Goal: Task Accomplishment & Management: Manage account settings

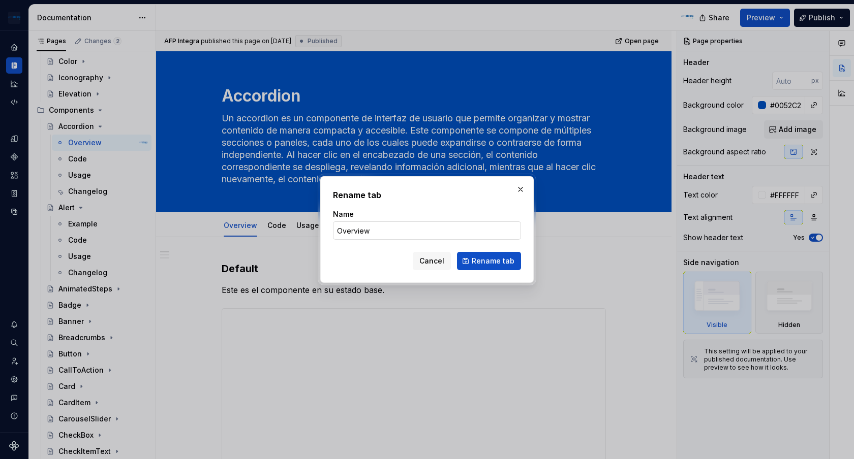
click at [359, 234] on input "Overview" at bounding box center [427, 231] width 188 height 18
type input "Exa"
type textarea "*"
type input "Example"
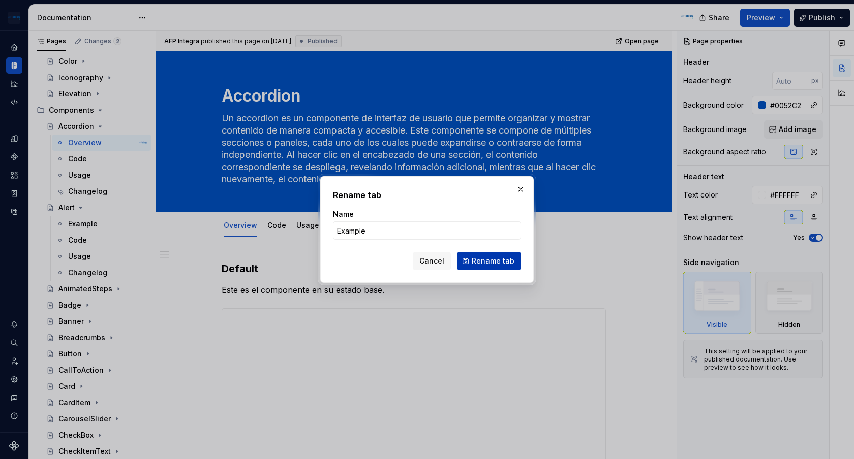
click at [492, 264] on span "Rename tab" at bounding box center [493, 261] width 43 height 10
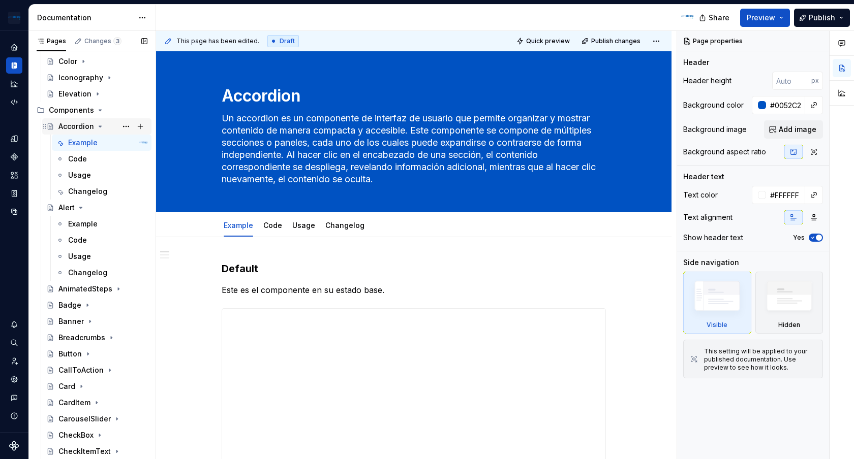
click at [100, 128] on icon "Page tree" at bounding box center [100, 126] width 8 height 8
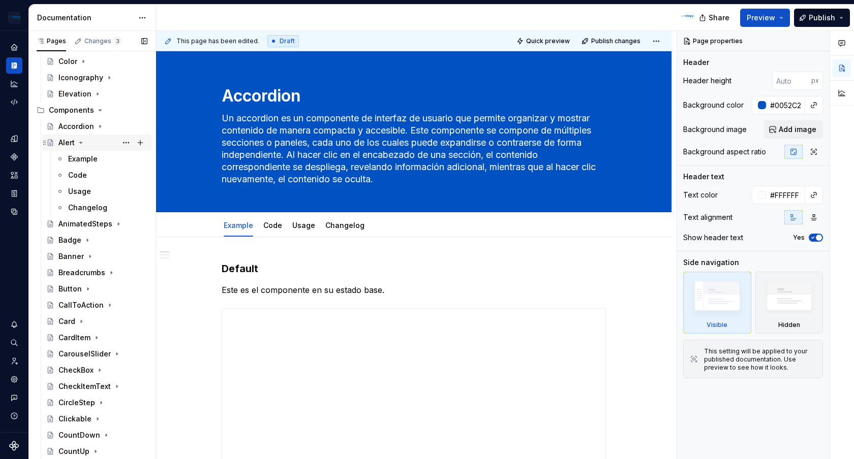
click at [82, 142] on icon "Page tree" at bounding box center [81, 143] width 8 height 8
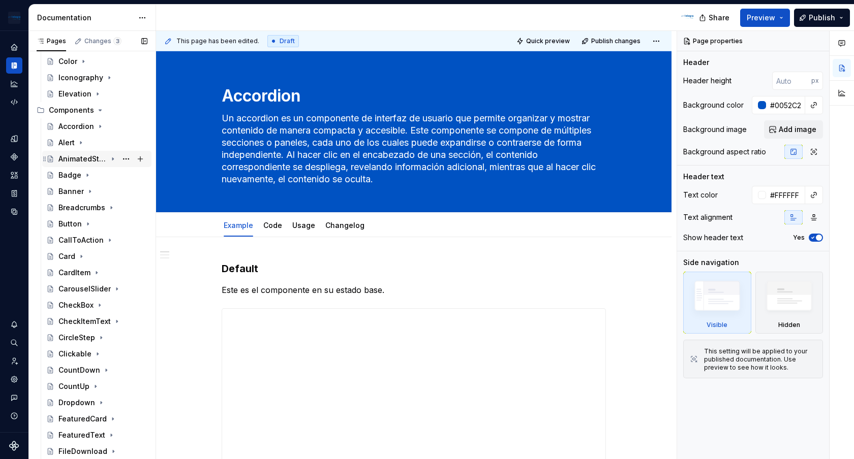
click at [113, 159] on icon "Page tree" at bounding box center [112, 159] width 1 height 3
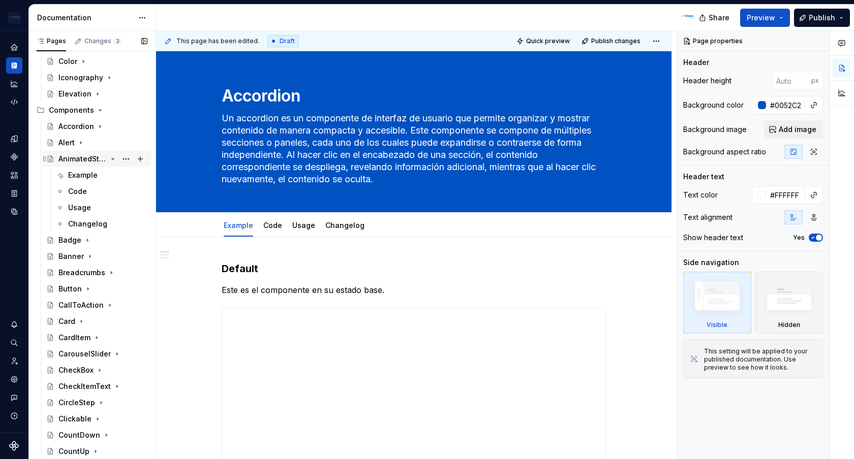
click at [113, 159] on icon "Page tree" at bounding box center [113, 159] width 3 height 1
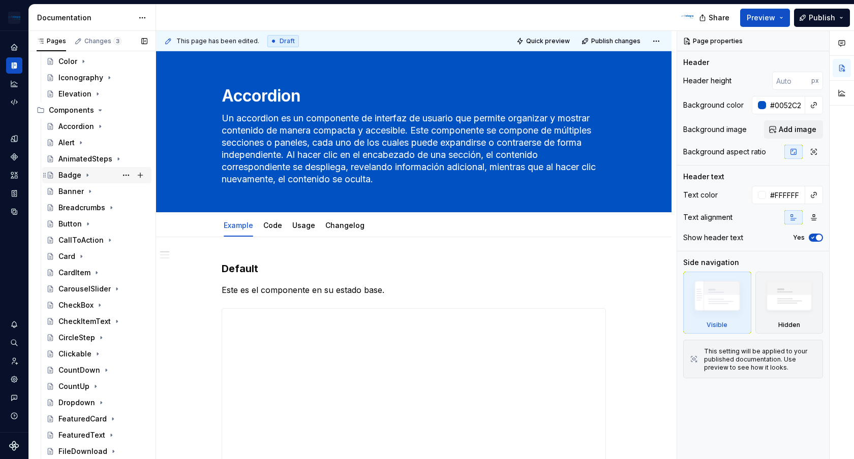
click at [86, 177] on icon "Page tree" at bounding box center [87, 175] width 8 height 8
click at [88, 194] on icon "Page tree" at bounding box center [90, 192] width 8 height 8
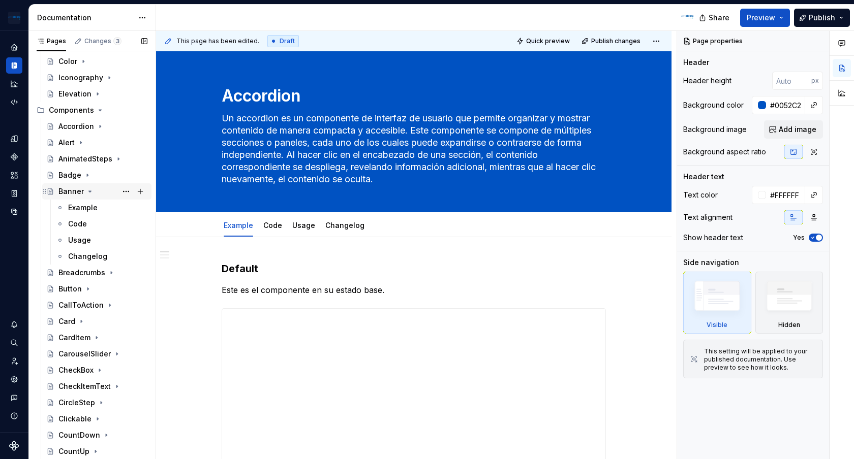
click at [88, 194] on icon "Page tree" at bounding box center [90, 192] width 8 height 8
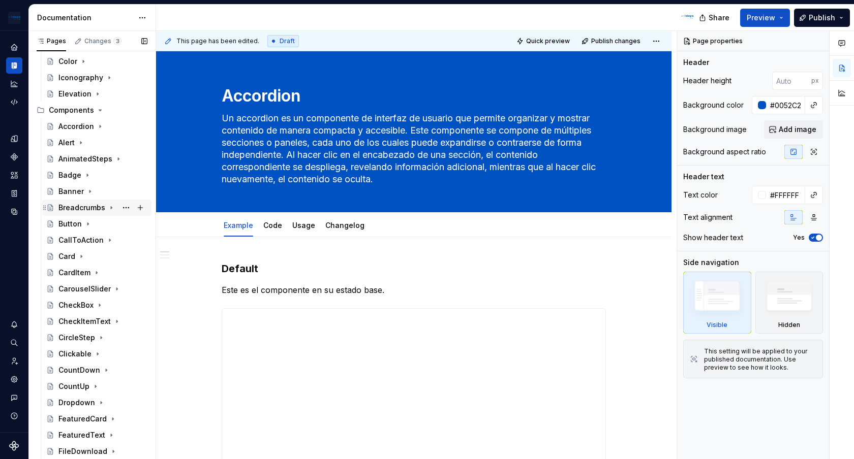
click at [109, 206] on icon "Page tree" at bounding box center [111, 208] width 8 height 8
click at [90, 219] on div "Button" at bounding box center [102, 224] width 89 height 14
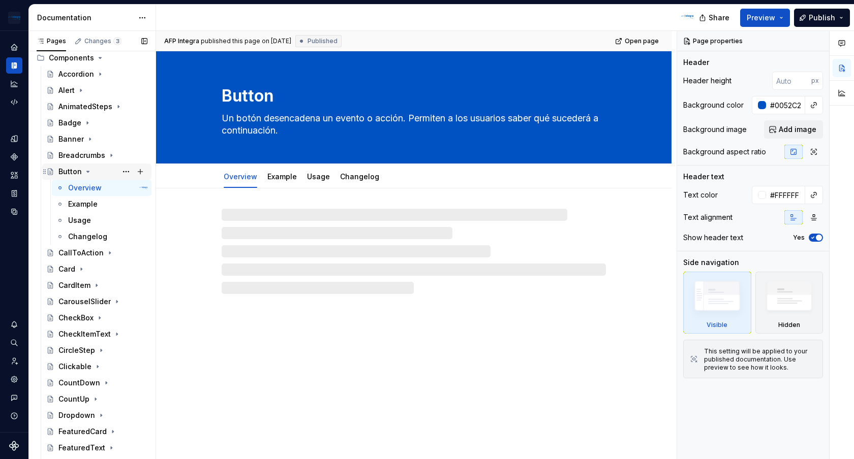
scroll to position [245, 0]
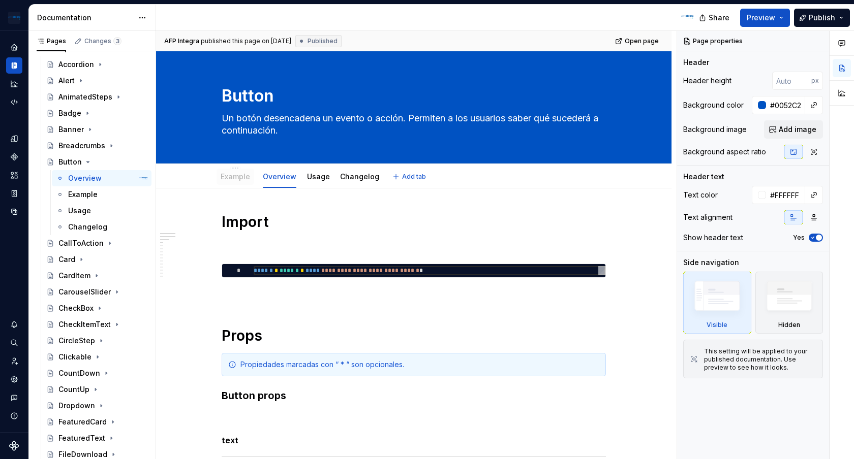
drag, startPoint x: 287, startPoint y: 174, endPoint x: 236, endPoint y: 174, distance: 50.8
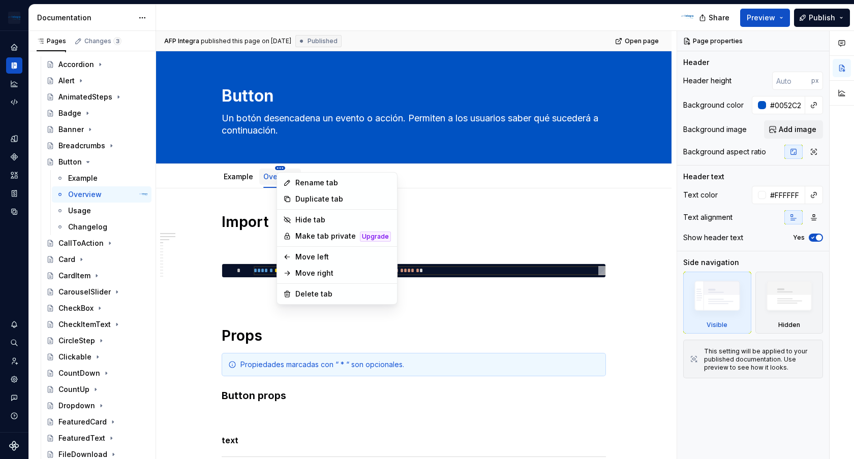
click at [284, 168] on html "In Design system Design system data Documentation Share Preview Publish Pages C…" at bounding box center [427, 229] width 854 height 459
type textarea "*"
click at [306, 183] on div "Rename tab" at bounding box center [343, 183] width 96 height 10
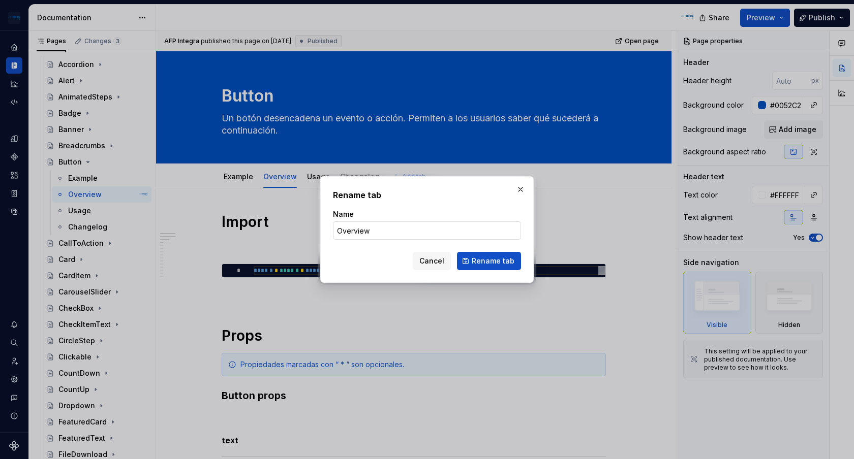
click at [356, 231] on input "Overview" at bounding box center [427, 231] width 188 height 18
type input "Code"
click at [488, 257] on span "Rename tab" at bounding box center [493, 261] width 43 height 10
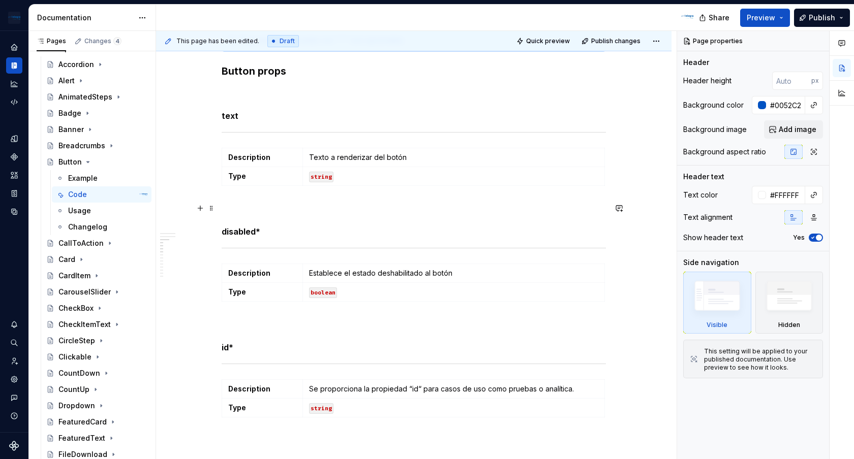
scroll to position [0, 0]
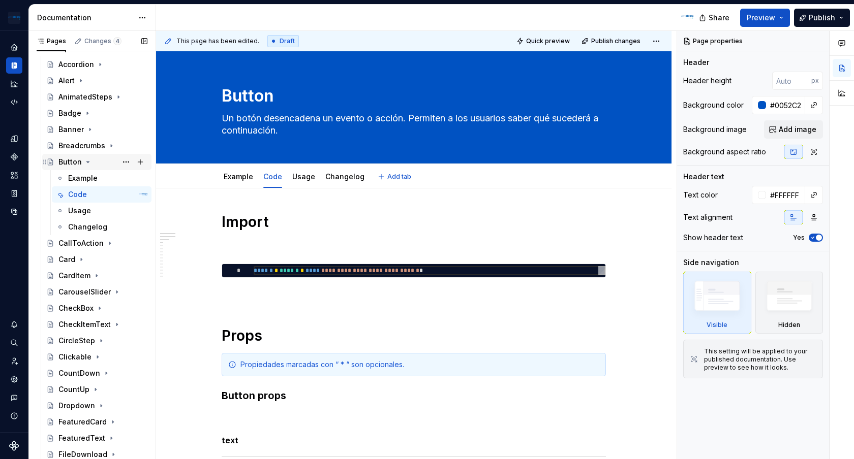
click at [87, 162] on icon "Page tree" at bounding box center [88, 162] width 3 height 1
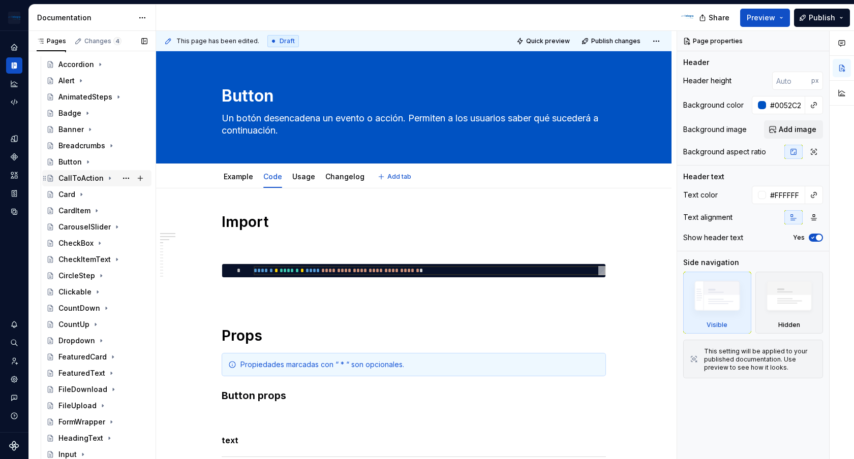
click at [89, 174] on div "CallToAction" at bounding box center [80, 178] width 45 height 10
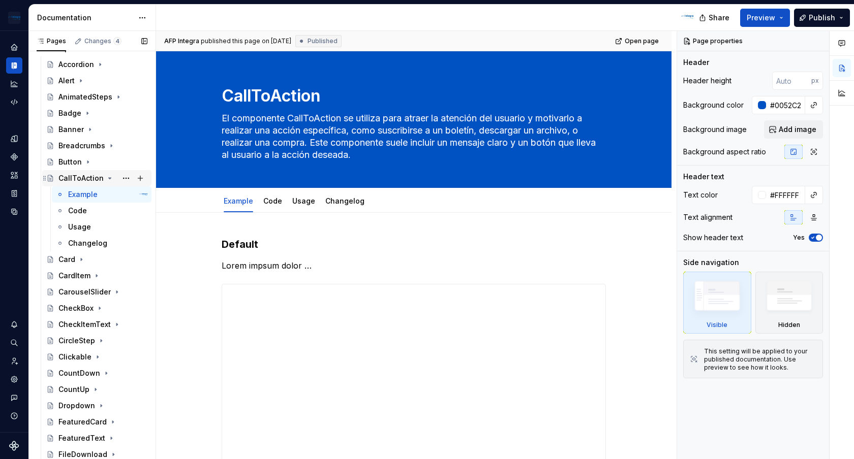
click at [108, 179] on icon "Page tree" at bounding box center [110, 178] width 8 height 8
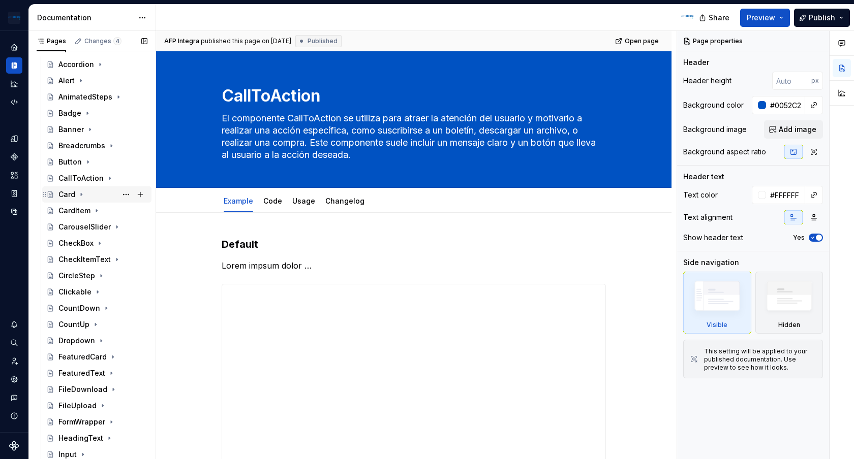
click at [81, 194] on icon "Page tree" at bounding box center [81, 195] width 1 height 3
click at [80, 194] on icon "Page tree" at bounding box center [81, 194] width 3 height 1
click at [95, 210] on icon "Page tree" at bounding box center [97, 211] width 8 height 8
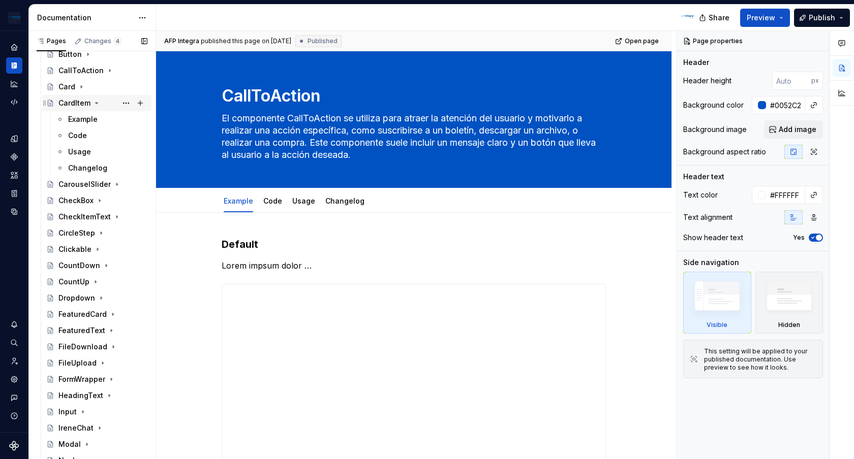
scroll to position [357, 0]
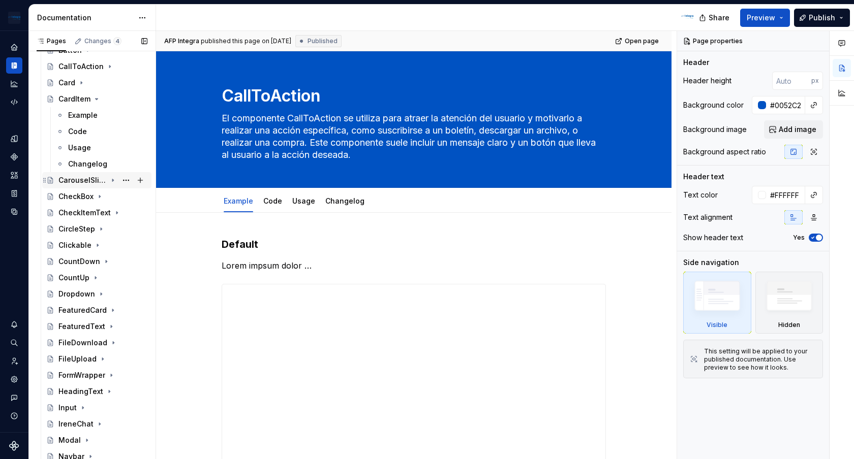
click at [112, 181] on icon "Page tree" at bounding box center [112, 180] width 1 height 3
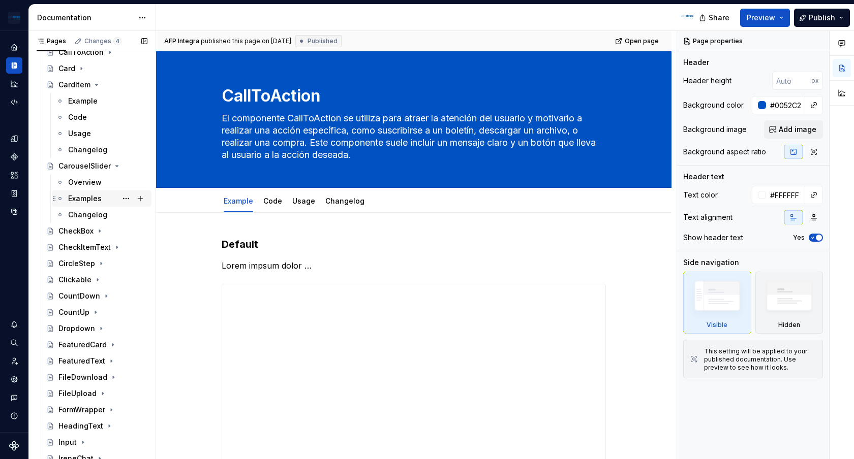
click at [88, 199] on div "Examples" at bounding box center [85, 199] width 34 height 10
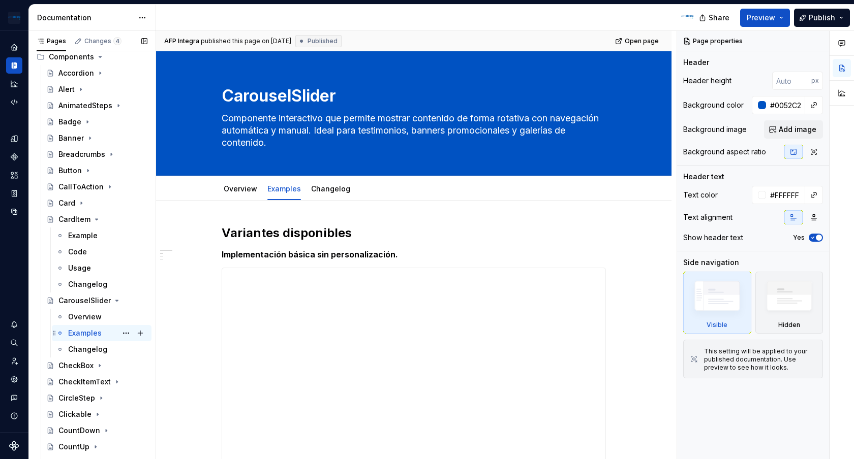
scroll to position [177, 0]
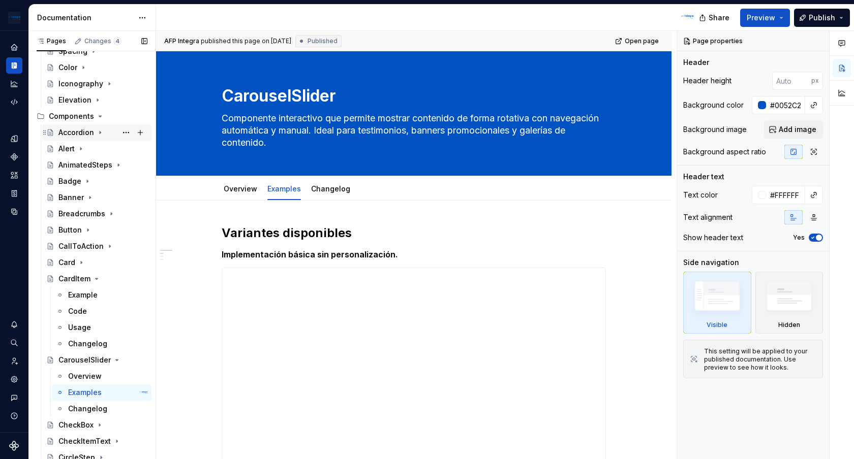
click at [102, 131] on icon "Page tree" at bounding box center [100, 133] width 8 height 8
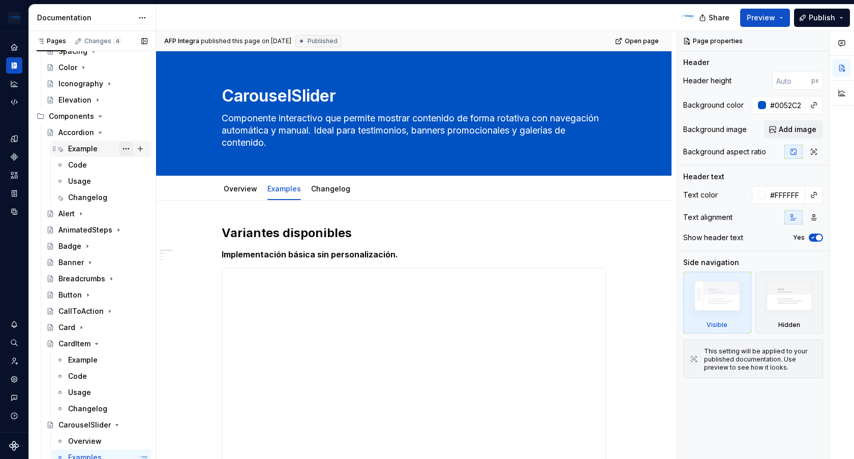
click at [125, 149] on button "Page tree" at bounding box center [126, 149] width 14 height 14
type textarea "*"
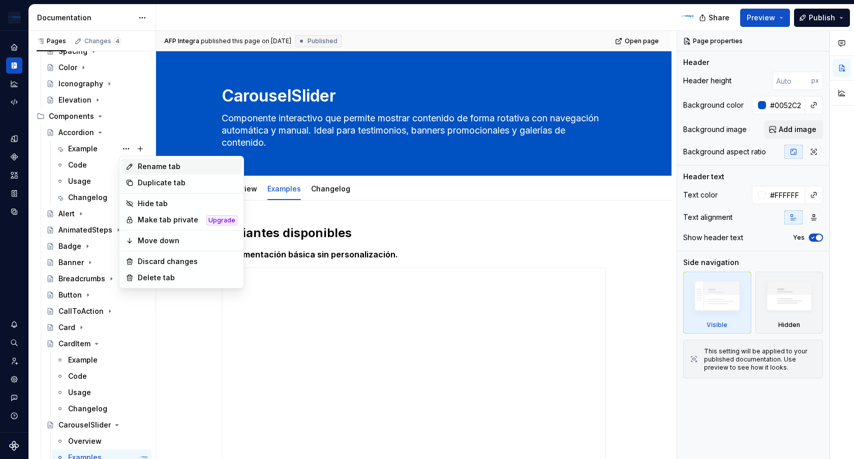
click at [156, 165] on div "Rename tab" at bounding box center [188, 167] width 100 height 10
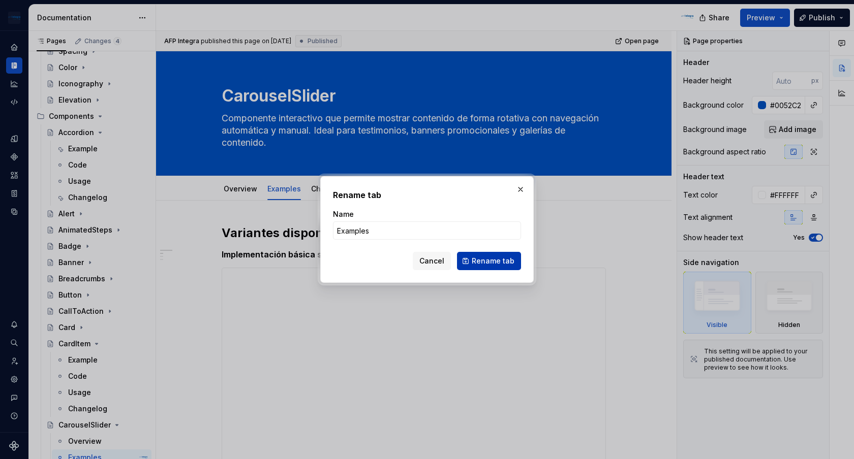
type input "Examples"
click at [492, 263] on span "Rename tab" at bounding box center [493, 261] width 43 height 10
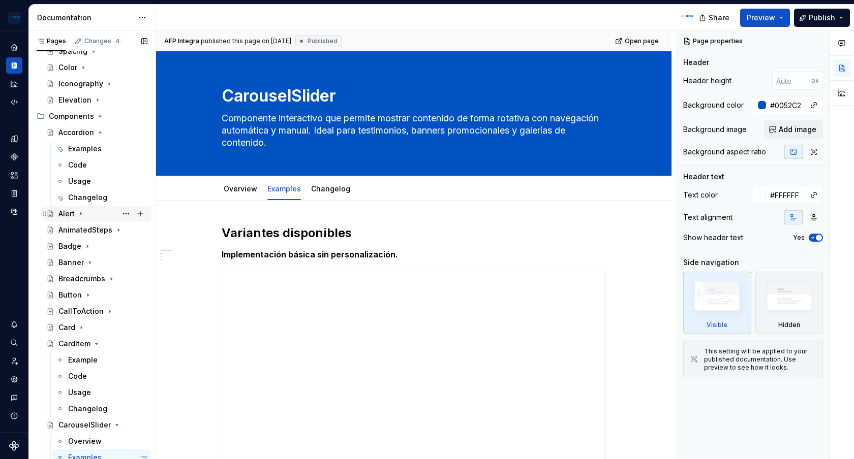
click at [82, 214] on icon "Page tree" at bounding box center [81, 214] width 8 height 8
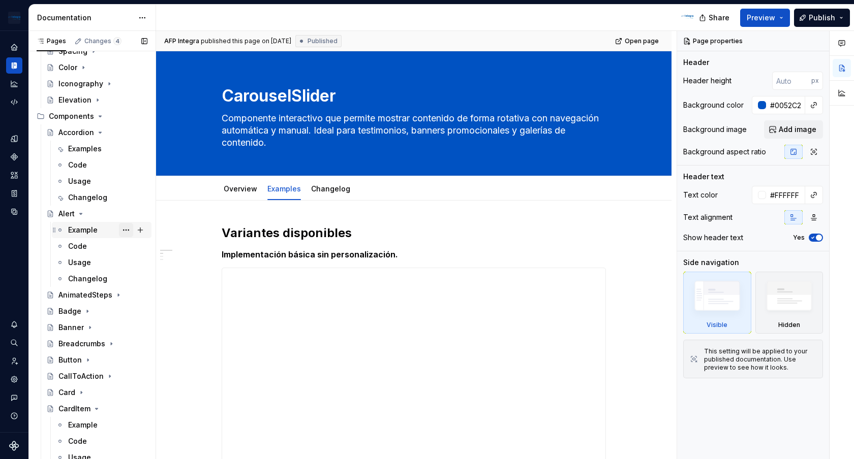
click at [128, 230] on button "Page tree" at bounding box center [126, 230] width 14 height 14
type textarea "*"
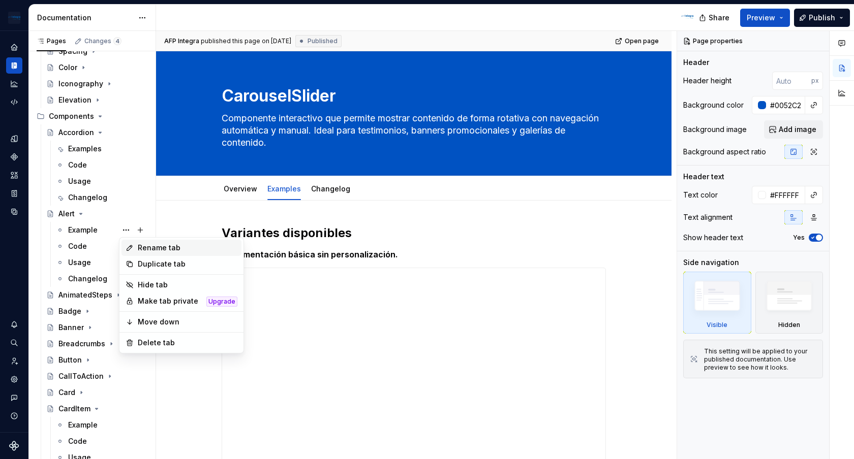
click at [168, 245] on div "Rename tab" at bounding box center [188, 248] width 100 height 10
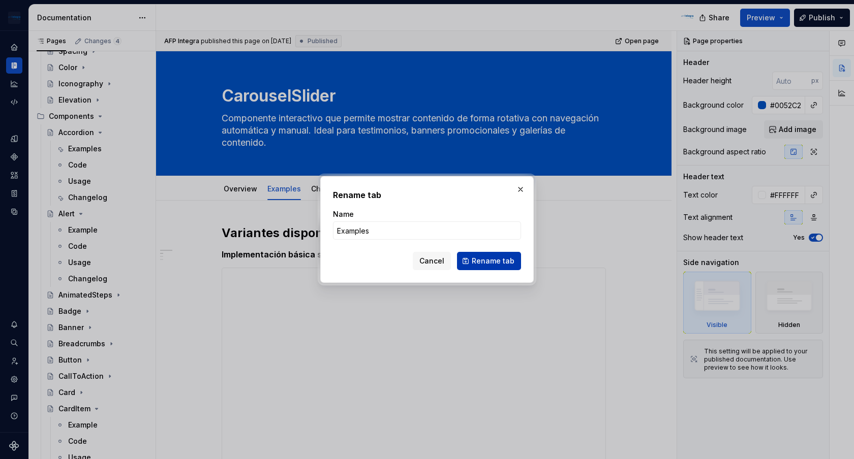
type input "Examples"
click at [509, 263] on span "Rename tab" at bounding box center [493, 261] width 43 height 10
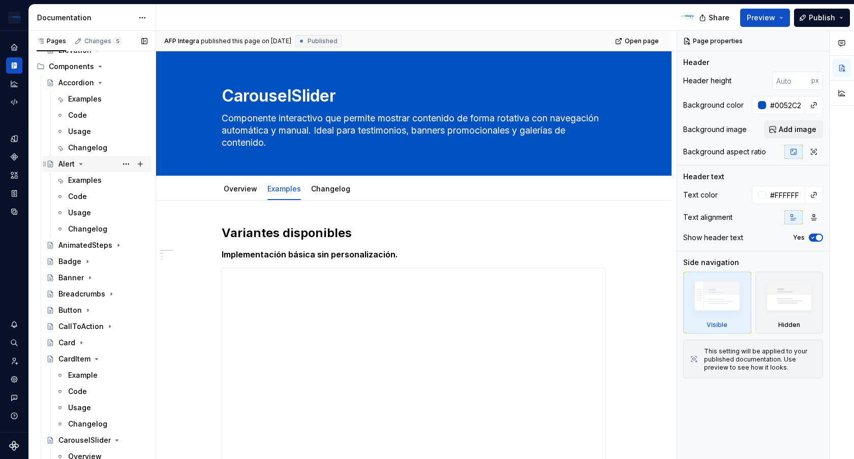
scroll to position [232, 0]
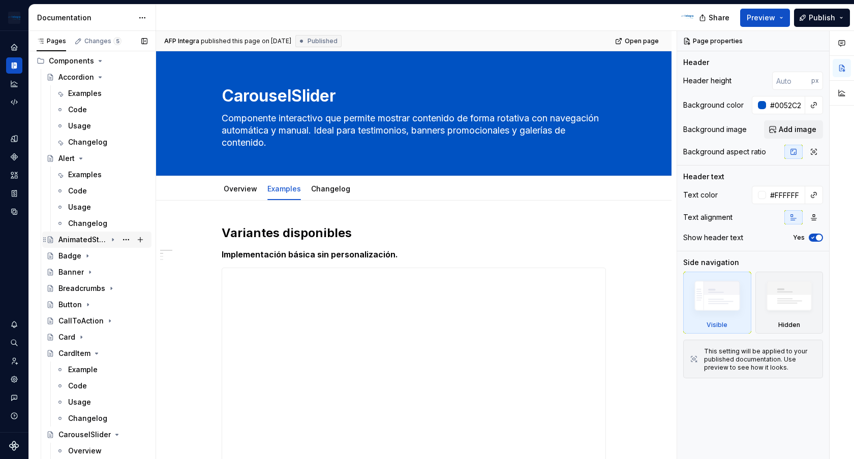
click at [112, 239] on icon "Page tree" at bounding box center [112, 240] width 1 height 3
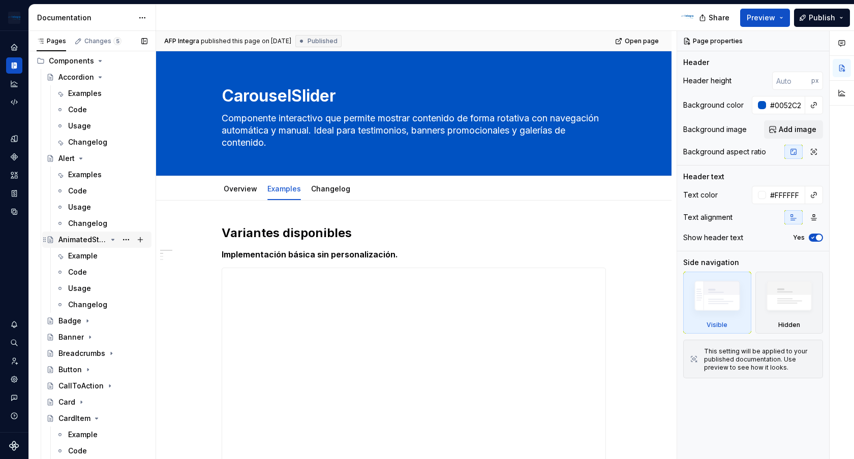
scroll to position [260, 0]
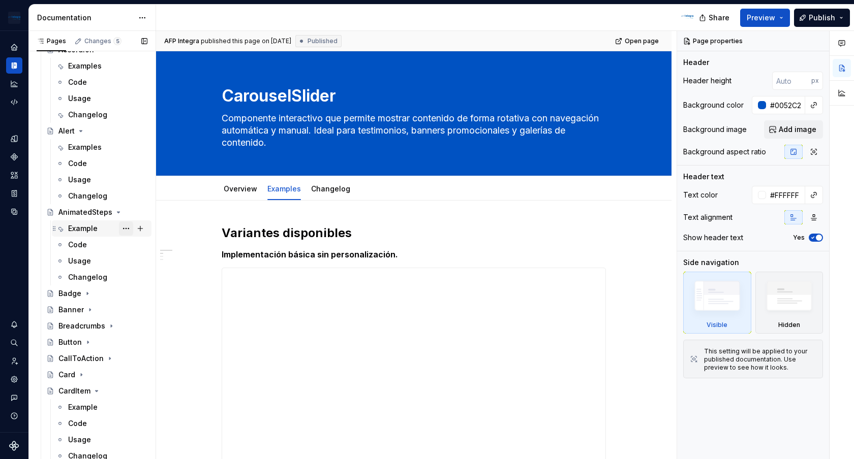
click at [126, 229] on button "Page tree" at bounding box center [126, 229] width 14 height 14
type textarea "*"
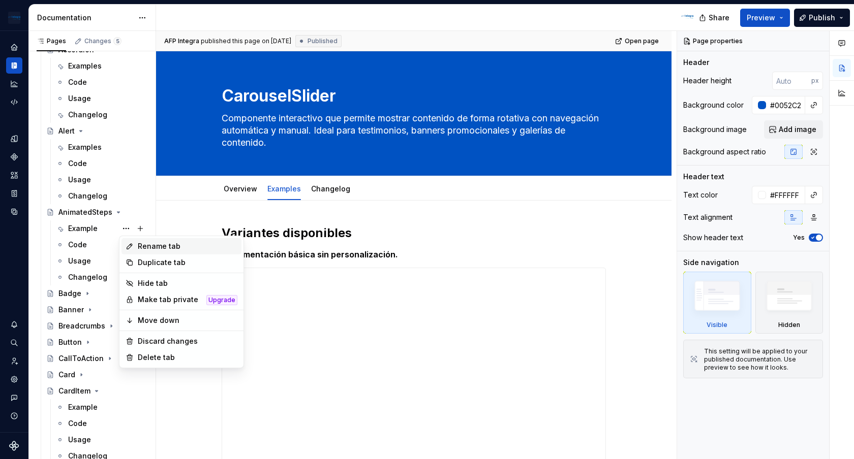
click at [172, 247] on div "Rename tab" at bounding box center [188, 246] width 100 height 10
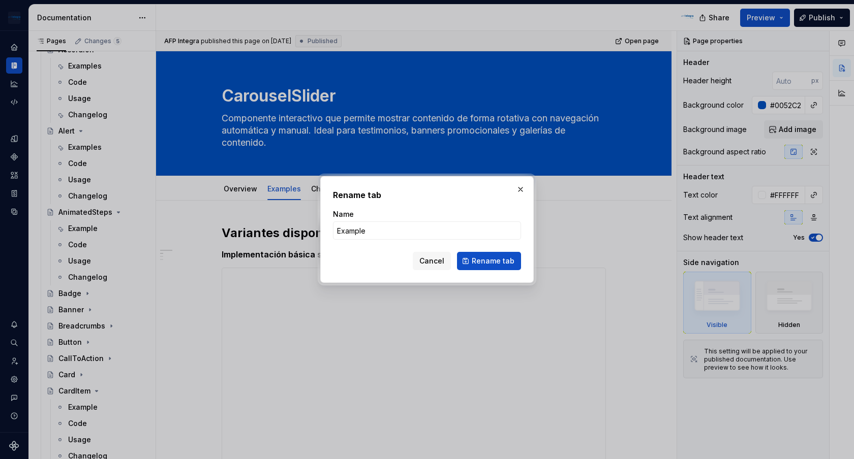
type input "Examples"
click button "Rename tab" at bounding box center [489, 261] width 64 height 18
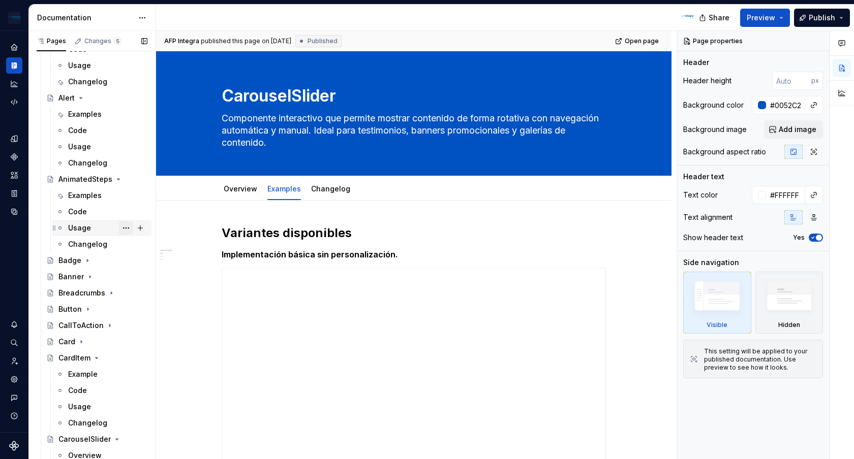
scroll to position [294, 0]
click at [87, 259] on icon "Page tree" at bounding box center [87, 259] width 1 height 3
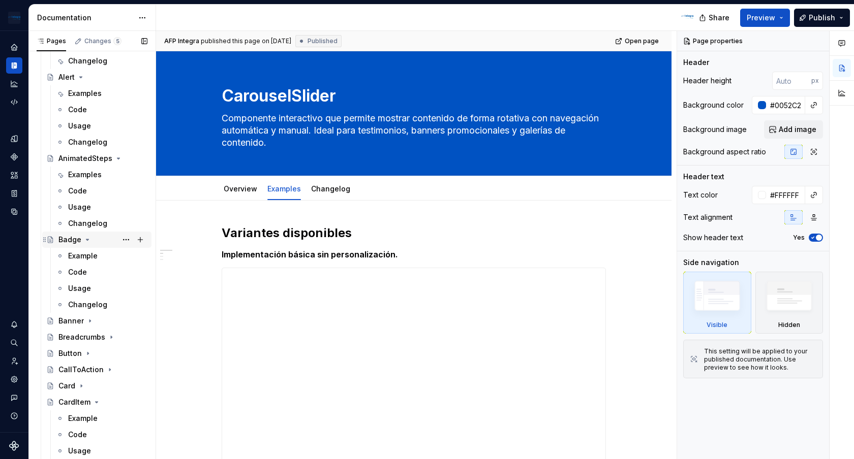
scroll to position [325, 0]
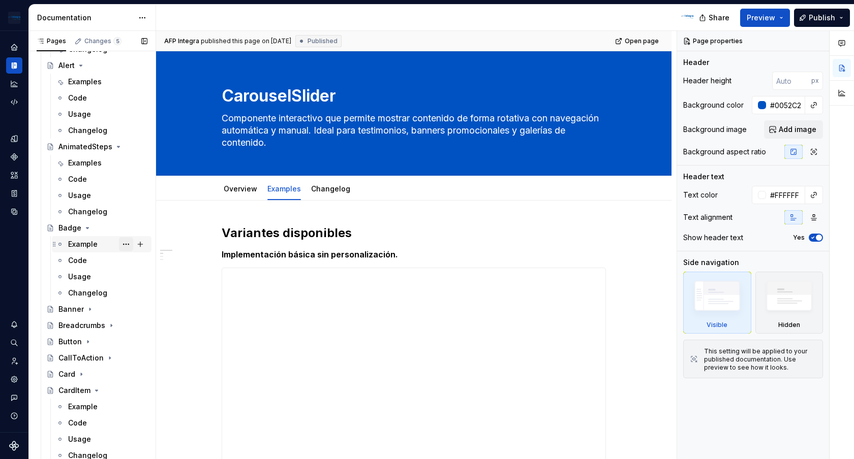
click at [125, 241] on button "Page tree" at bounding box center [126, 244] width 14 height 14
type textarea "*"
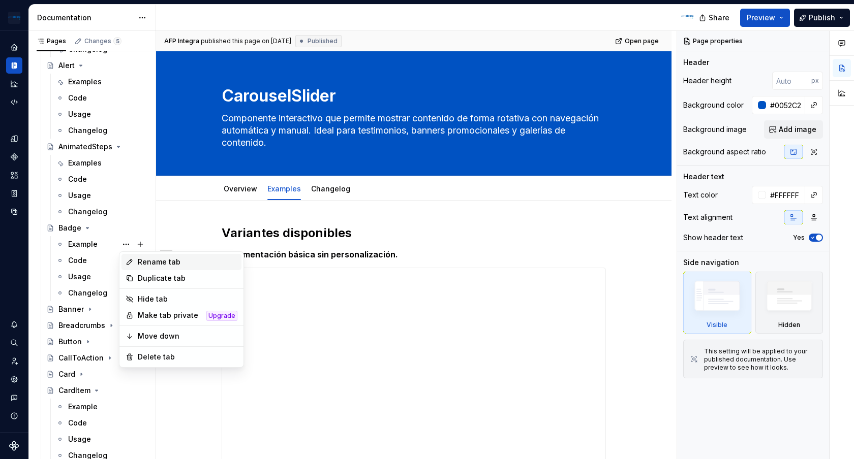
click at [174, 260] on div "Rename tab" at bounding box center [188, 262] width 100 height 10
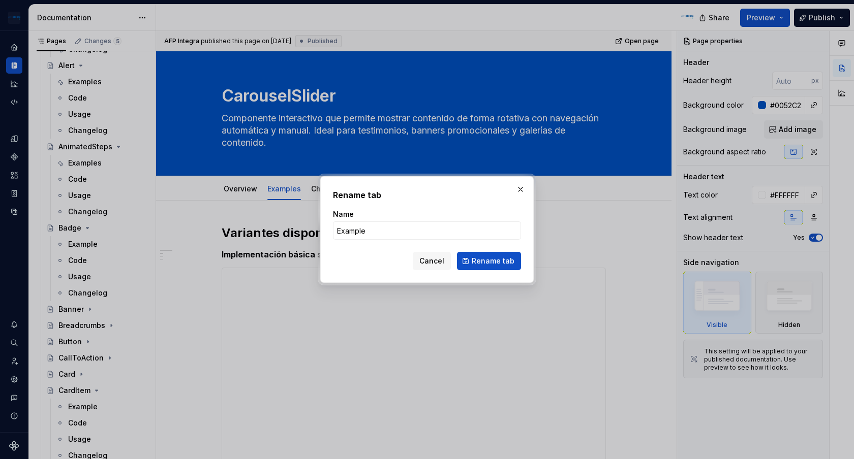
type input "Examples"
click button "Rename tab" at bounding box center [489, 261] width 64 height 18
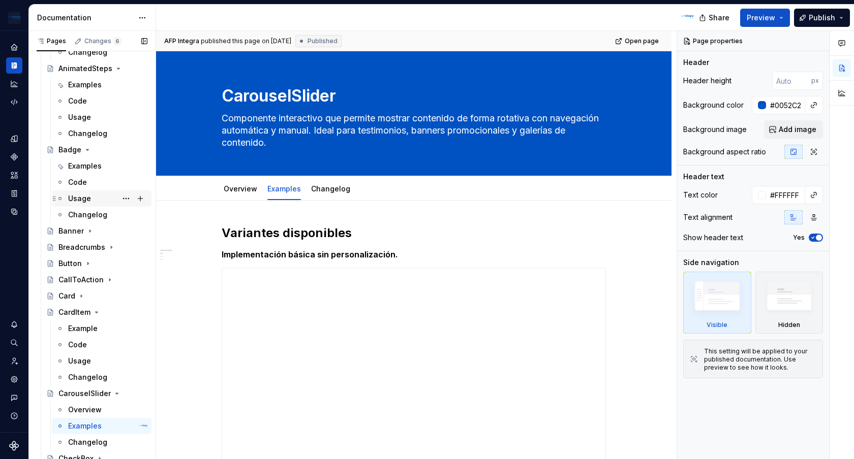
scroll to position [411, 0]
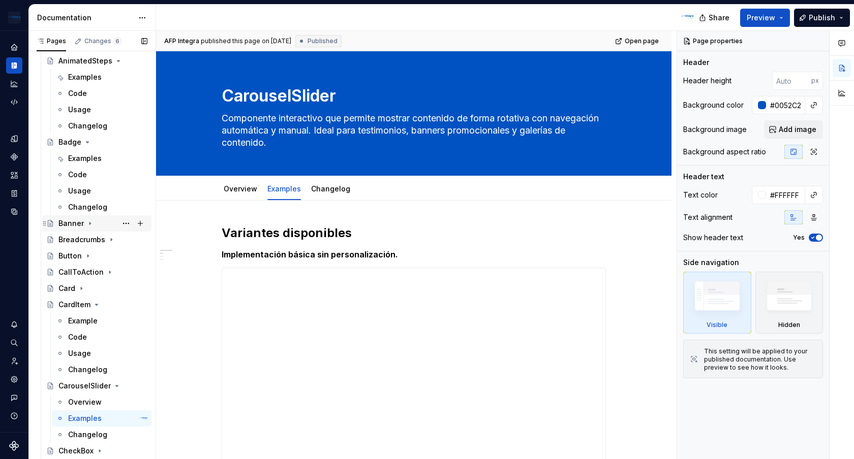
click at [89, 224] on icon "Page tree" at bounding box center [89, 224] width 1 height 3
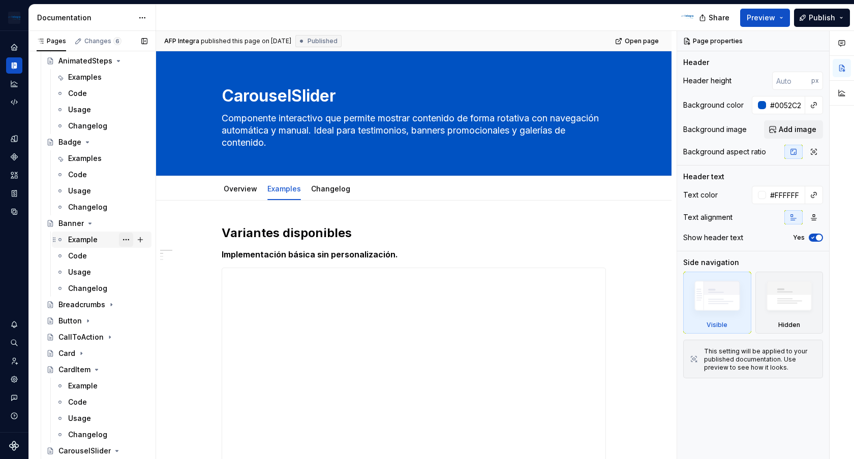
click at [125, 238] on button "Page tree" at bounding box center [126, 240] width 14 height 14
type textarea "*"
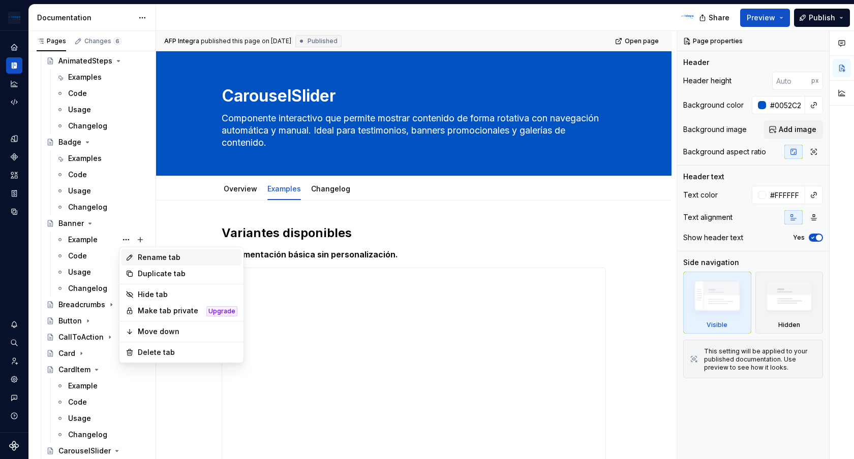
click at [155, 254] on div "Rename tab" at bounding box center [188, 258] width 100 height 10
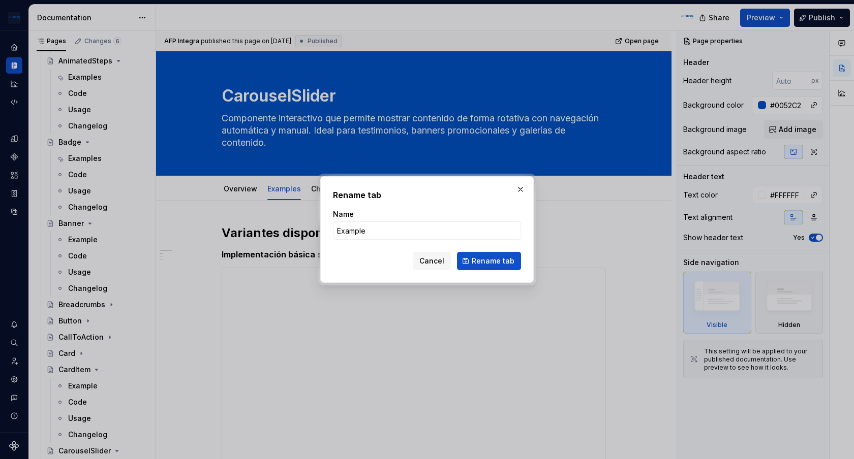
type input "Examples"
click button "Rename tab" at bounding box center [489, 261] width 64 height 18
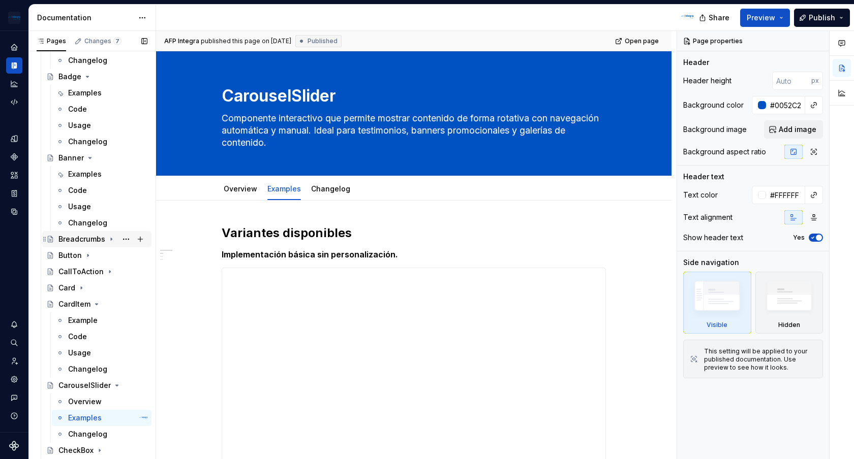
scroll to position [491, 0]
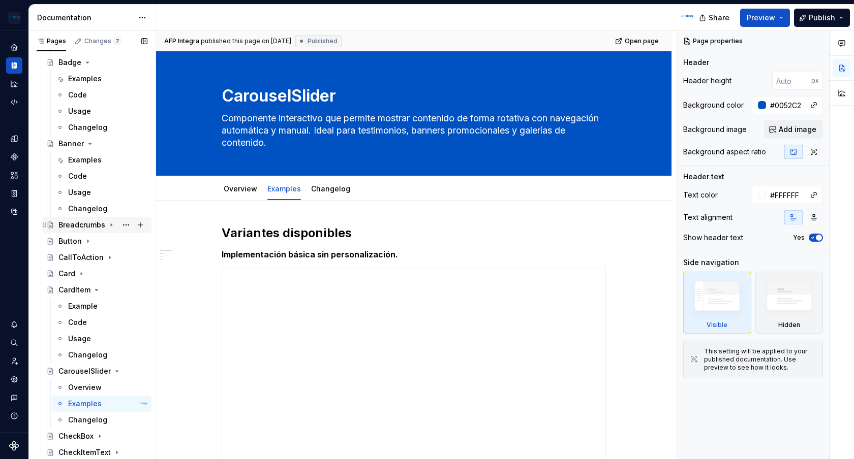
click at [109, 224] on icon "Page tree" at bounding box center [111, 225] width 8 height 8
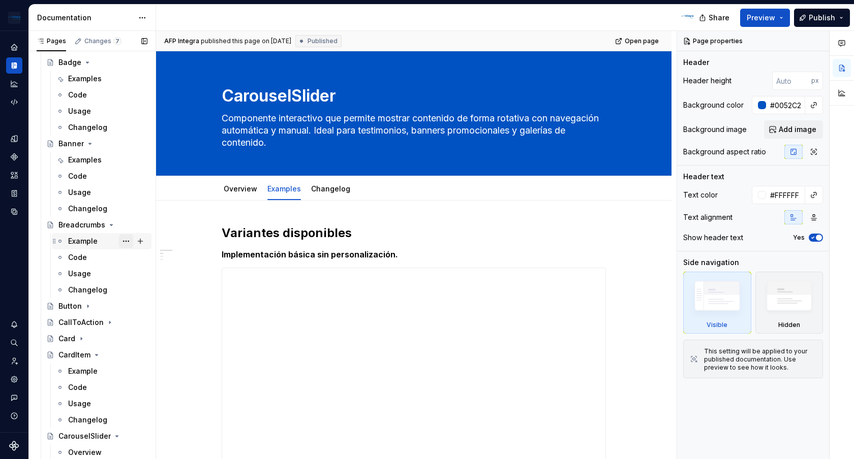
click at [125, 240] on button "Page tree" at bounding box center [126, 241] width 14 height 14
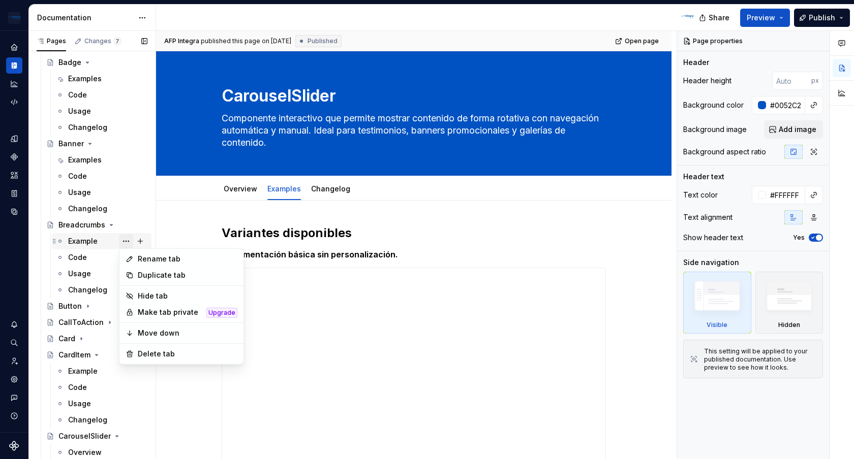
type textarea "*"
click at [159, 258] on div "Rename tab" at bounding box center [188, 259] width 100 height 10
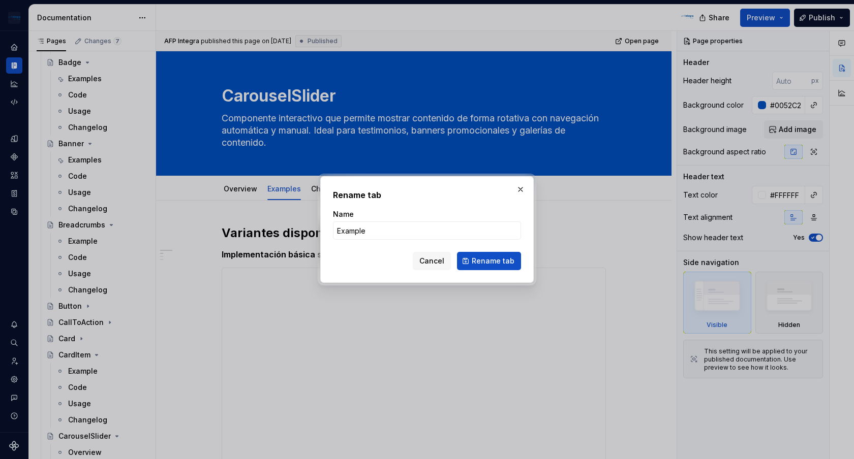
type input "Examples"
click button "Rename tab" at bounding box center [489, 261] width 64 height 18
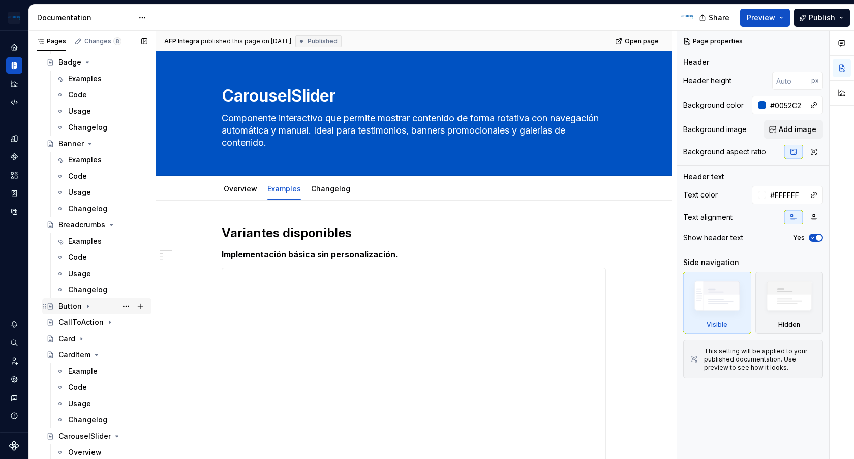
click at [87, 307] on icon "Page tree" at bounding box center [87, 306] width 1 height 3
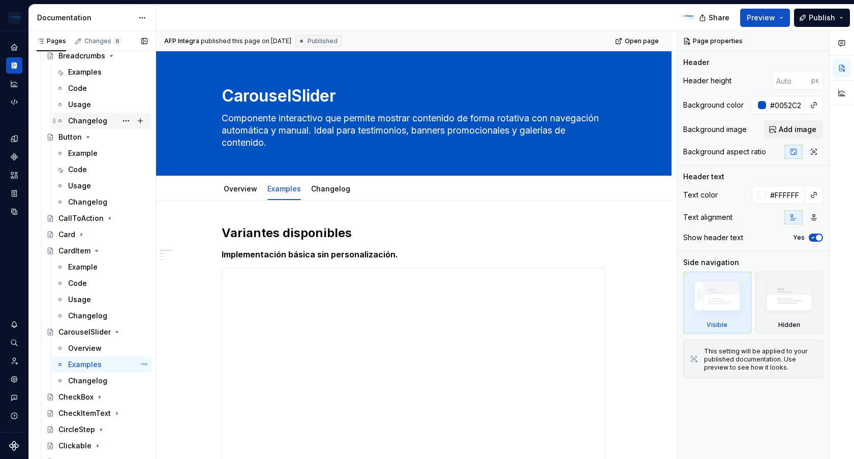
scroll to position [674, 0]
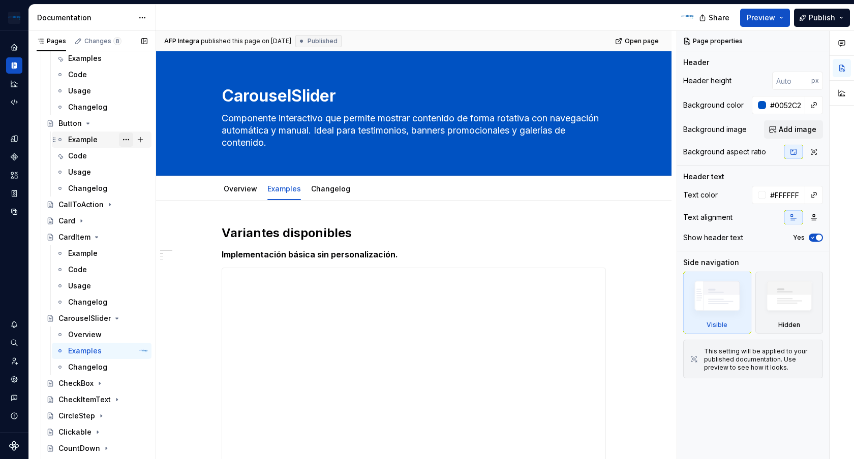
click at [124, 141] on button "Page tree" at bounding box center [126, 140] width 14 height 14
type textarea "*"
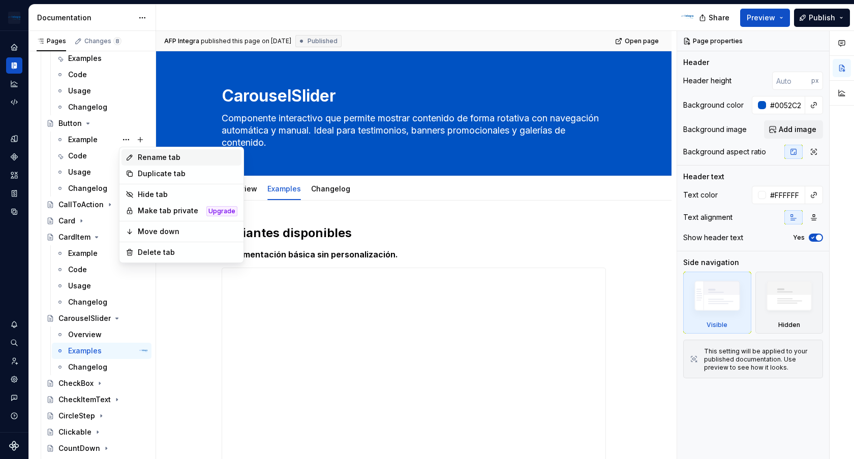
click at [160, 153] on div "Rename tab" at bounding box center [188, 157] width 100 height 10
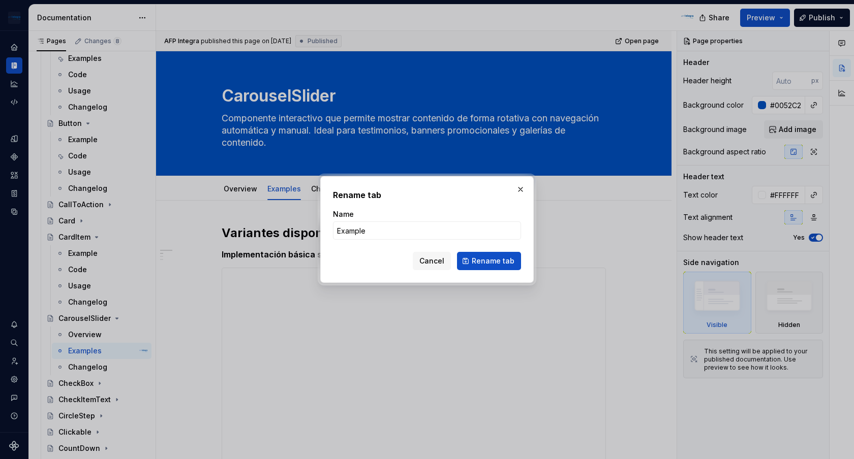
type input "Examples"
click button "Rename tab" at bounding box center [489, 261] width 64 height 18
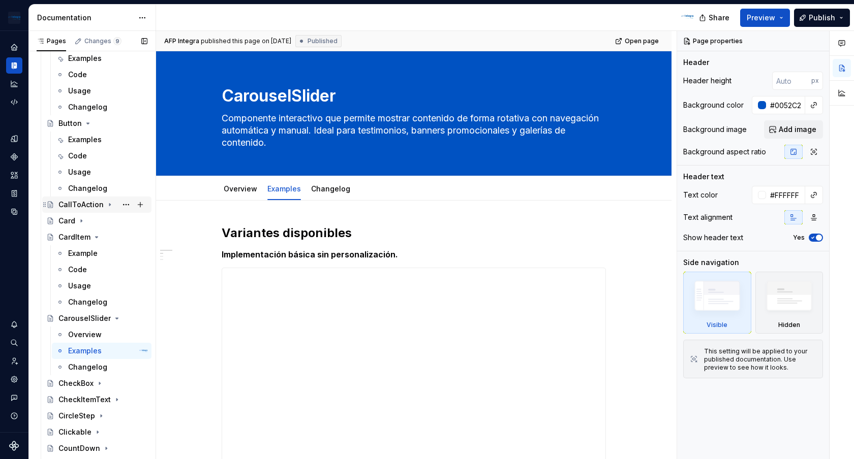
click at [109, 204] on icon "Page tree" at bounding box center [110, 205] width 8 height 8
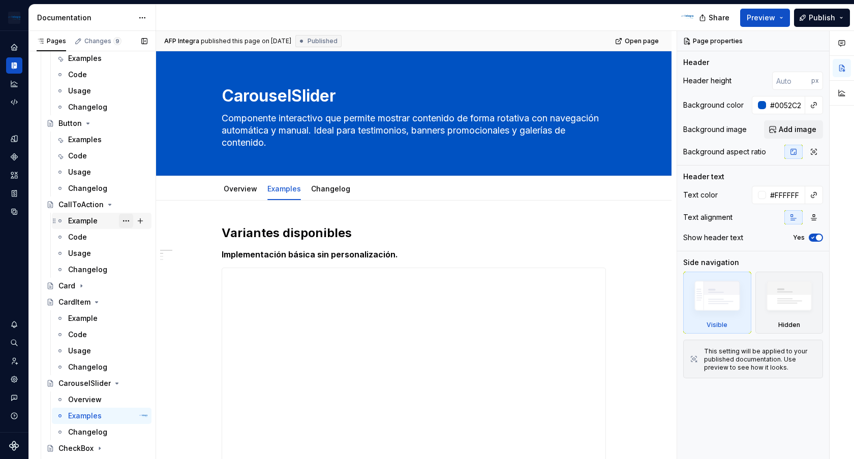
click at [129, 218] on button "Page tree" at bounding box center [126, 221] width 14 height 14
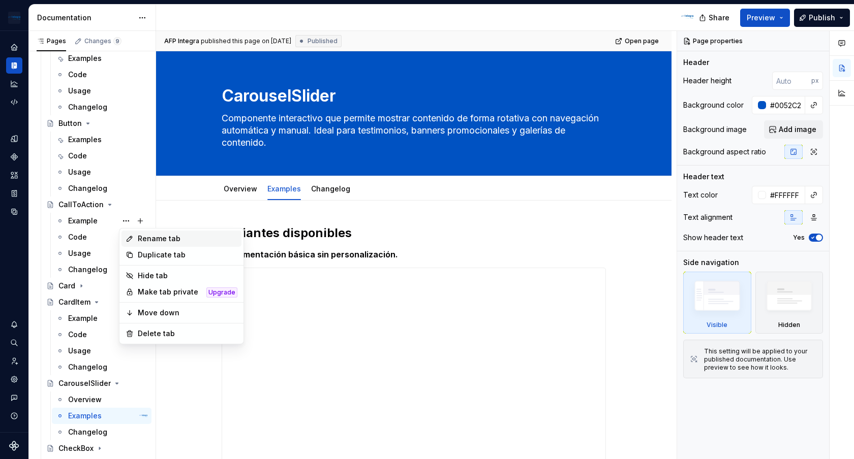
type textarea "*"
click at [154, 235] on div "Rename tab" at bounding box center [188, 239] width 100 height 10
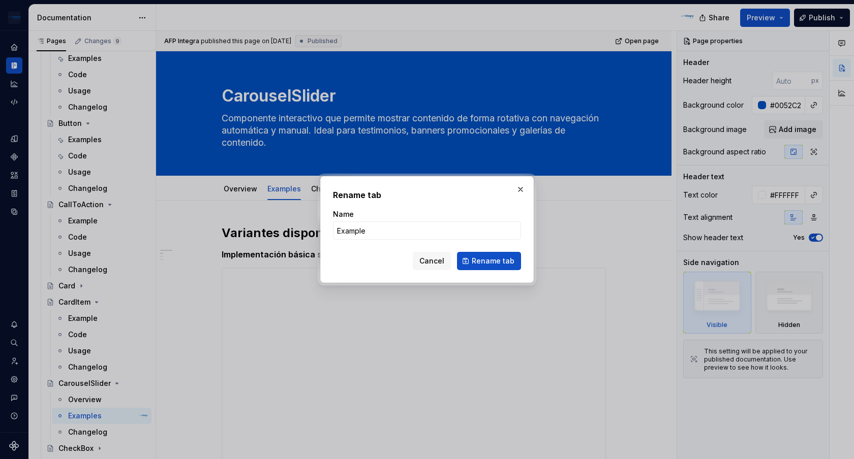
type input "Examples"
click button "Rename tab" at bounding box center [489, 261] width 64 height 18
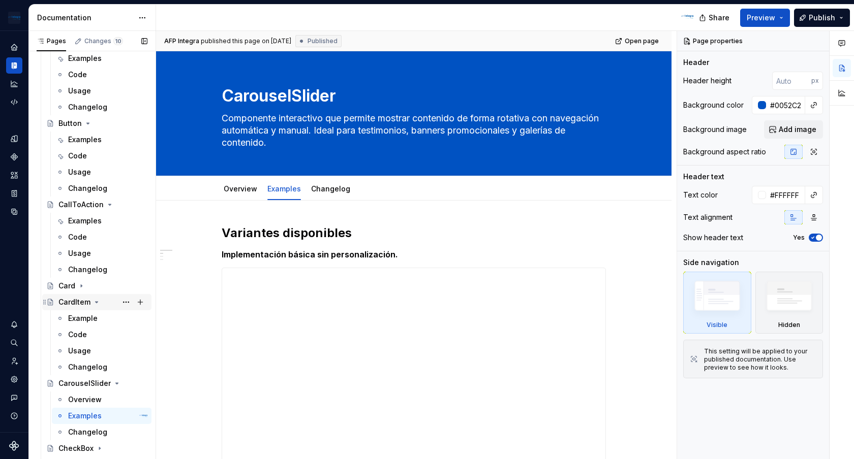
scroll to position [746, 0]
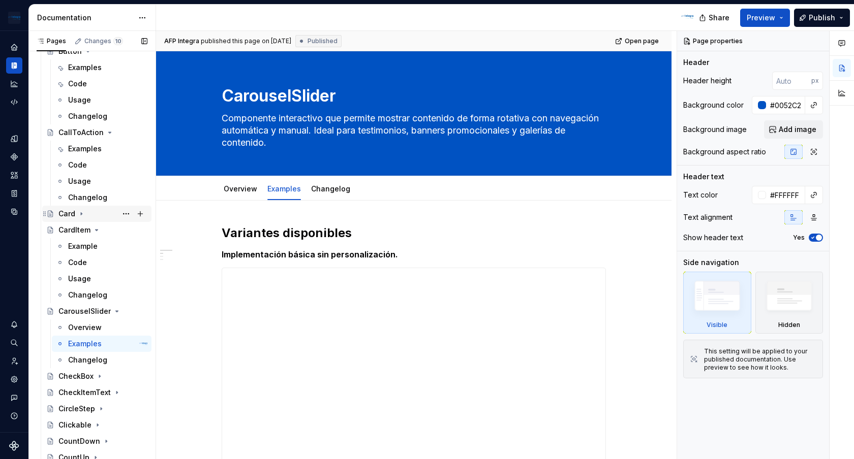
click at [81, 213] on icon "Page tree" at bounding box center [81, 214] width 1 height 3
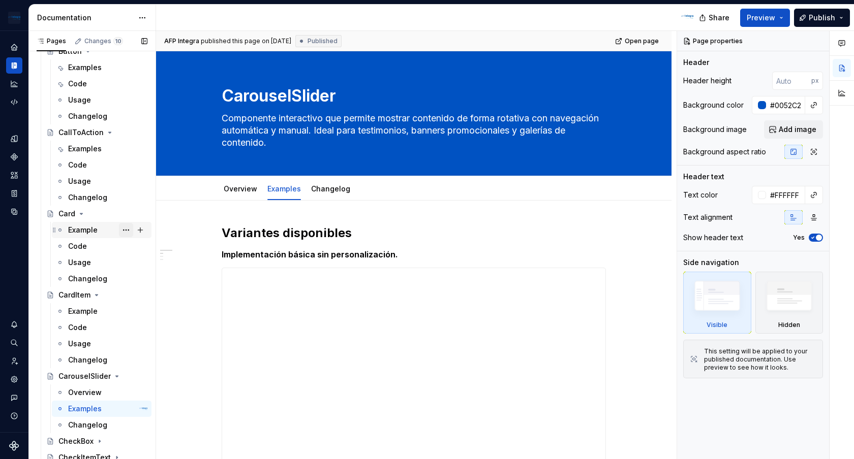
click at [124, 229] on button "Page tree" at bounding box center [126, 230] width 14 height 14
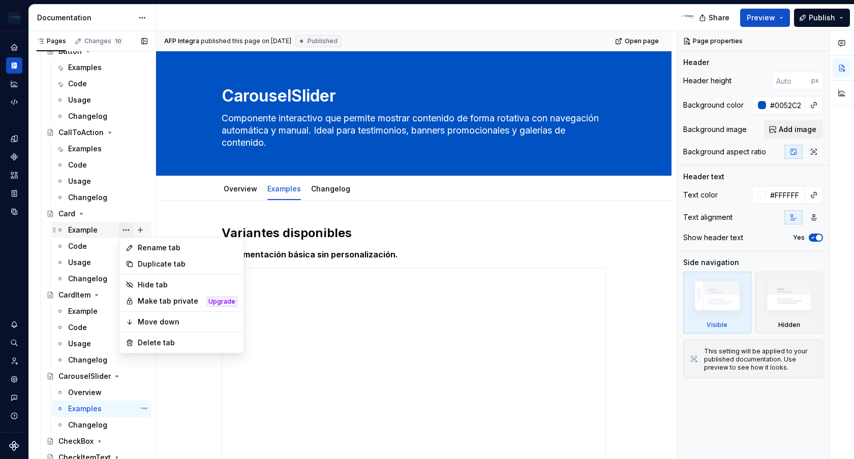
type textarea "*"
click at [155, 243] on div "Rename tab" at bounding box center [188, 248] width 100 height 10
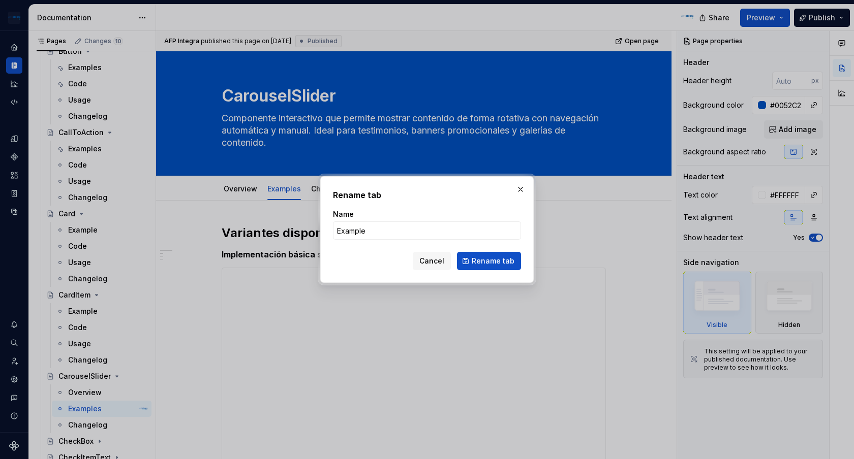
type input "Examples"
click button "Rename tab" at bounding box center [489, 261] width 64 height 18
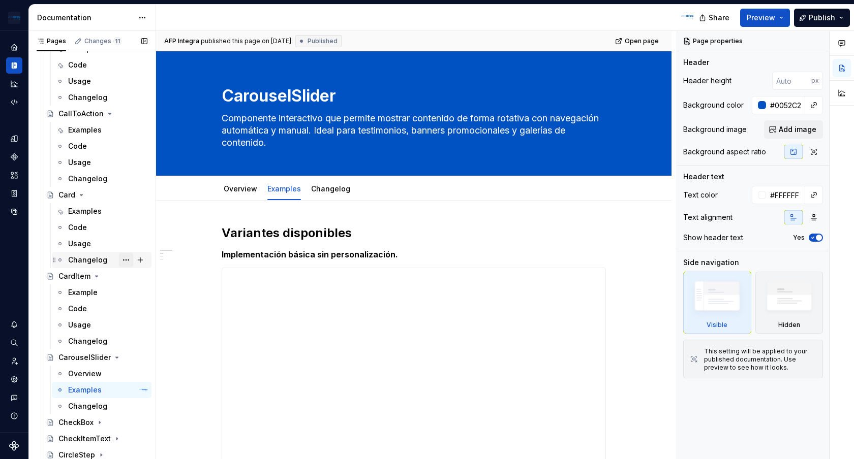
scroll to position [796, 0]
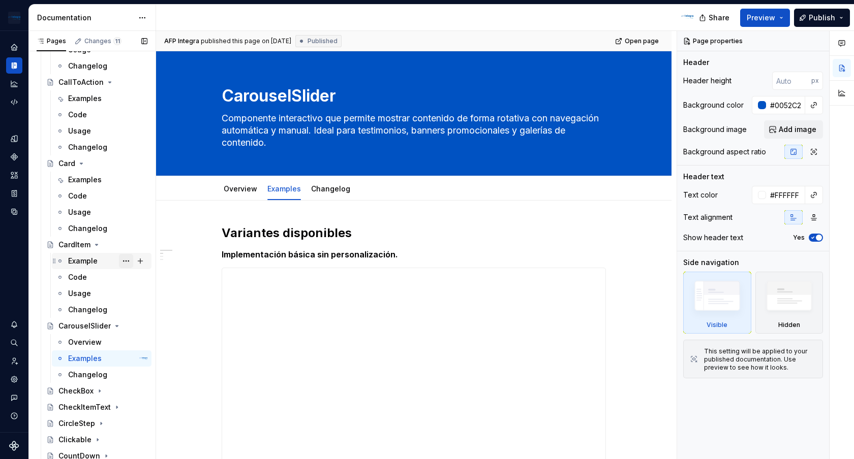
click at [125, 261] on button "Page tree" at bounding box center [126, 261] width 14 height 14
type textarea "*"
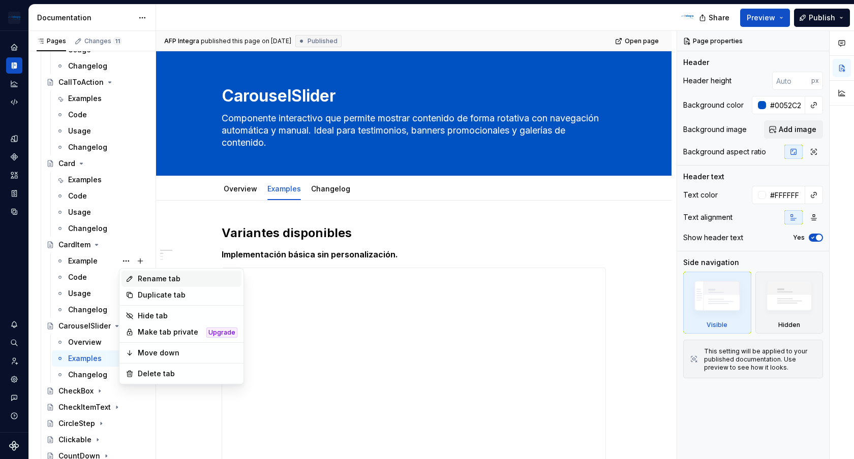
click at [159, 284] on div "Rename tab" at bounding box center [181, 279] width 120 height 16
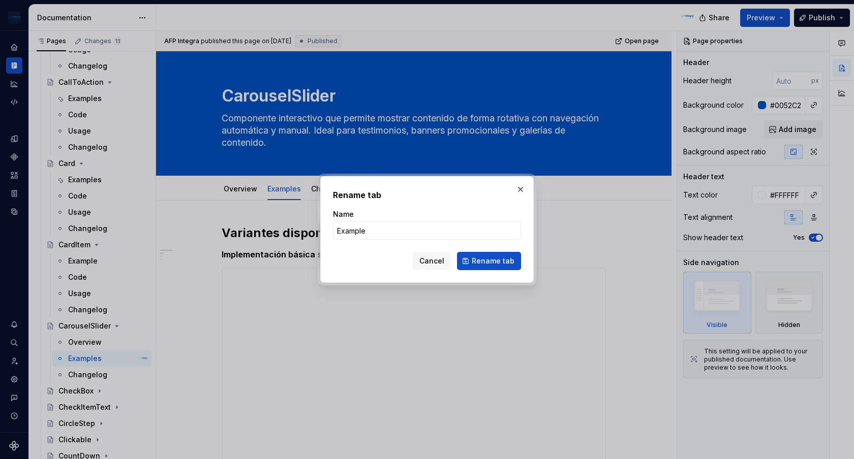
type input "Examples"
click button "Rename tab" at bounding box center [489, 261] width 64 height 18
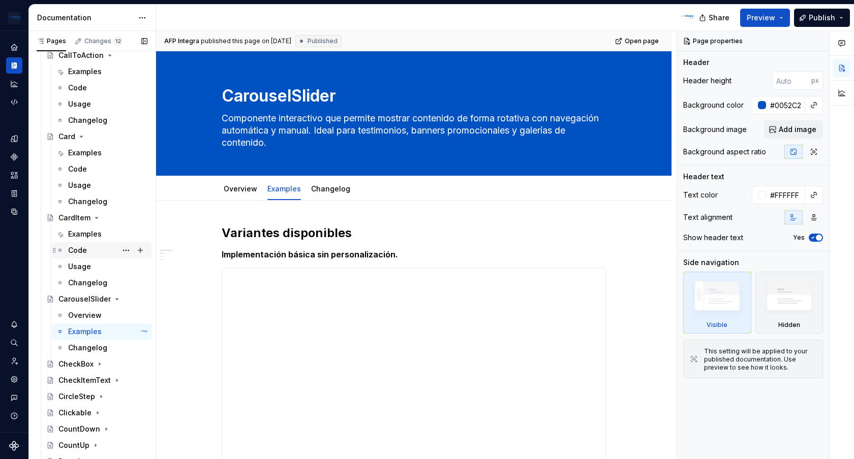
scroll to position [887, 0]
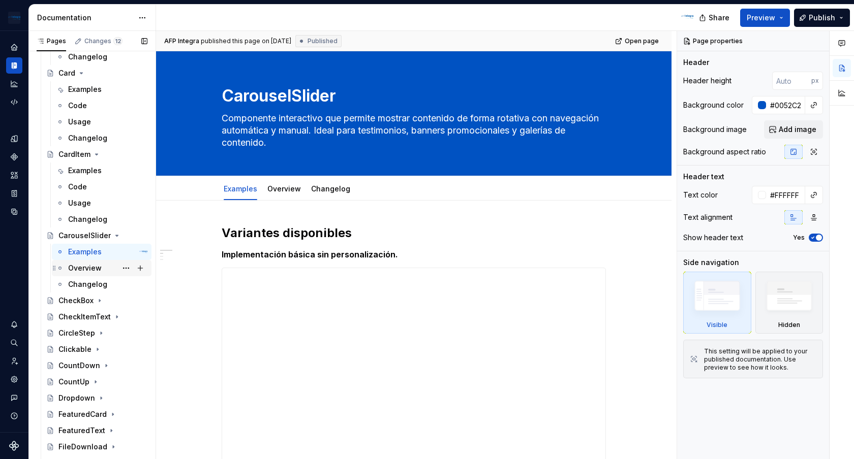
click at [88, 270] on div "Overview" at bounding box center [85, 268] width 34 height 10
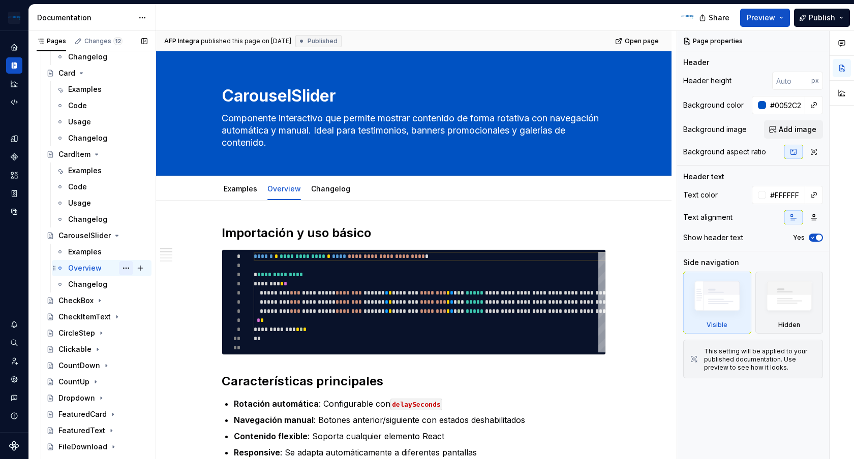
click at [127, 269] on button "Page tree" at bounding box center [126, 268] width 14 height 14
type textarea "*"
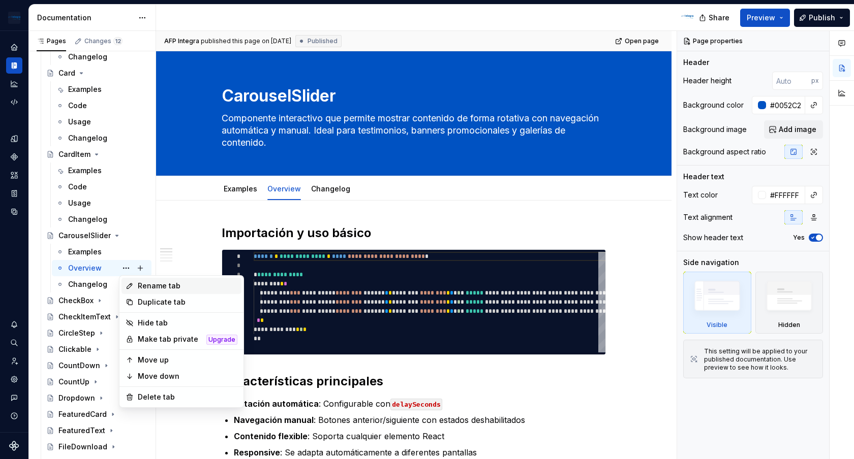
click at [152, 286] on div "Rename tab" at bounding box center [188, 286] width 100 height 10
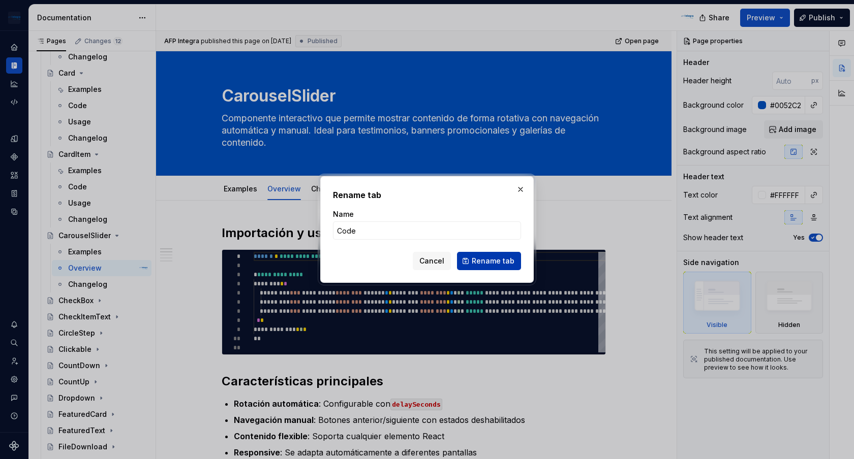
type input "Code"
click at [494, 258] on span "Rename tab" at bounding box center [493, 261] width 43 height 10
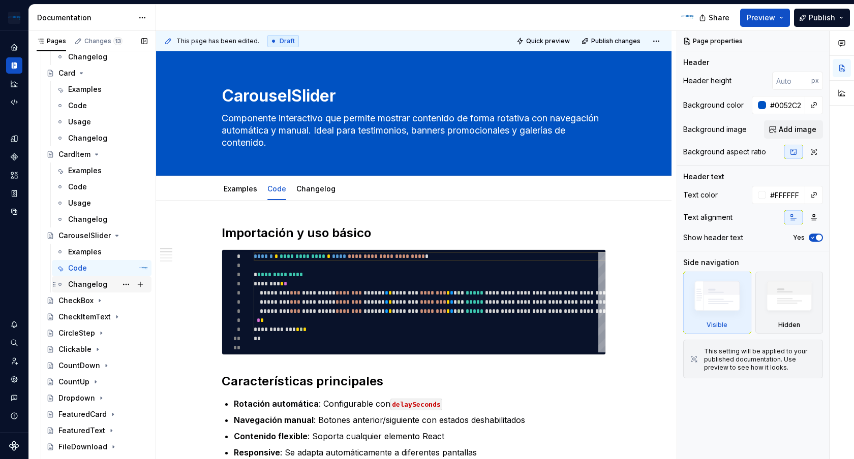
click at [100, 283] on div "Changelog" at bounding box center [87, 285] width 39 height 10
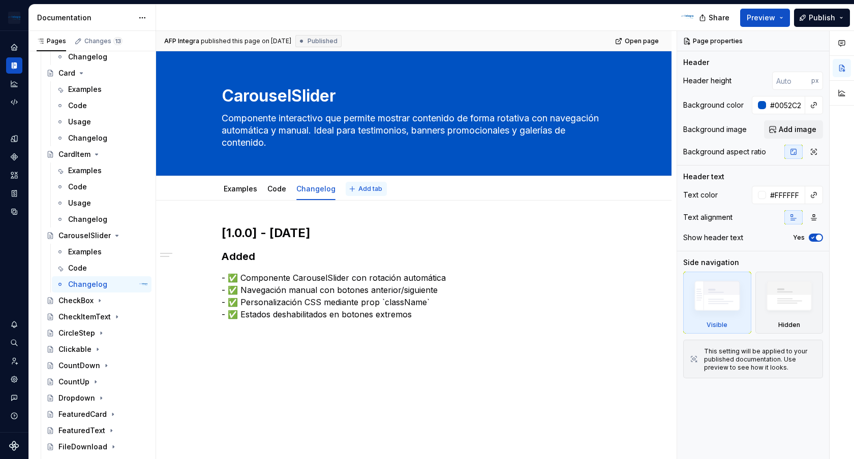
click at [367, 188] on span "Add tab" at bounding box center [370, 189] width 24 height 8
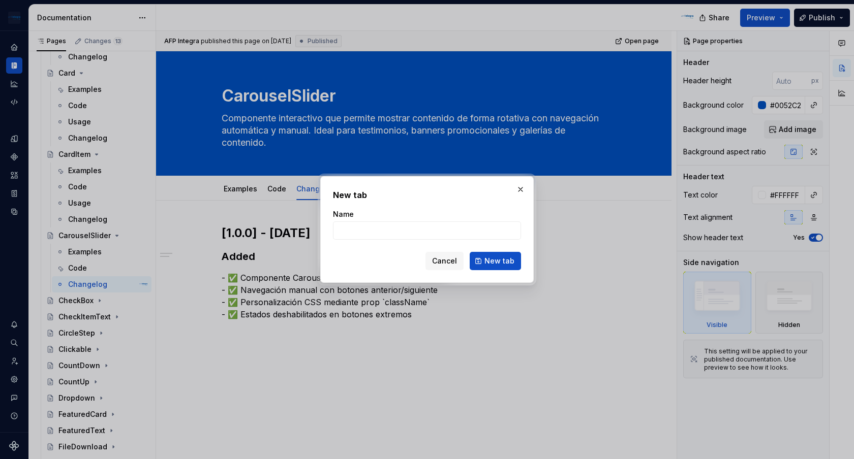
type textarea "*"
type input "Usage"
click button "New tab" at bounding box center [495, 261] width 51 height 18
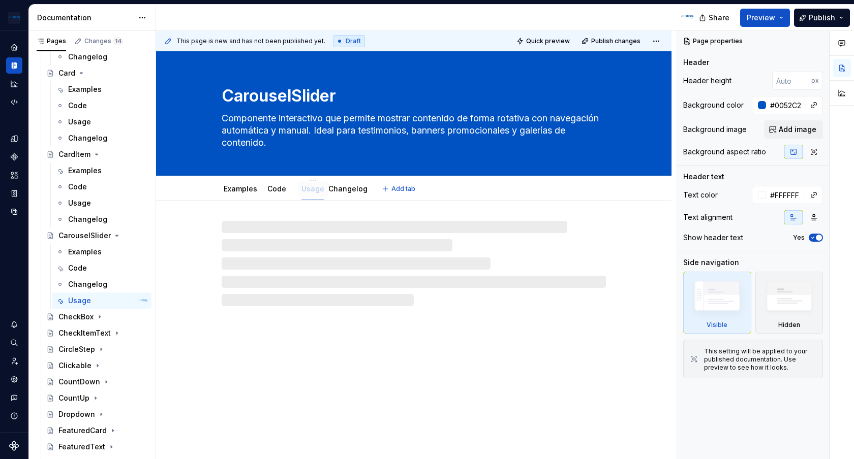
drag, startPoint x: 360, startPoint y: 191, endPoint x: 316, endPoint y: 191, distance: 44.2
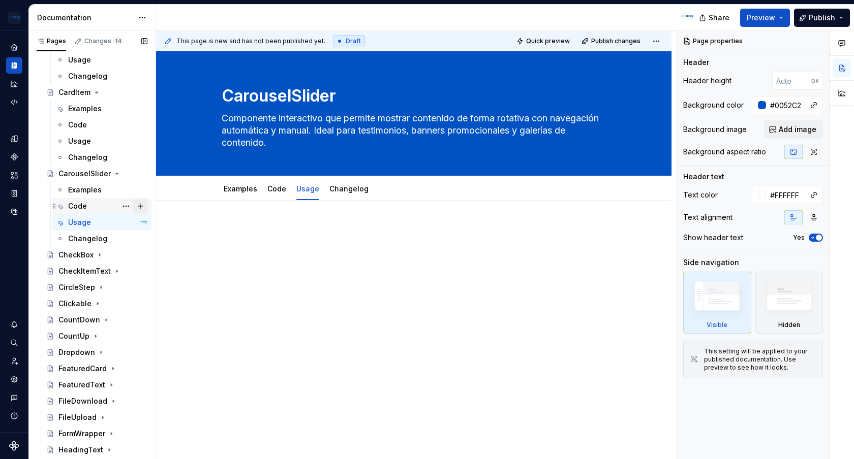
scroll to position [982, 0]
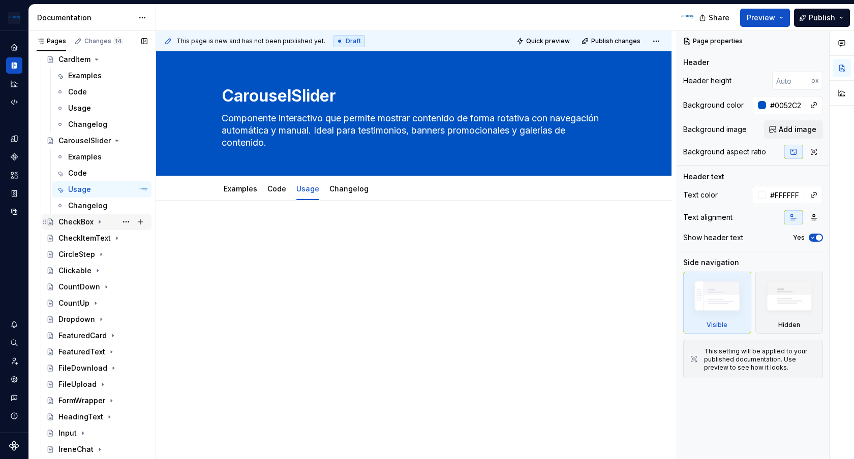
click at [100, 220] on icon "Page tree" at bounding box center [100, 222] width 8 height 8
click at [99, 256] on div "Examples" at bounding box center [85, 255] width 34 height 10
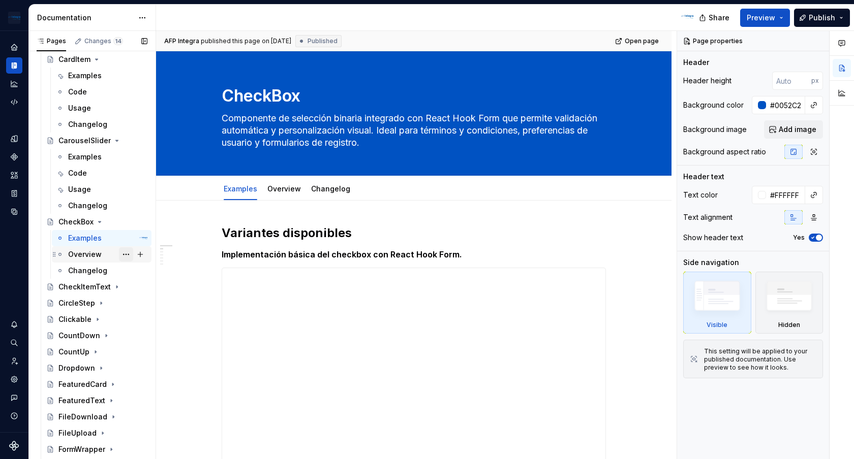
click at [127, 256] on button "Page tree" at bounding box center [126, 255] width 14 height 14
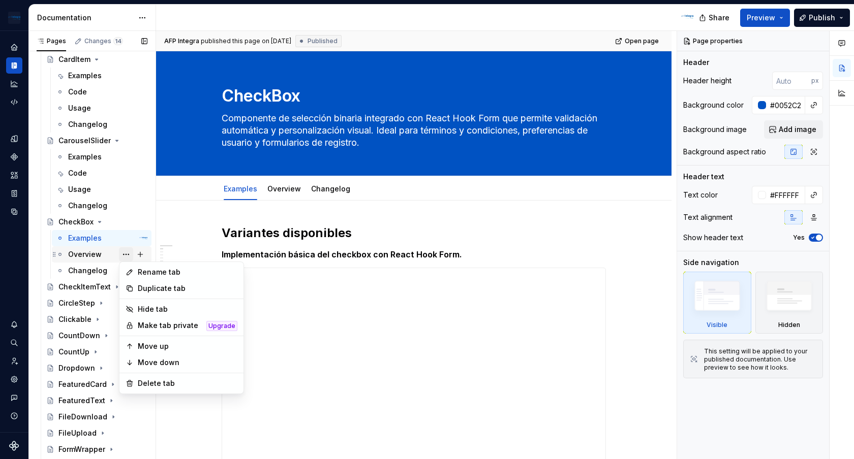
type textarea "*"
click at [157, 272] on div "Rename tab" at bounding box center [188, 272] width 100 height 10
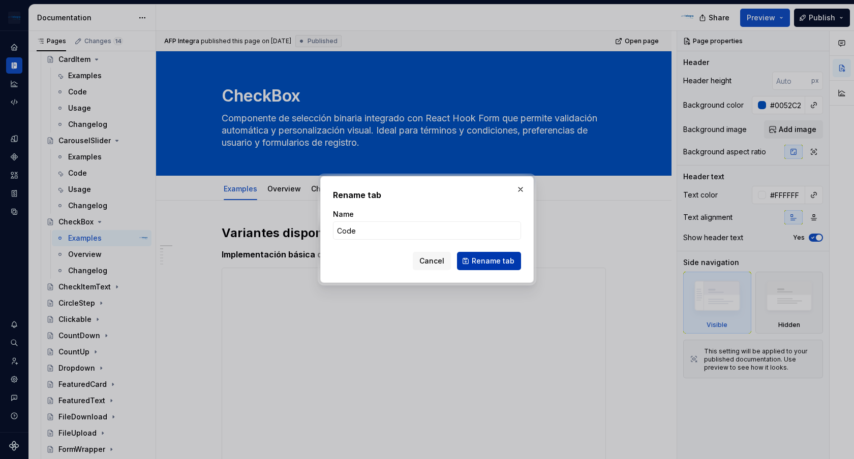
type input "Code"
click at [495, 261] on span "Rename tab" at bounding box center [493, 261] width 43 height 10
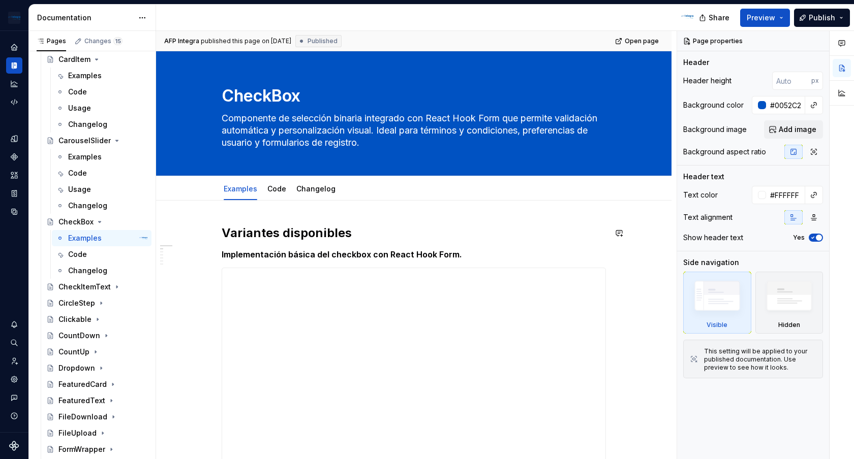
type textarea "*"
click at [366, 190] on span "Add tab" at bounding box center [370, 189] width 24 height 8
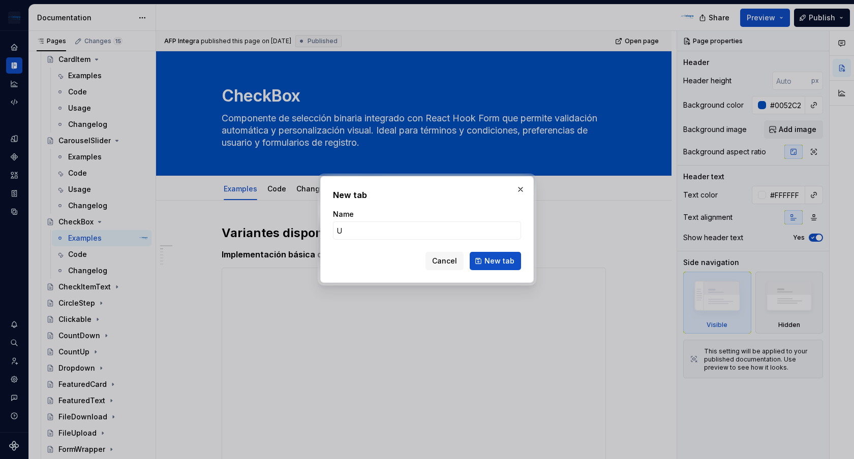
type input "Us"
type textarea "*"
type input "Usage"
click at [511, 264] on span "New tab" at bounding box center [499, 261] width 30 height 10
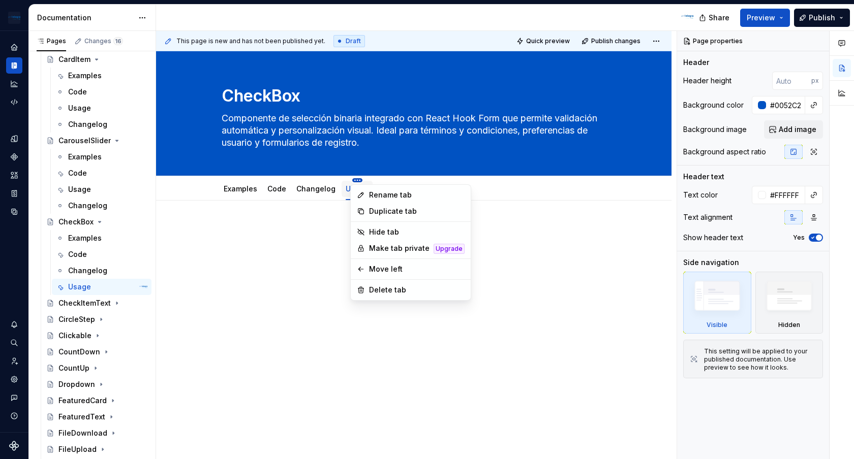
click at [306, 178] on html "In Design system Design system data Documentation Share Preview Publish Pages C…" at bounding box center [427, 229] width 854 height 459
click at [312, 243] on html "In Design system Design system data Documentation Share Preview Publish Pages C…" at bounding box center [427, 229] width 854 height 459
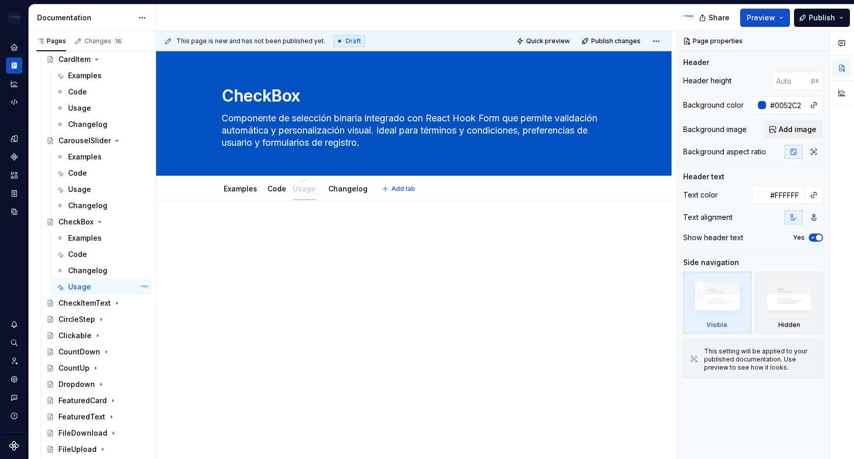
drag, startPoint x: 359, startPoint y: 190, endPoint x: 306, endPoint y: 188, distance: 52.4
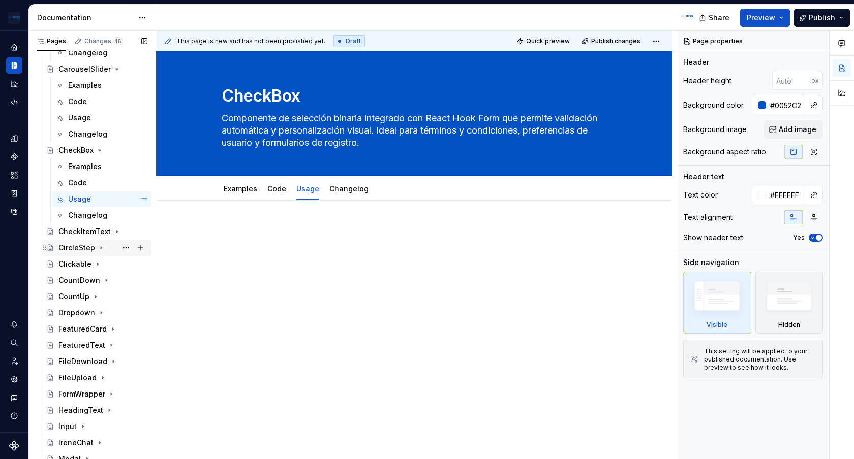
scroll to position [1060, 0]
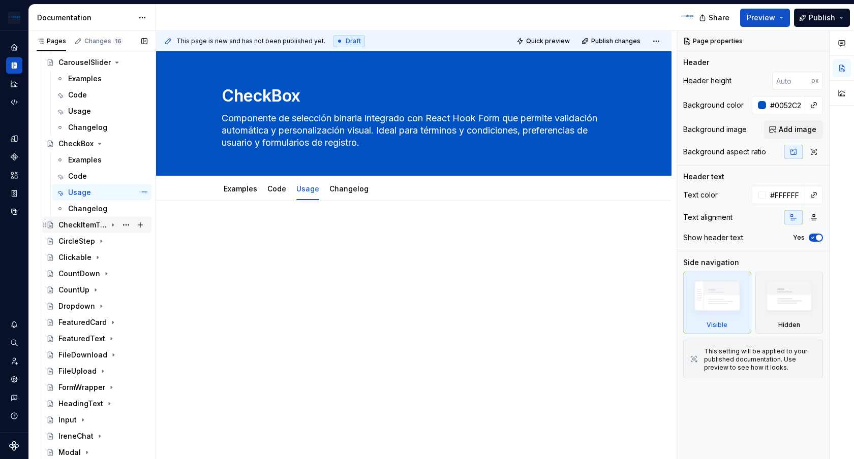
click at [112, 225] on icon "Page tree" at bounding box center [113, 225] width 8 height 8
click at [131, 259] on button "Page tree" at bounding box center [126, 258] width 14 height 14
type textarea "*"
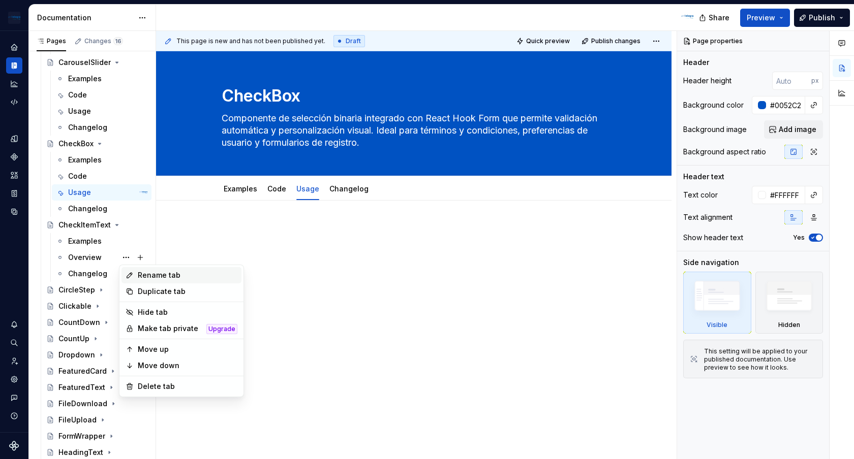
click at [158, 277] on div "Rename tab" at bounding box center [188, 275] width 100 height 10
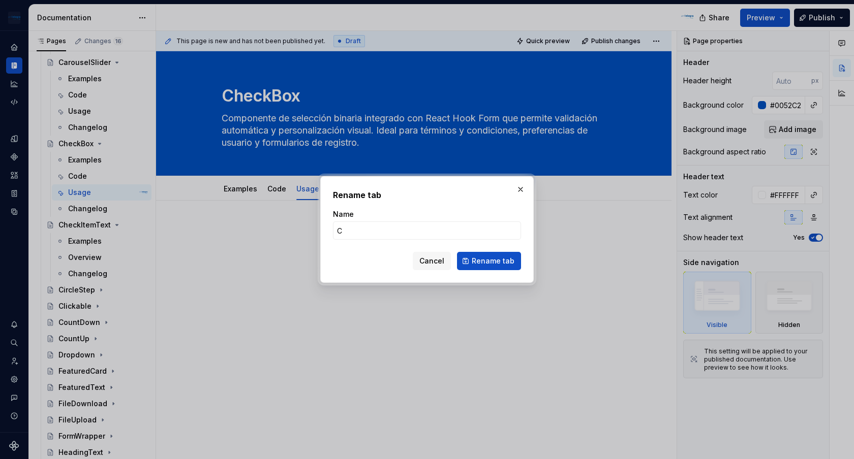
type input "Code"
click at [501, 262] on span "Rename tab" at bounding box center [493, 261] width 43 height 10
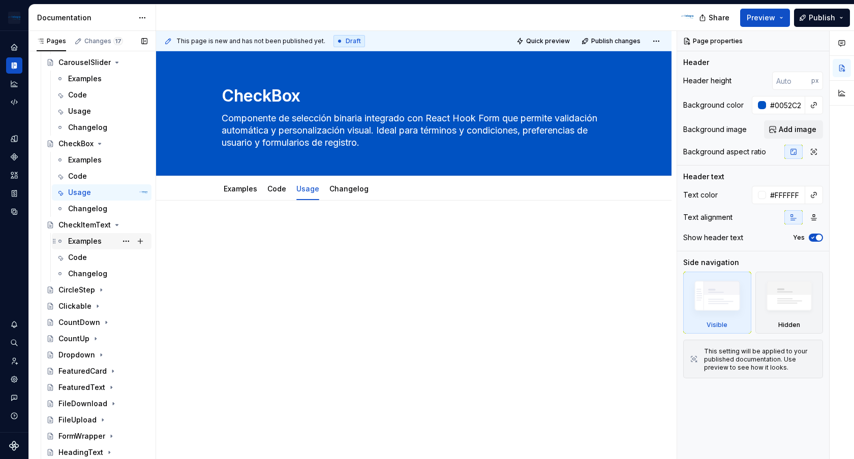
click at [77, 240] on div "Examples" at bounding box center [85, 241] width 34 height 10
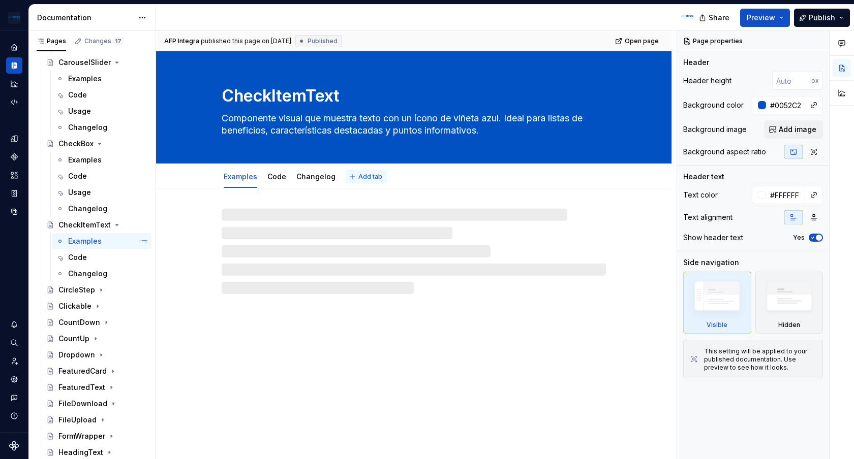
click at [360, 181] on button "Add tab" at bounding box center [366, 177] width 41 height 14
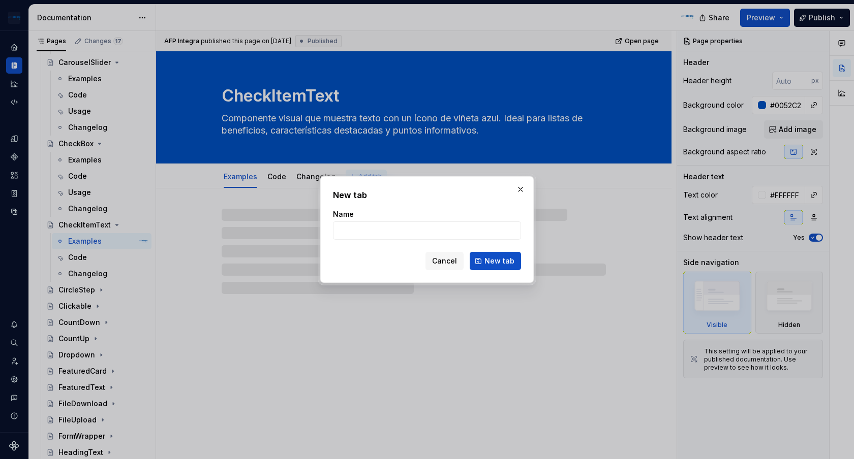
type textarea "*"
type input "U"
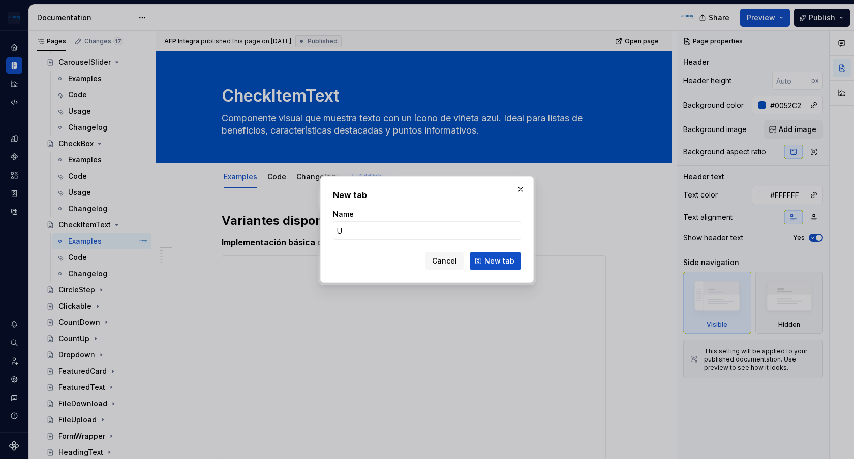
type textarea "*"
type input "Usage"
click at [507, 261] on span "New tab" at bounding box center [499, 261] width 30 height 10
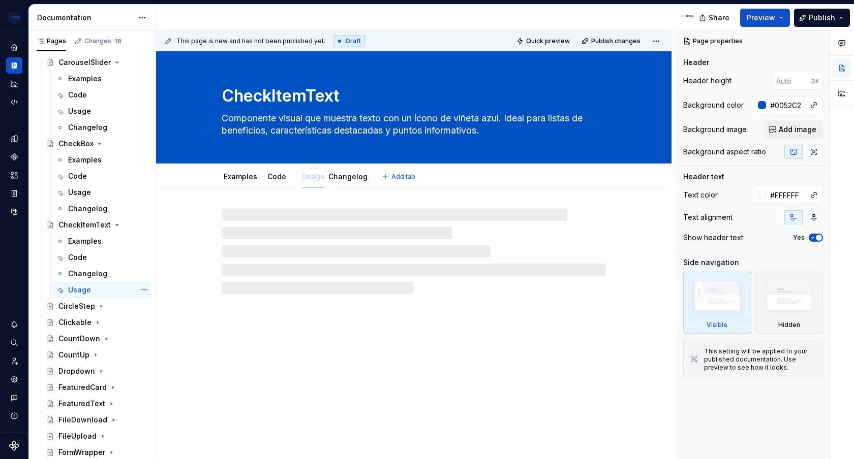
drag, startPoint x: 357, startPoint y: 177, endPoint x: 313, endPoint y: 178, distance: 44.2
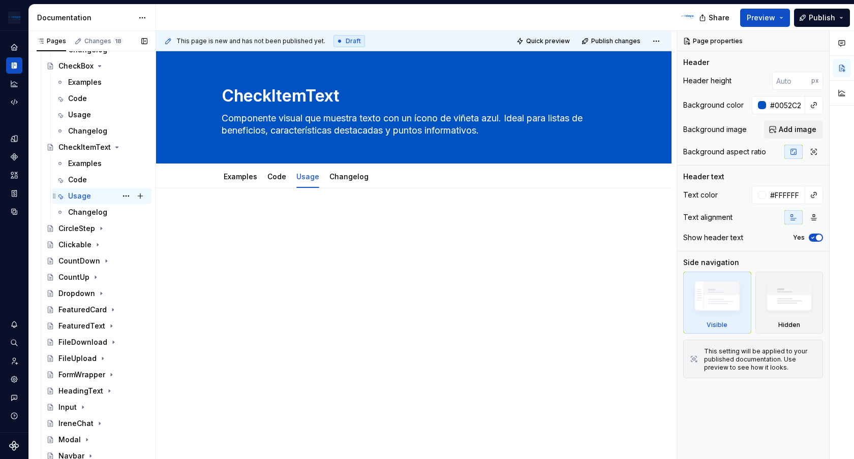
scroll to position [1167, 0]
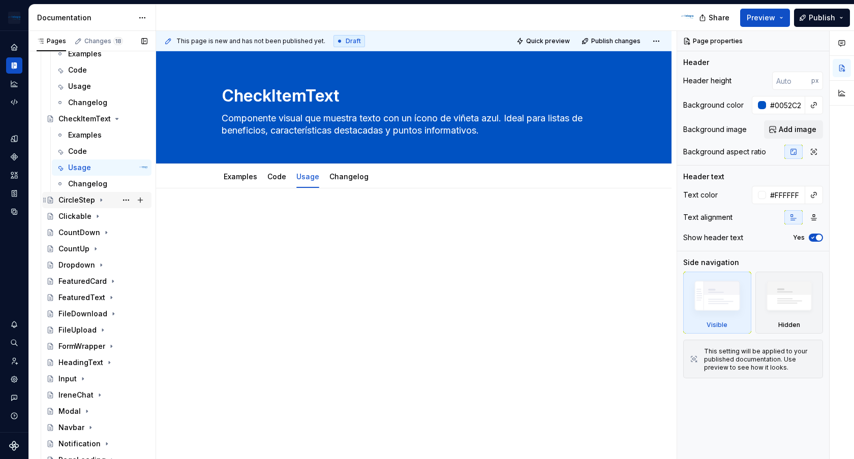
click at [86, 203] on div "CircleStep" at bounding box center [76, 200] width 37 height 10
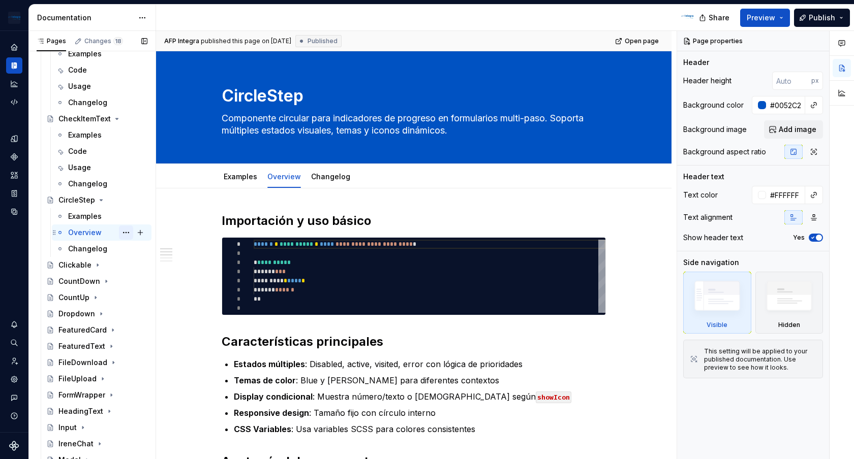
click at [128, 232] on button "Page tree" at bounding box center [126, 233] width 14 height 14
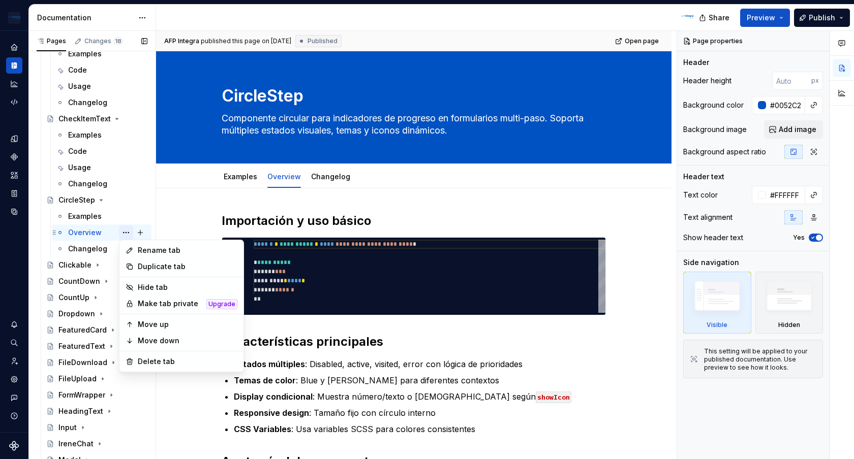
type textarea "*"
click at [157, 251] on div "Rename tab" at bounding box center [188, 250] width 100 height 10
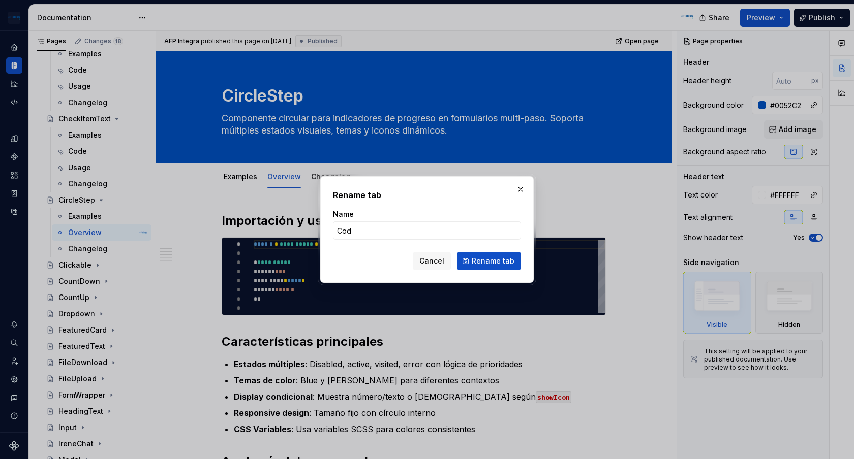
type input "Code"
click button "Rename tab" at bounding box center [489, 261] width 64 height 18
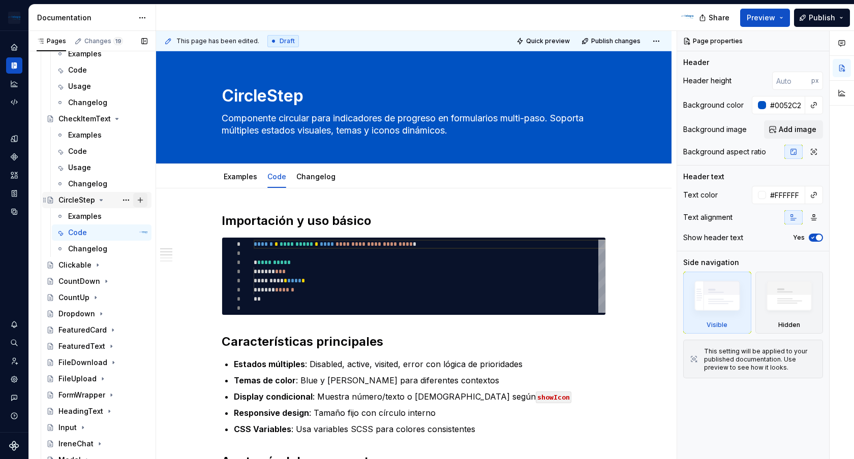
click at [142, 203] on button "Page tree" at bounding box center [140, 200] width 14 height 14
type textarea "*"
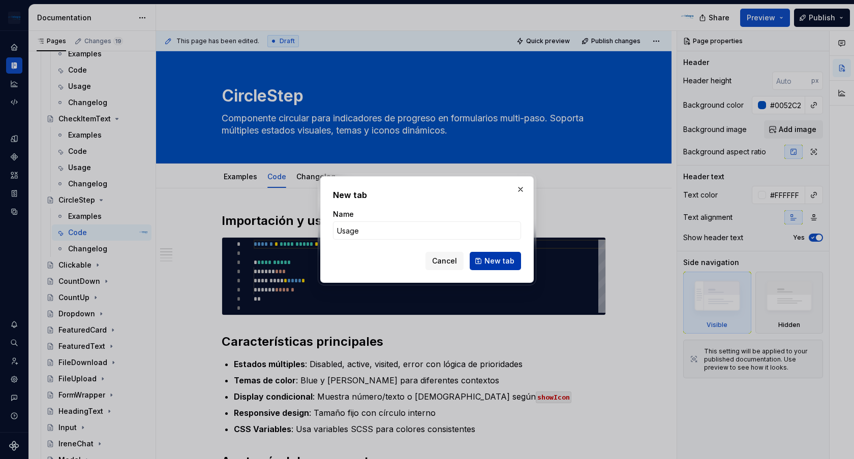
type input "Usage"
click at [512, 266] on button "New tab" at bounding box center [495, 261] width 51 height 18
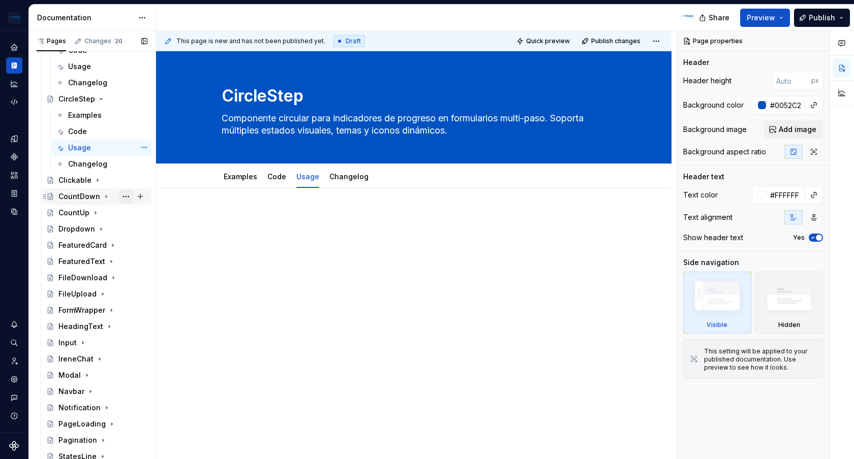
scroll to position [1289, 0]
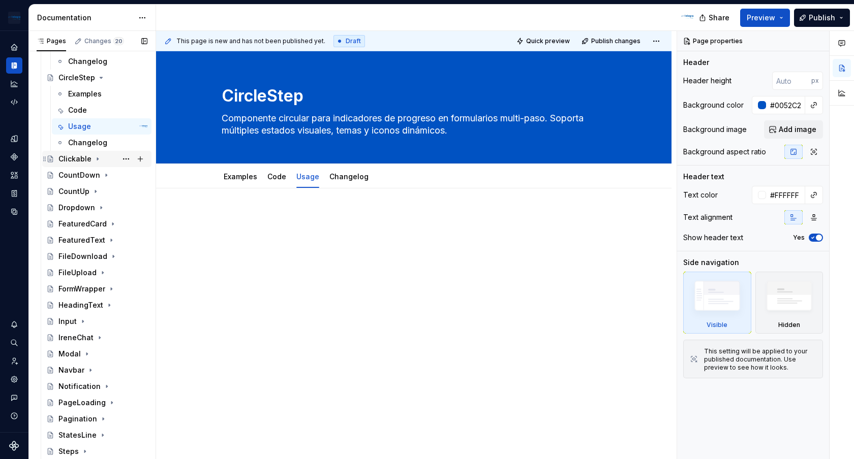
click at [96, 158] on icon "Page tree" at bounding box center [98, 159] width 8 height 8
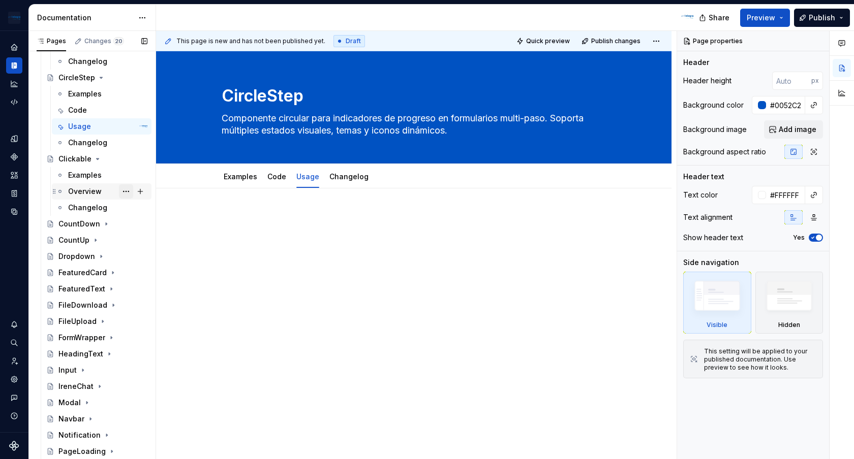
click at [128, 191] on button "Page tree" at bounding box center [126, 192] width 14 height 14
type textarea "*"
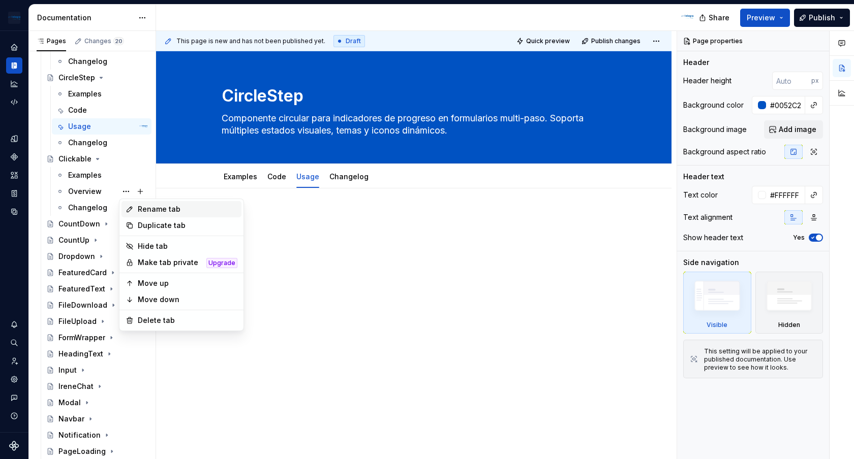
click at [158, 207] on div "Rename tab" at bounding box center [188, 209] width 100 height 10
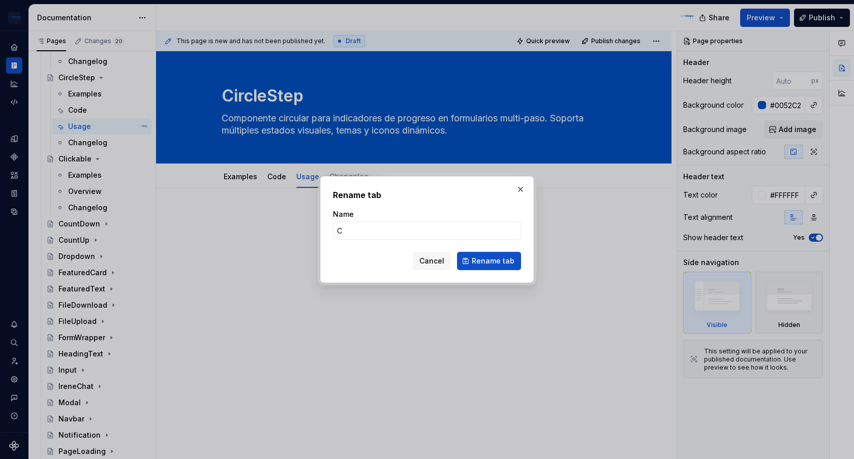
type input "Code"
click at [506, 265] on span "Rename tab" at bounding box center [493, 261] width 43 height 10
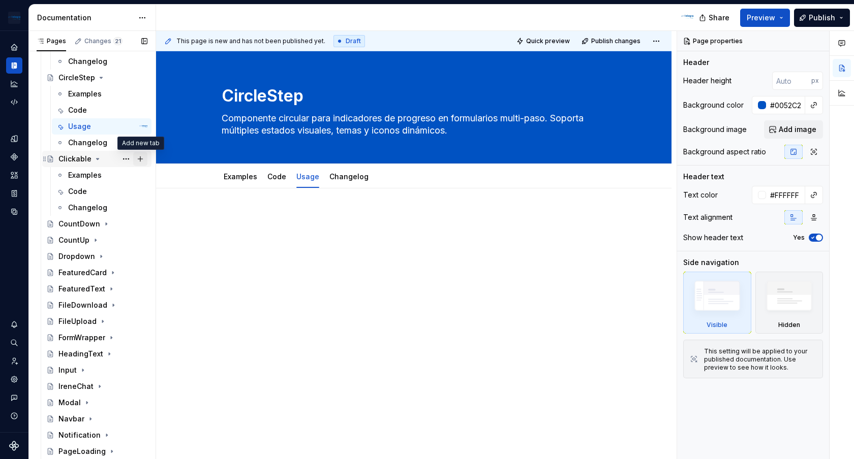
click at [140, 161] on button "Page tree" at bounding box center [140, 159] width 14 height 14
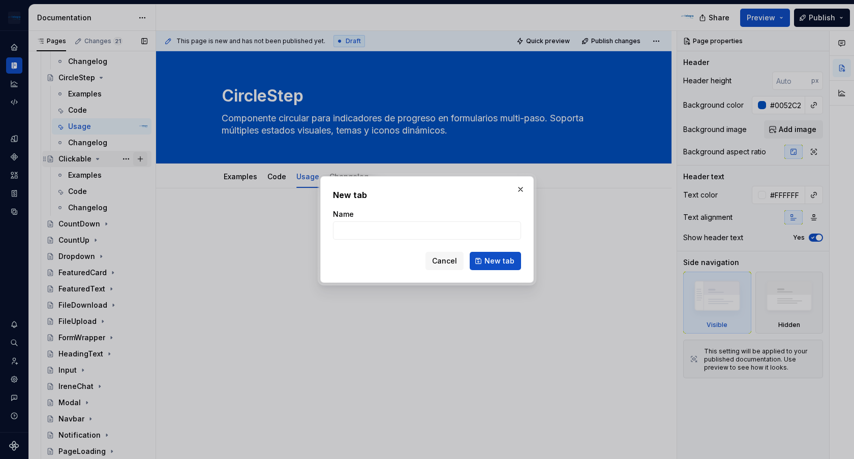
type textarea "*"
type input "Usage"
click at [491, 264] on span "New tab" at bounding box center [499, 261] width 30 height 10
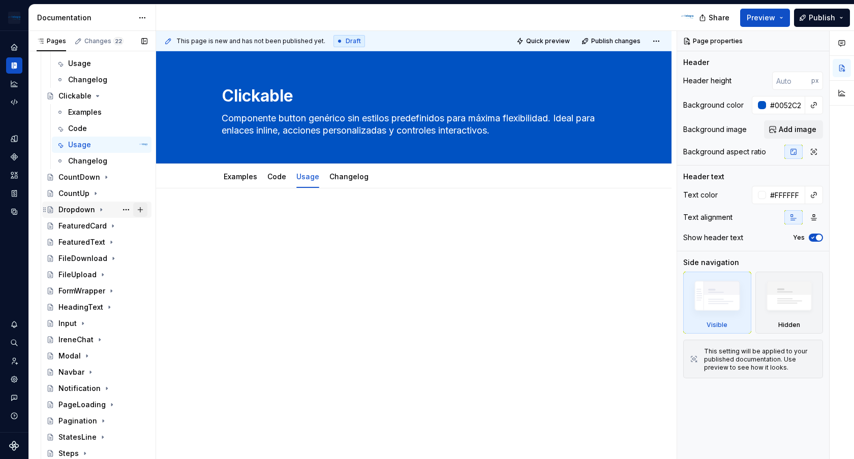
scroll to position [1367, 0]
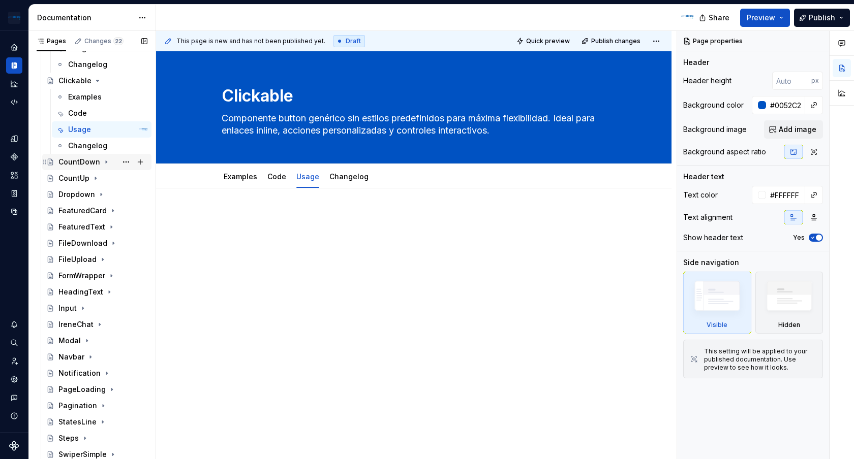
click at [106, 162] on icon "Page tree" at bounding box center [106, 162] width 1 height 3
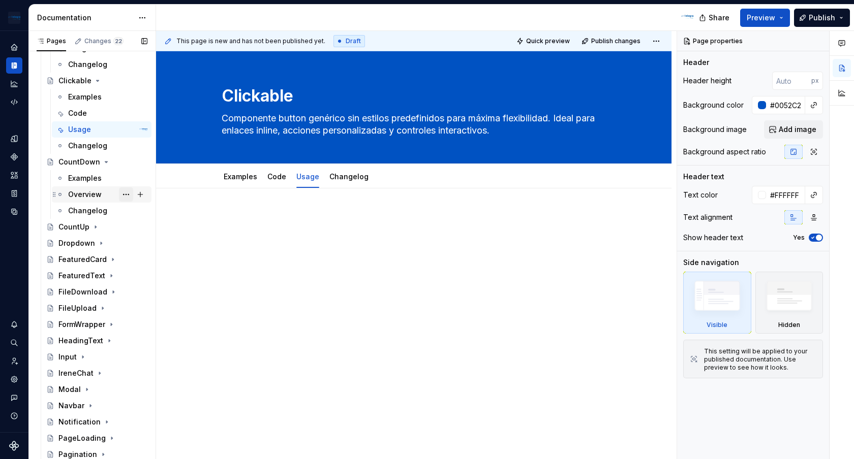
click at [127, 193] on button "Page tree" at bounding box center [126, 195] width 14 height 14
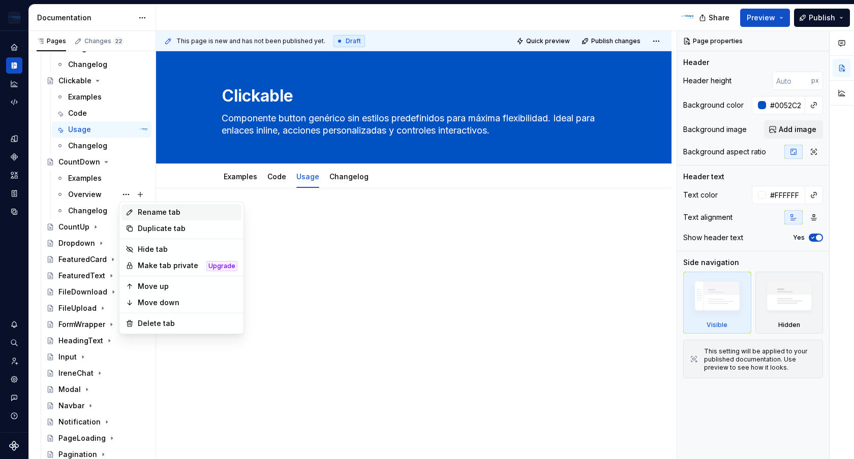
type textarea "*"
click at [160, 212] on div "Rename tab" at bounding box center [188, 212] width 100 height 10
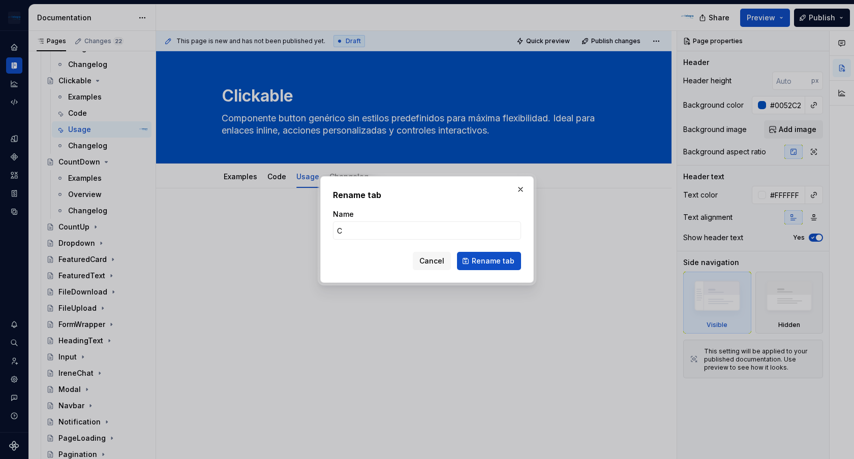
type input "Code"
click at [500, 257] on span "Rename tab" at bounding box center [493, 261] width 43 height 10
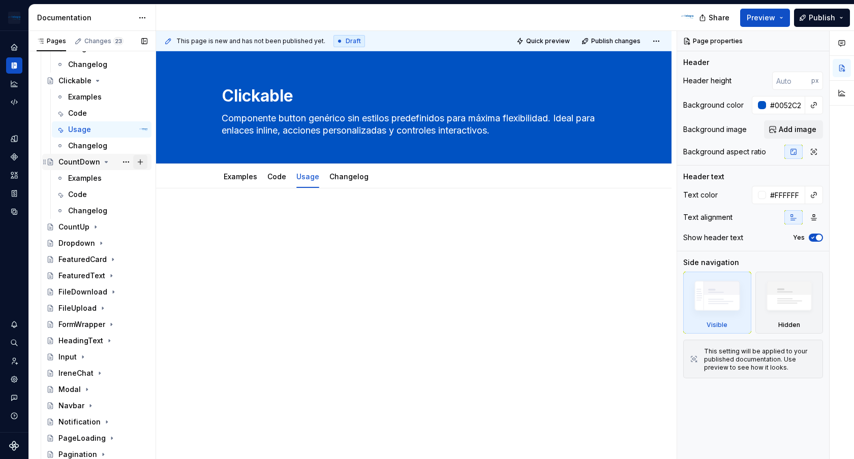
click at [142, 163] on button "Page tree" at bounding box center [140, 162] width 14 height 14
type textarea "*"
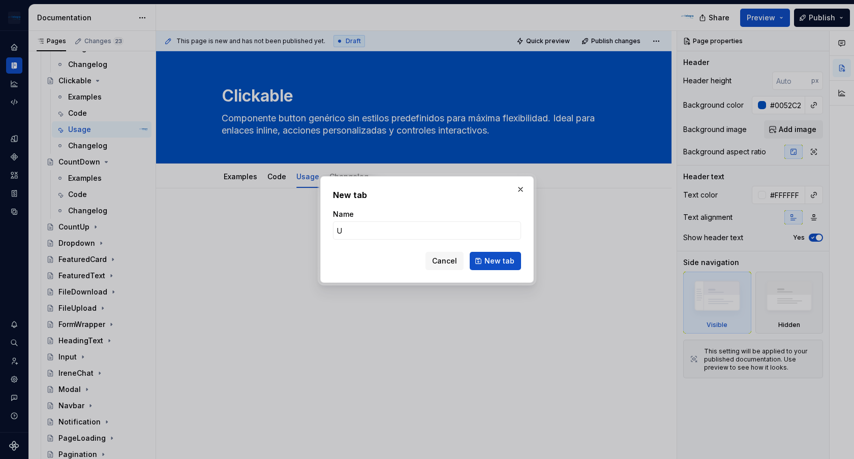
type input "Usage"
click at [493, 260] on span "New tab" at bounding box center [499, 261] width 30 height 10
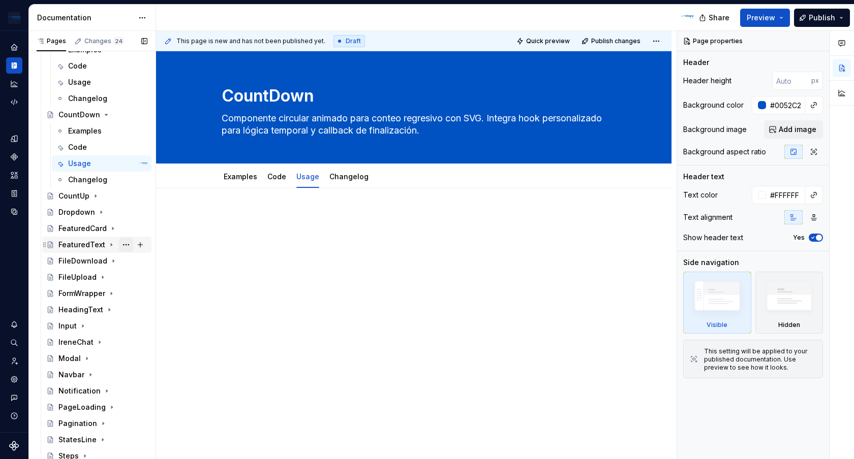
scroll to position [1415, 0]
click at [96, 195] on icon "Page tree" at bounding box center [95, 196] width 8 height 8
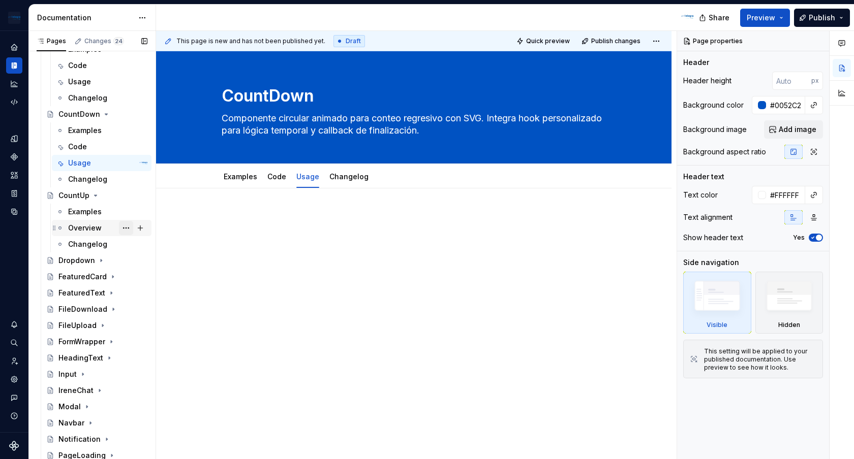
click at [126, 229] on button "Page tree" at bounding box center [126, 228] width 14 height 14
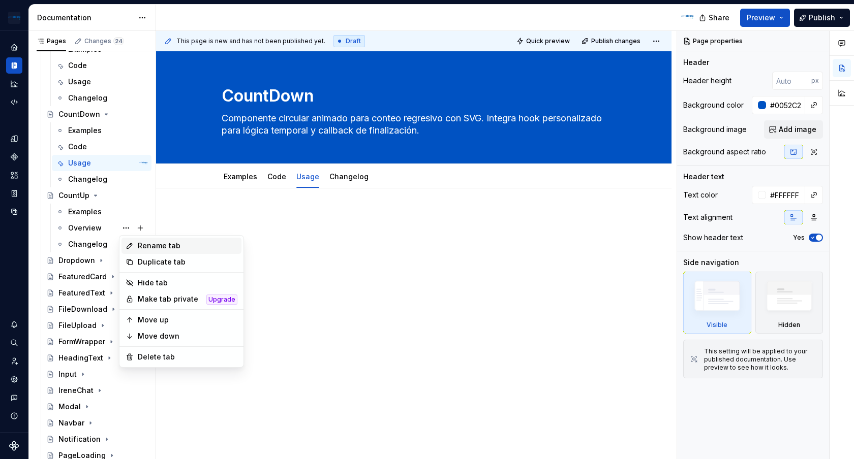
type textarea "*"
click at [151, 250] on div "Rename tab" at bounding box center [188, 246] width 100 height 10
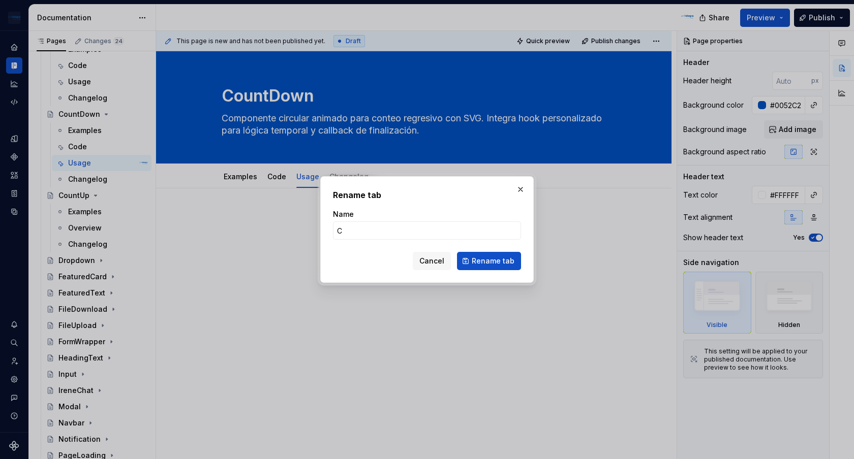
type input "Code"
click at [508, 263] on span "Rename tab" at bounding box center [493, 261] width 43 height 10
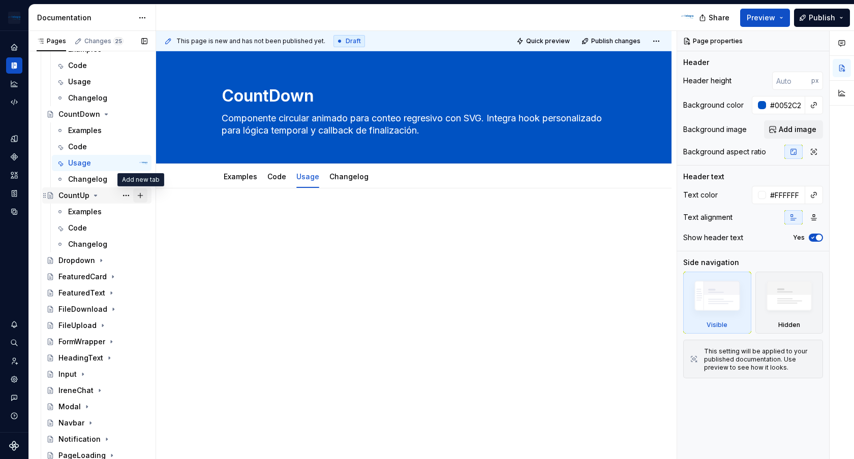
click at [142, 199] on button "Page tree" at bounding box center [140, 196] width 14 height 14
type textarea "*"
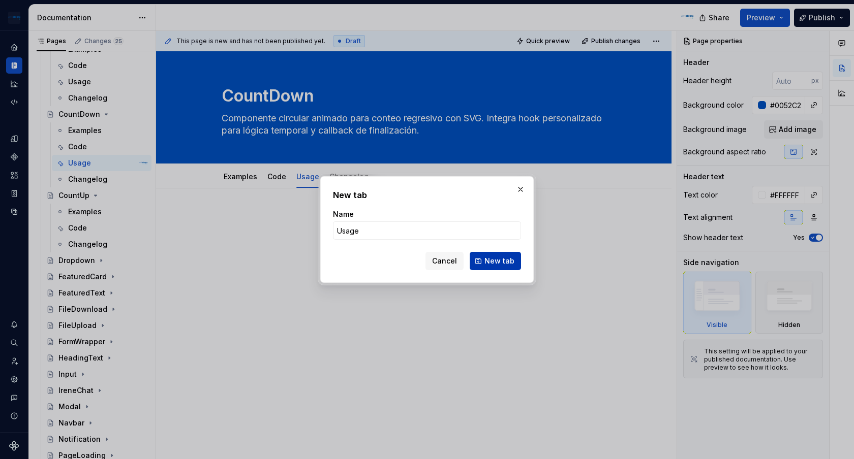
type input "Usage"
click at [504, 265] on span "New tab" at bounding box center [499, 261] width 30 height 10
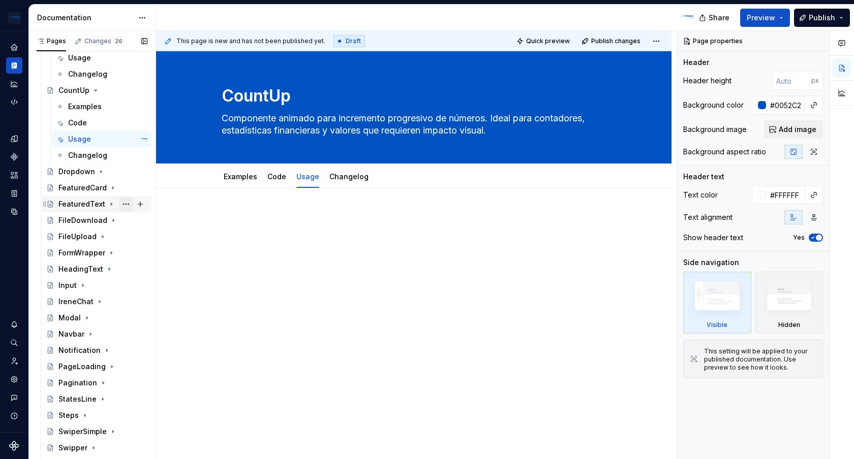
scroll to position [1529, 0]
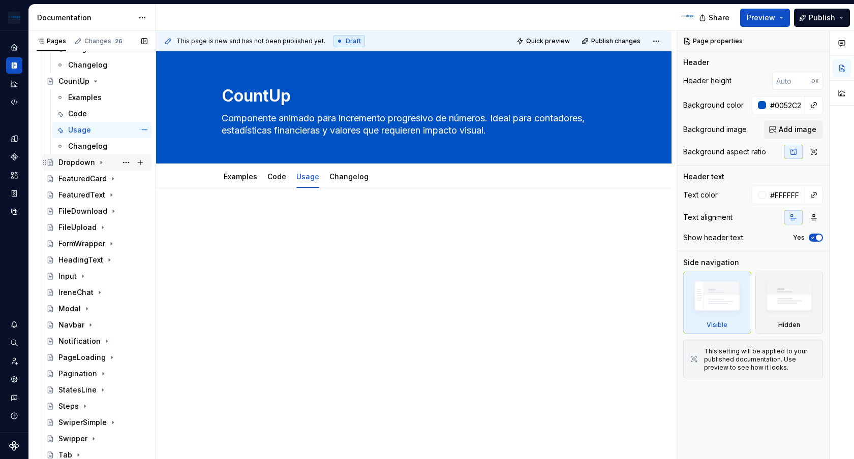
click at [101, 163] on icon "Page tree" at bounding box center [101, 163] width 8 height 8
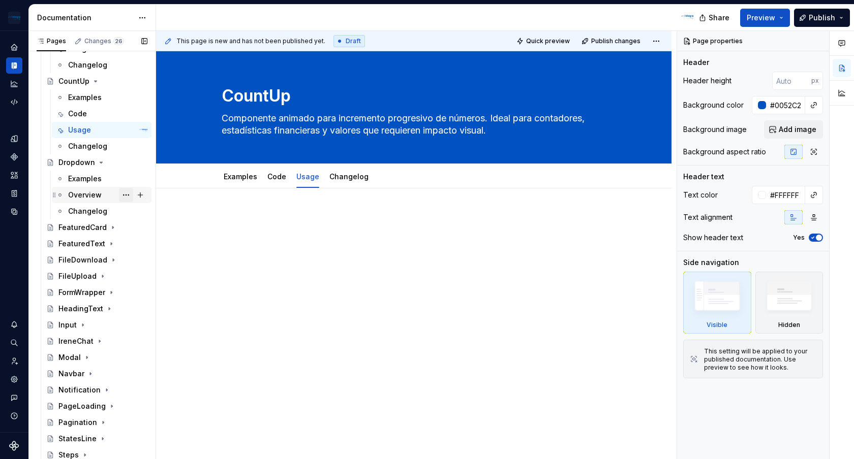
click at [126, 196] on button "Page tree" at bounding box center [126, 195] width 14 height 14
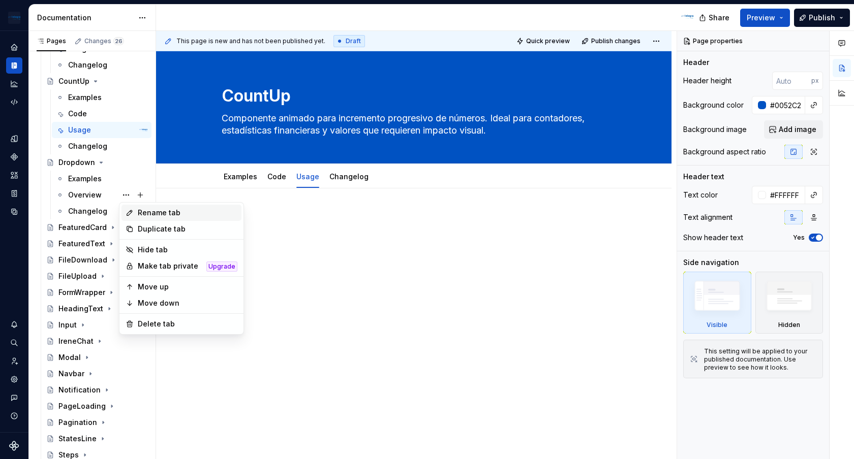
type textarea "*"
click at [165, 214] on div "Rename tab" at bounding box center [188, 213] width 100 height 10
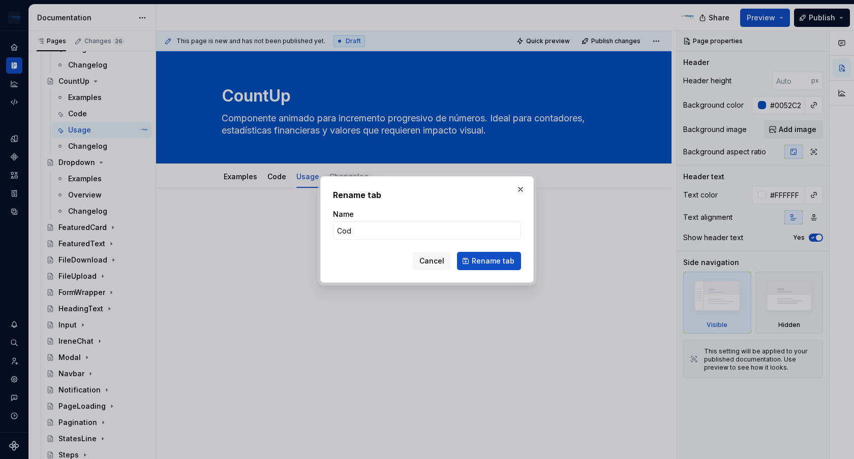
type input "Code"
click at [479, 260] on span "Rename tab" at bounding box center [493, 261] width 43 height 10
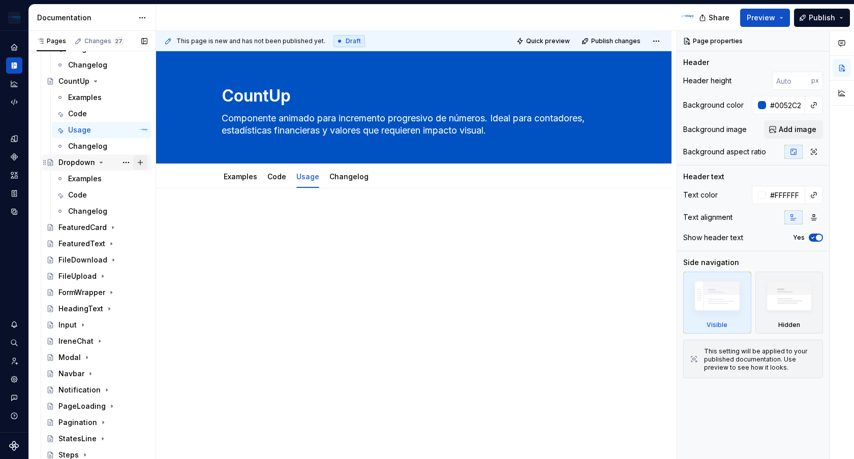
click at [143, 162] on button "Page tree" at bounding box center [140, 163] width 14 height 14
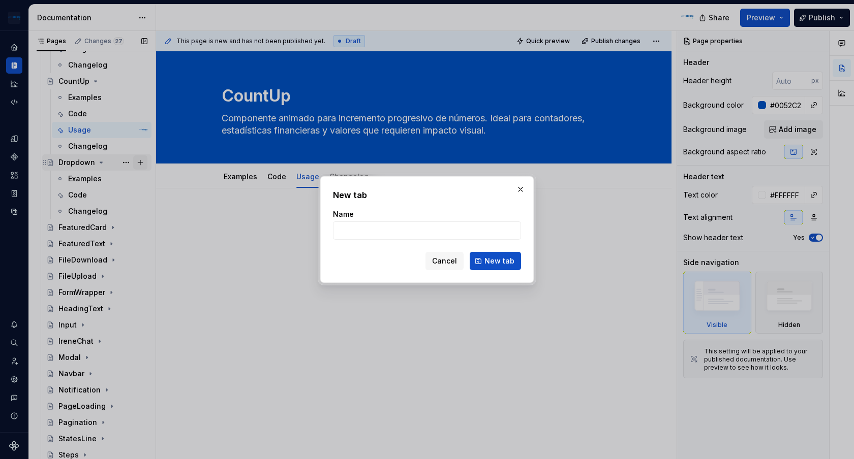
type textarea "*"
type input "Usage"
click at [503, 263] on span "New tab" at bounding box center [499, 261] width 30 height 10
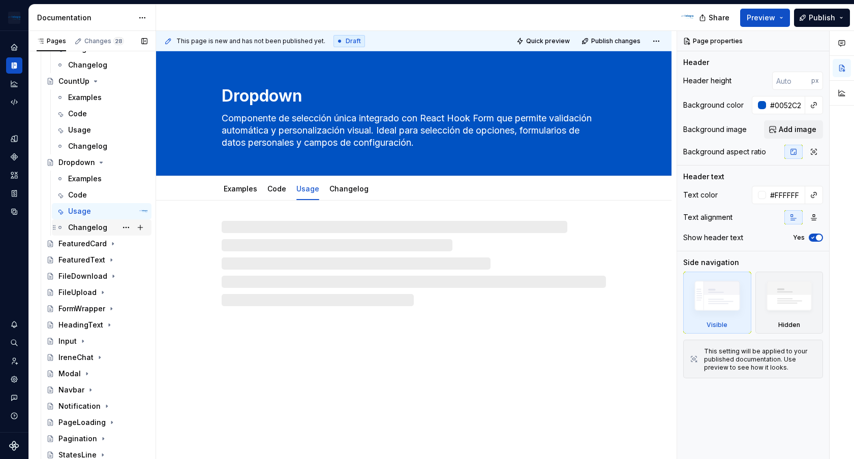
scroll to position [1589, 0]
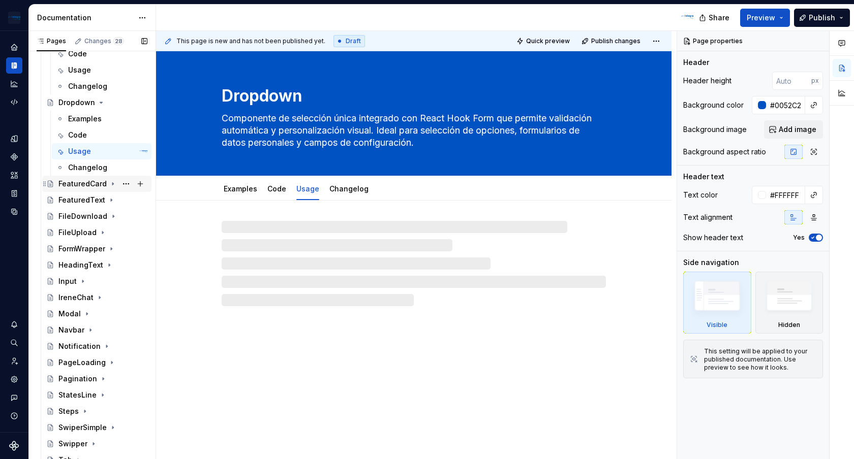
click at [111, 186] on icon "Page tree" at bounding box center [113, 184] width 8 height 8
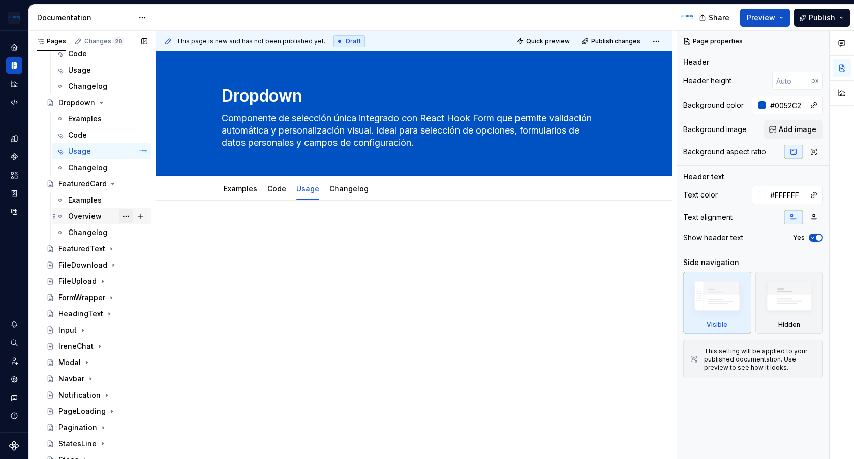
click at [126, 218] on button "Page tree" at bounding box center [126, 216] width 14 height 14
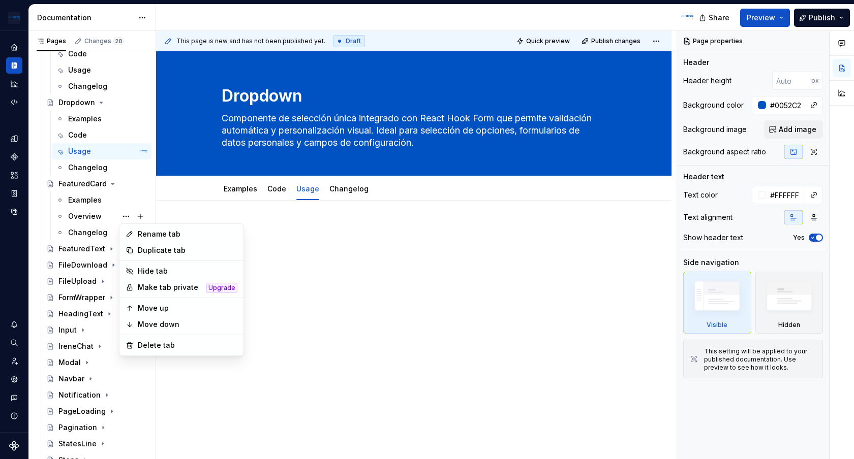
type textarea "*"
click at [171, 231] on div "Rename tab" at bounding box center [188, 234] width 100 height 10
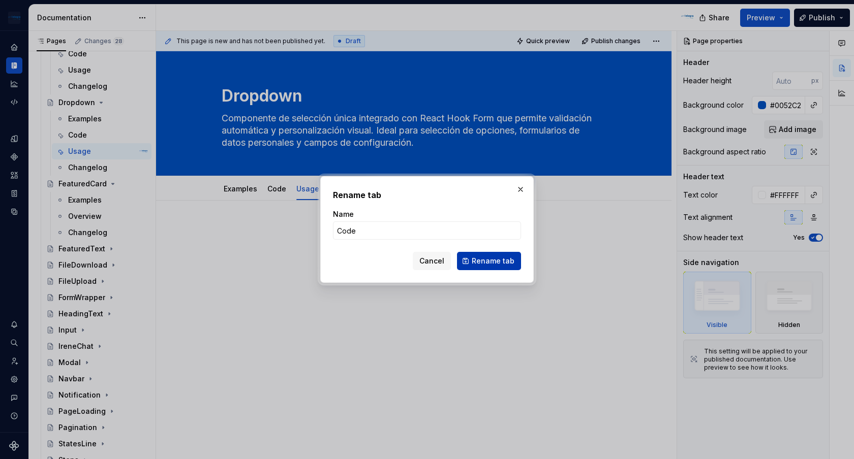
type input "Code"
click at [473, 258] on button "Rename tab" at bounding box center [489, 261] width 64 height 18
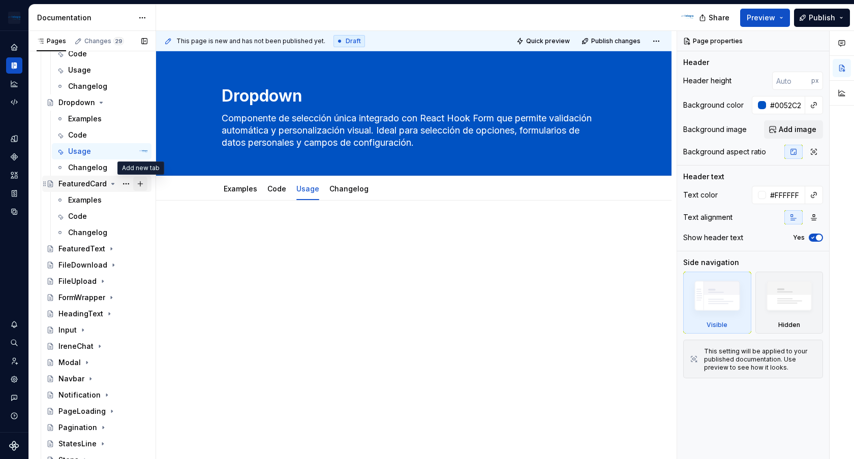
click at [141, 186] on button "Page tree" at bounding box center [140, 184] width 14 height 14
type textarea "*"
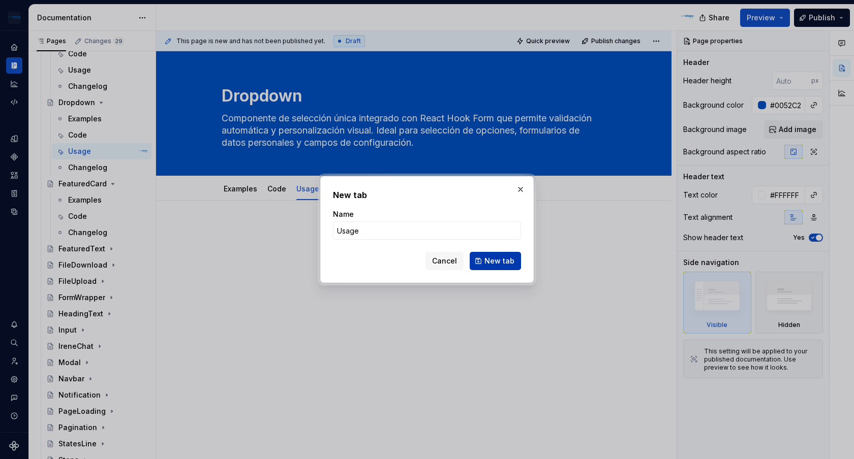
type input "Usage"
click at [502, 260] on span "New tab" at bounding box center [499, 261] width 30 height 10
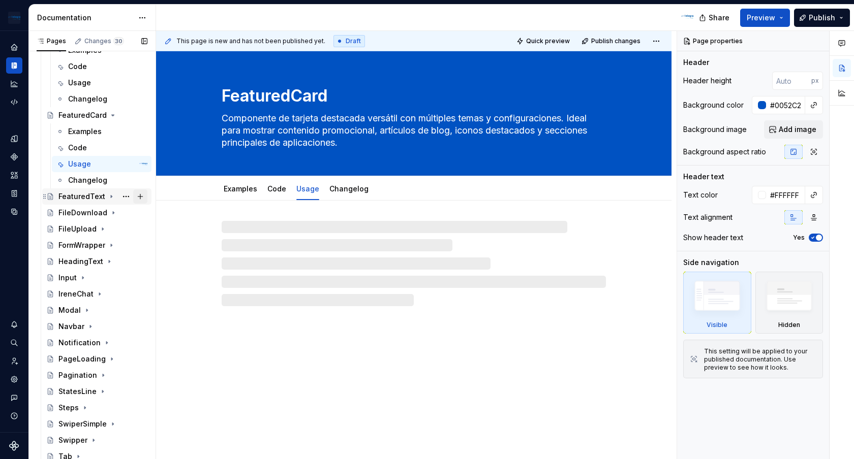
scroll to position [1672, 0]
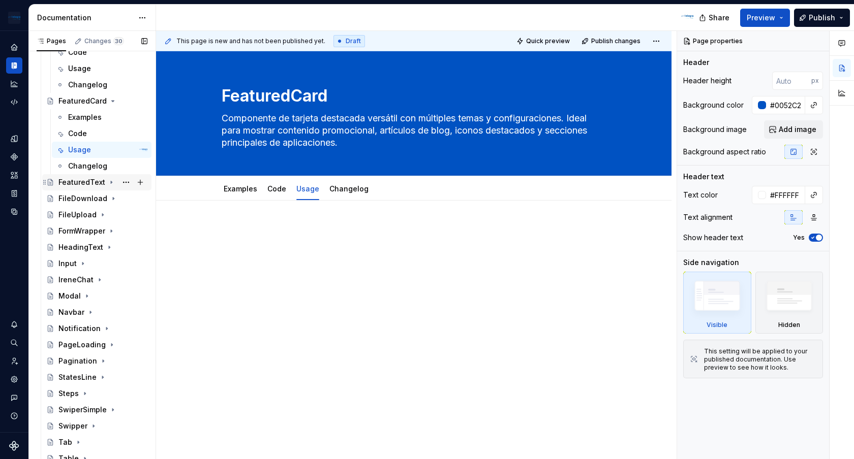
click at [111, 182] on icon "Page tree" at bounding box center [111, 182] width 1 height 3
click at [126, 214] on button "Page tree" at bounding box center [126, 215] width 14 height 14
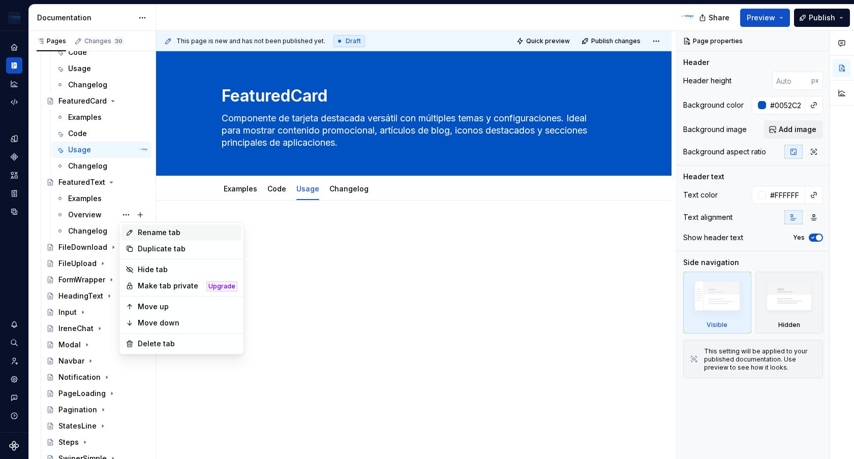
click at [161, 229] on div "Rename tab" at bounding box center [188, 233] width 100 height 10
type textarea "*"
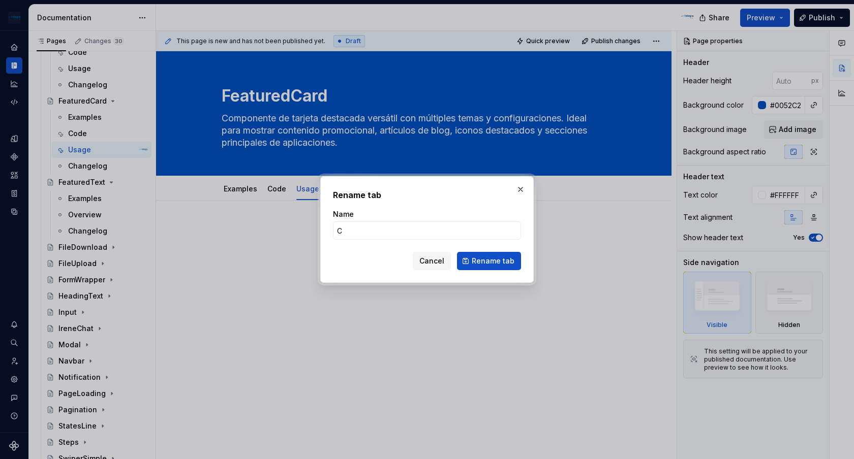
type input "Code"
click at [510, 265] on span "Rename tab" at bounding box center [493, 261] width 43 height 10
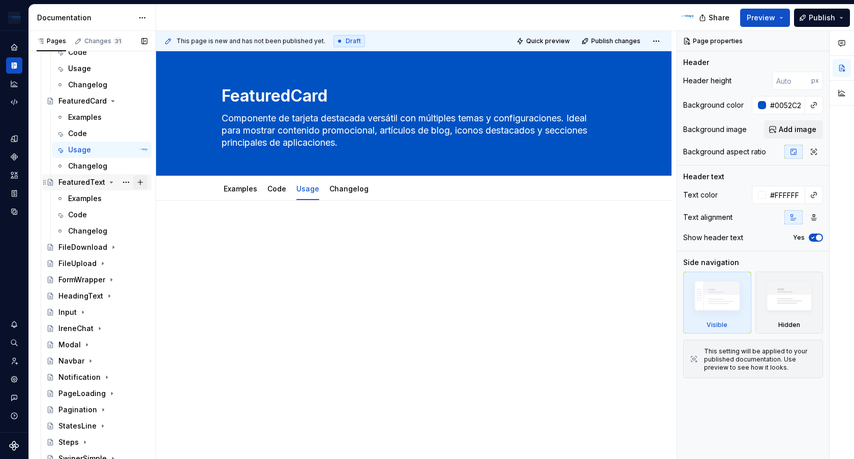
click at [140, 184] on button "Page tree" at bounding box center [140, 182] width 14 height 14
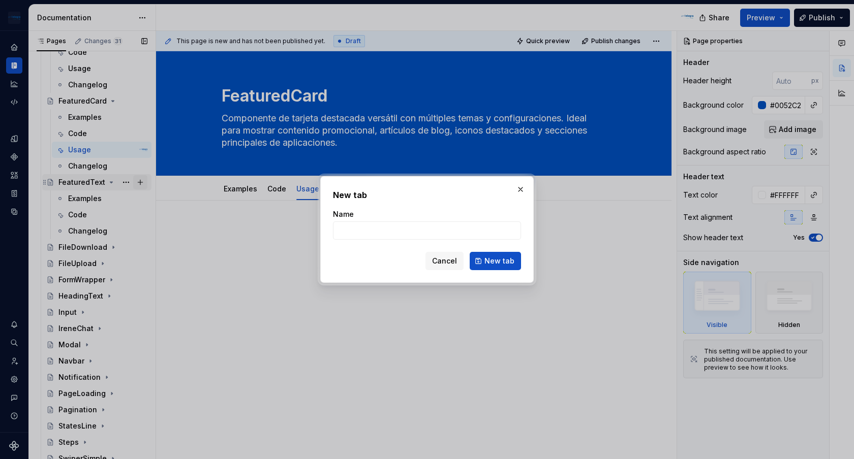
type textarea "*"
type input "Usage"
click at [503, 261] on span "New tab" at bounding box center [499, 261] width 30 height 10
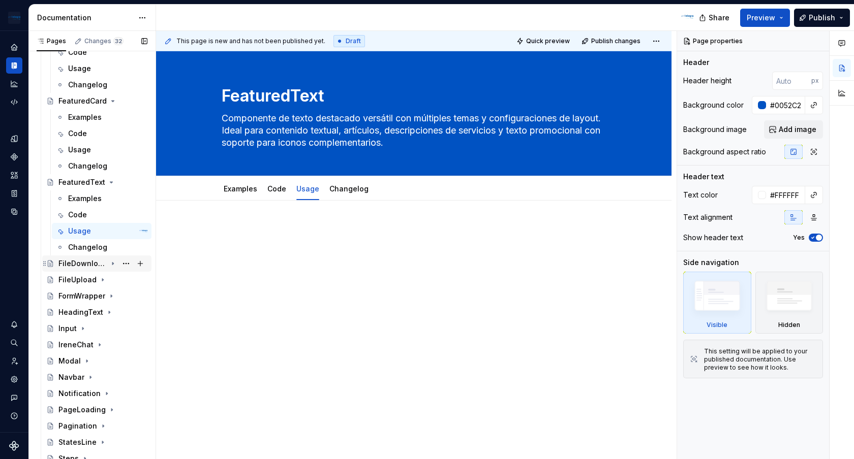
click at [112, 263] on icon "Page tree" at bounding box center [112, 264] width 1 height 3
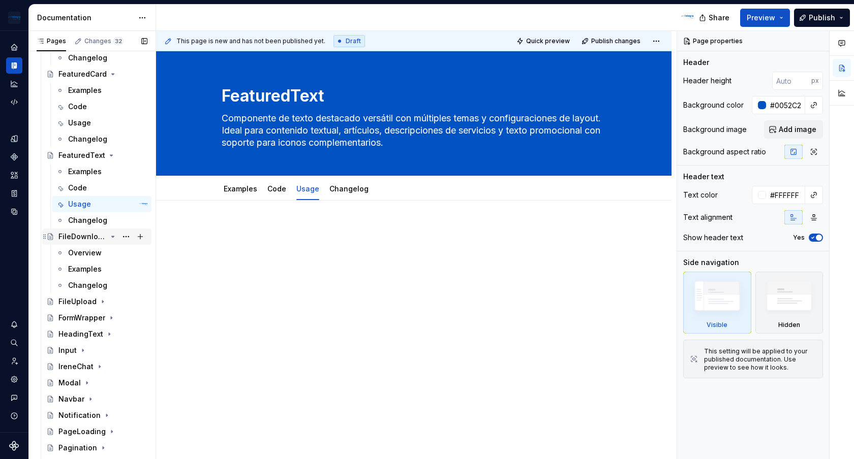
scroll to position [1702, 0]
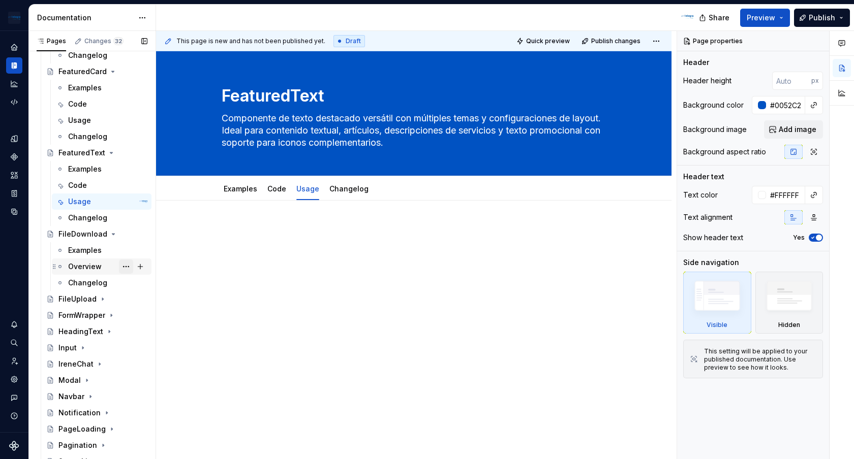
click at [126, 267] on button "Page tree" at bounding box center [126, 267] width 14 height 14
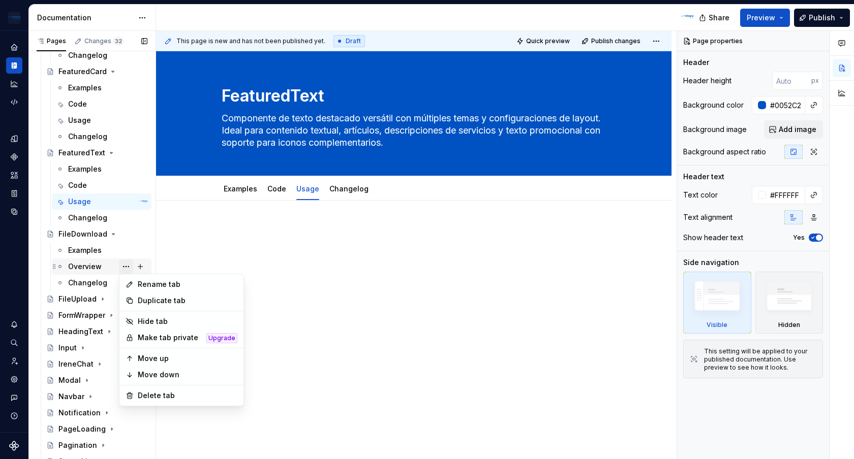
type textarea "*"
click at [162, 286] on div "Rename tab" at bounding box center [188, 285] width 100 height 10
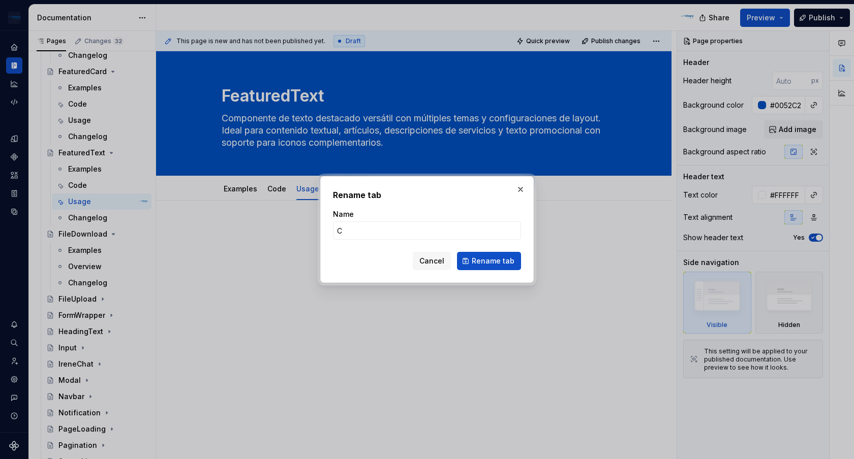
type input "Code"
click at [498, 263] on span "Rename tab" at bounding box center [493, 261] width 43 height 10
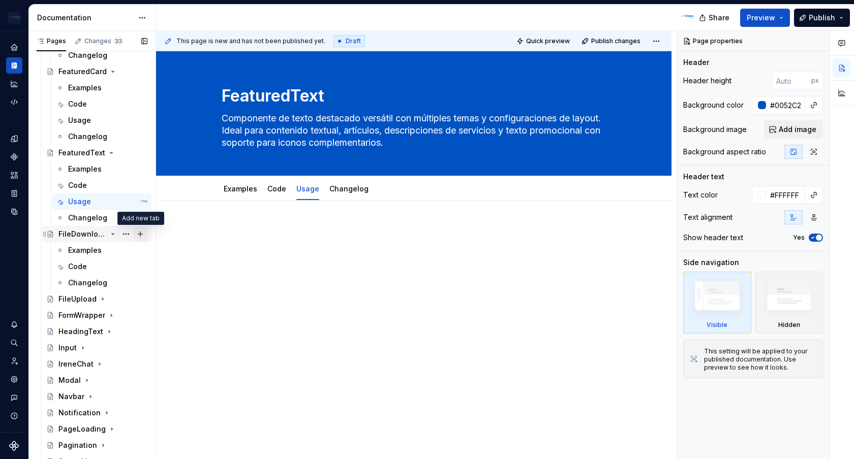
click at [143, 236] on button "Page tree" at bounding box center [140, 234] width 14 height 14
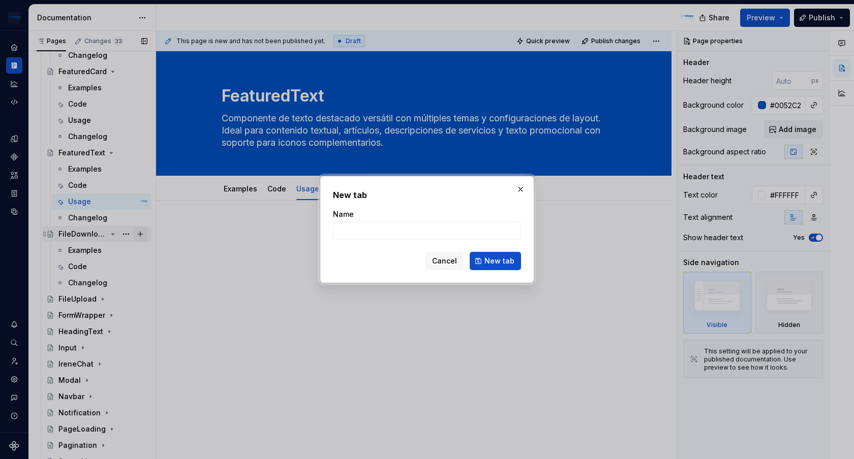
type textarea "*"
type input "Usage"
click at [504, 266] on span "New tab" at bounding box center [499, 261] width 30 height 10
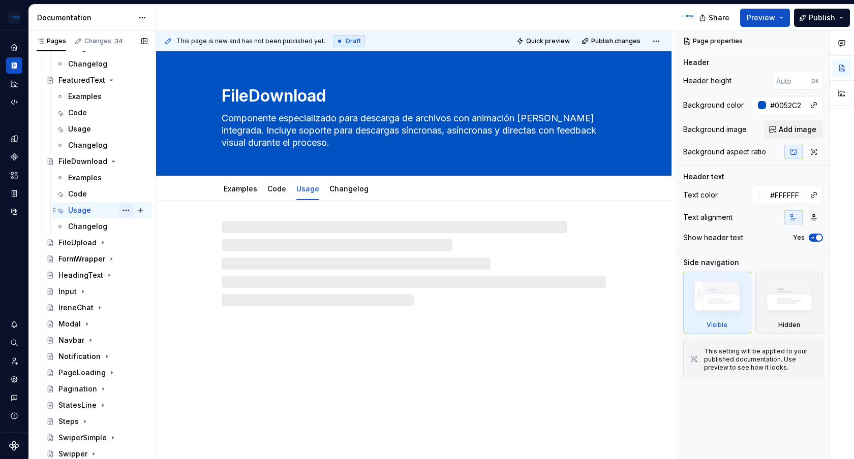
scroll to position [1829, 0]
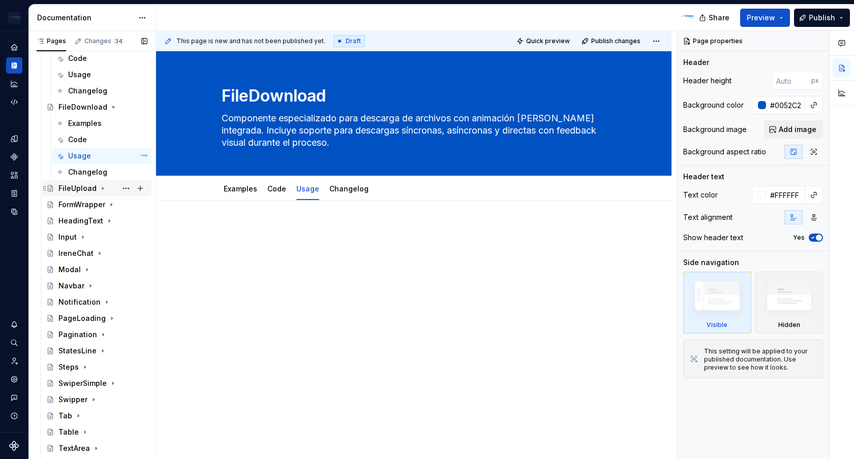
click at [102, 189] on icon "Page tree" at bounding box center [103, 189] width 8 height 8
click at [125, 223] on button "Page tree" at bounding box center [126, 221] width 14 height 14
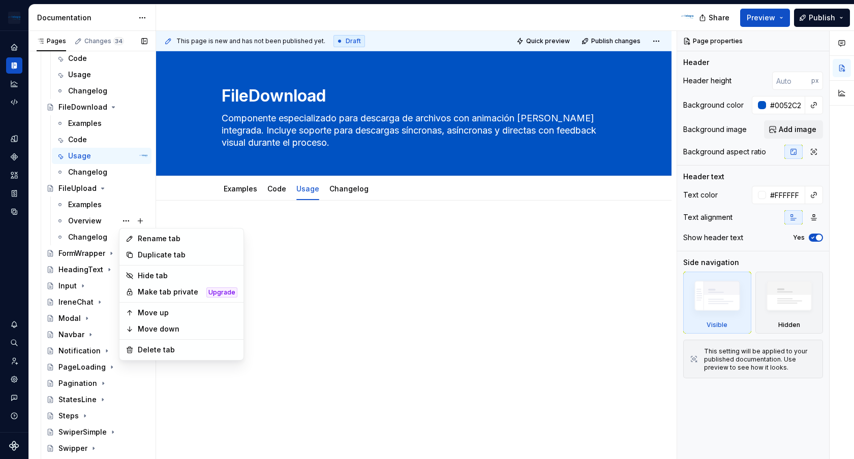
type textarea "*"
click at [170, 239] on div "Rename tab" at bounding box center [188, 239] width 100 height 10
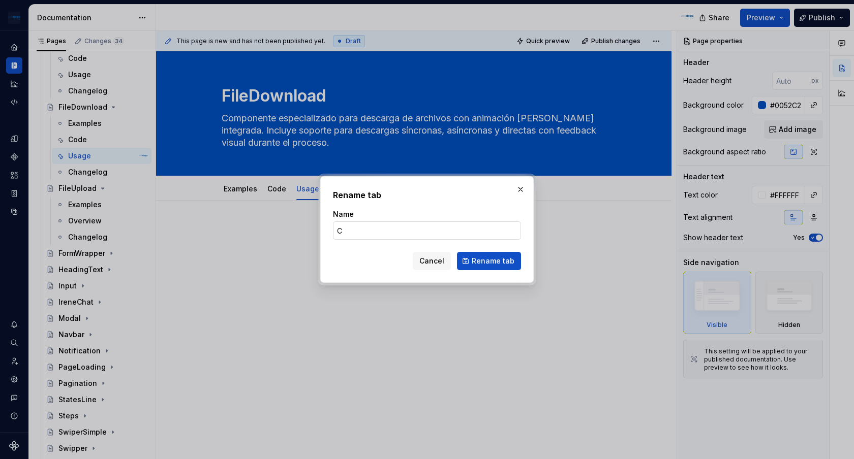
type input "Code"
click at [509, 258] on span "Rename tab" at bounding box center [493, 261] width 43 height 10
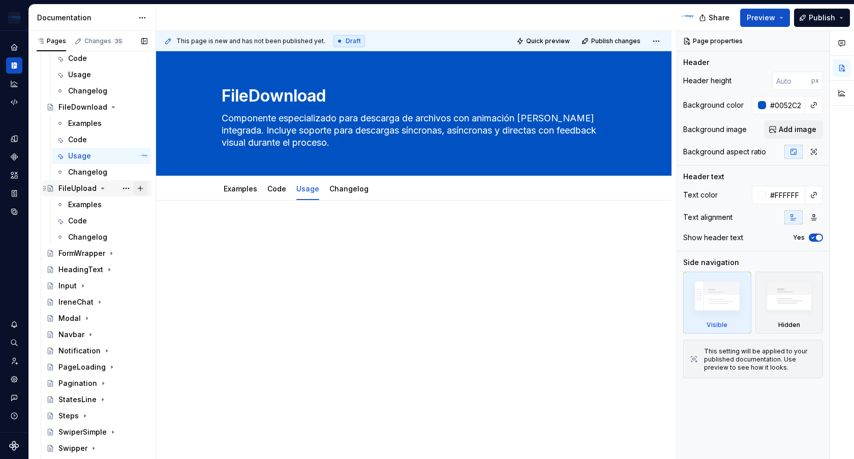
click at [142, 190] on button "Page tree" at bounding box center [140, 188] width 14 height 14
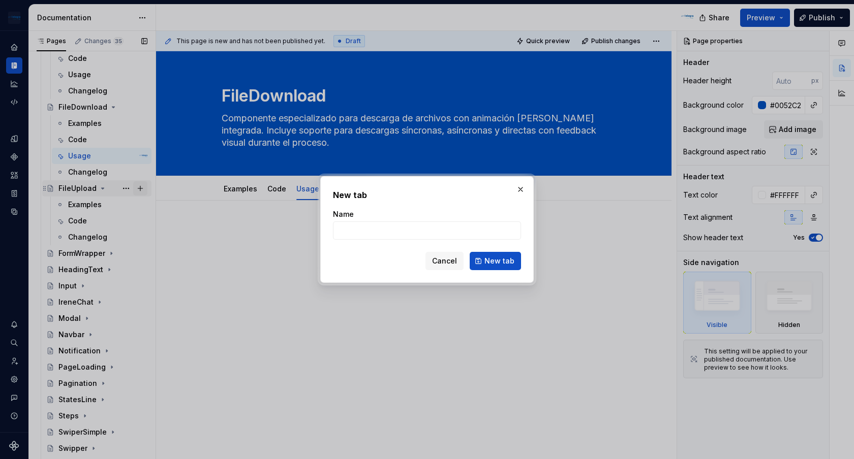
type textarea "*"
type input "Usage"
click at [500, 255] on button "New tab" at bounding box center [495, 261] width 51 height 18
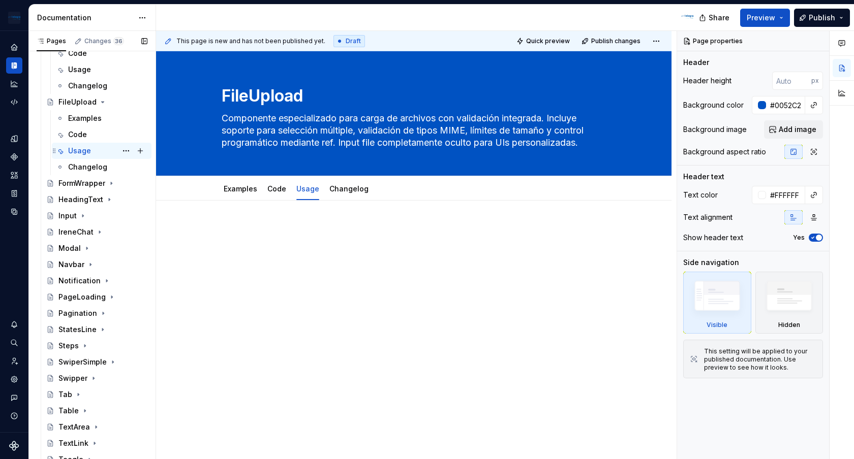
scroll to position [1950, 0]
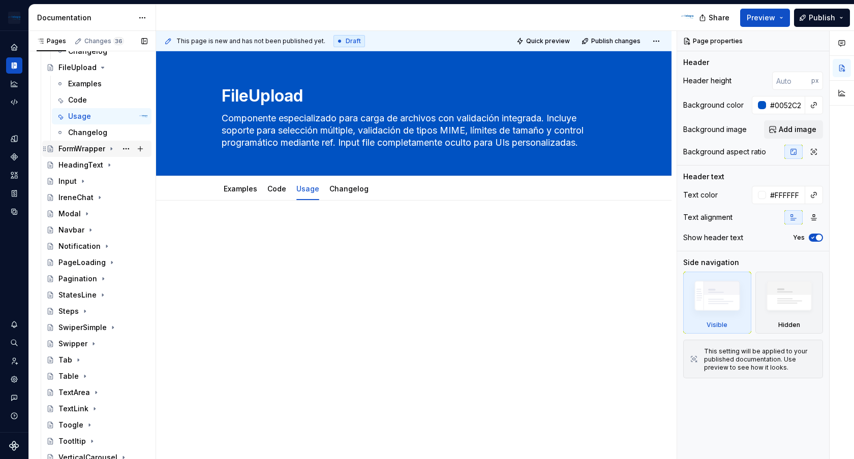
click at [113, 149] on icon "Page tree" at bounding box center [111, 149] width 8 height 8
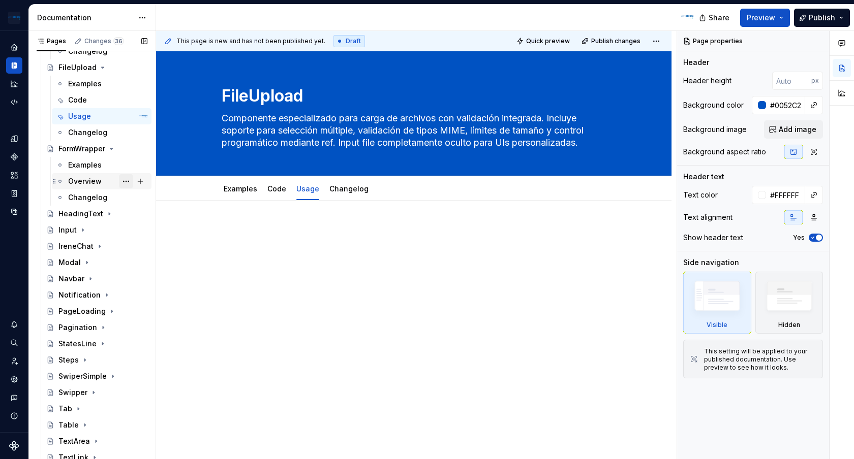
click at [128, 181] on button "Page tree" at bounding box center [126, 181] width 14 height 14
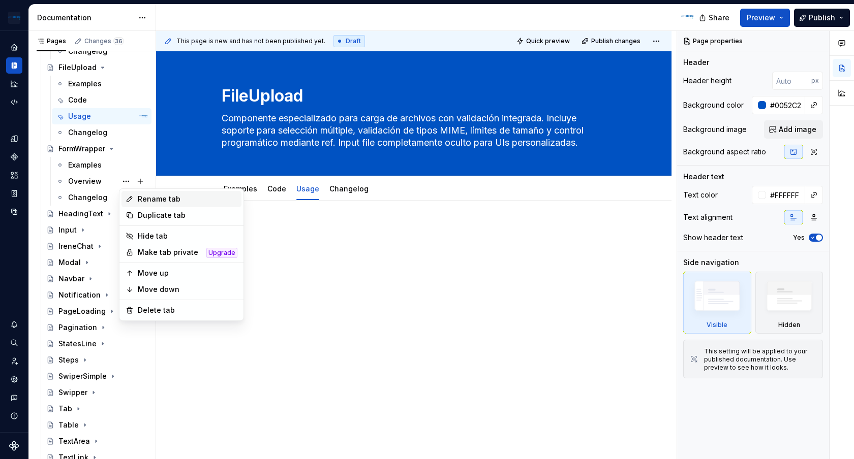
type textarea "*"
click at [150, 202] on div "Rename tab" at bounding box center [188, 199] width 100 height 10
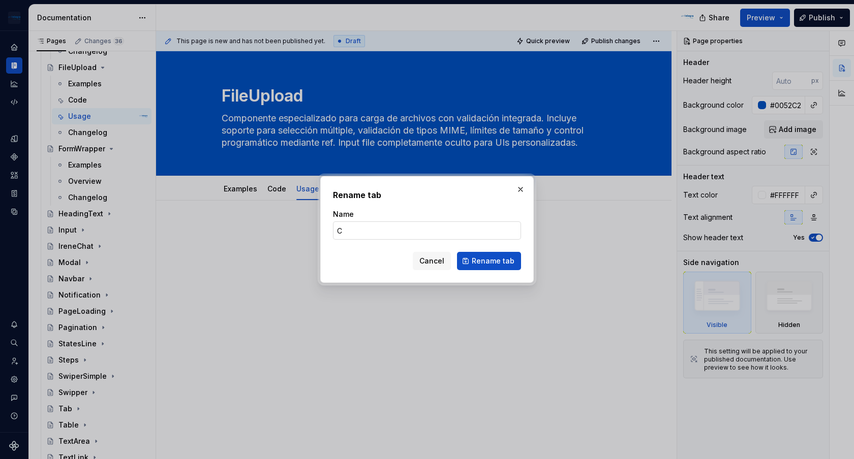
type input "Code"
click at [497, 264] on span "Rename tab" at bounding box center [493, 261] width 43 height 10
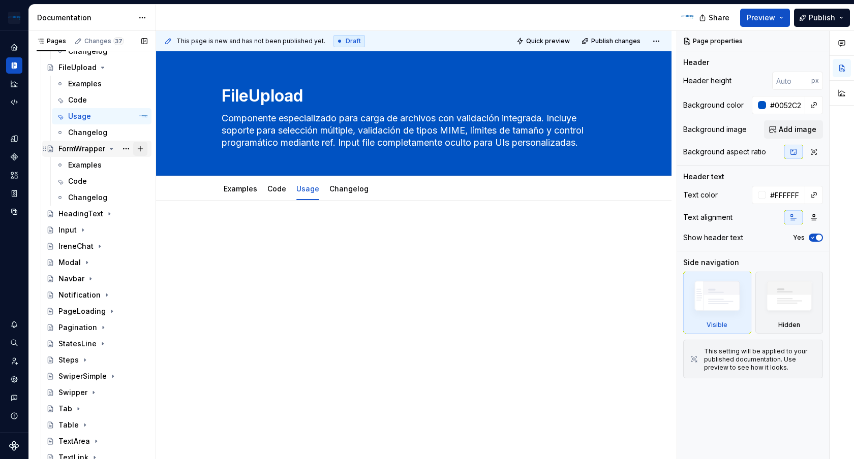
click at [140, 151] on button "Page tree" at bounding box center [140, 149] width 14 height 14
type textarea "*"
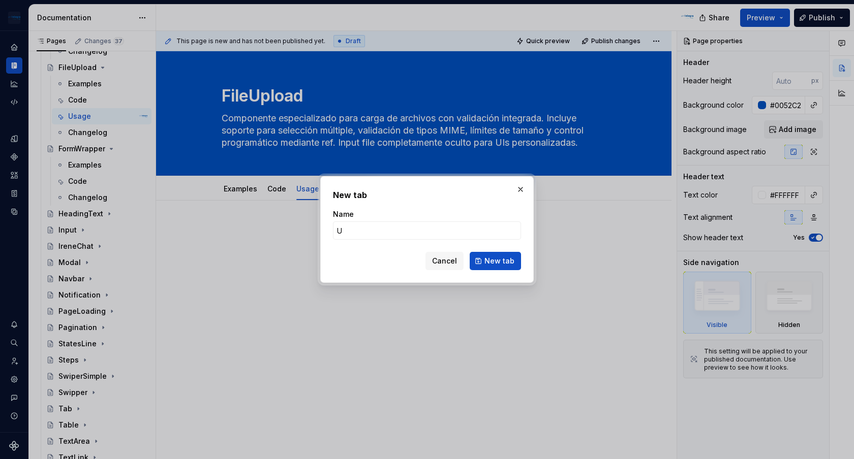
type input "Usage"
click at [499, 260] on span "New tab" at bounding box center [499, 261] width 30 height 10
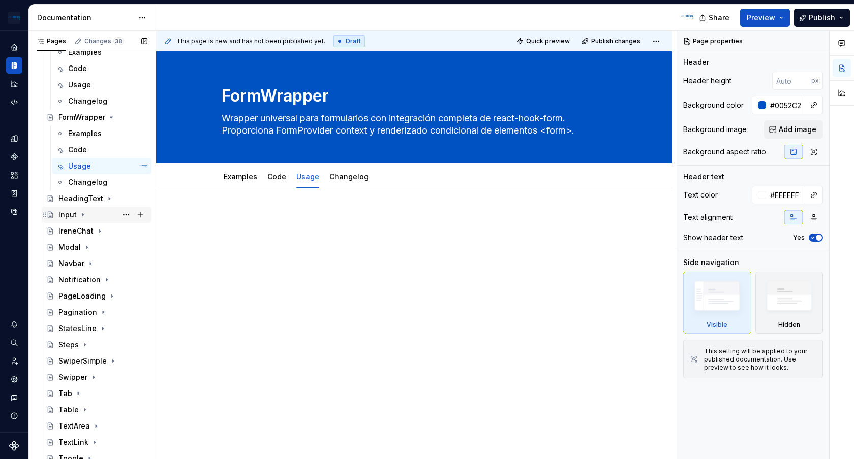
scroll to position [2000, 0]
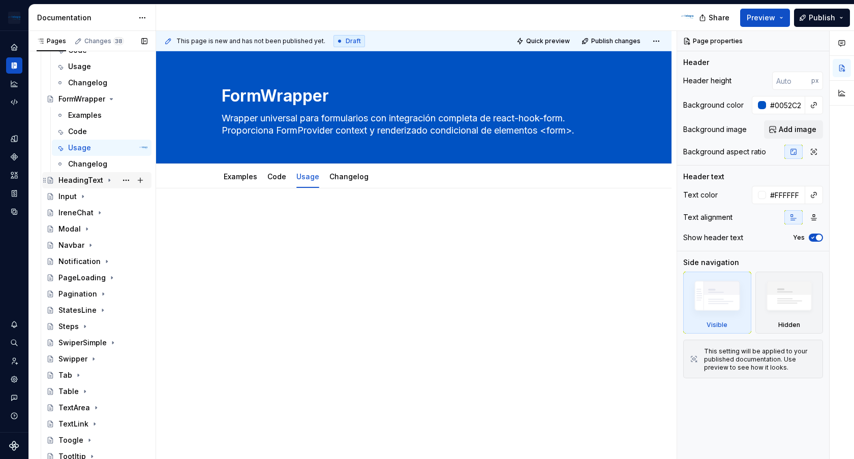
click at [108, 181] on icon "Page tree" at bounding box center [109, 180] width 8 height 8
click at [125, 213] on button "Page tree" at bounding box center [126, 213] width 14 height 14
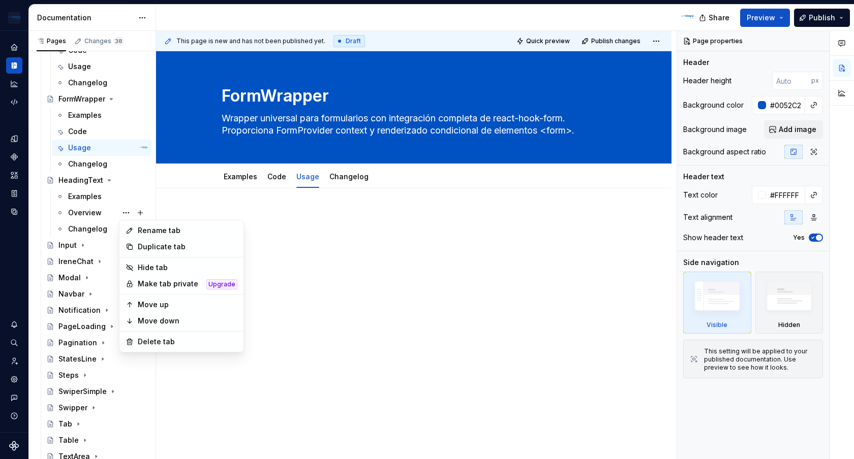
type textarea "*"
click at [145, 228] on div "Rename tab" at bounding box center [188, 231] width 100 height 10
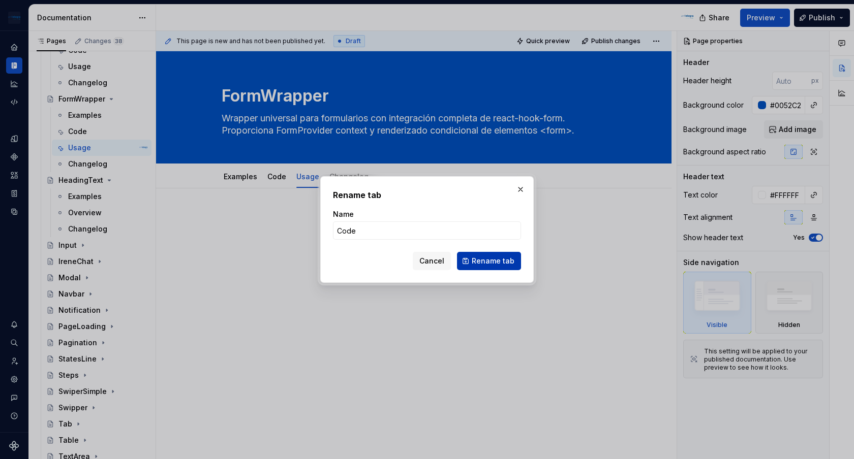
type input "Code"
click at [472, 259] on button "Rename tab" at bounding box center [489, 261] width 64 height 18
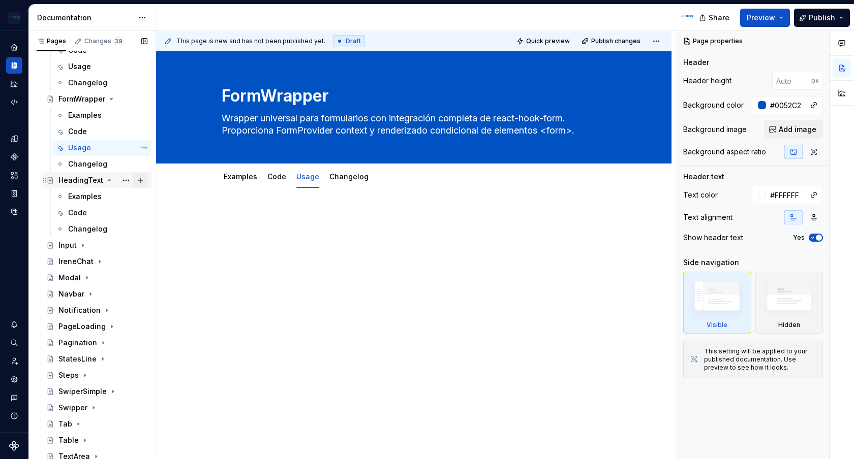
click at [141, 181] on button "Page tree" at bounding box center [140, 180] width 14 height 14
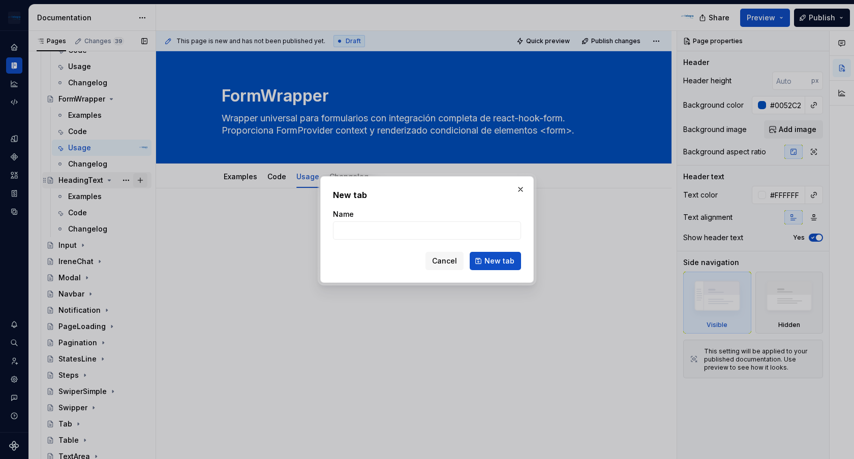
type textarea "*"
type input "Usage"
click at [496, 260] on span "New tab" at bounding box center [499, 261] width 30 height 10
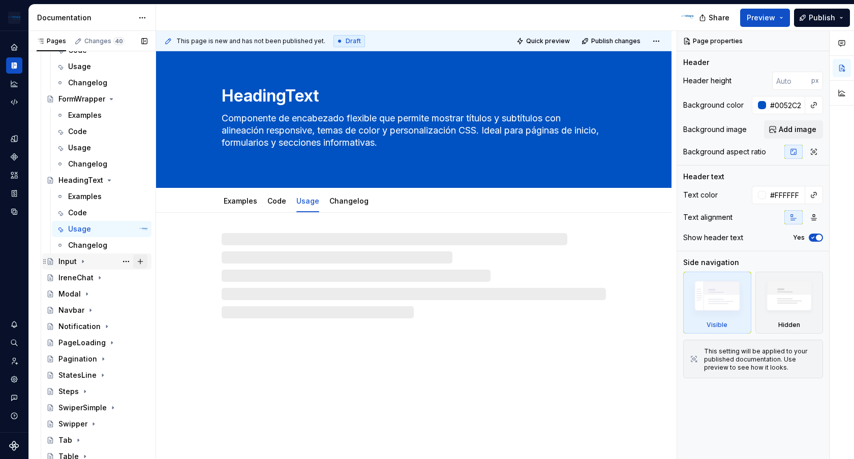
scroll to position [2070, 0]
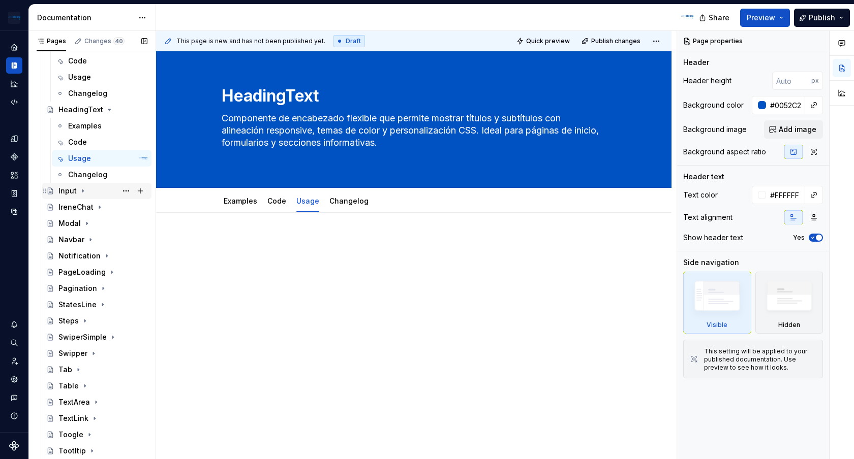
click at [82, 191] on icon "Page tree" at bounding box center [82, 191] width 1 height 3
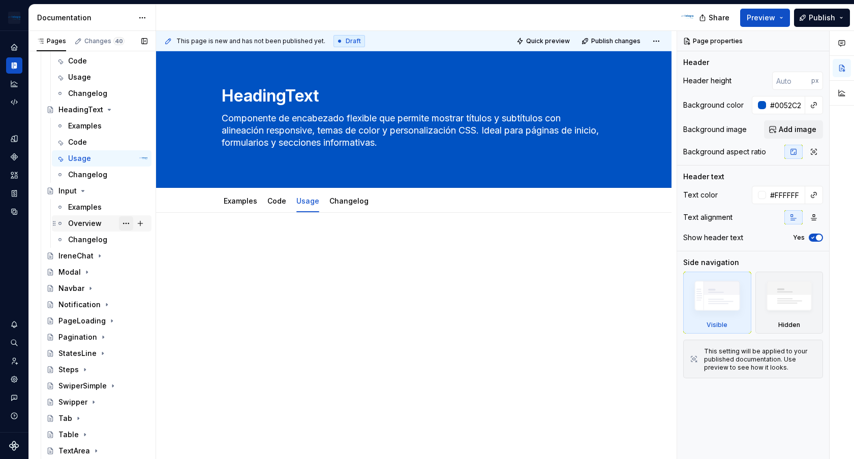
click at [126, 225] on button "Page tree" at bounding box center [126, 224] width 14 height 14
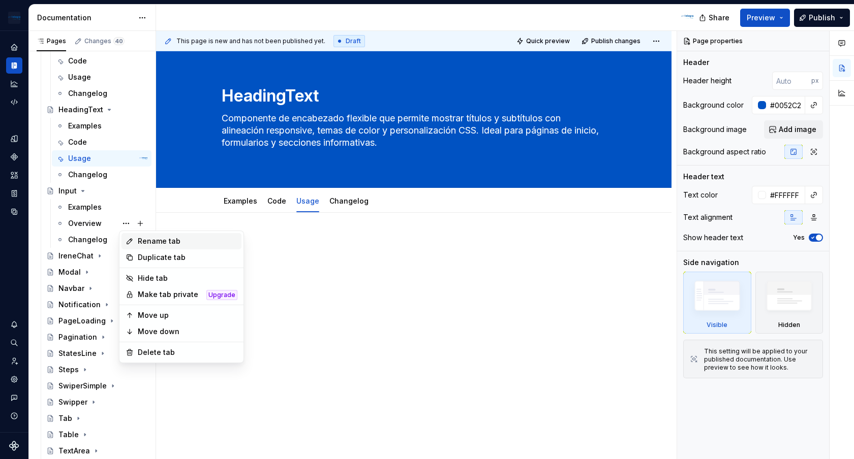
type textarea "*"
click at [155, 240] on div "Rename tab" at bounding box center [188, 241] width 100 height 10
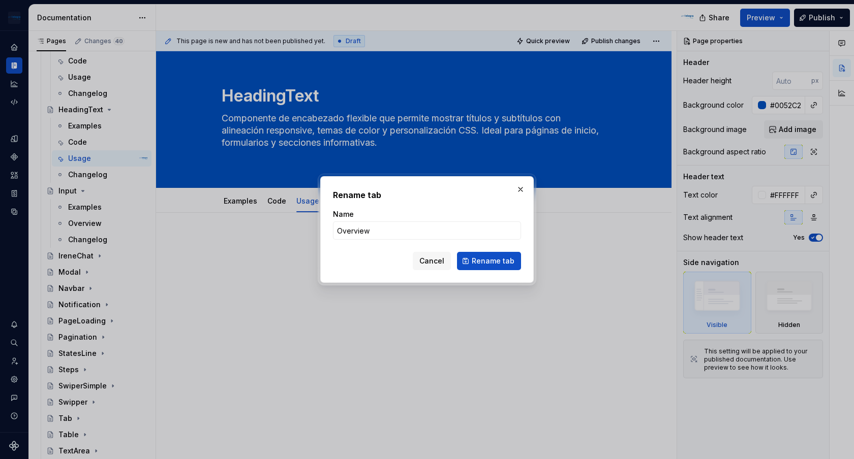
type input "C"
type textarea "*"
type input "Code"
click at [502, 258] on span "Rename tab" at bounding box center [493, 261] width 43 height 10
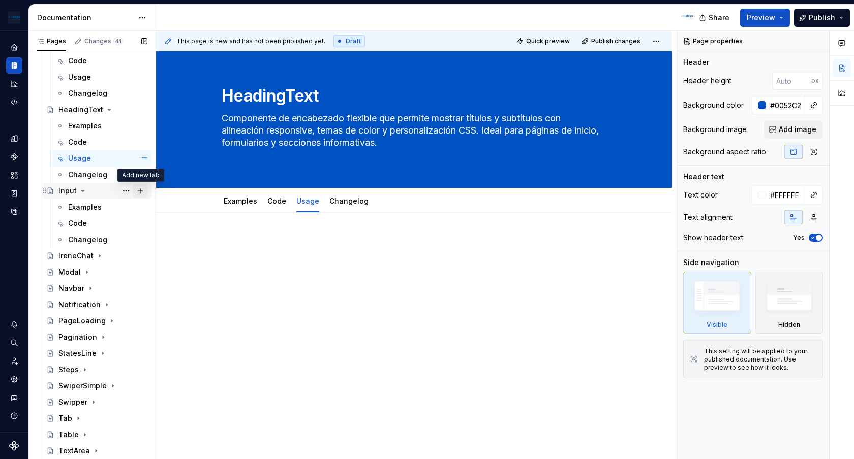
click at [139, 192] on button "Page tree" at bounding box center [140, 191] width 14 height 14
type textarea "*"
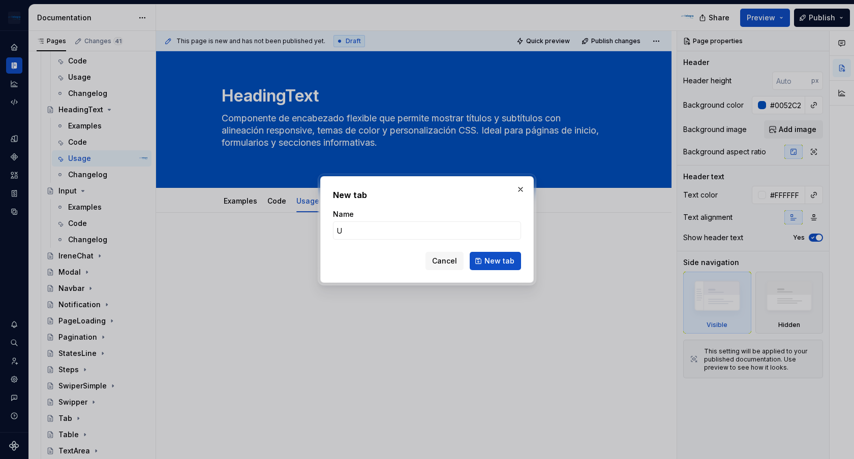
type input "Usage"
click at [489, 258] on span "New tab" at bounding box center [499, 261] width 30 height 10
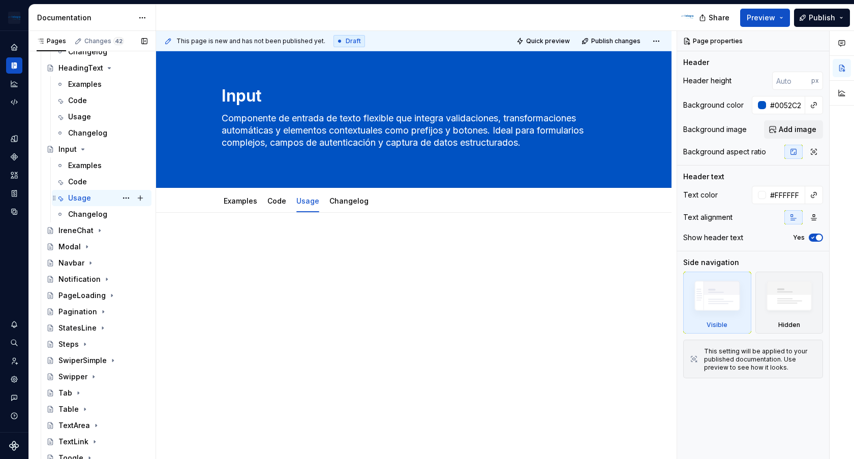
scroll to position [2121, 0]
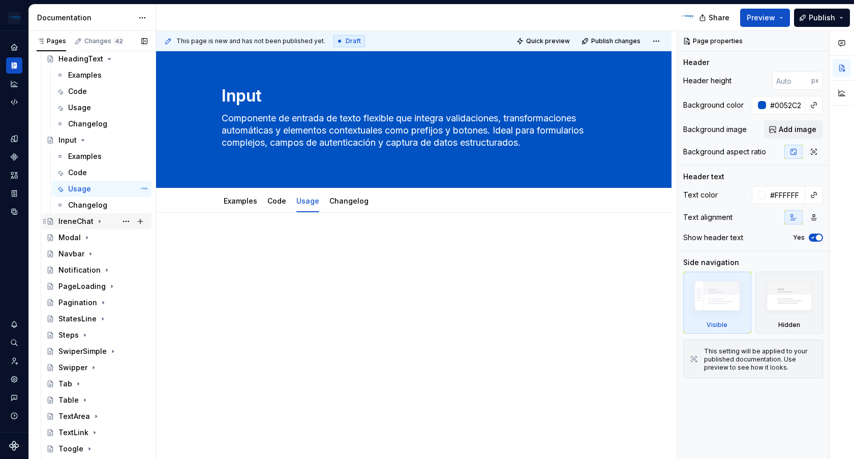
click at [98, 223] on icon "Page tree" at bounding box center [100, 222] width 8 height 8
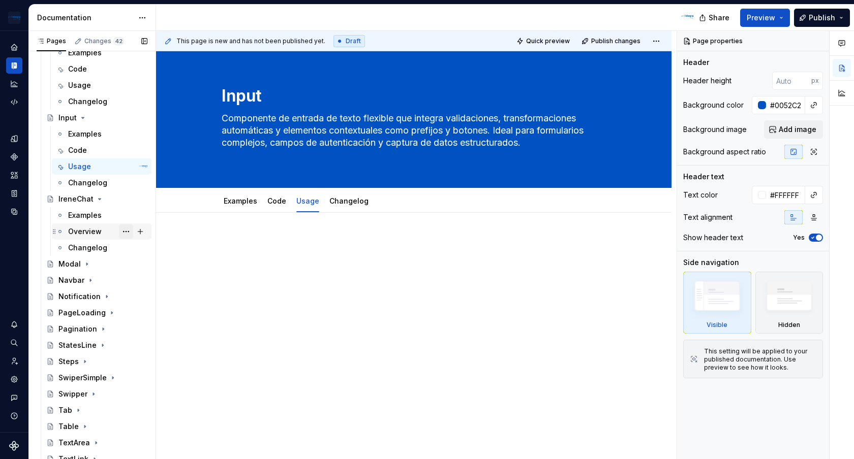
click at [124, 231] on button "Page tree" at bounding box center [126, 232] width 14 height 14
type textarea "*"
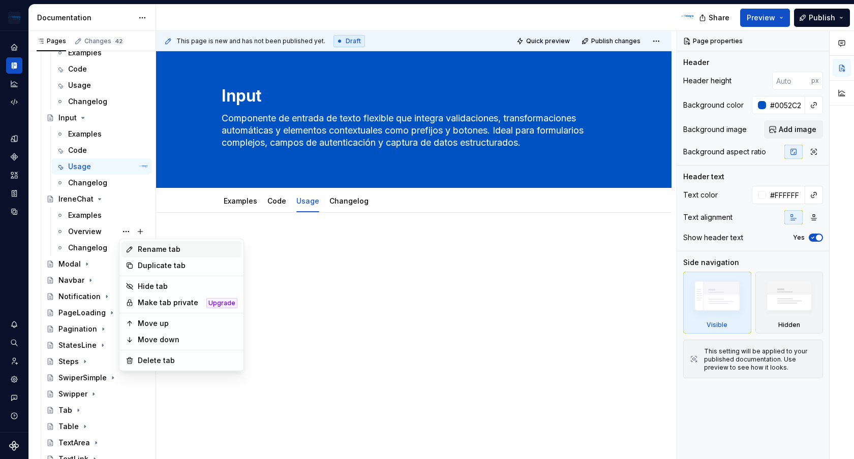
click at [169, 250] on div "Rename tab" at bounding box center [188, 249] width 100 height 10
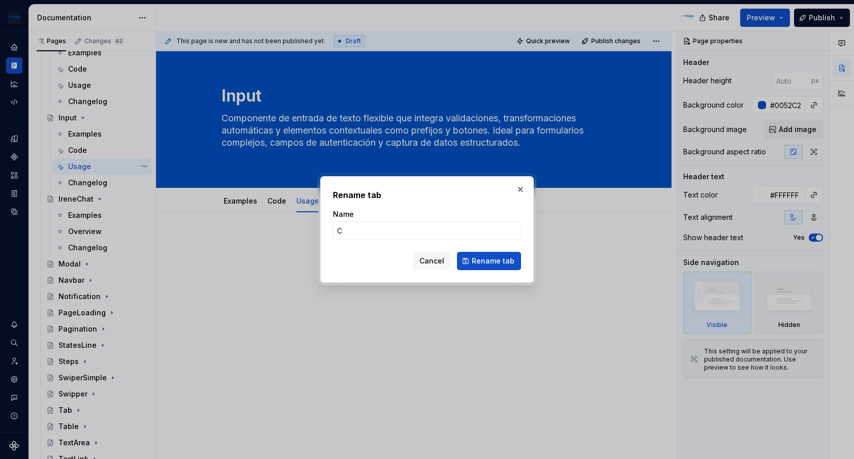
type input "Code"
click at [483, 255] on button "Rename tab" at bounding box center [489, 261] width 64 height 18
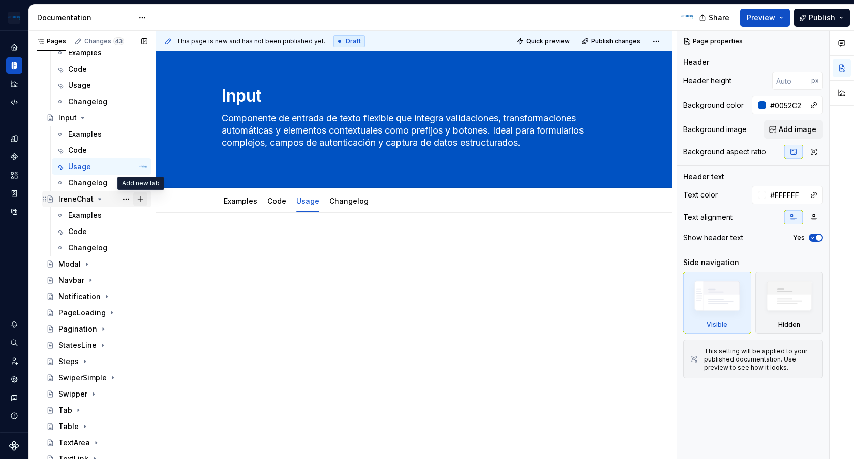
click at [142, 200] on button "Page tree" at bounding box center [140, 199] width 14 height 14
type textarea "*"
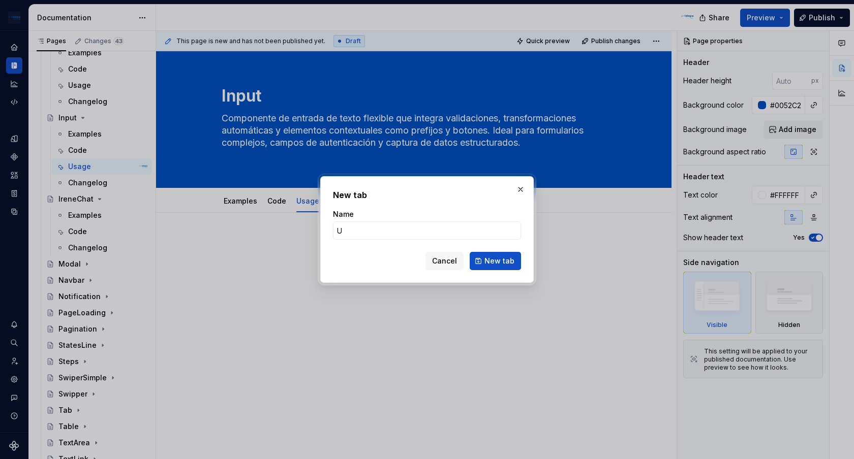
type input "Usage"
click at [481, 257] on button "New tab" at bounding box center [495, 261] width 51 height 18
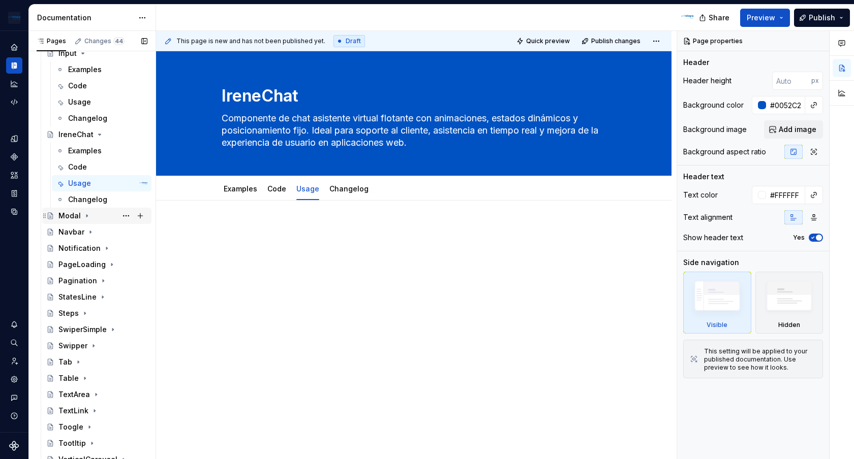
scroll to position [2230, 0]
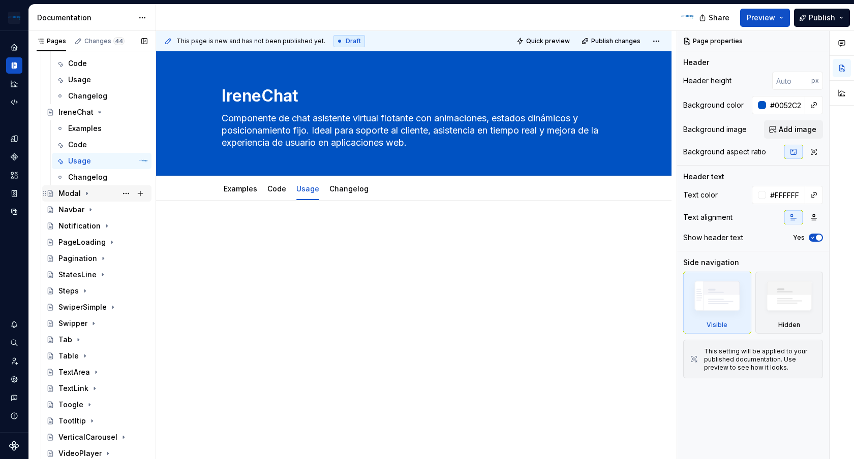
click at [87, 192] on icon "Page tree" at bounding box center [87, 194] width 8 height 8
click at [125, 227] on button "Page tree" at bounding box center [126, 226] width 14 height 14
type textarea "*"
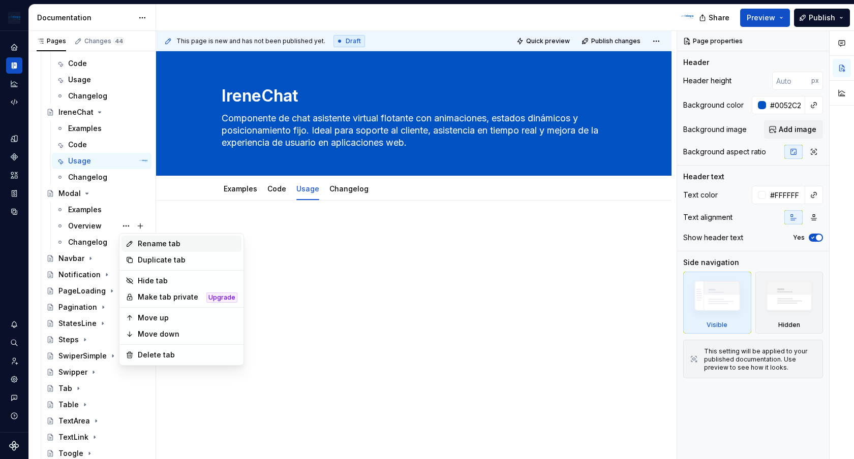
click at [171, 241] on div "Rename tab" at bounding box center [188, 244] width 100 height 10
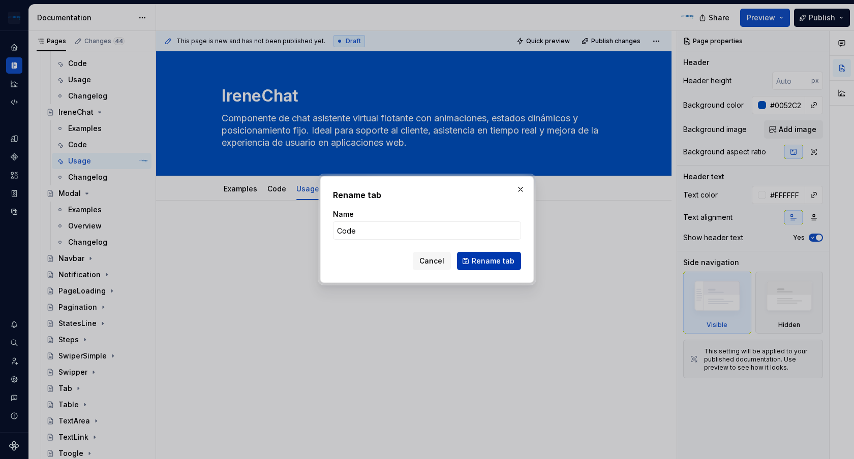
type input "Code"
click at [494, 257] on span "Rename tab" at bounding box center [493, 261] width 43 height 10
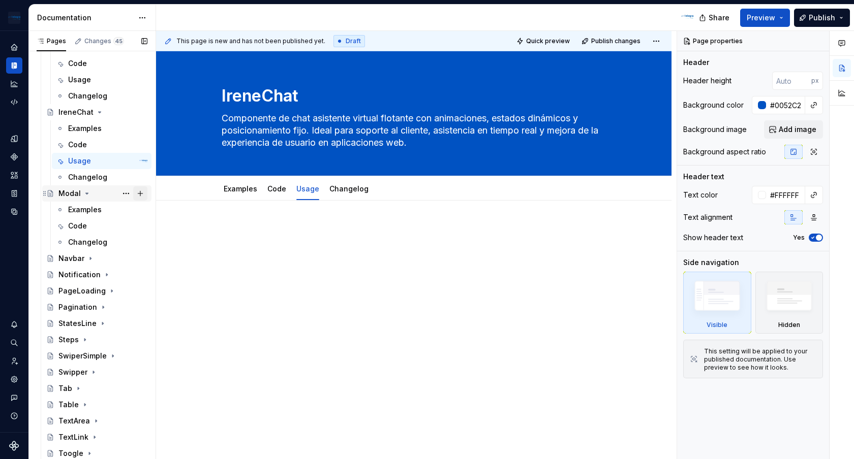
click at [139, 195] on button "Page tree" at bounding box center [140, 194] width 14 height 14
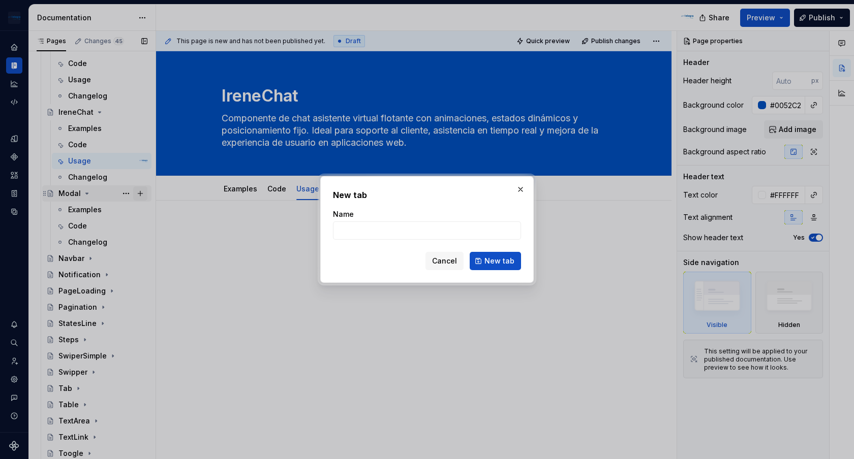
type textarea "*"
type input "Usage"
click at [509, 262] on span "New tab" at bounding box center [499, 261] width 30 height 10
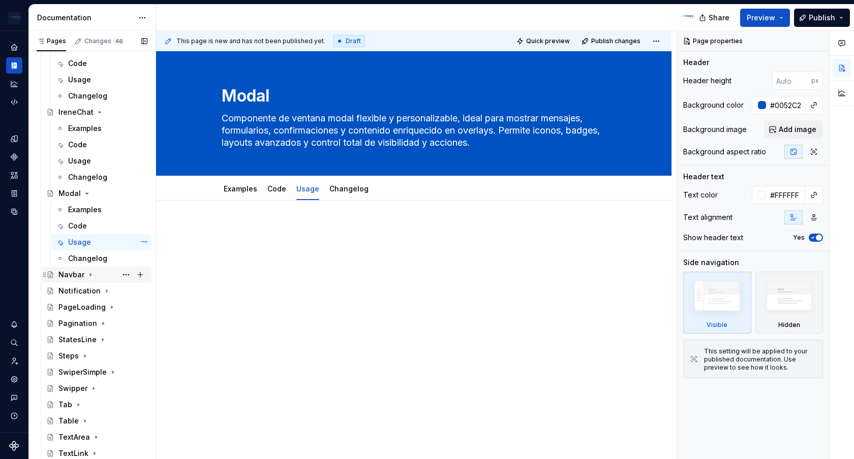
click at [94, 274] on div "Navbar" at bounding box center [102, 275] width 89 height 14
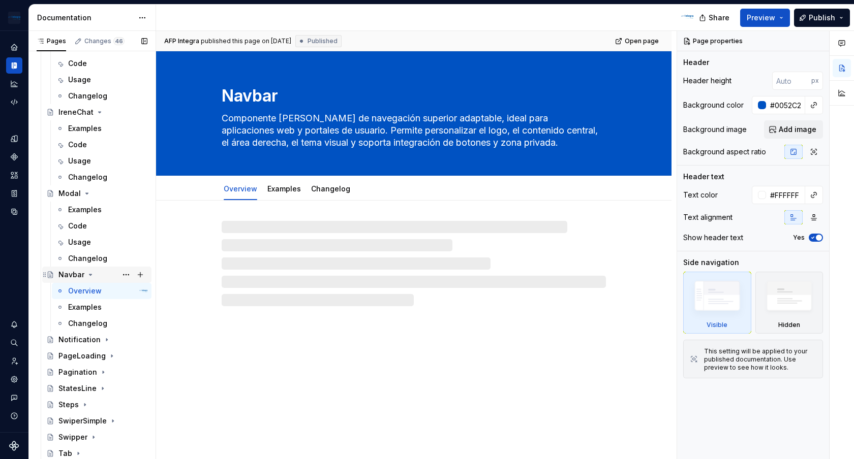
scroll to position [2251, 0]
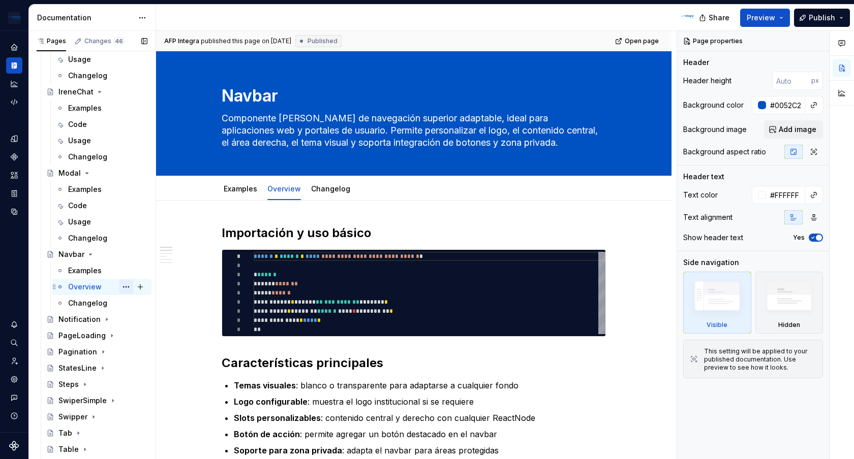
click at [125, 284] on button "Page tree" at bounding box center [126, 287] width 14 height 14
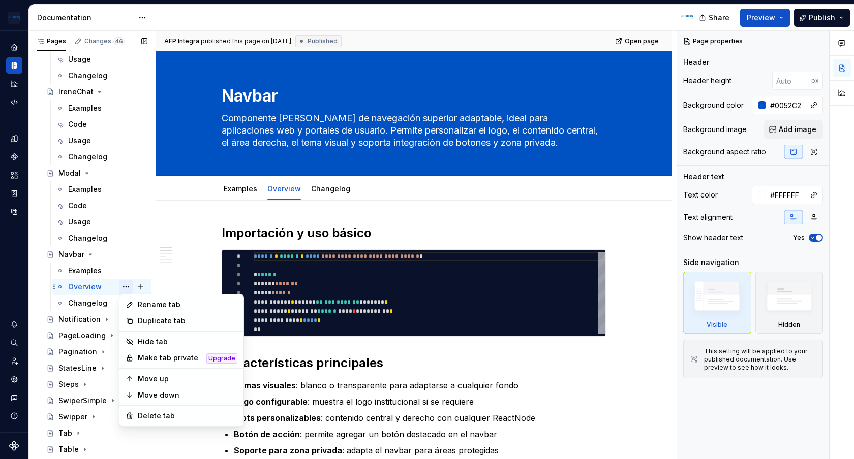
type textarea "*"
click at [161, 304] on div "Rename tab" at bounding box center [188, 305] width 100 height 10
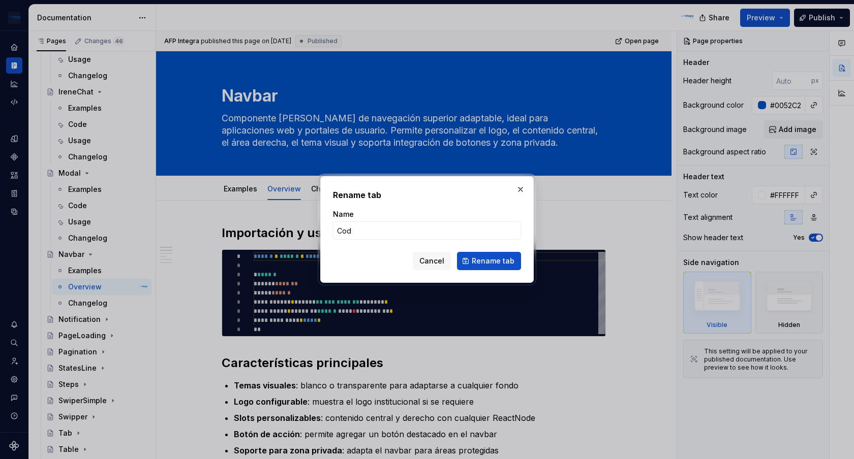
type input "Code"
click at [487, 261] on span "Rename tab" at bounding box center [493, 261] width 43 height 10
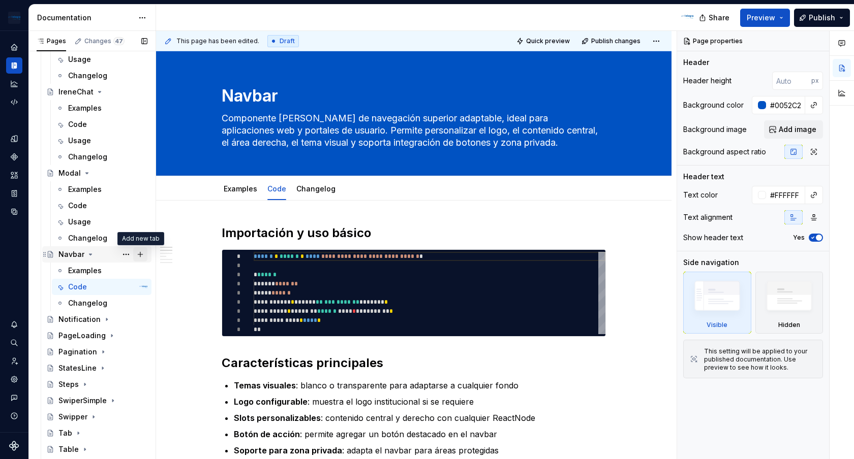
click at [140, 253] on button "Page tree" at bounding box center [140, 255] width 14 height 14
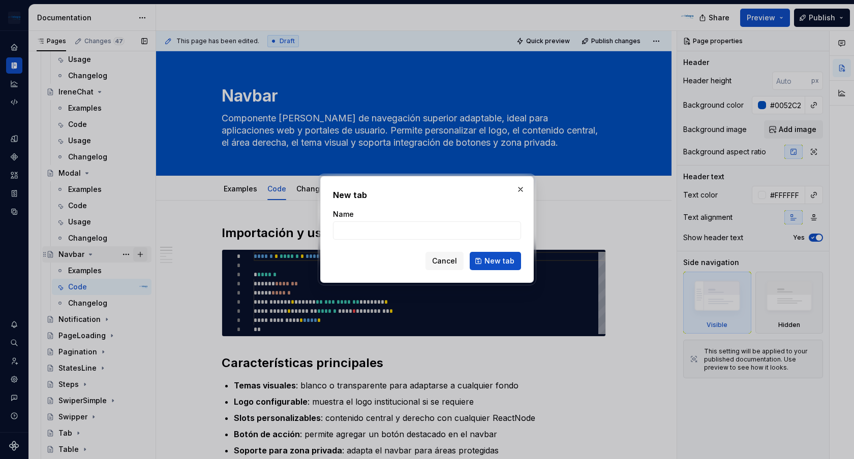
type textarea "*"
type input "Usage"
click at [516, 259] on button "New tab" at bounding box center [495, 261] width 51 height 18
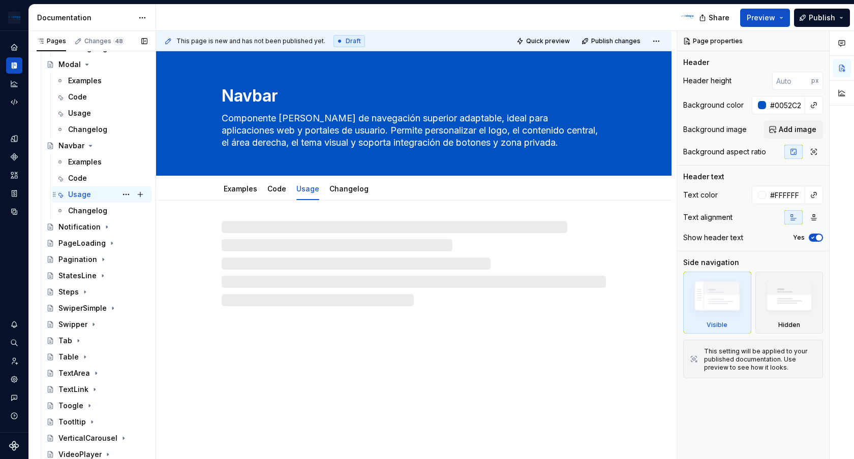
scroll to position [2360, 0]
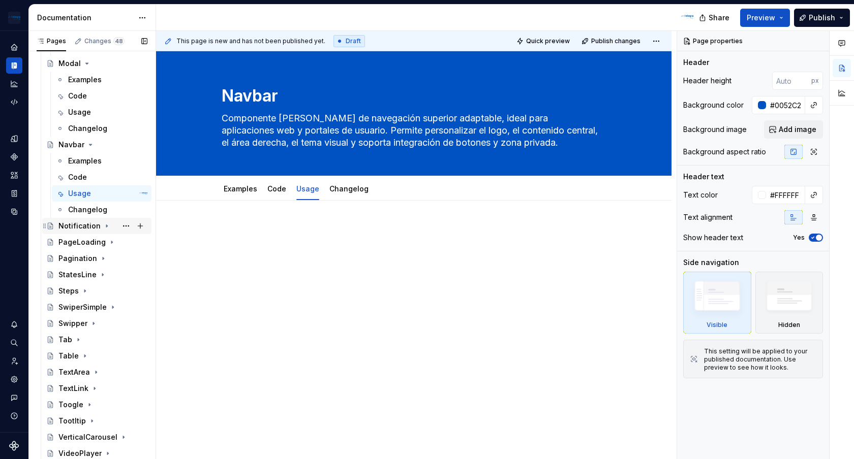
click at [106, 227] on icon "Page tree" at bounding box center [107, 226] width 8 height 8
click at [128, 259] on button "Page tree" at bounding box center [126, 259] width 14 height 14
type textarea "*"
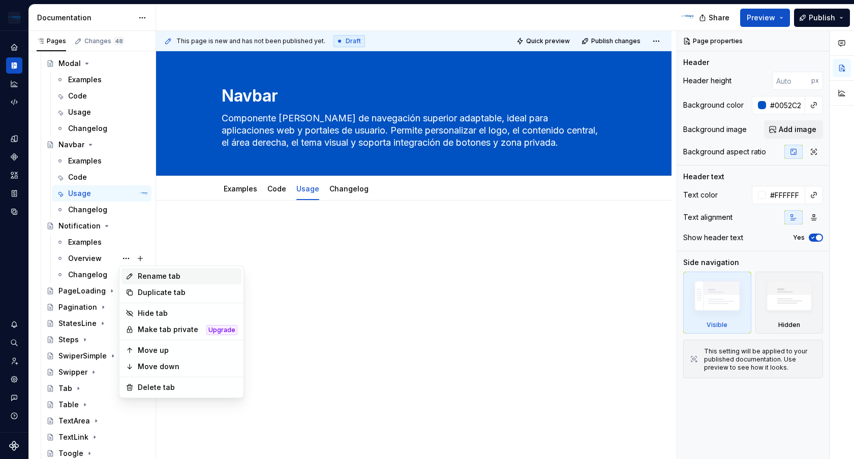
click at [141, 272] on div "Rename tab" at bounding box center [188, 276] width 100 height 10
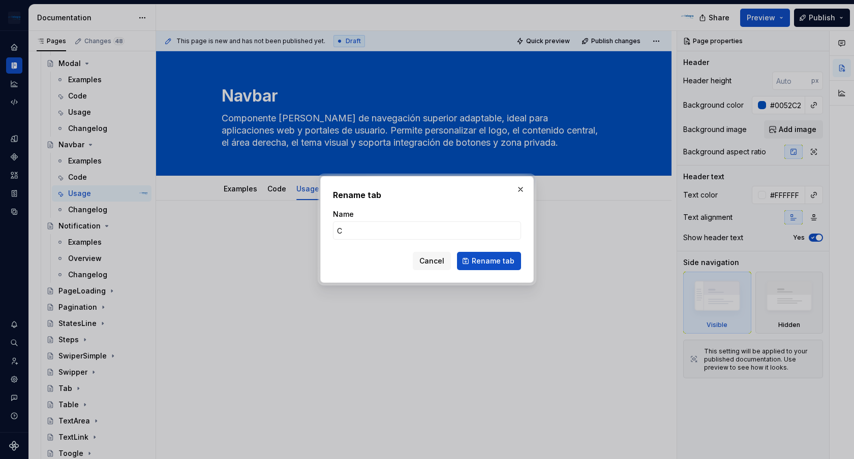
type input "Code"
click at [506, 263] on span "Rename tab" at bounding box center [493, 261] width 43 height 10
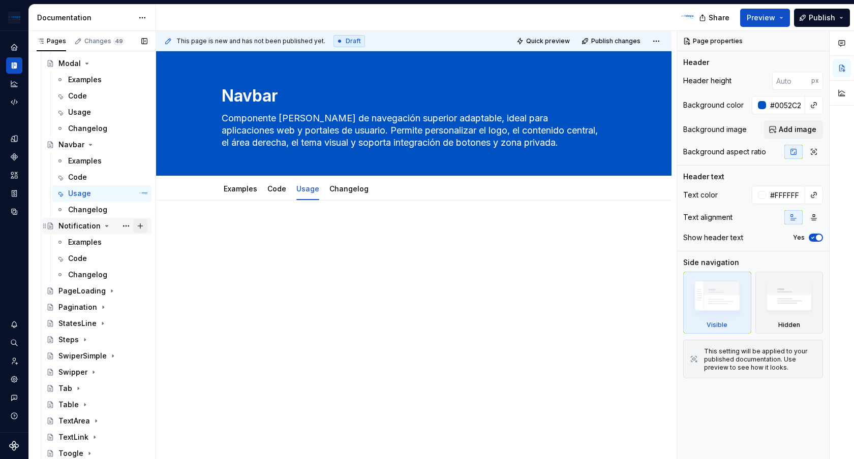
click at [144, 228] on button "Page tree" at bounding box center [140, 226] width 14 height 14
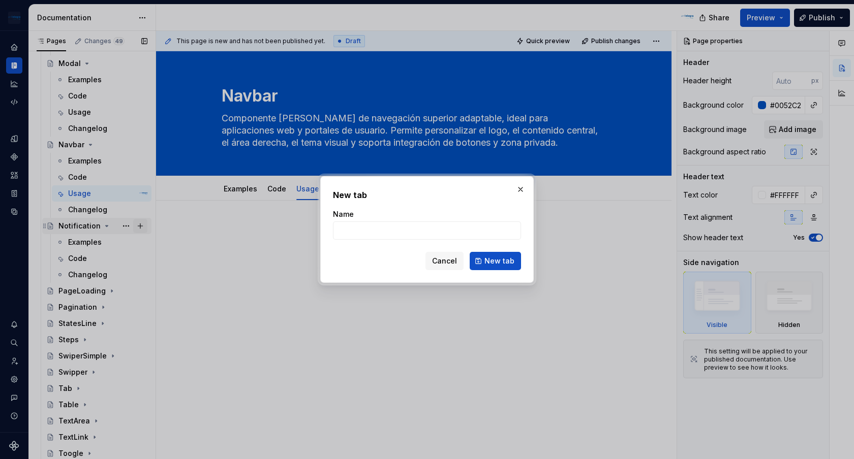
type textarea "*"
type input "Usage"
click at [500, 261] on span "New tab" at bounding box center [499, 261] width 30 height 10
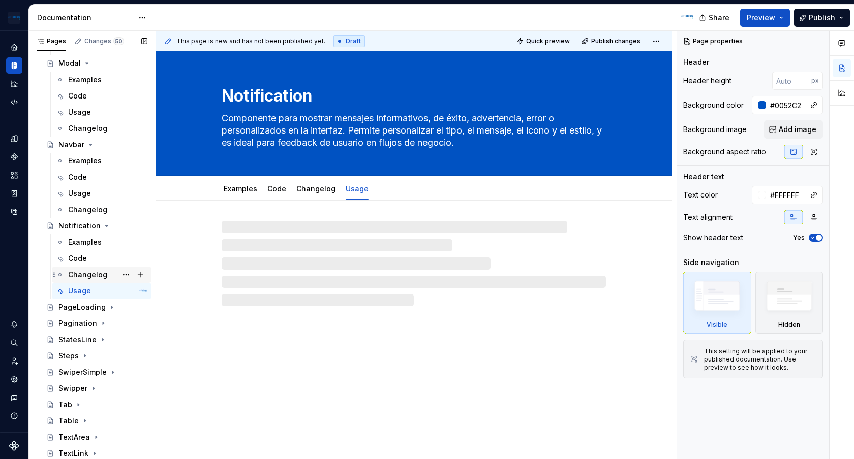
drag, startPoint x: 53, startPoint y: 293, endPoint x: 53, endPoint y: 277, distance: 16.3
click at [53, 292] on icon "Page tree" at bounding box center [54, 291] width 8 height 8
click at [51, 286] on div "Usage" at bounding box center [100, 291] width 101 height 16
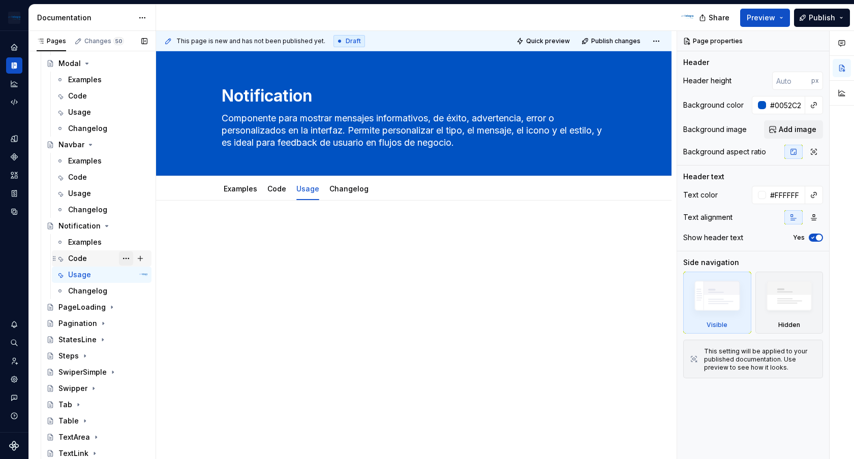
scroll to position [2426, 0]
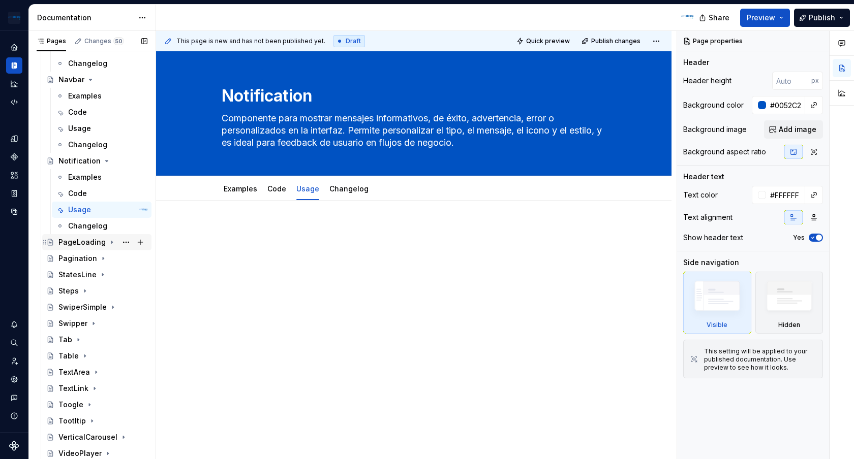
click at [111, 242] on icon "Page tree" at bounding box center [111, 242] width 1 height 3
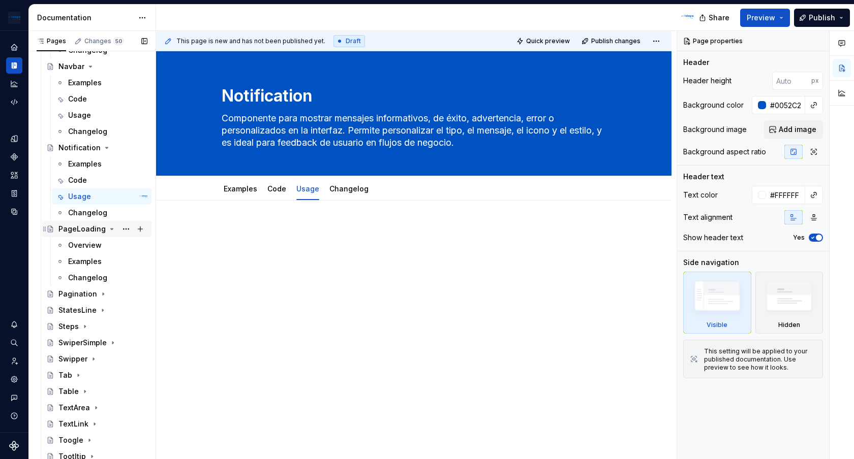
scroll to position [2444, 0]
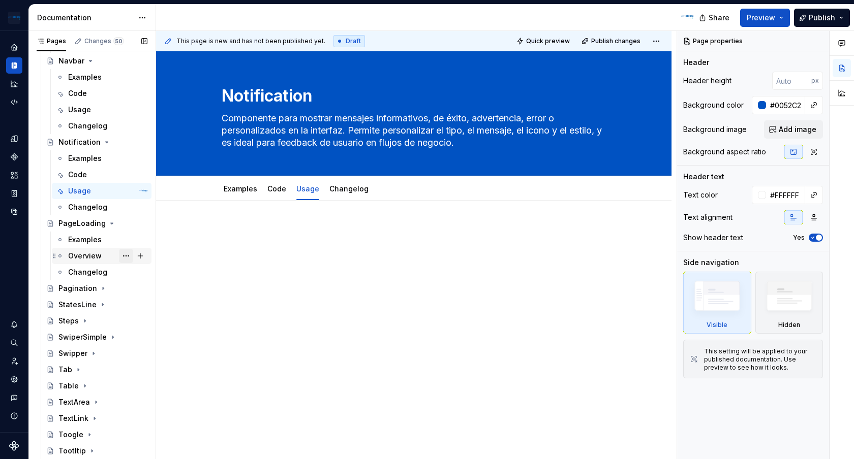
click at [125, 257] on button "Page tree" at bounding box center [126, 256] width 14 height 14
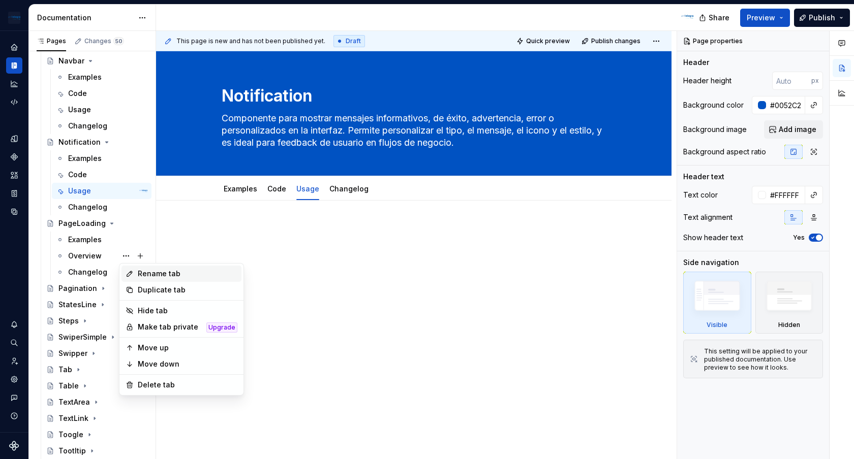
type textarea "*"
click at [160, 271] on div "Rename tab" at bounding box center [188, 274] width 100 height 10
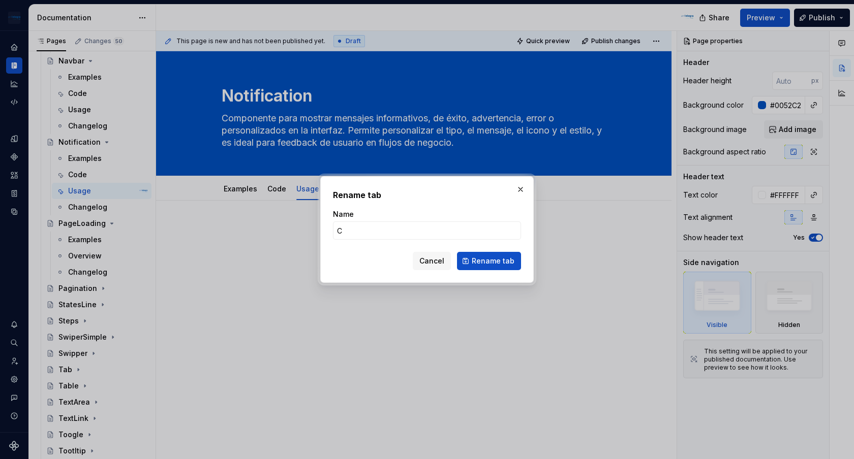
type input "Code"
click at [509, 258] on span "Rename tab" at bounding box center [493, 261] width 43 height 10
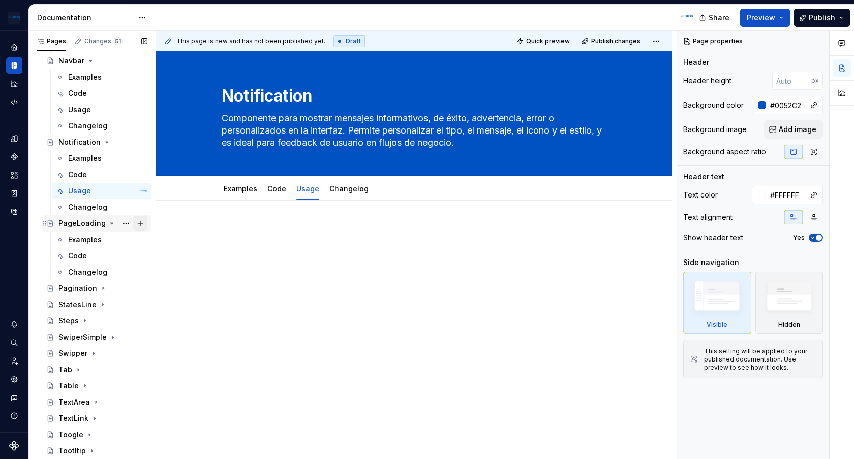
click at [140, 225] on button "Page tree" at bounding box center [140, 224] width 14 height 14
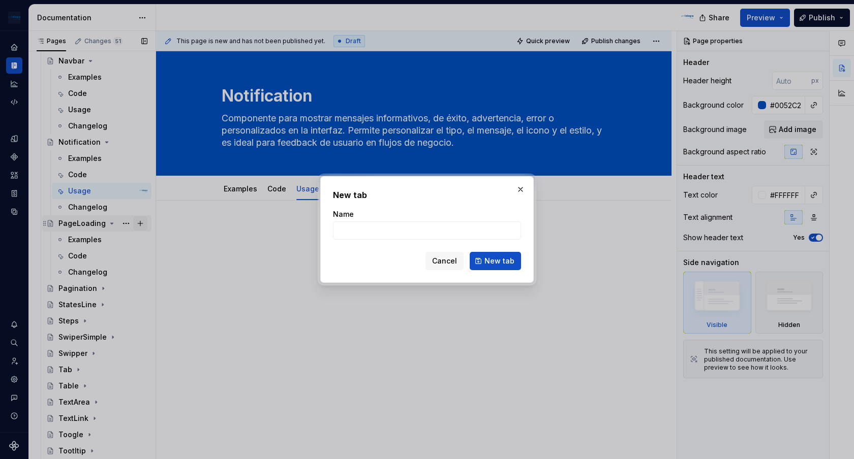
type textarea "*"
type input "Usage"
click at [503, 257] on span "New tab" at bounding box center [499, 261] width 30 height 10
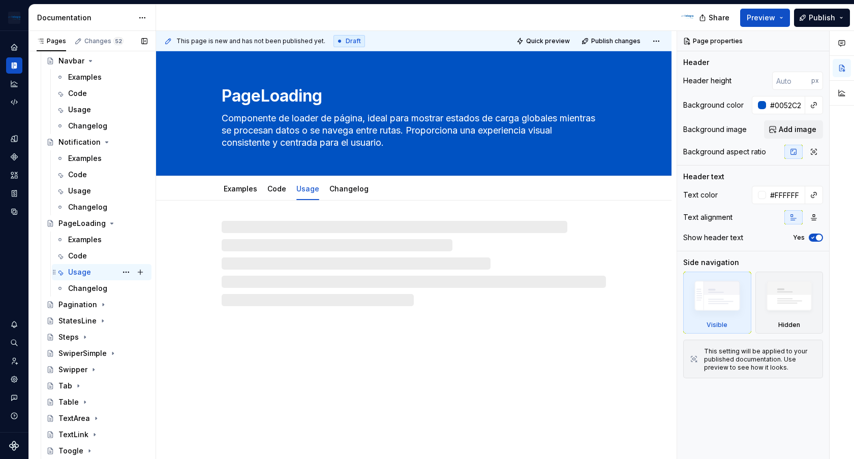
scroll to position [2491, 0]
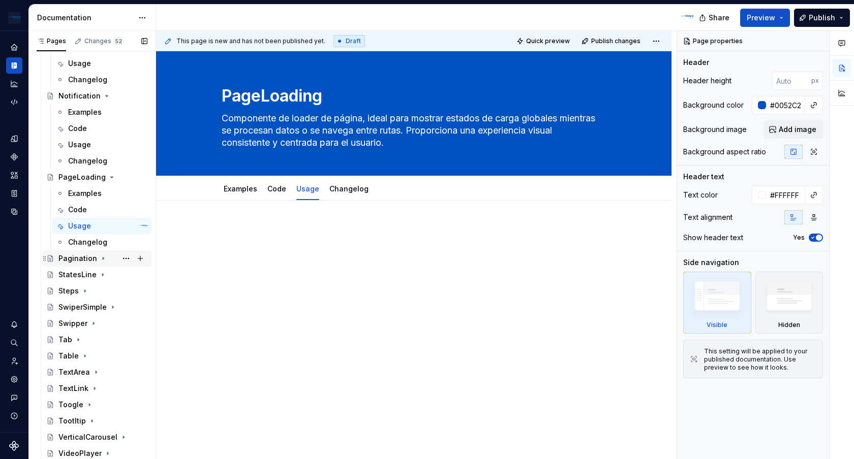
click at [101, 259] on icon "Page tree" at bounding box center [103, 259] width 8 height 8
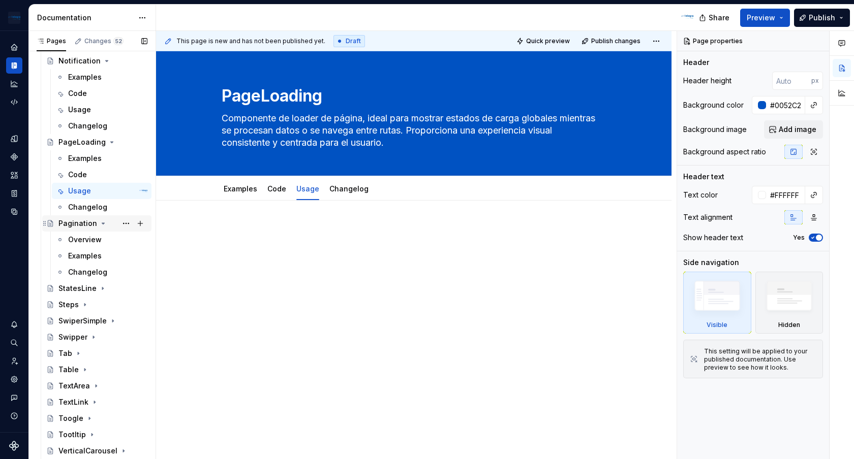
scroll to position [2527, 0]
click at [127, 255] on button "Page tree" at bounding box center [126, 255] width 14 height 14
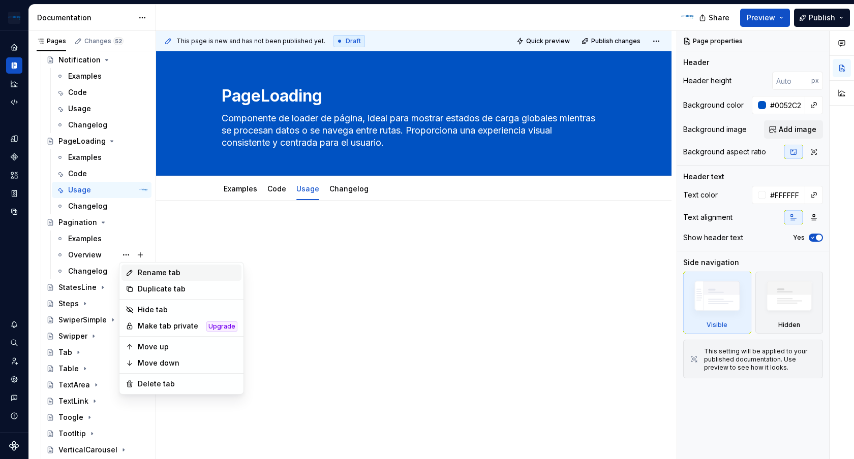
click at [169, 270] on div "Rename tab" at bounding box center [188, 273] width 100 height 10
type textarea "*"
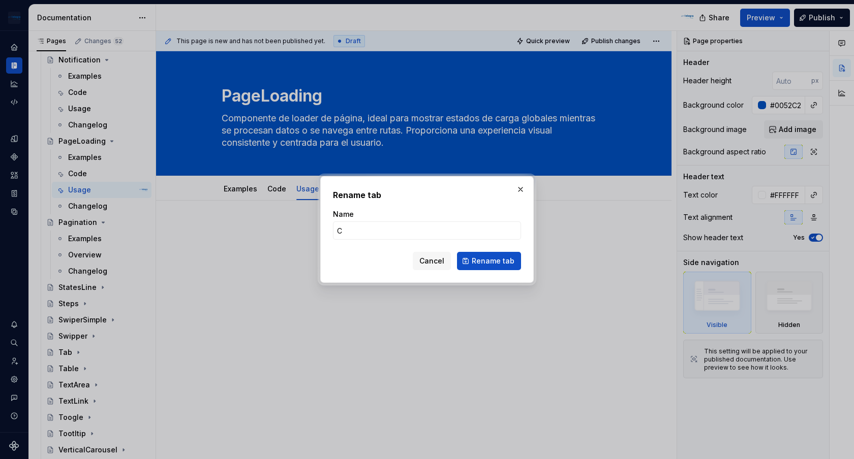
type input "Code"
click at [513, 261] on span "Rename tab" at bounding box center [493, 261] width 43 height 10
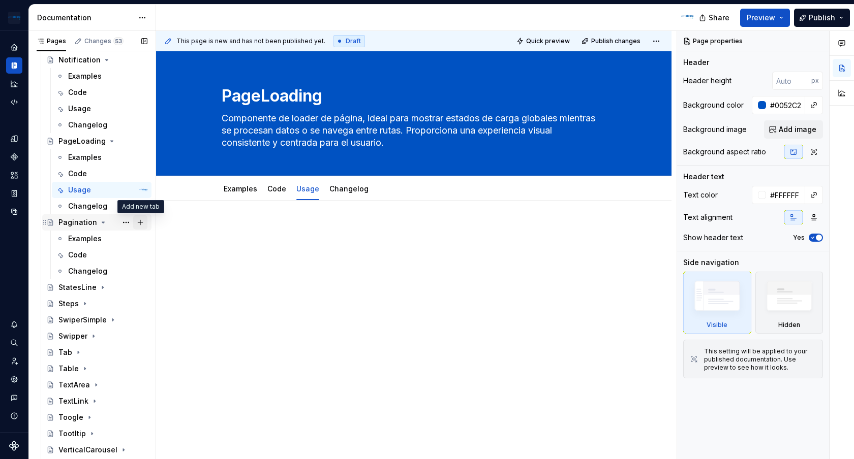
click at [144, 220] on button "Page tree" at bounding box center [140, 223] width 14 height 14
type textarea "*"
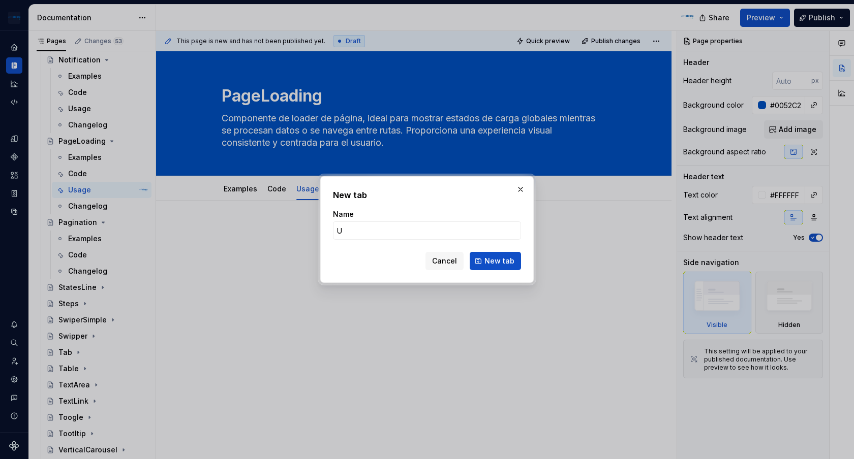
type input "Usage"
click at [494, 260] on span "New tab" at bounding box center [499, 261] width 30 height 10
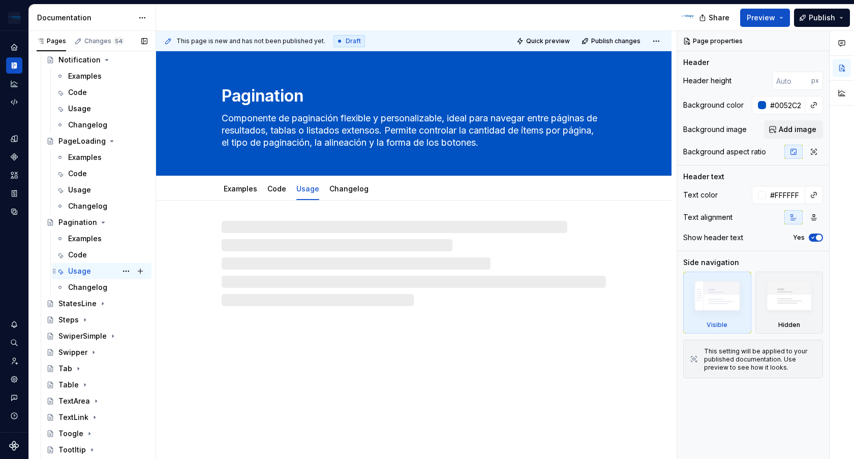
scroll to position [2556, 0]
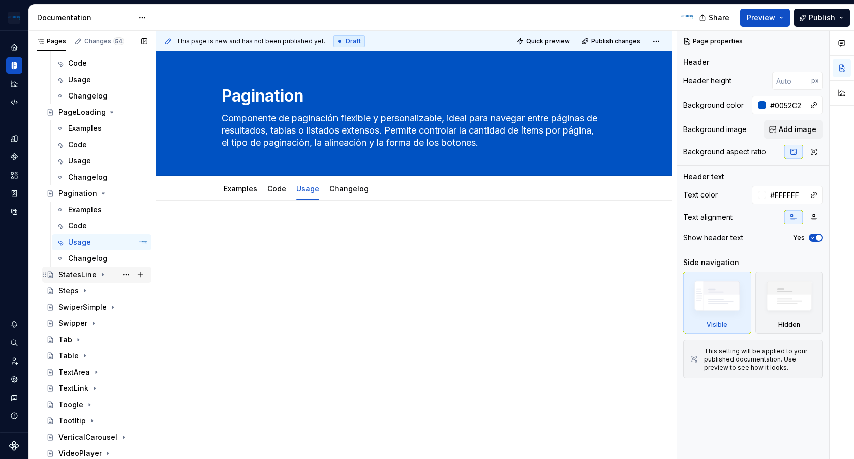
click at [102, 274] on icon "Page tree" at bounding box center [103, 275] width 8 height 8
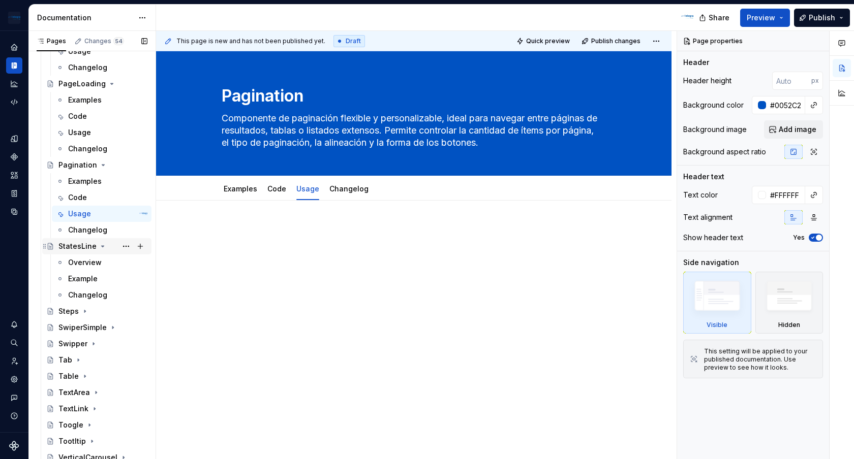
scroll to position [2598, 0]
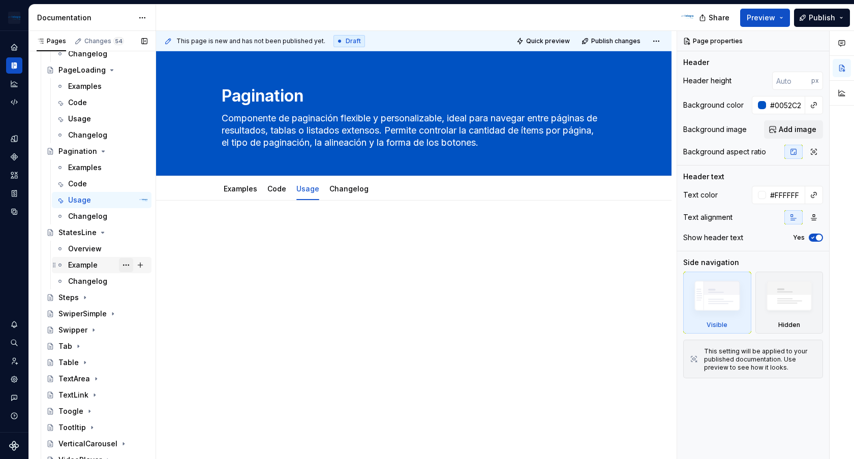
click at [128, 266] on button "Page tree" at bounding box center [126, 265] width 14 height 14
type textarea "*"
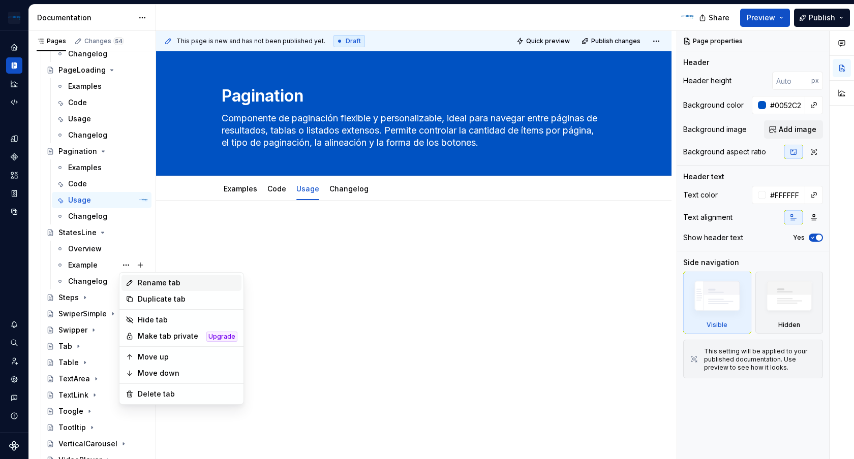
click at [162, 290] on div "Rename tab" at bounding box center [181, 283] width 120 height 16
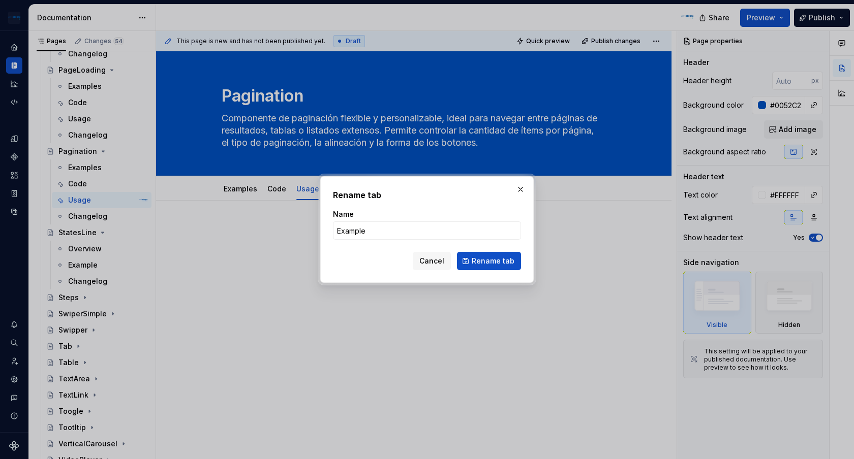
type input "Examples"
click button "Rename tab" at bounding box center [489, 261] width 64 height 18
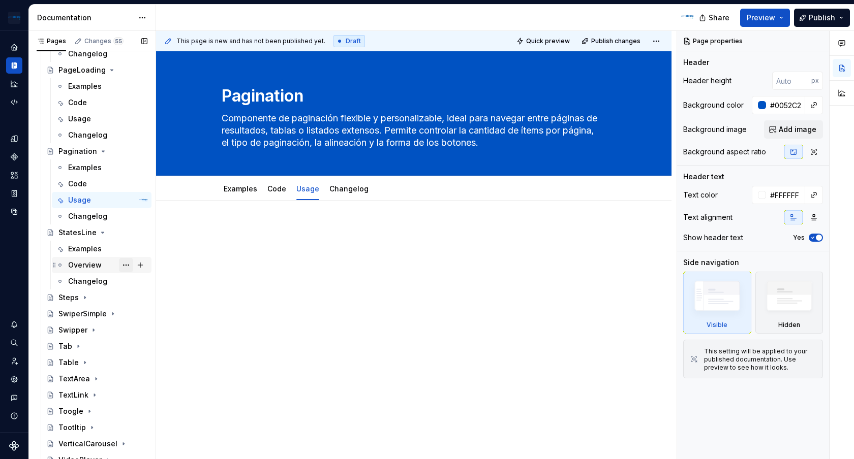
click at [130, 265] on button "Page tree" at bounding box center [126, 265] width 14 height 14
type textarea "*"
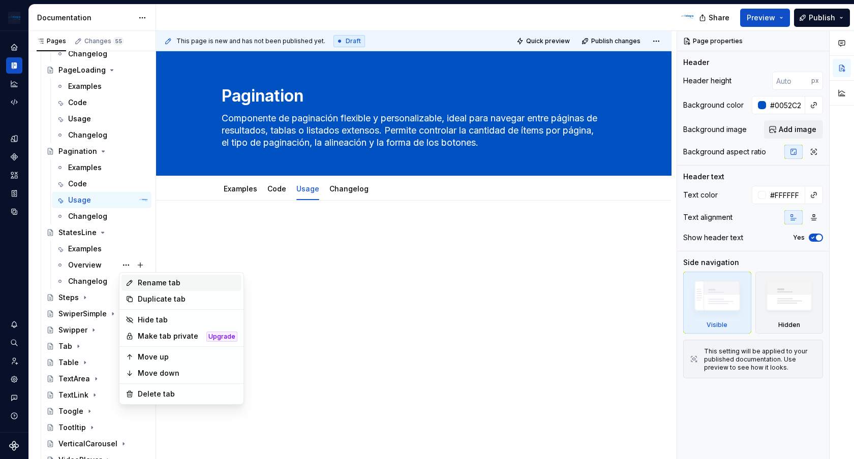
click at [165, 280] on div "Rename tab" at bounding box center [188, 283] width 100 height 10
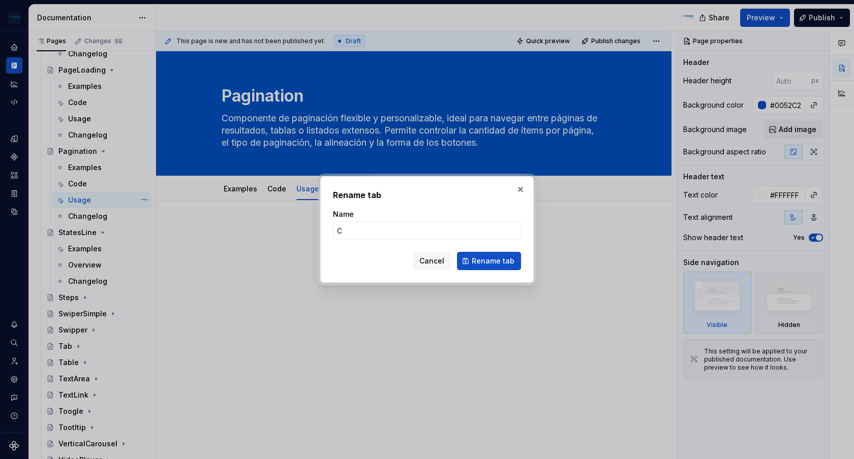
type input "Code"
click at [481, 259] on span "Rename tab" at bounding box center [493, 261] width 43 height 10
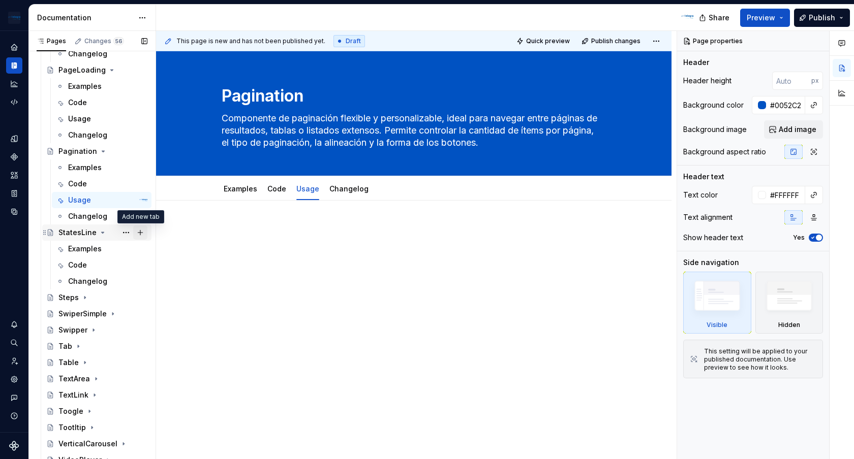
click at [143, 234] on button "Page tree" at bounding box center [140, 233] width 14 height 14
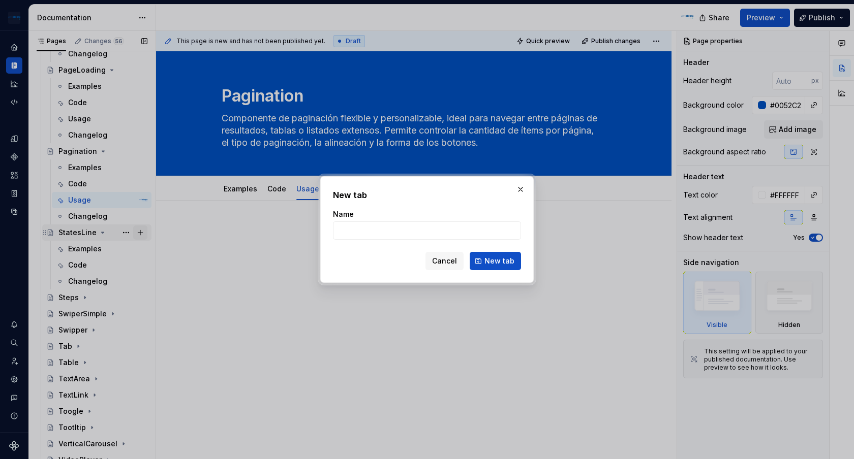
type textarea "*"
type input "Usage"
click at [490, 259] on span "New tab" at bounding box center [499, 261] width 30 height 10
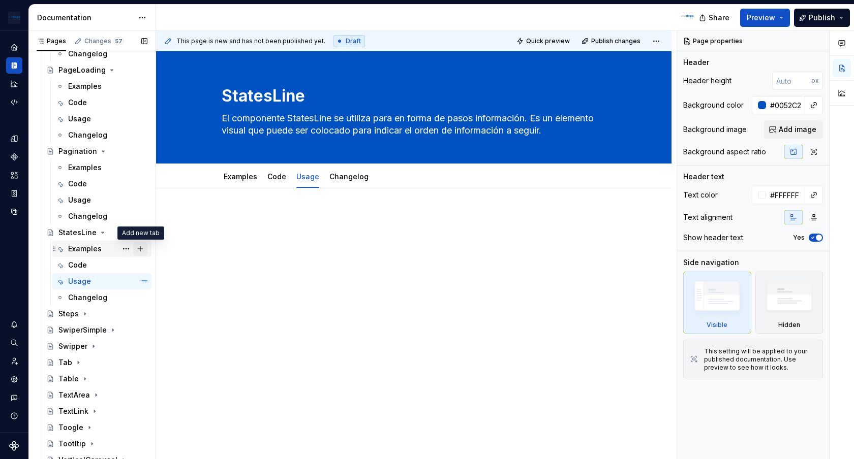
scroll to position [2621, 0]
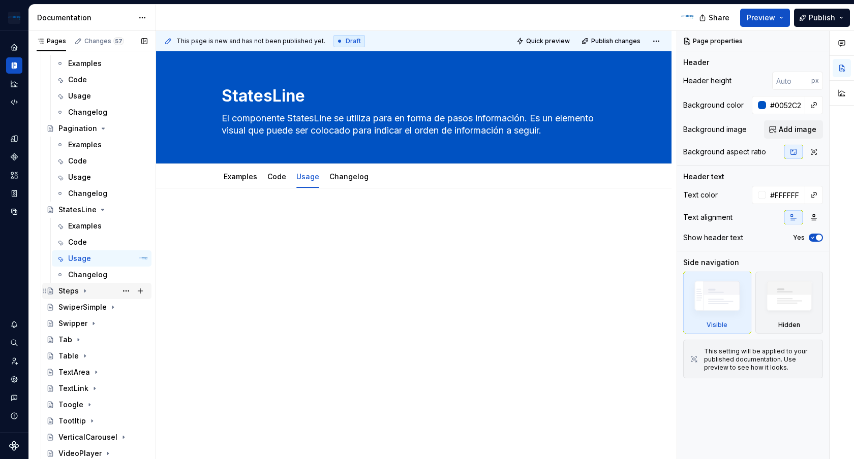
click at [85, 294] on icon "Page tree" at bounding box center [85, 291] width 8 height 8
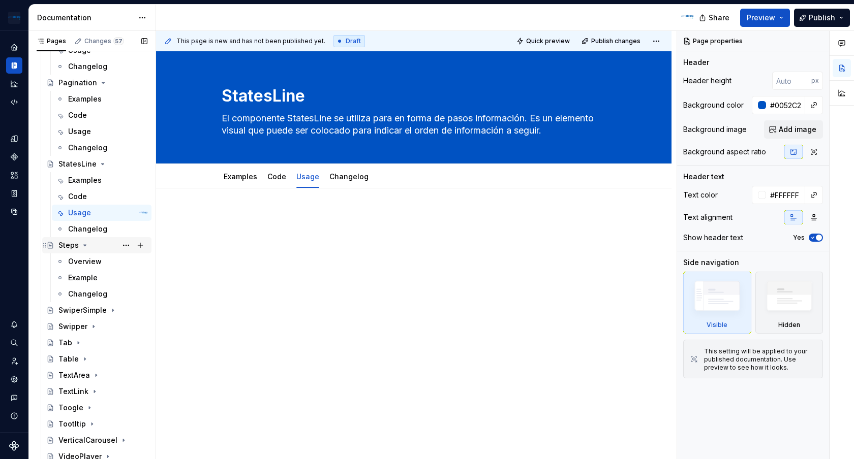
scroll to position [2669, 0]
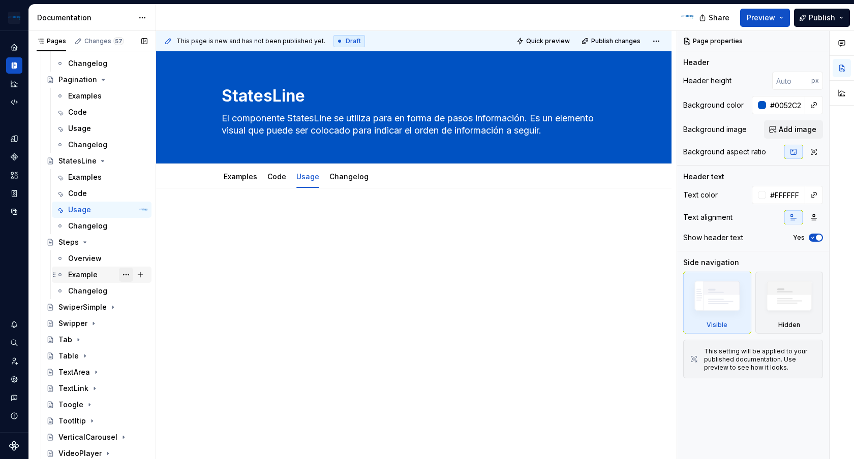
click at [125, 275] on button "Page tree" at bounding box center [126, 275] width 14 height 14
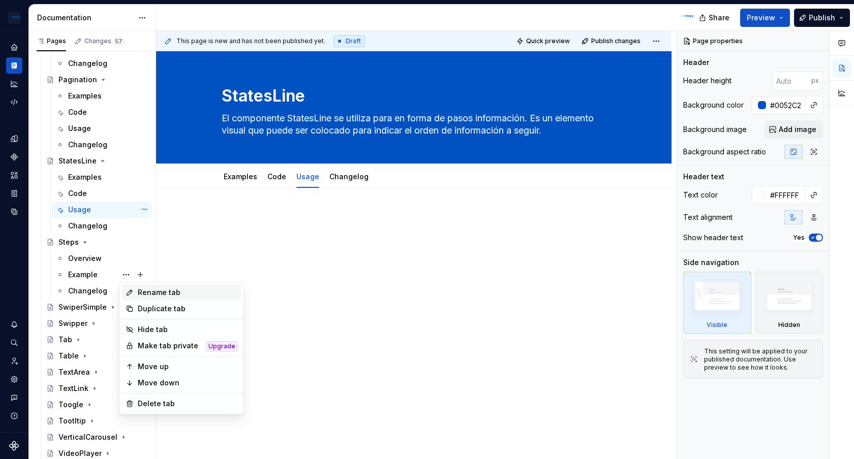
click at [161, 289] on div "Rename tab" at bounding box center [188, 293] width 100 height 10
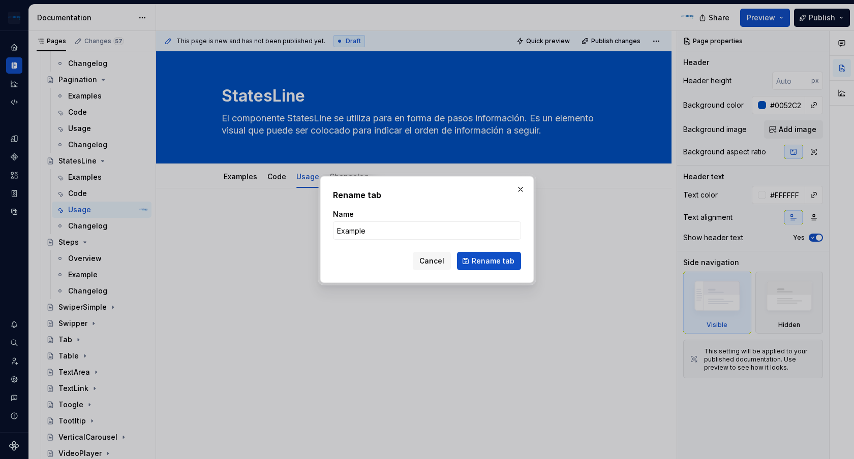
type textarea "*"
type input "Examples"
click at [482, 255] on button "Rename tab" at bounding box center [489, 261] width 64 height 18
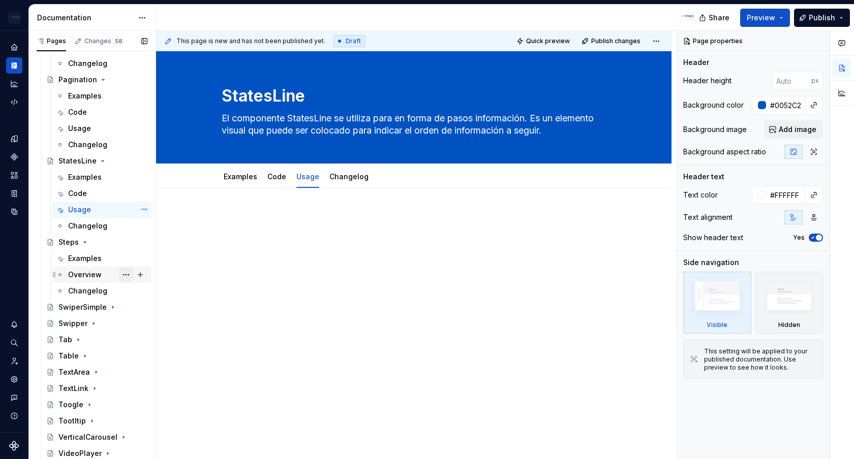
click at [125, 276] on button "Page tree" at bounding box center [126, 275] width 14 height 14
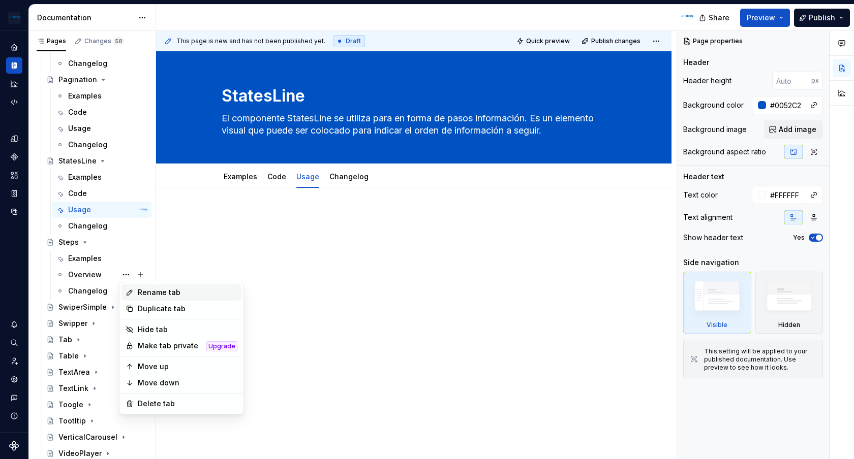
type textarea "*"
click at [159, 290] on div "Rename tab" at bounding box center [188, 293] width 100 height 10
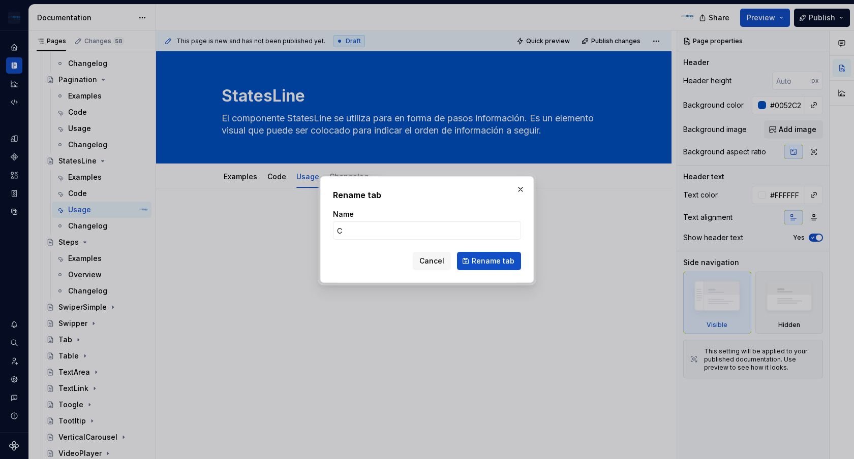
type input "Code"
click at [512, 264] on span "Rename tab" at bounding box center [493, 261] width 43 height 10
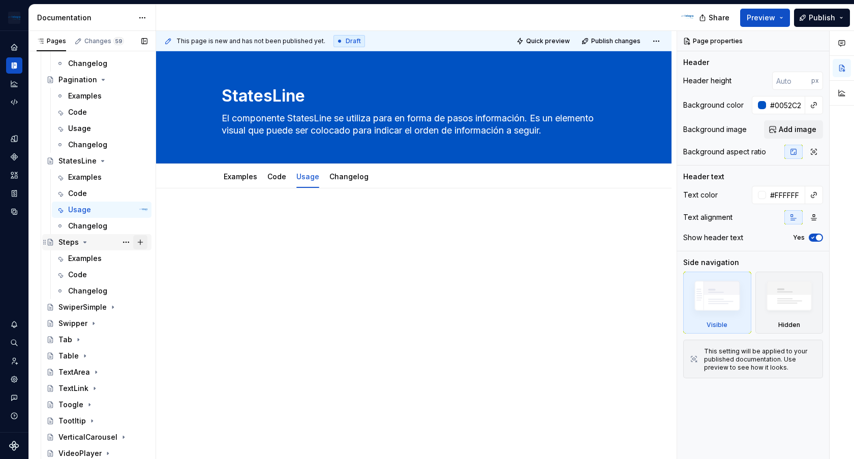
click at [142, 243] on button "Page tree" at bounding box center [140, 242] width 14 height 14
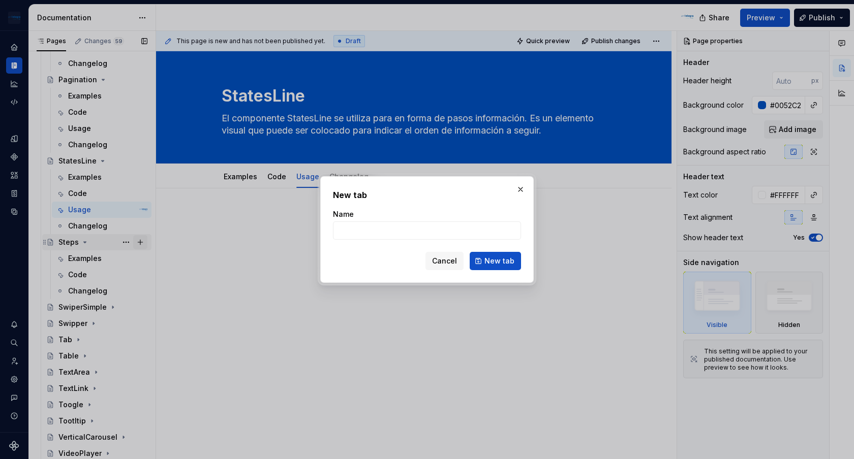
type textarea "*"
type input "Usage"
click at [494, 264] on span "New tab" at bounding box center [499, 261] width 30 height 10
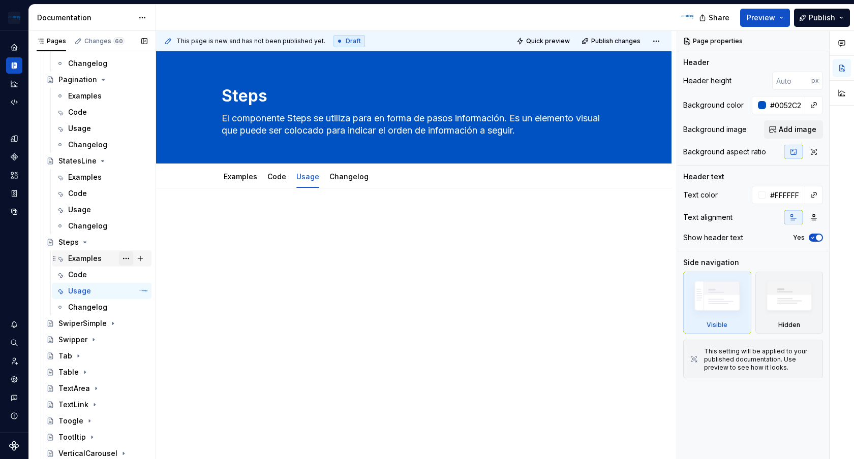
scroll to position [2686, 0]
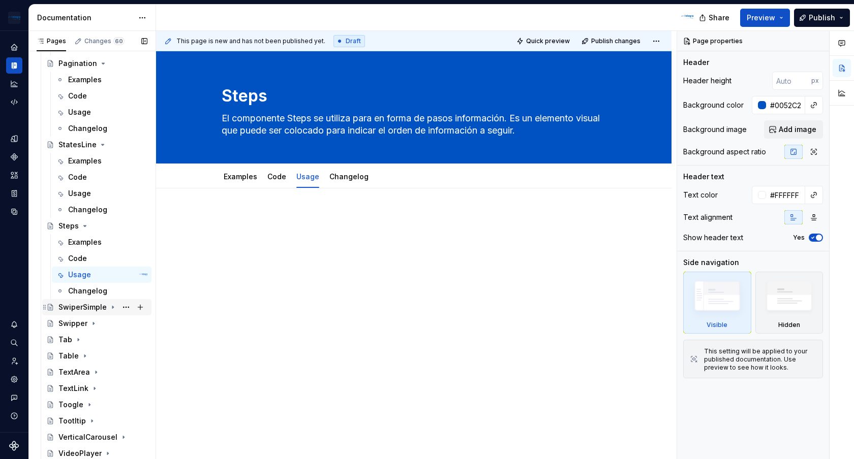
click at [111, 310] on icon "Page tree" at bounding box center [113, 307] width 8 height 8
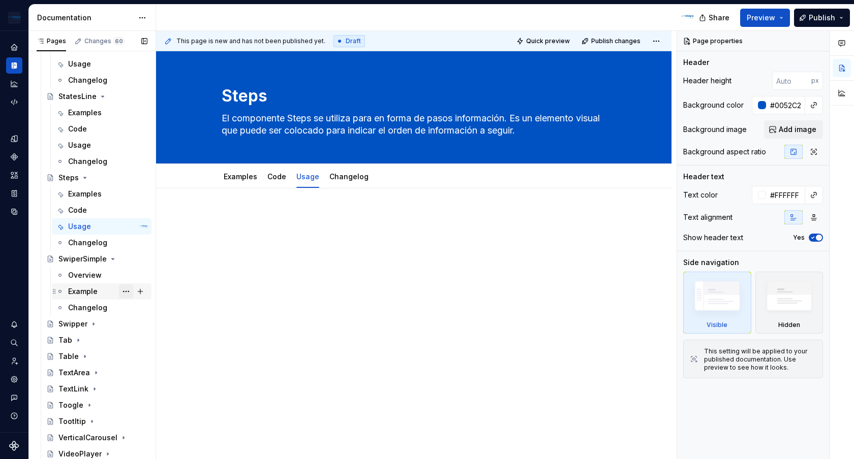
click at [128, 292] on button "Page tree" at bounding box center [126, 292] width 14 height 14
type textarea "*"
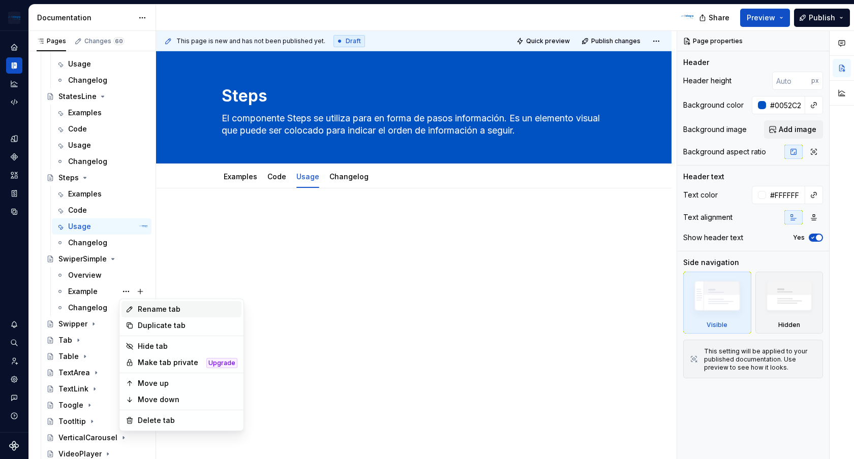
click at [160, 309] on div "Rename tab" at bounding box center [188, 309] width 100 height 10
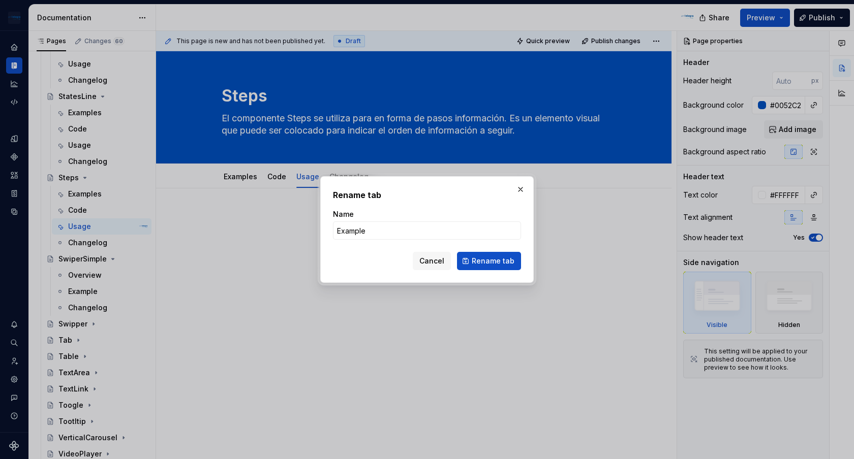
type input "Examples"
click button "Rename tab" at bounding box center [489, 261] width 64 height 18
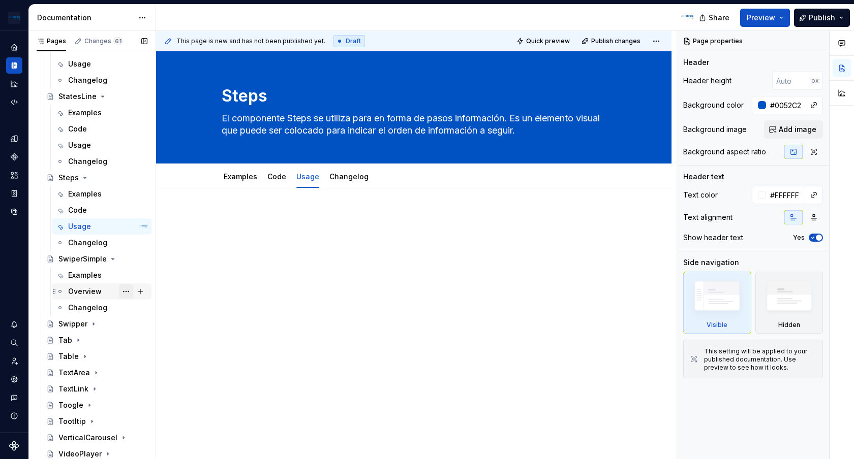
click at [128, 290] on button "Page tree" at bounding box center [126, 292] width 14 height 14
type textarea "*"
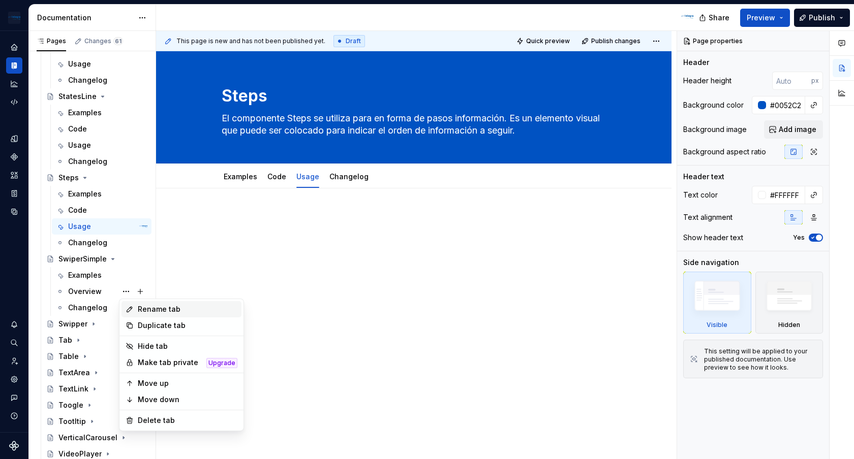
click at [158, 303] on div "Rename tab" at bounding box center [181, 309] width 120 height 16
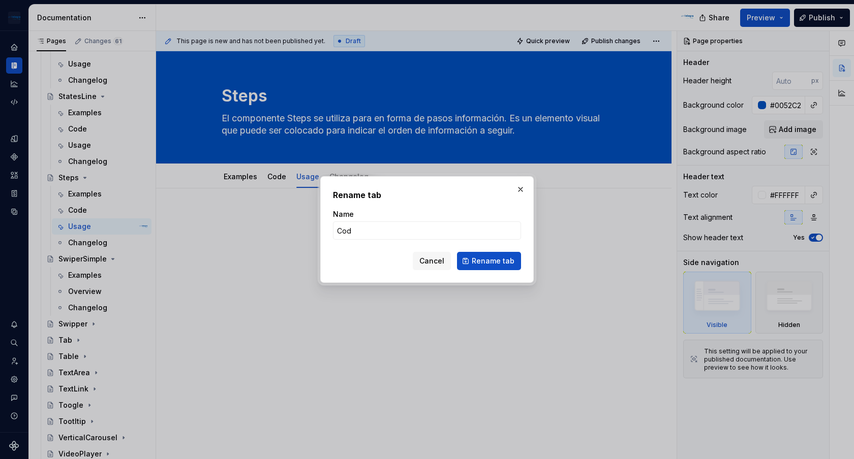
type input "Code"
click at [485, 259] on span "Rename tab" at bounding box center [493, 261] width 43 height 10
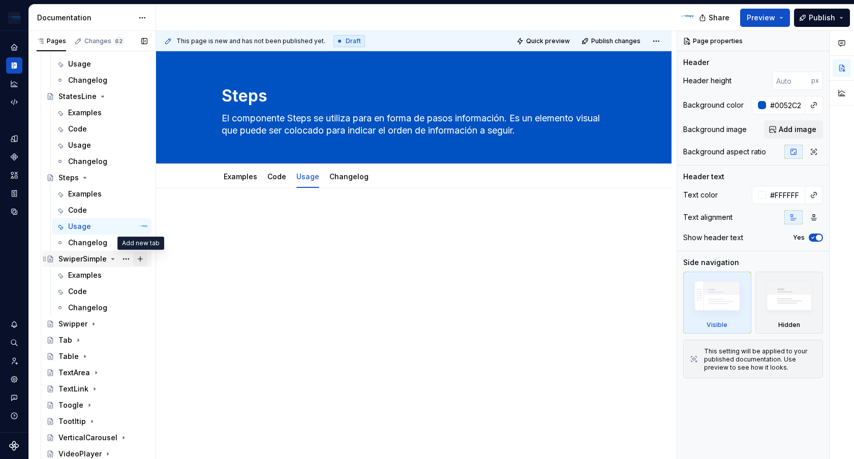
click at [142, 259] on button "Page tree" at bounding box center [140, 259] width 14 height 14
type textarea "*"
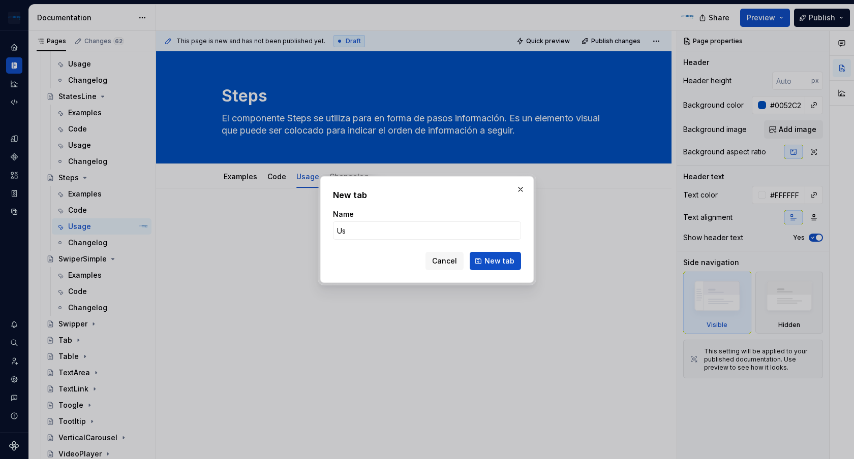
type input "Usage"
click at [508, 258] on span "New tab" at bounding box center [499, 261] width 30 height 10
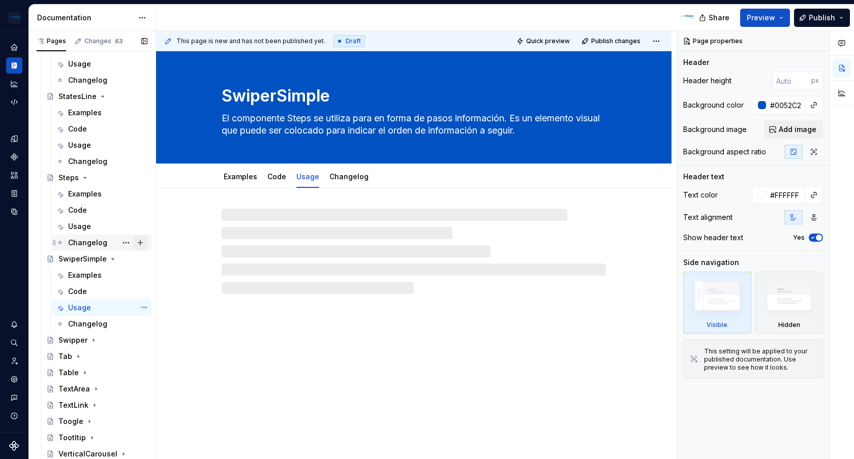
scroll to position [2751, 0]
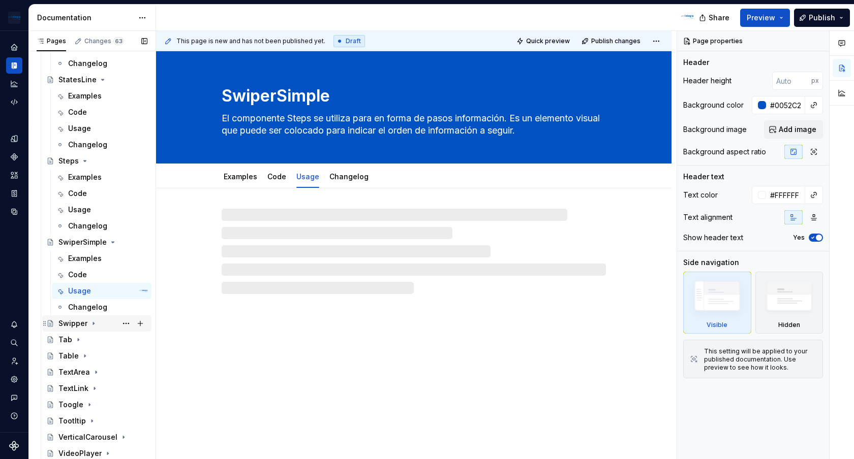
click at [95, 324] on icon "Page tree" at bounding box center [93, 324] width 8 height 8
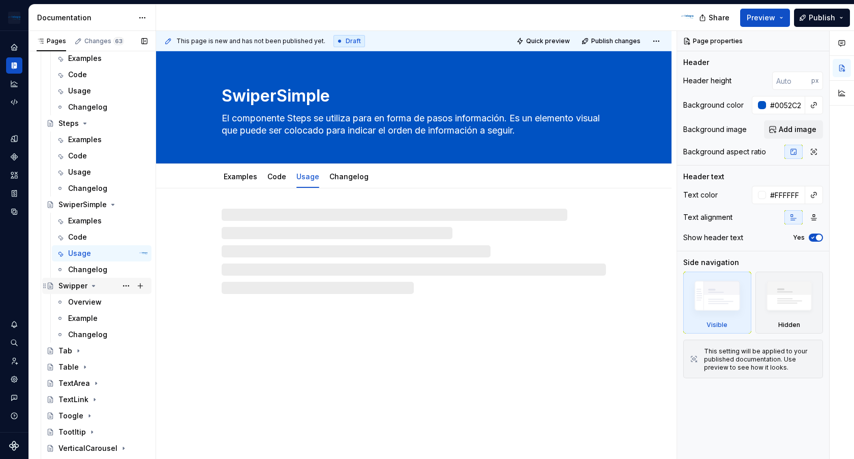
scroll to position [2800, 0]
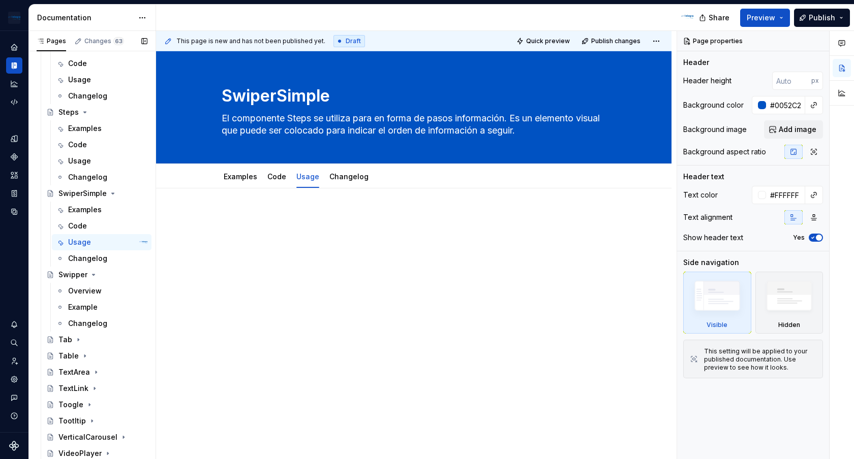
click at [0, 0] on button "Page tree" at bounding box center [0, 0] width 0 height 0
type textarea "*"
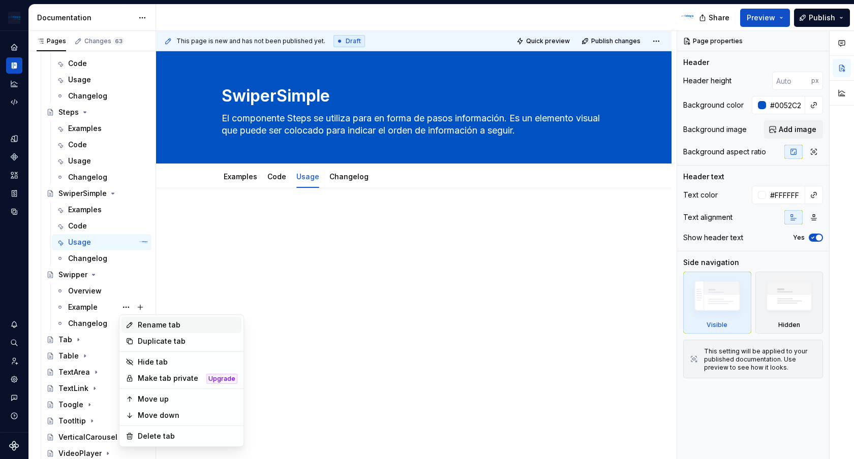
click at [161, 323] on div "Rename tab" at bounding box center [188, 325] width 100 height 10
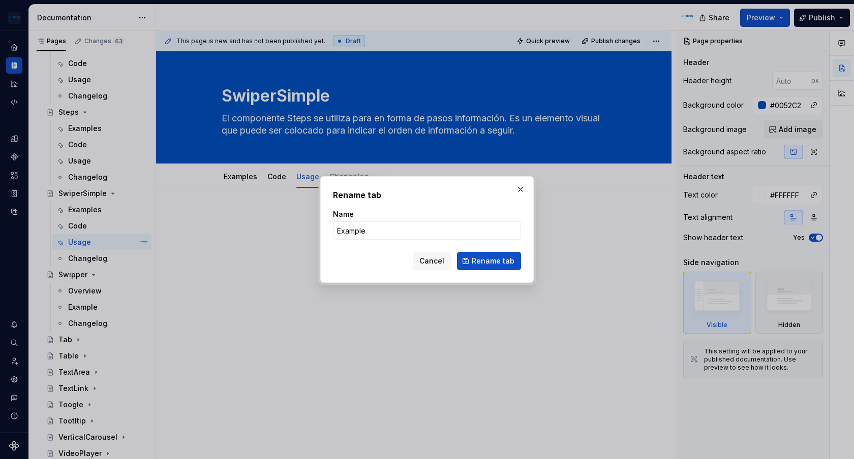
type input "Examples"
click button "Rename tab" at bounding box center [489, 261] width 64 height 18
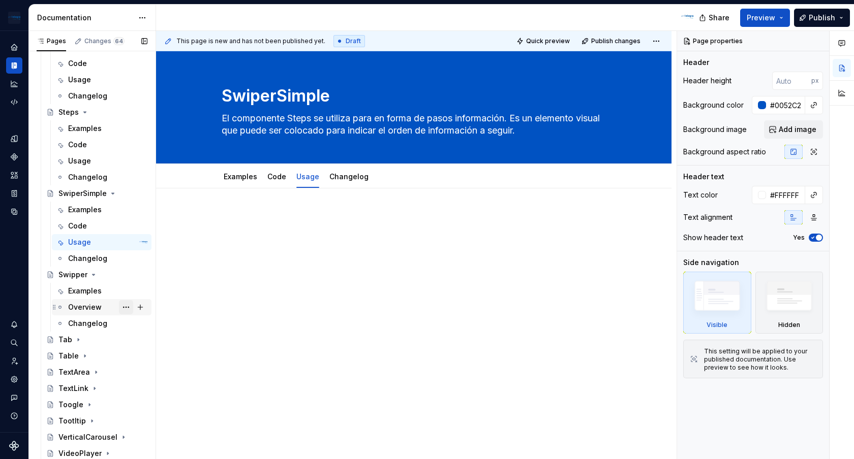
click at [128, 308] on button "Page tree" at bounding box center [126, 307] width 14 height 14
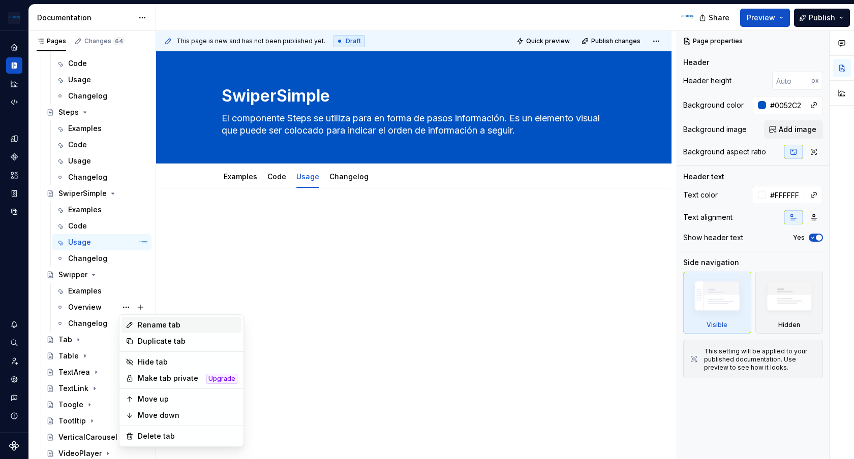
type textarea "*"
click at [181, 326] on div "Rename tab" at bounding box center [188, 325] width 100 height 10
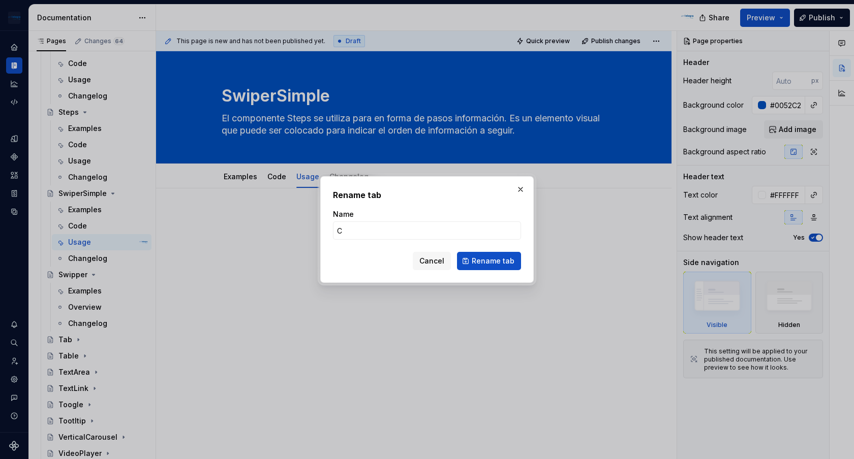
type input "Code"
click at [506, 262] on span "Rename tab" at bounding box center [493, 261] width 43 height 10
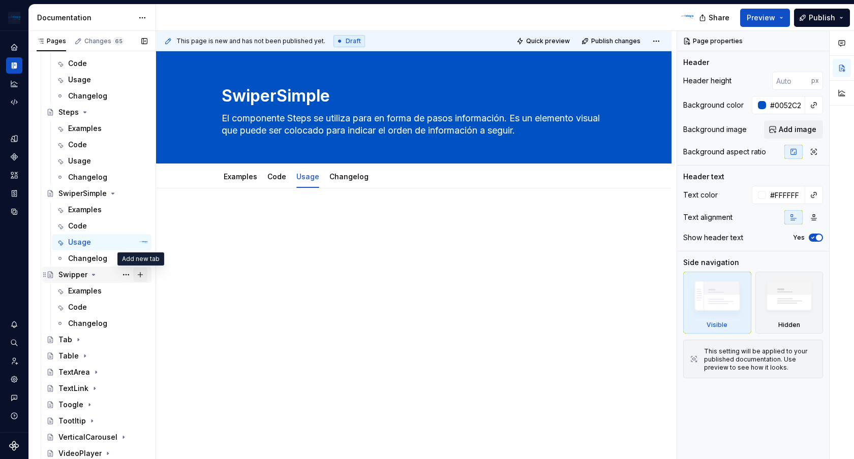
click at [138, 276] on button "Page tree" at bounding box center [140, 275] width 14 height 14
type textarea "*"
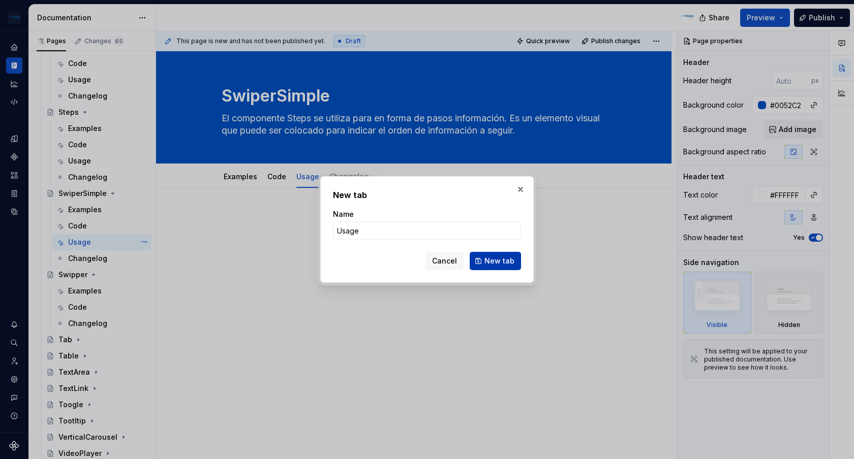
type input "Usage"
click at [503, 266] on button "New tab" at bounding box center [495, 261] width 51 height 18
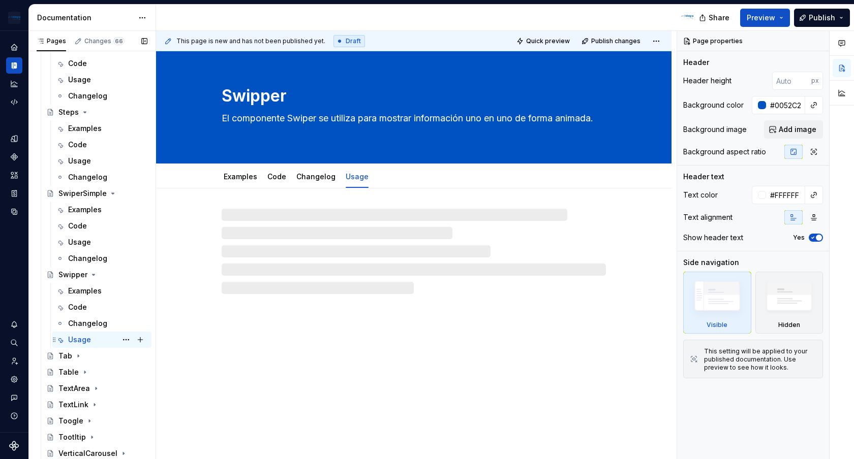
type textarea "*"
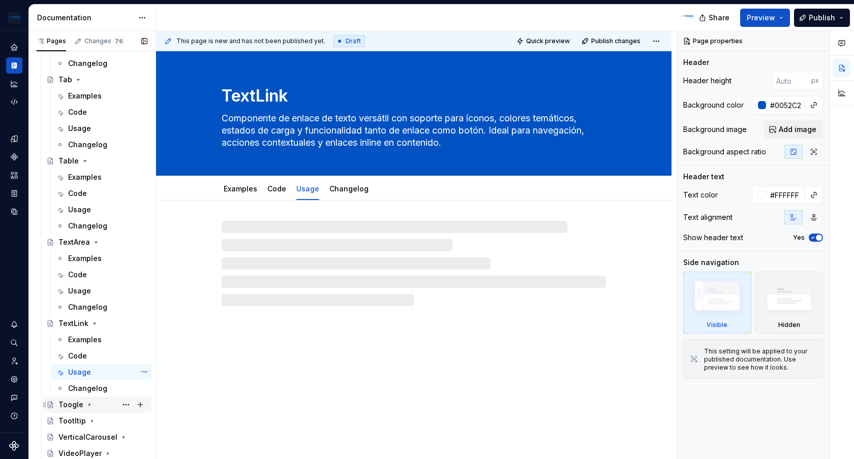
click at [88, 407] on icon "Page tree" at bounding box center [89, 405] width 8 height 8
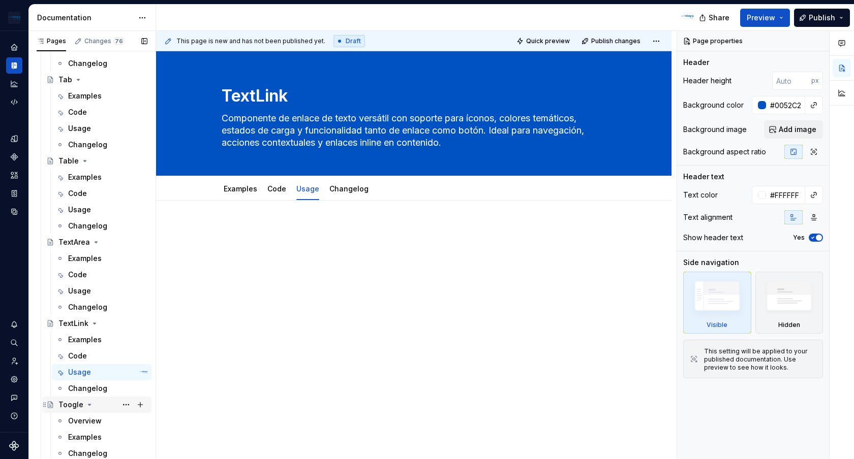
scroll to position [3125, 0]
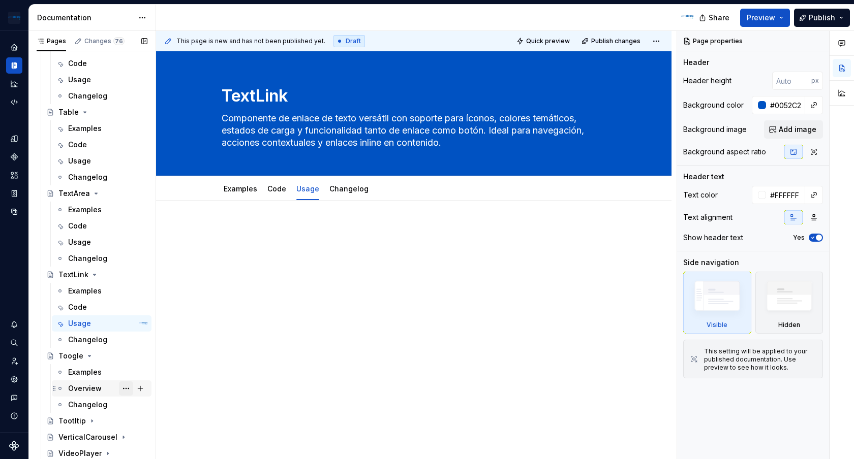
click at [125, 390] on button "Page tree" at bounding box center [126, 389] width 14 height 14
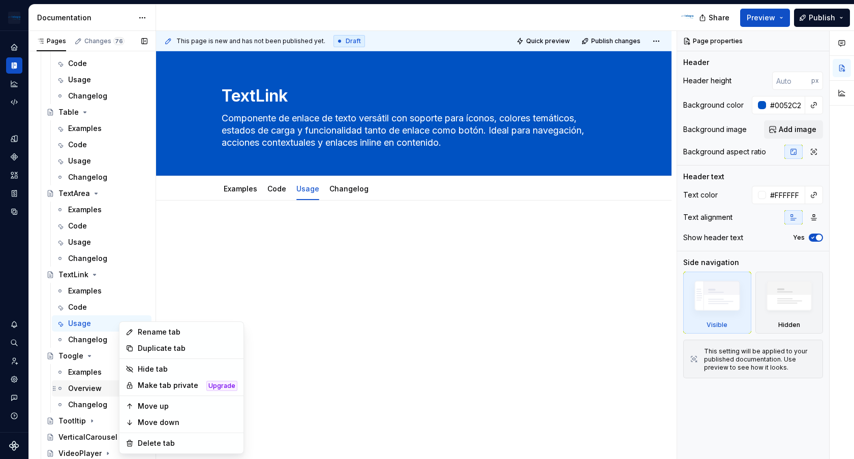
type textarea "*"
click at [174, 337] on div "Rename tab" at bounding box center [188, 332] width 100 height 10
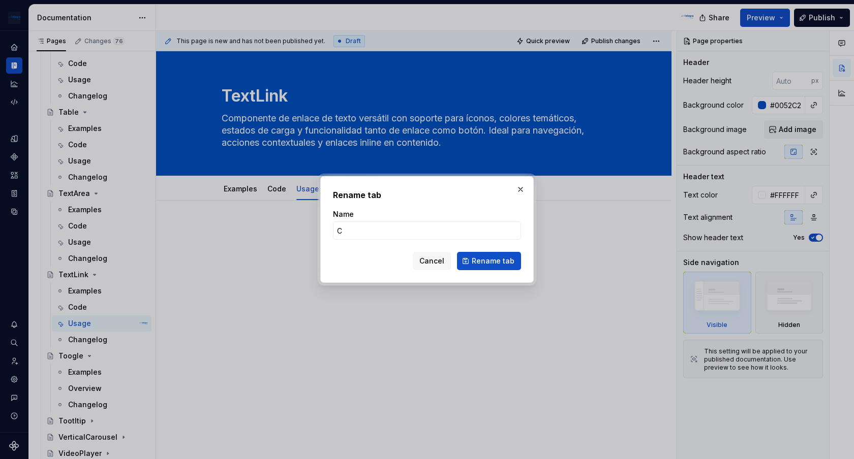
type input "Code"
click at [503, 260] on span "Rename tab" at bounding box center [493, 261] width 43 height 10
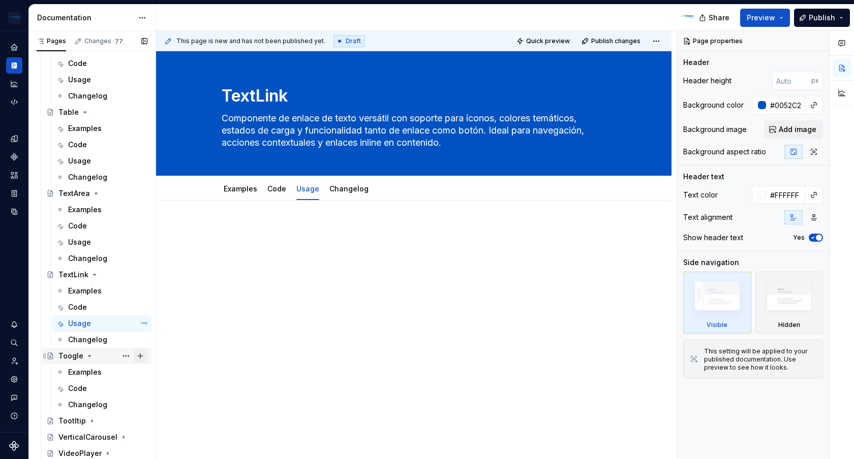
click at [141, 354] on button "Page tree" at bounding box center [140, 356] width 14 height 14
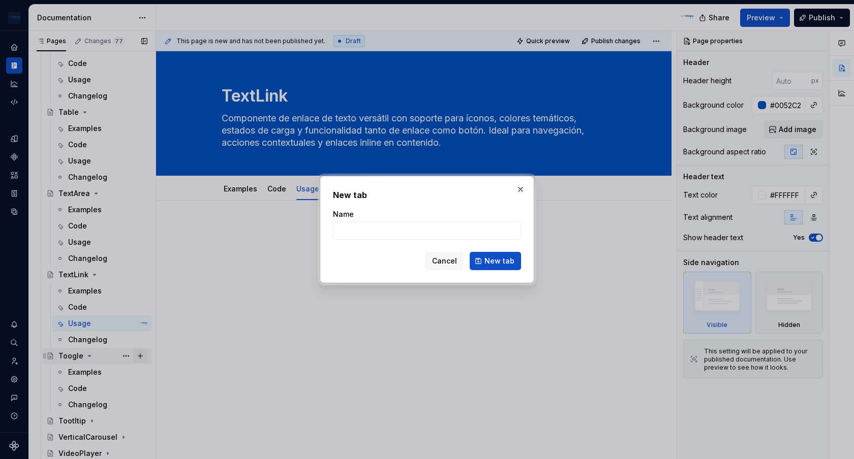
type textarea "*"
type input "Usage"
click at [496, 253] on button "New tab" at bounding box center [495, 261] width 51 height 18
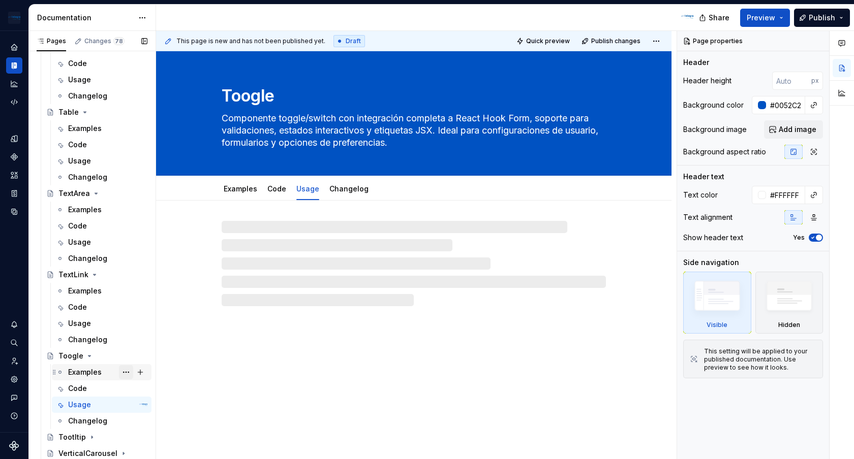
scroll to position [3141, 0]
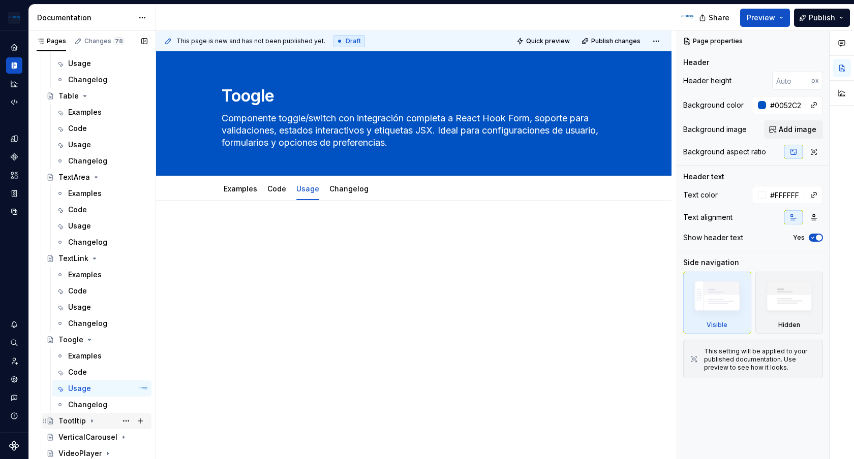
click at [92, 422] on icon "Page tree" at bounding box center [92, 421] width 8 height 8
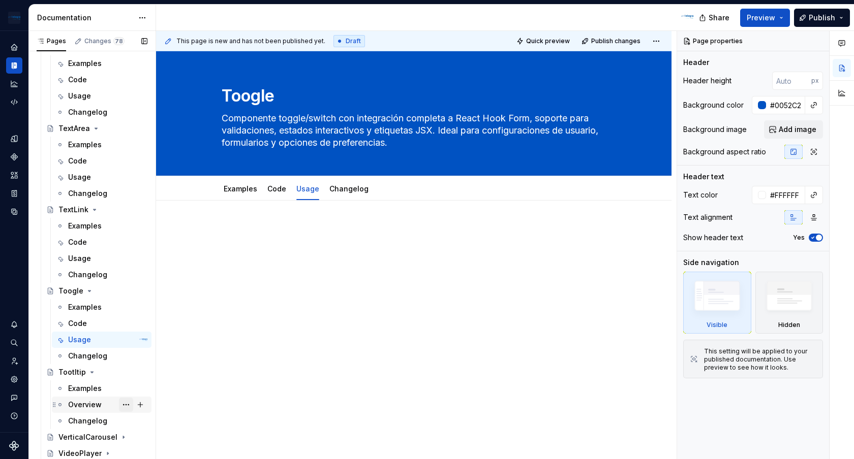
click at [124, 408] on button "Page tree" at bounding box center [126, 405] width 14 height 14
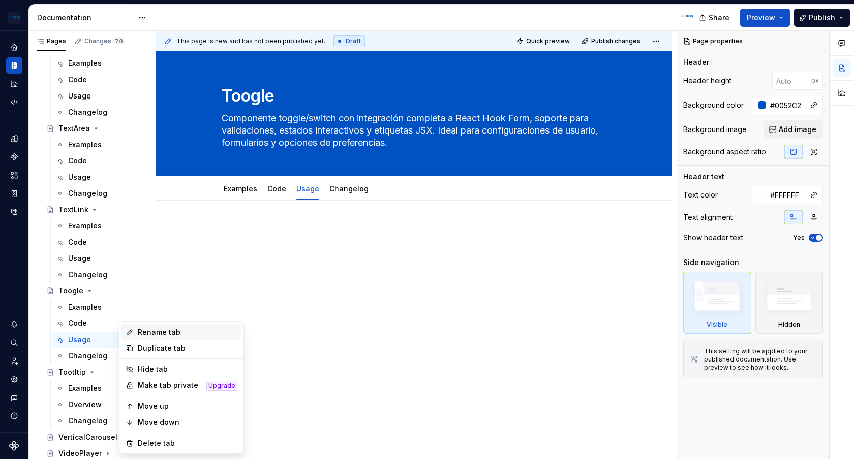
type textarea "*"
click at [156, 336] on div "Rename tab" at bounding box center [188, 332] width 100 height 10
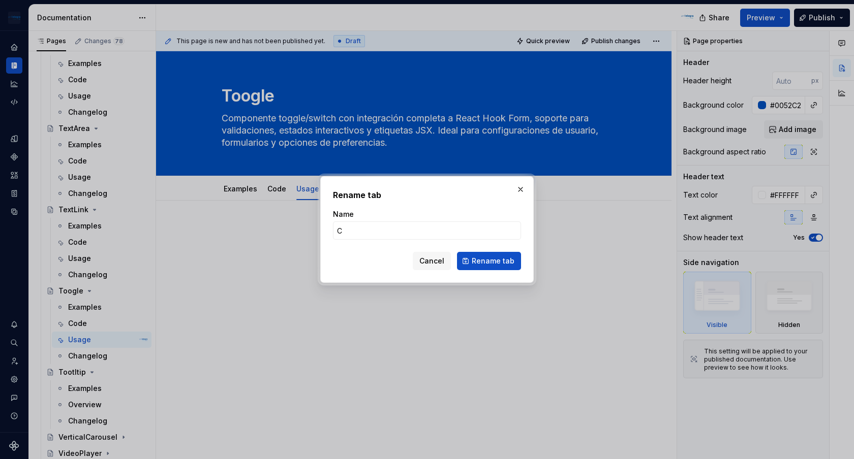
type input "Code"
click at [474, 267] on button "Rename tab" at bounding box center [489, 261] width 64 height 18
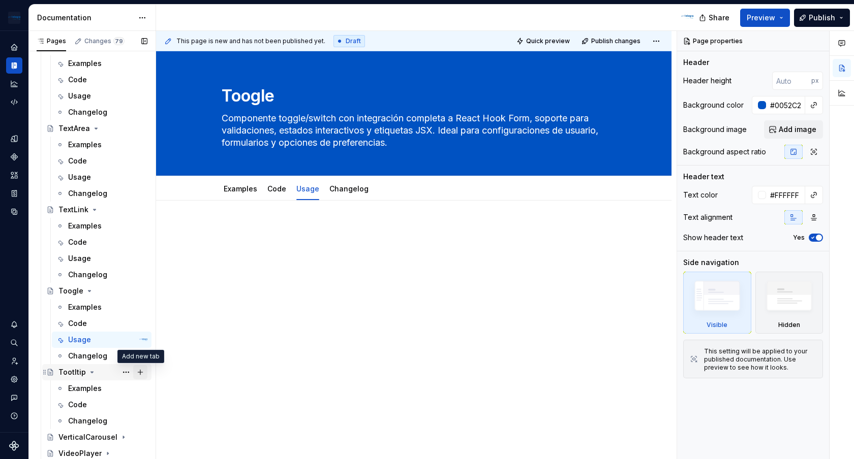
click at [140, 376] on button "Page tree" at bounding box center [140, 372] width 14 height 14
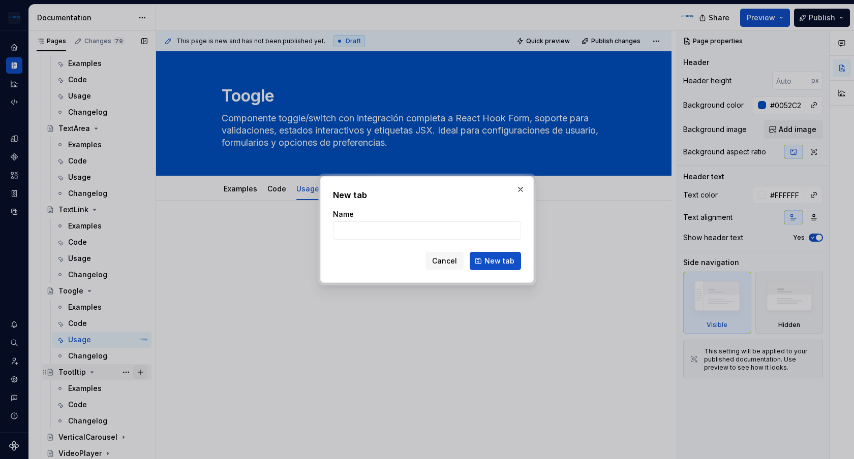
type textarea "*"
type input "Usage"
click at [503, 261] on span "New tab" at bounding box center [499, 261] width 30 height 10
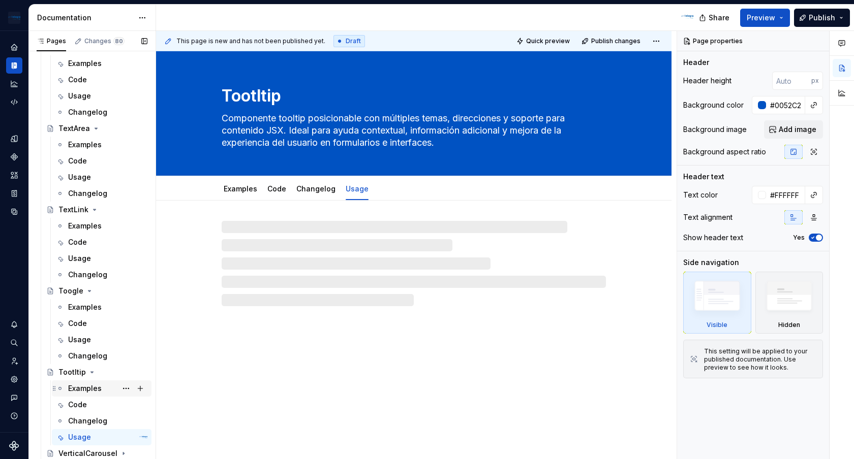
scroll to position [3206, 0]
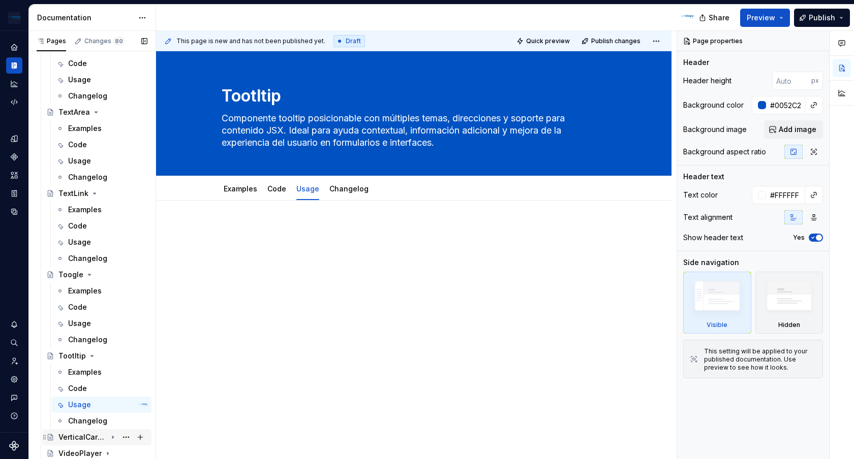
click at [114, 437] on icon "Page tree" at bounding box center [113, 438] width 8 height 8
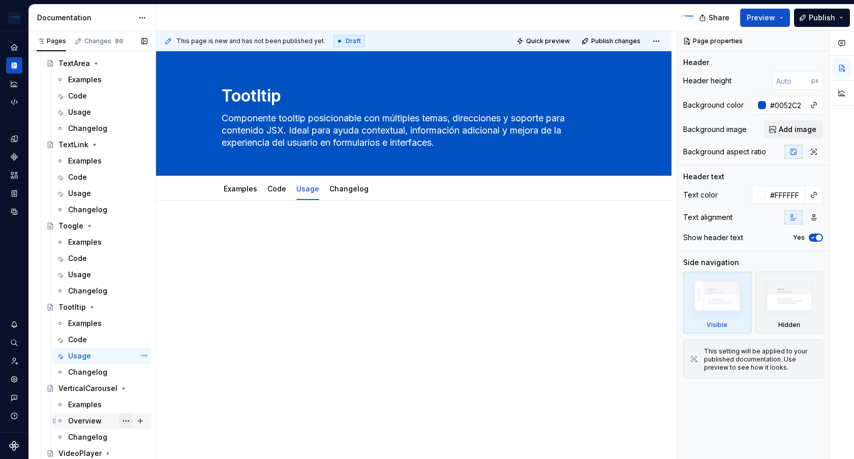
click at [126, 420] on button "Page tree" at bounding box center [126, 421] width 14 height 14
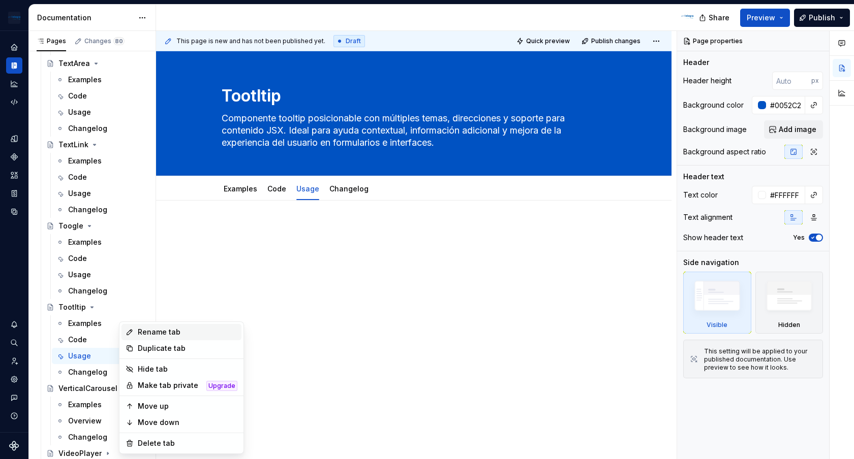
type textarea "*"
click at [174, 330] on div "Rename tab" at bounding box center [188, 332] width 100 height 10
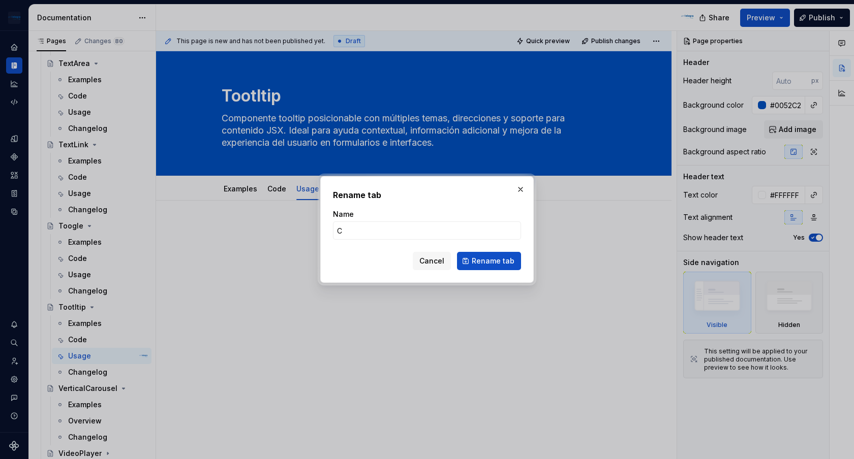
type input "Code"
click at [505, 264] on span "Rename tab" at bounding box center [493, 261] width 43 height 10
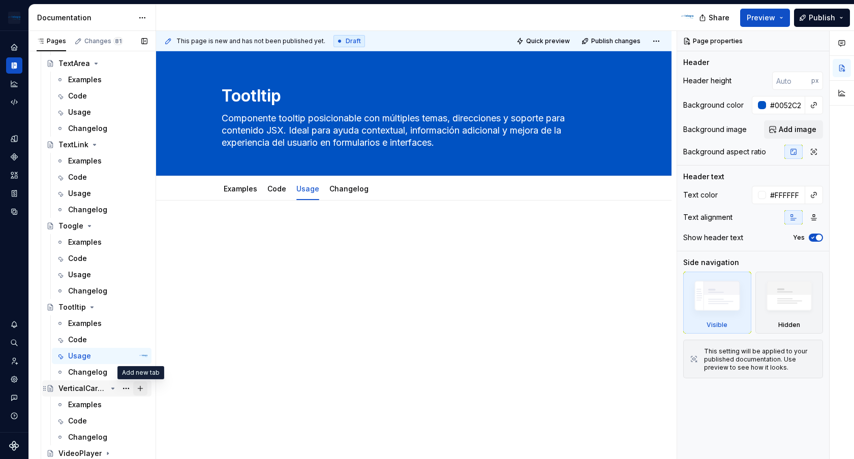
click at [141, 389] on button "Page tree" at bounding box center [140, 389] width 14 height 14
type textarea "*"
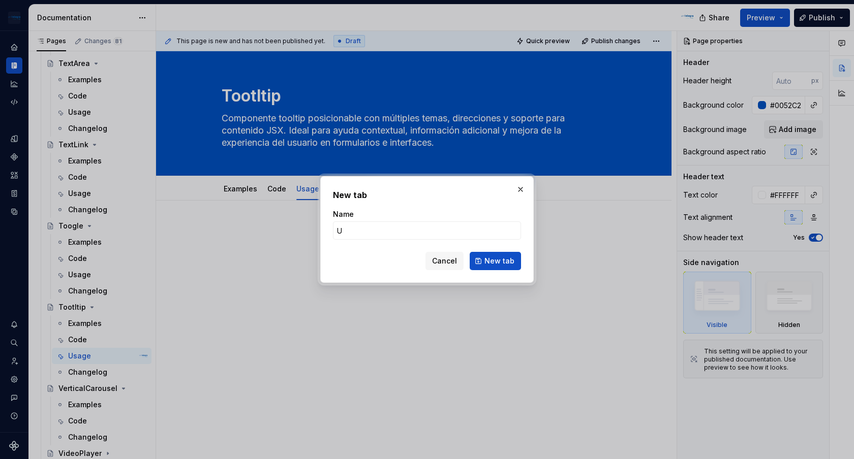
type input "Usage"
click at [491, 261] on span "New tab" at bounding box center [499, 261] width 30 height 10
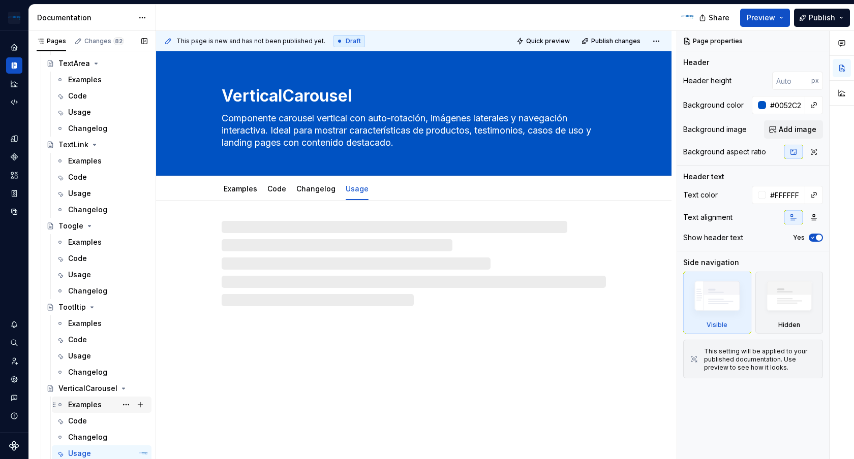
scroll to position [3271, 0]
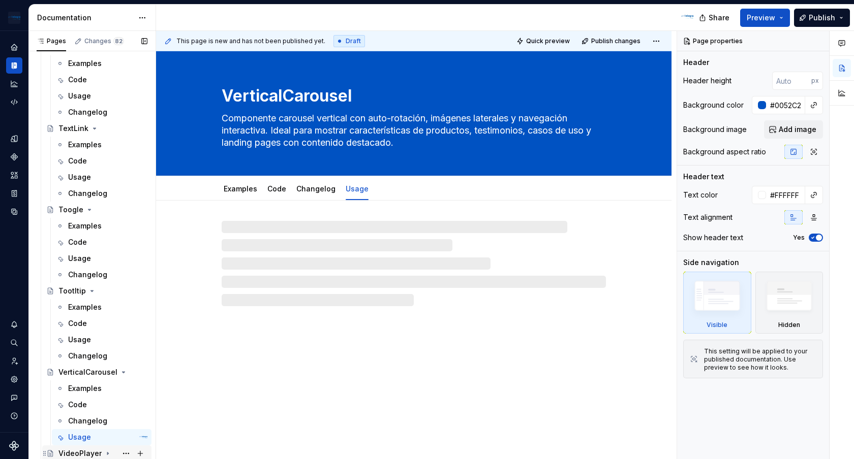
click at [106, 454] on icon "Page tree" at bounding box center [108, 454] width 8 height 8
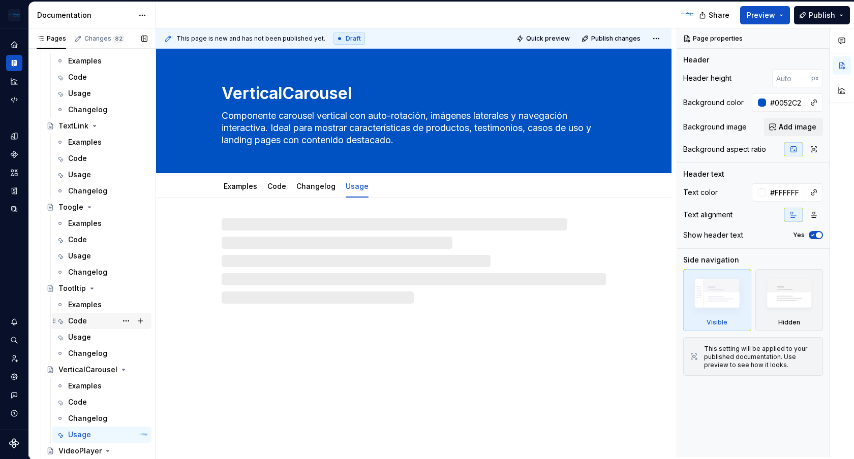
scroll to position [3320, 0]
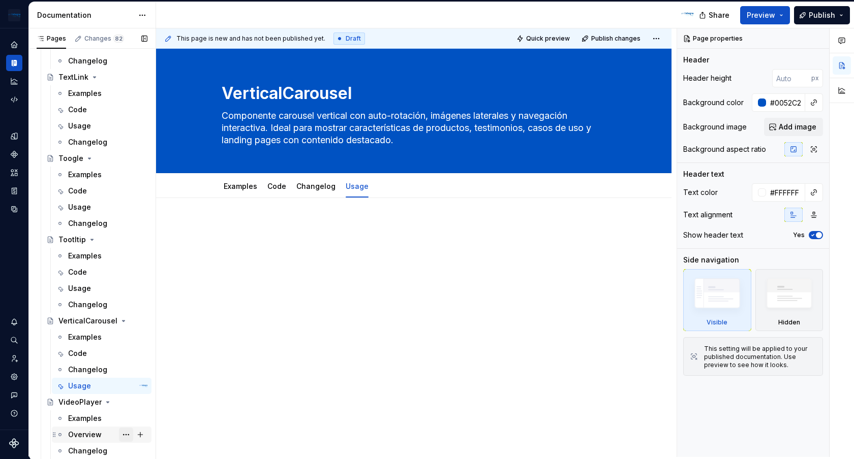
click at [128, 435] on button "Page tree" at bounding box center [126, 435] width 14 height 14
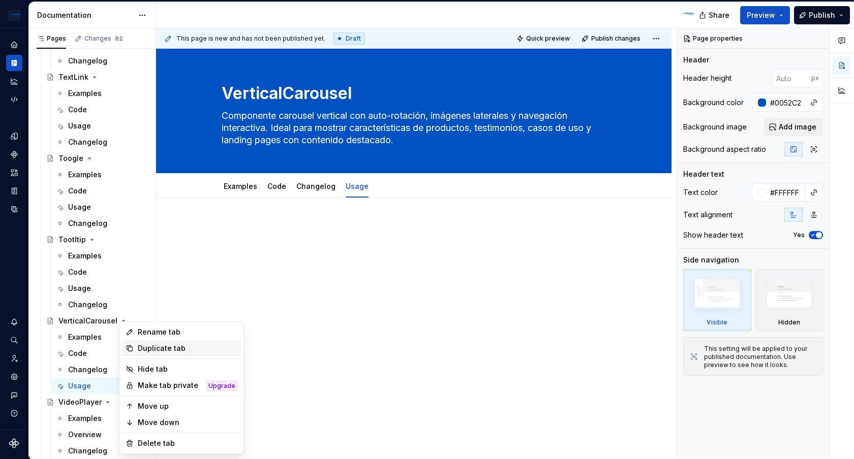
type textarea "*"
click at [163, 332] on div "Rename tab" at bounding box center [188, 332] width 100 height 10
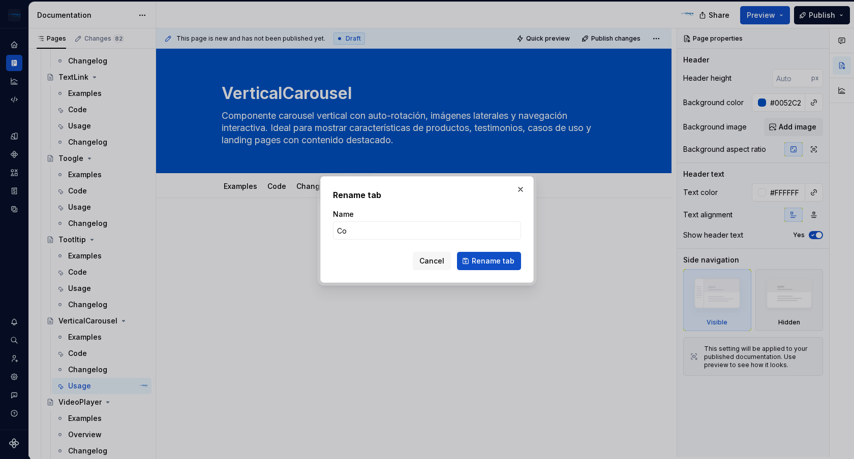
type input "Code"
click at [470, 260] on button "Rename tab" at bounding box center [489, 261] width 64 height 18
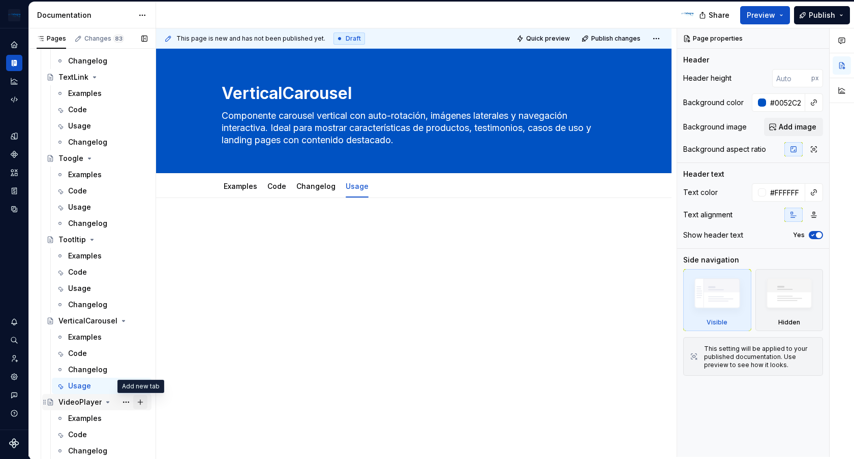
click at [139, 405] on button "Page tree" at bounding box center [140, 402] width 14 height 14
type textarea "*"
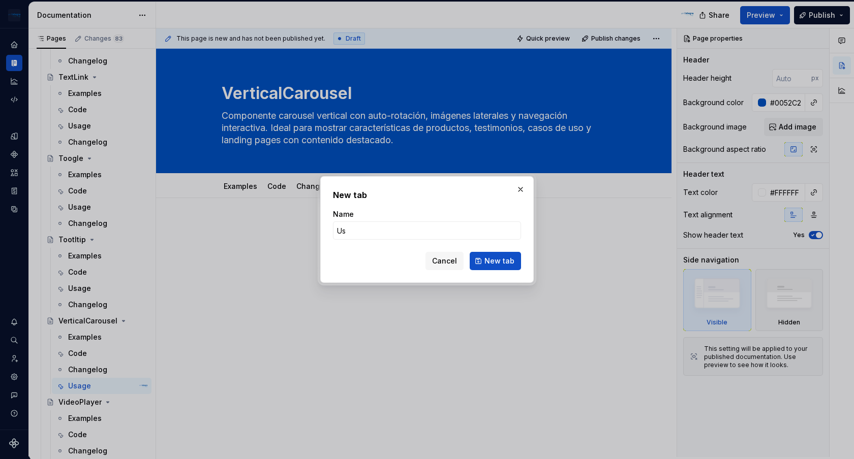
type input "Usage"
click at [506, 262] on span "New tab" at bounding box center [499, 261] width 30 height 10
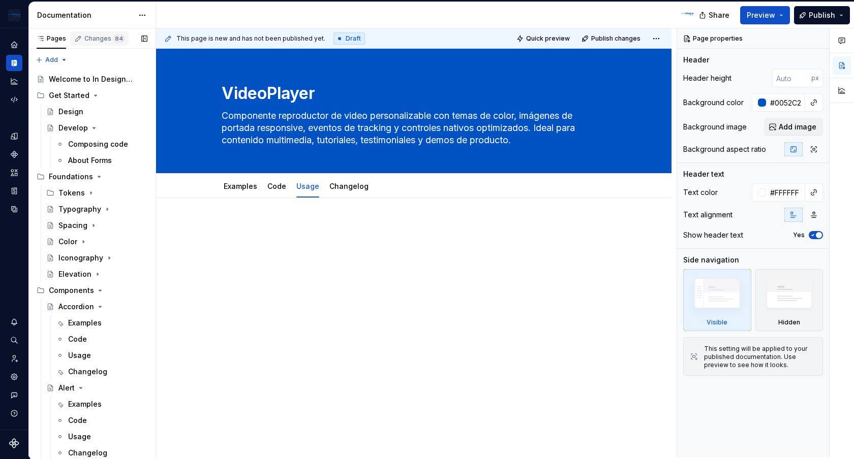
click at [91, 41] on div "Changes 84" at bounding box center [104, 39] width 40 height 8
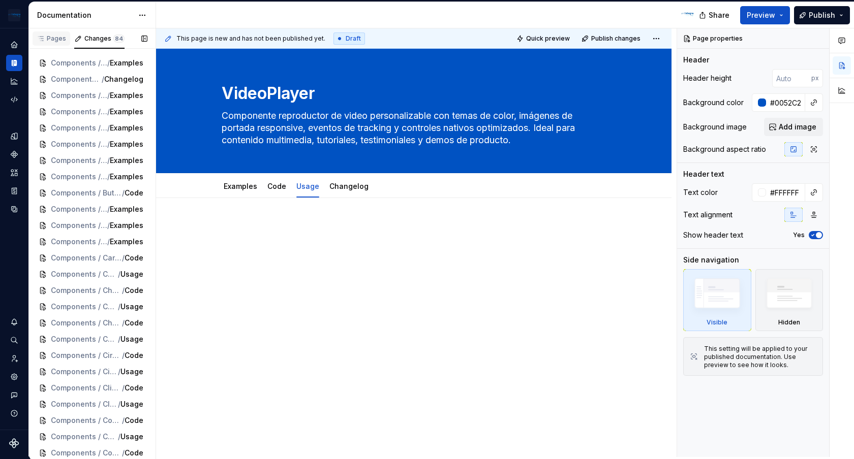
click at [57, 41] on div "Pages" at bounding box center [51, 39] width 29 height 8
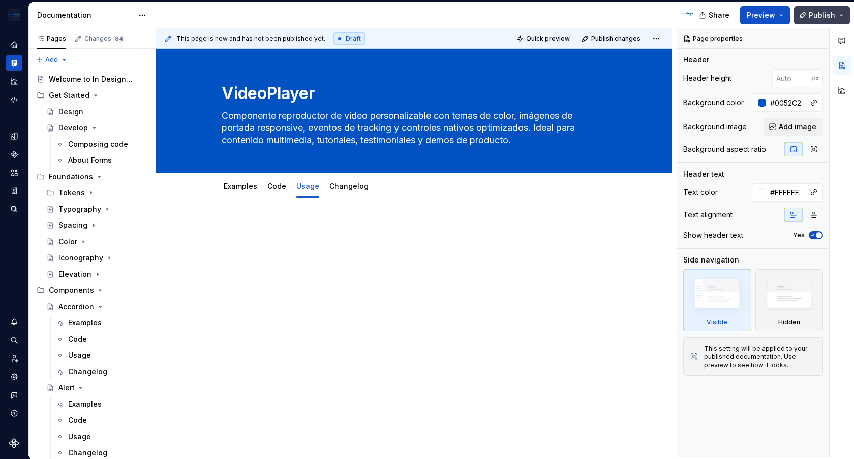
click at [830, 12] on span "Publish" at bounding box center [822, 15] width 26 height 10
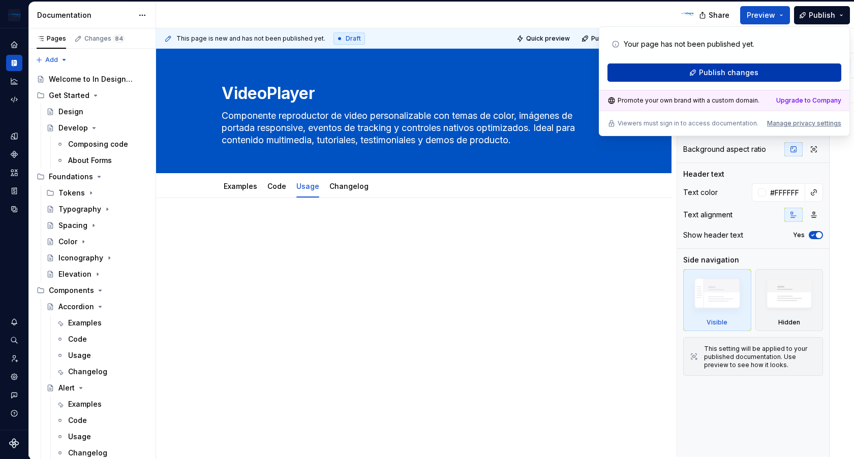
click at [718, 76] on span "Publish changes" at bounding box center [728, 73] width 59 height 10
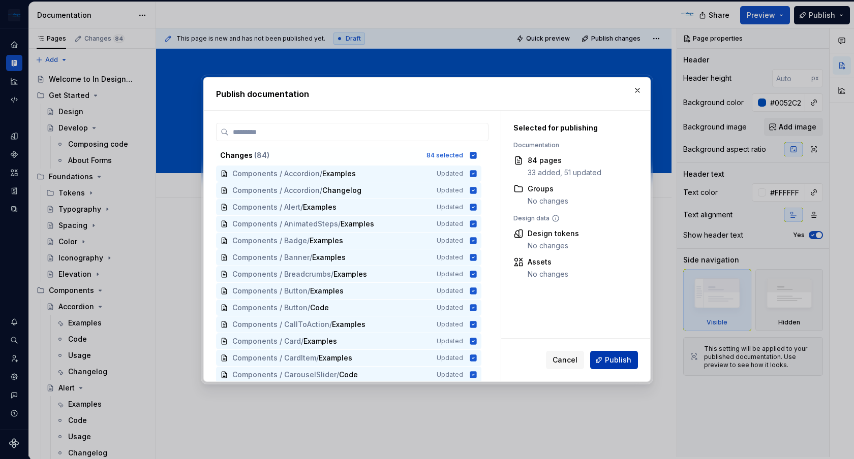
click at [616, 358] on span "Publish" at bounding box center [618, 360] width 26 height 10
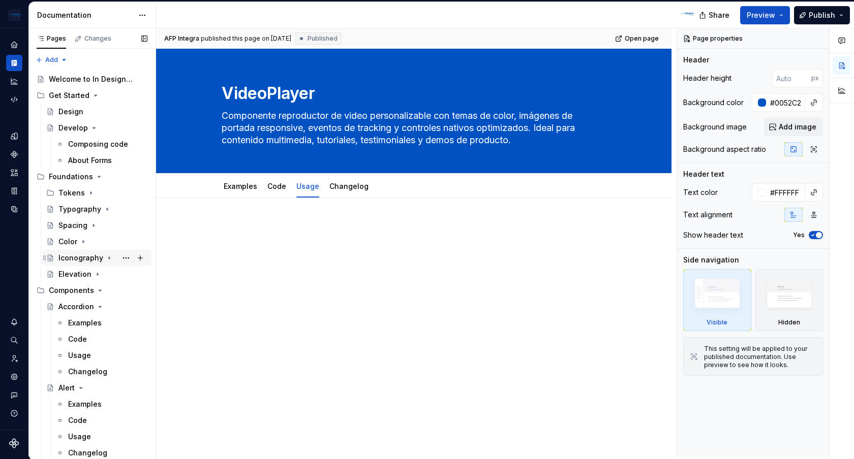
click at [80, 255] on div "Iconography" at bounding box center [80, 258] width 45 height 10
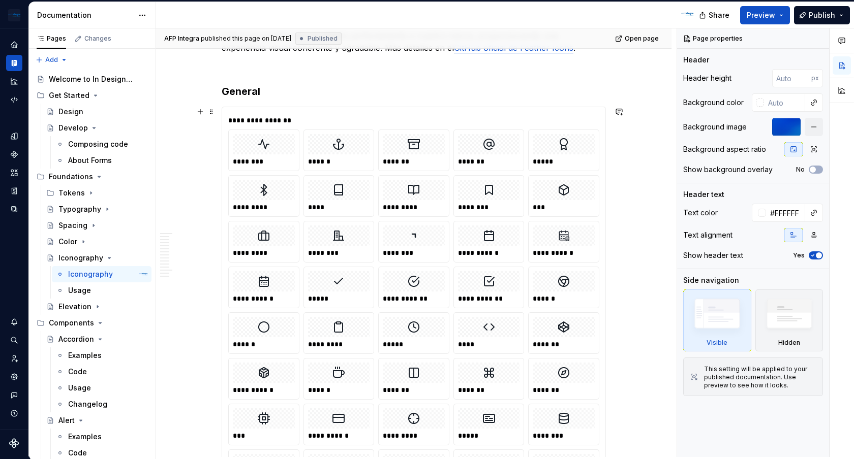
scroll to position [390, 0]
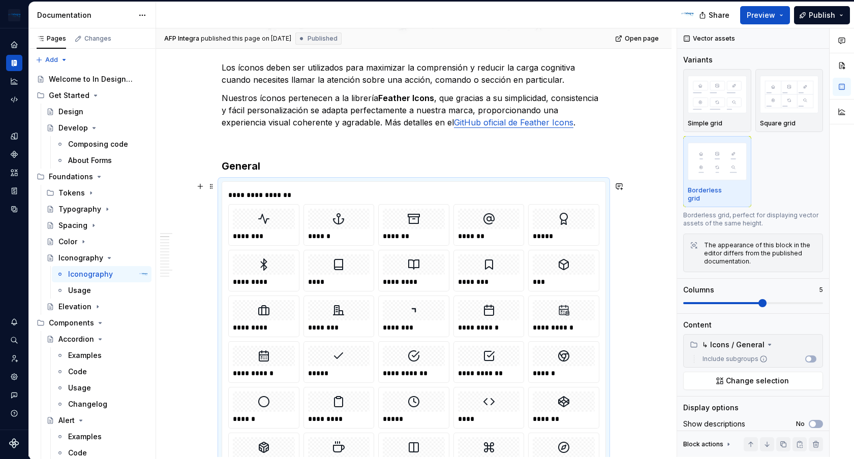
click at [270, 224] on img at bounding box center [264, 219] width 12 height 12
click at [252, 234] on div "********" at bounding box center [264, 236] width 62 height 10
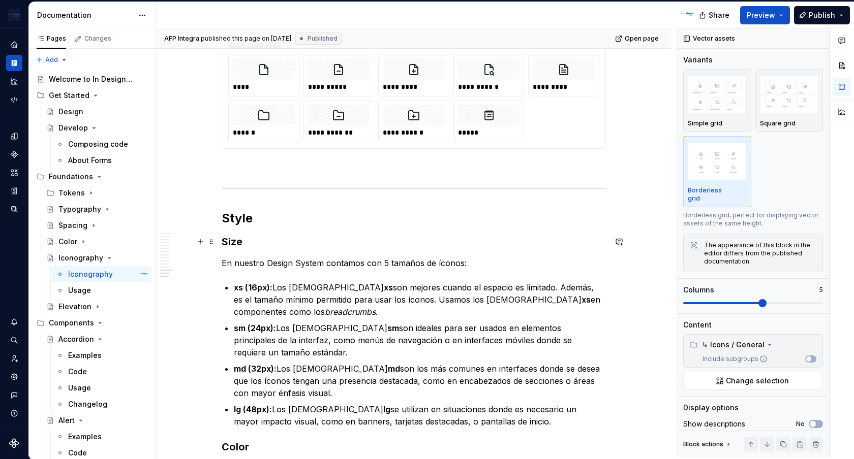
scroll to position [3991, 0]
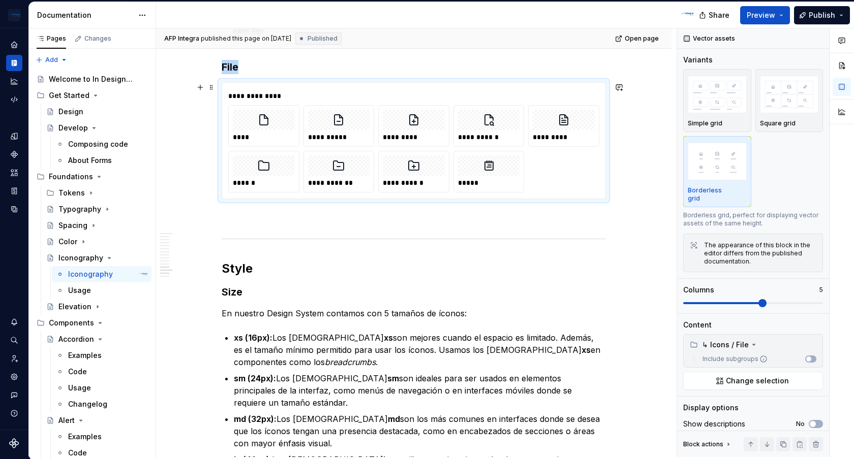
click at [282, 128] on div at bounding box center [264, 120] width 62 height 20
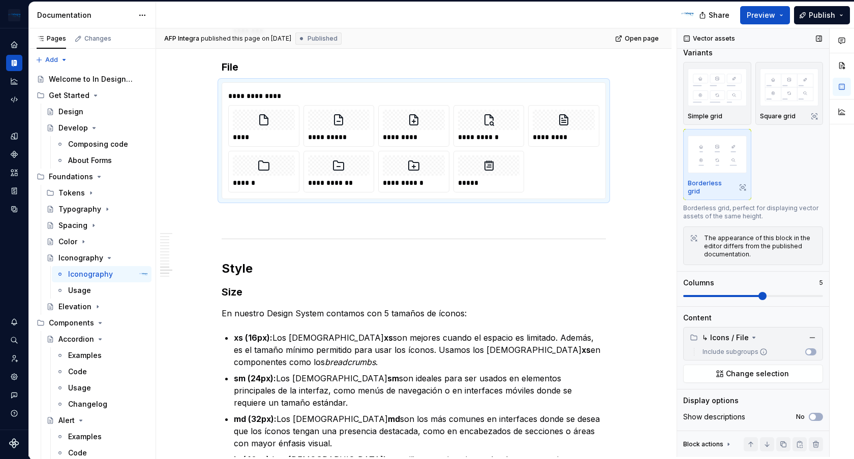
scroll to position [0, 0]
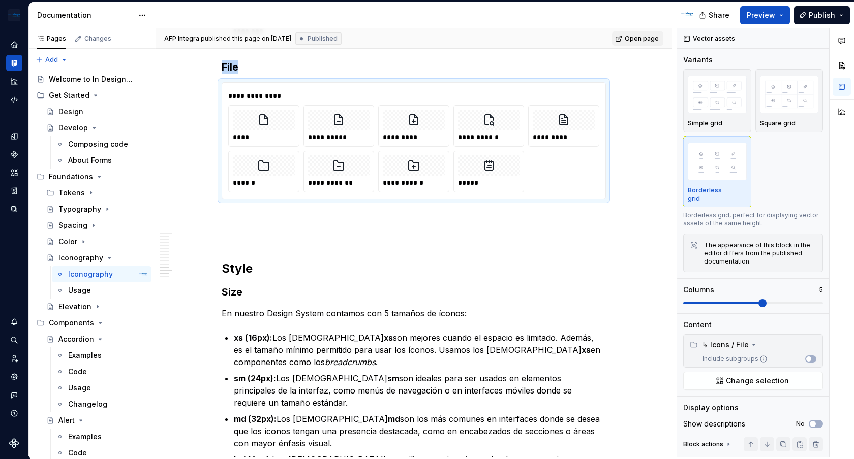
click at [637, 40] on span "Open page" at bounding box center [642, 39] width 34 height 8
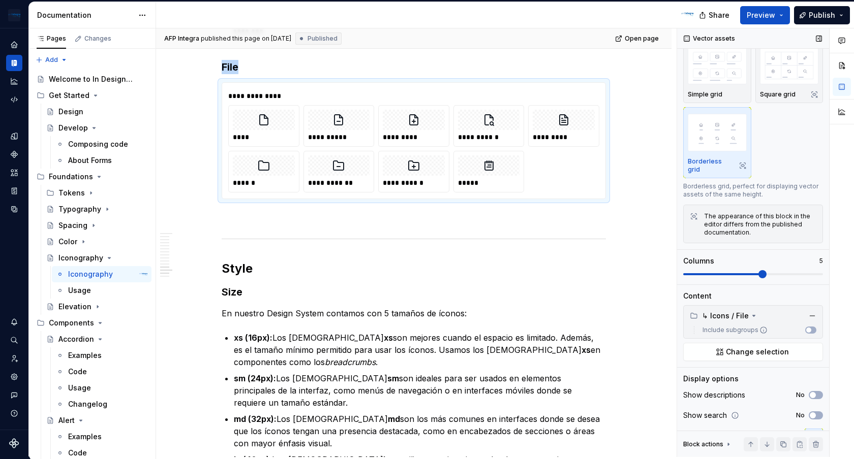
scroll to position [70, 0]
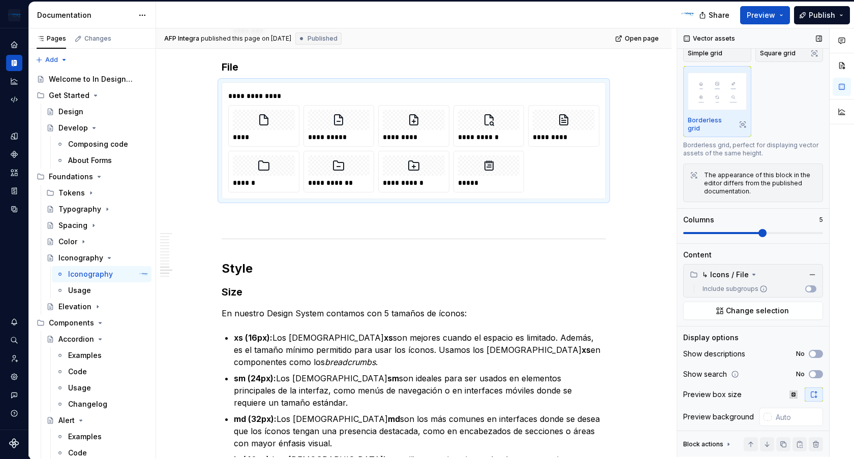
click at [730, 445] on icon at bounding box center [728, 445] width 8 height 8
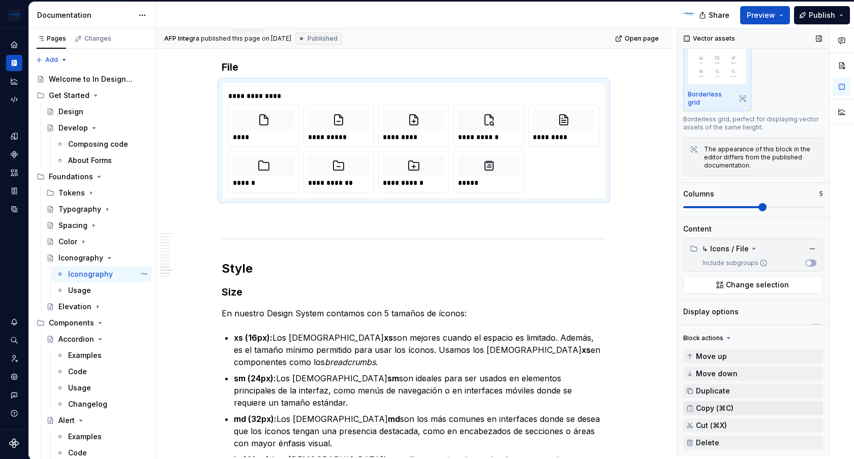
scroll to position [125, 0]
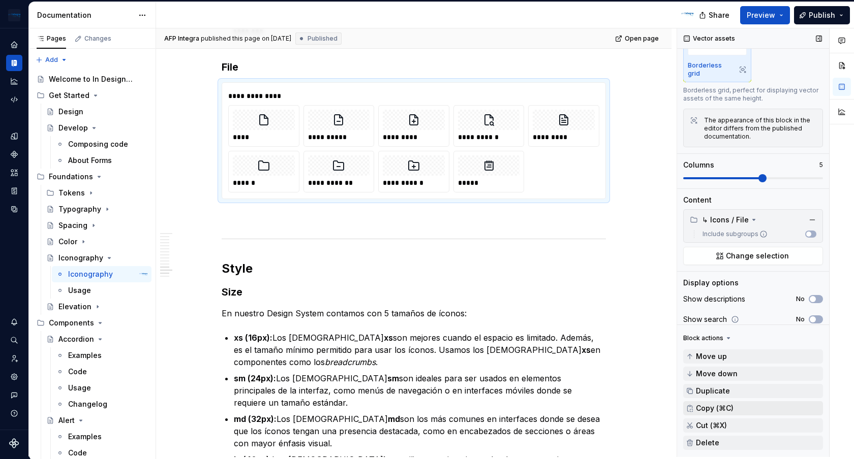
click at [720, 406] on span "Copy (⌘C)" at bounding box center [715, 409] width 38 height 8
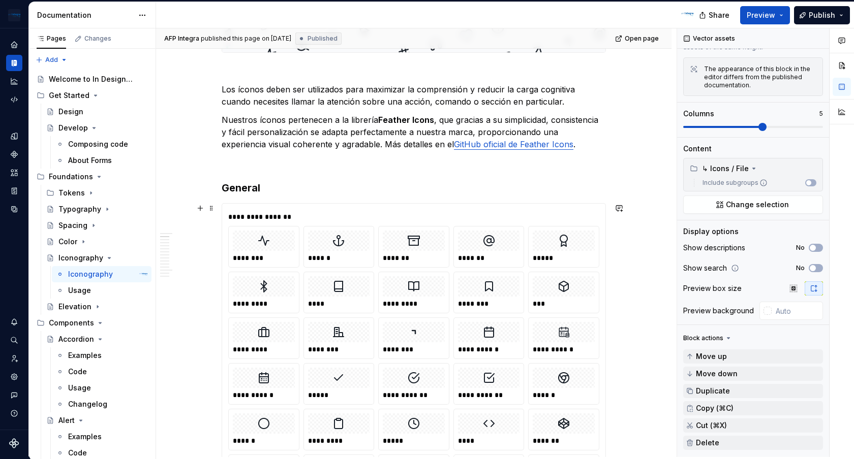
scroll to position [411, 0]
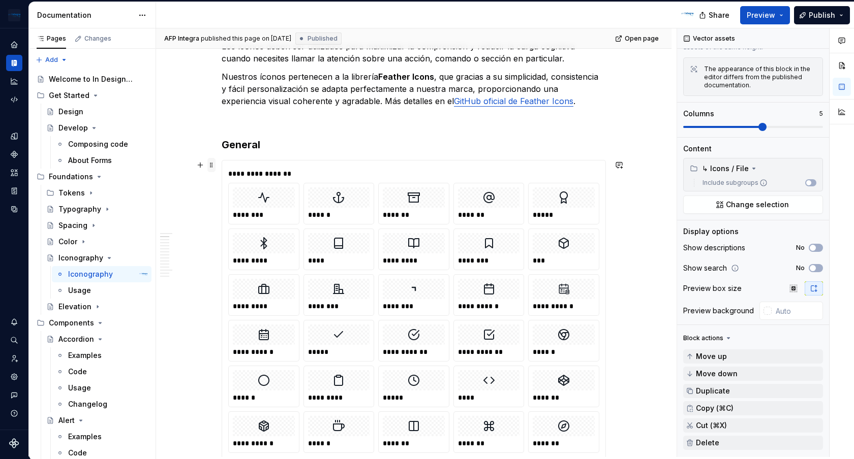
click at [214, 165] on span at bounding box center [211, 165] width 8 height 14
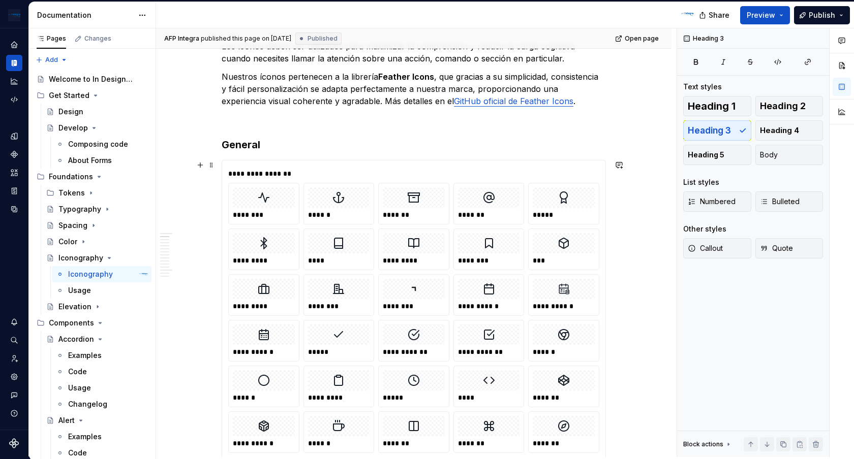
scroll to position [0, 0]
click at [282, 199] on div at bounding box center [264, 198] width 62 height 20
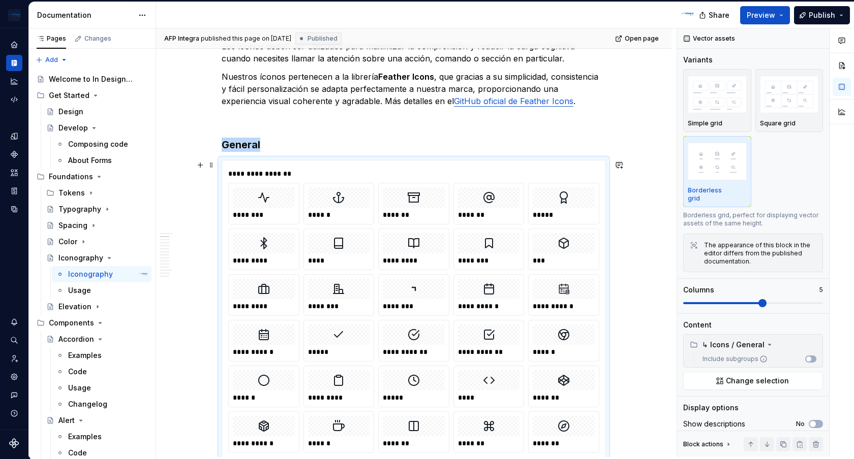
click at [282, 199] on div at bounding box center [264, 198] width 62 height 20
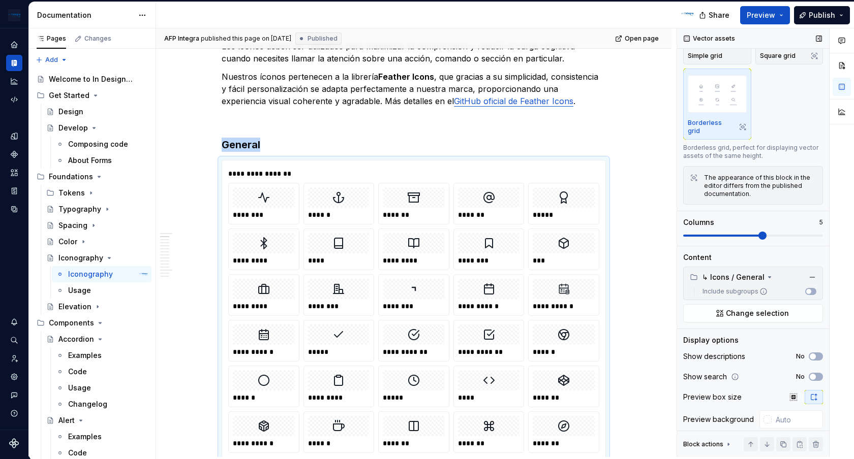
scroll to position [70, 0]
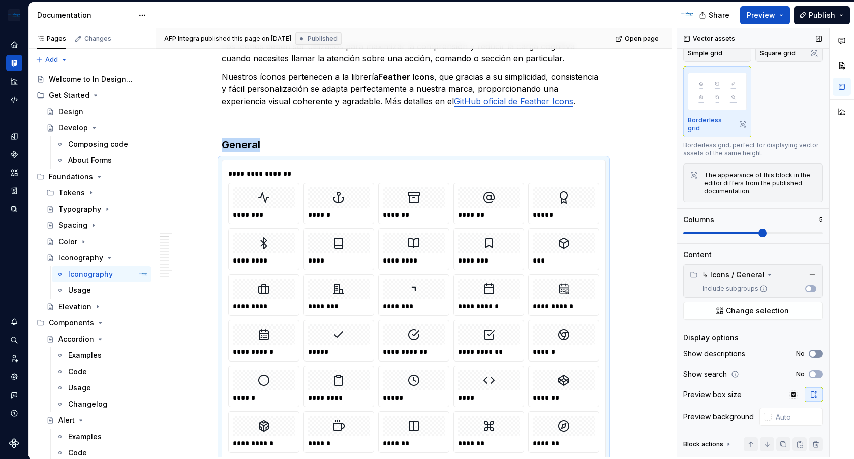
click at [816, 351] on icon "button" at bounding box center [813, 354] width 8 height 6
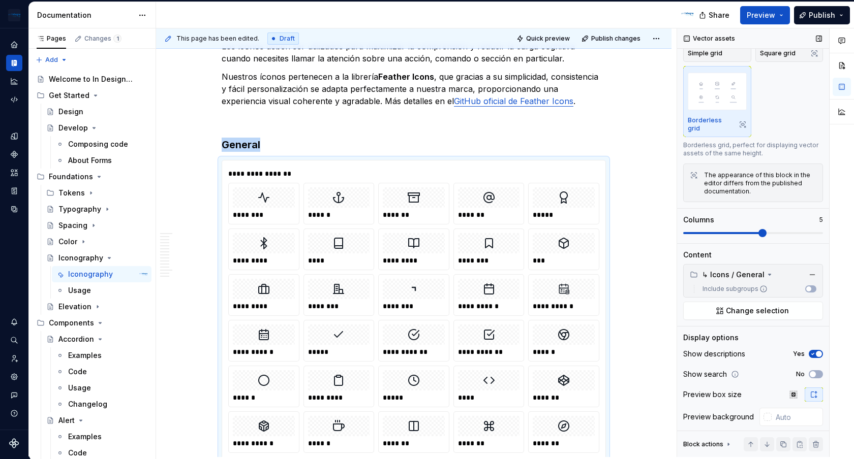
scroll to position [543, 0]
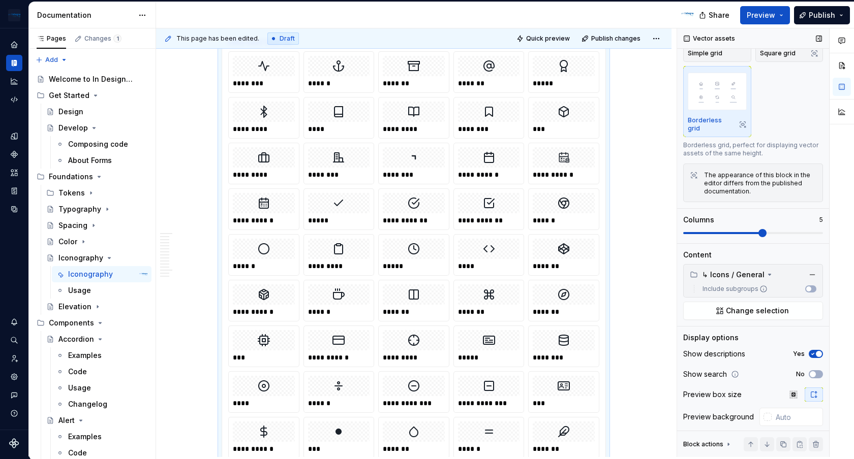
click at [816, 351] on span "button" at bounding box center [819, 354] width 6 height 6
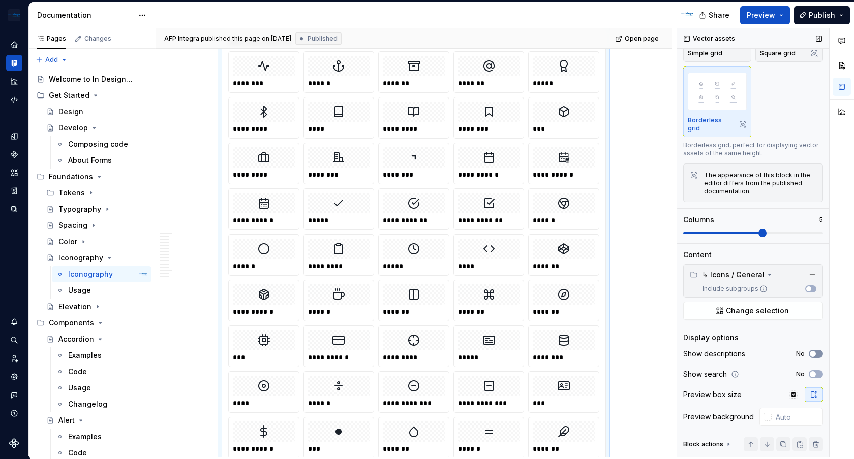
click at [816, 351] on icon "button" at bounding box center [813, 354] width 8 height 6
click at [816, 351] on span "button" at bounding box center [819, 354] width 6 height 6
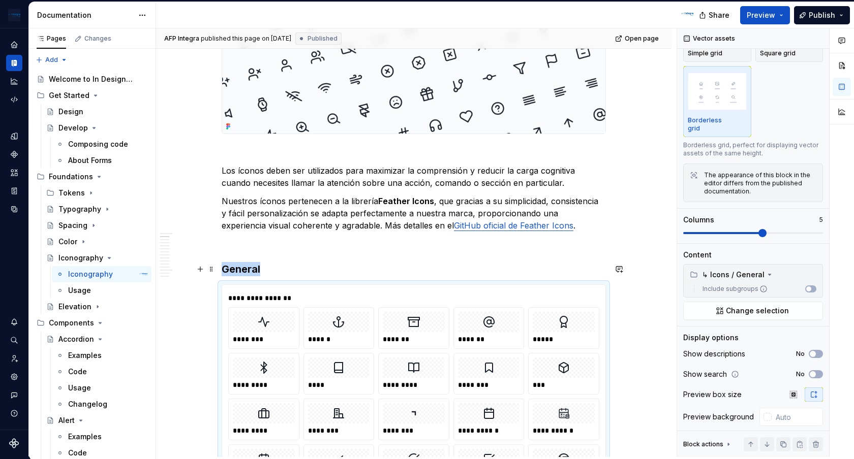
scroll to position [399, 0]
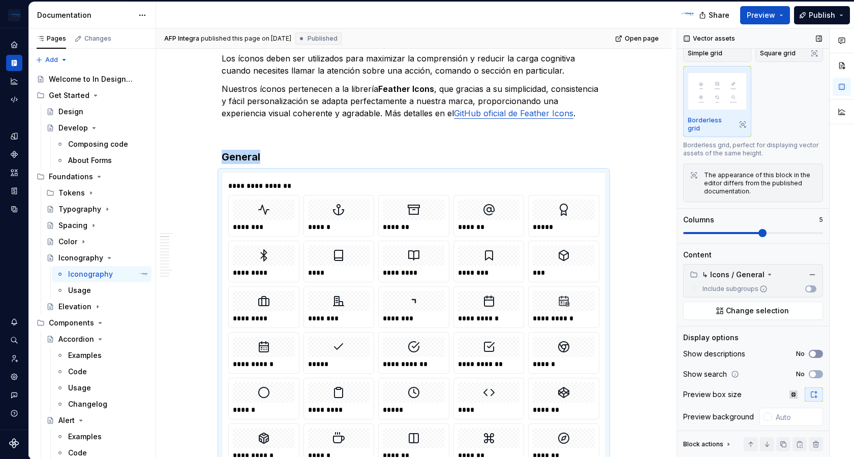
click at [816, 351] on icon "button" at bounding box center [813, 354] width 8 height 6
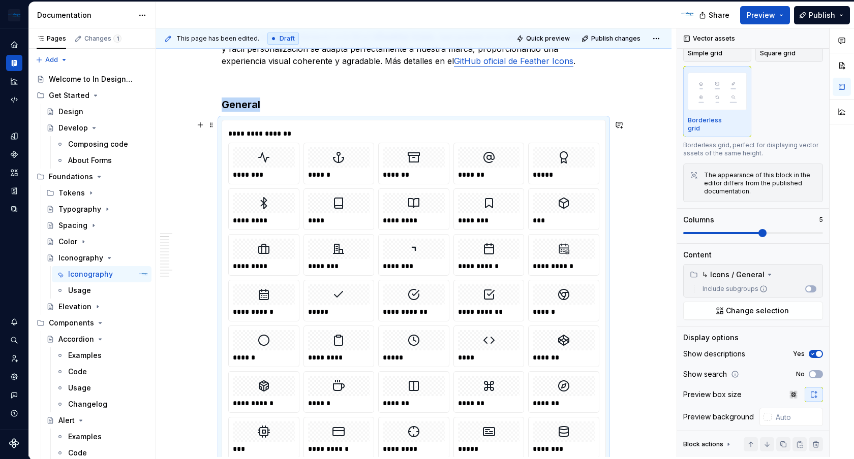
scroll to position [398, 0]
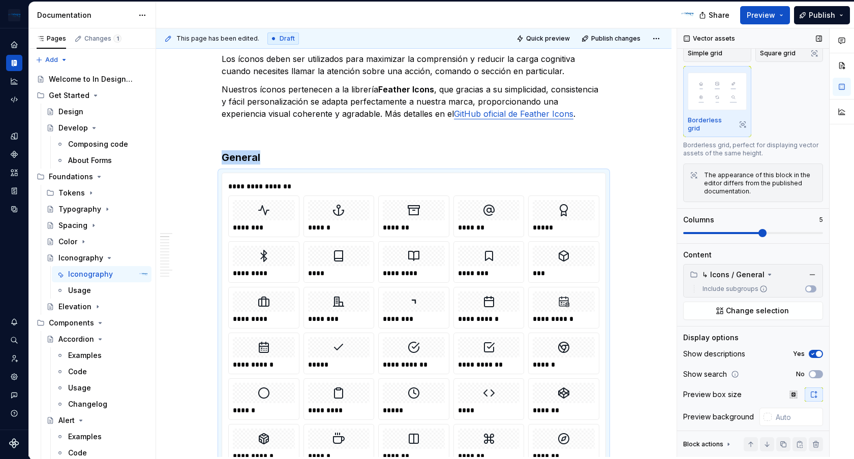
click at [818, 351] on span "button" at bounding box center [819, 354] width 6 height 6
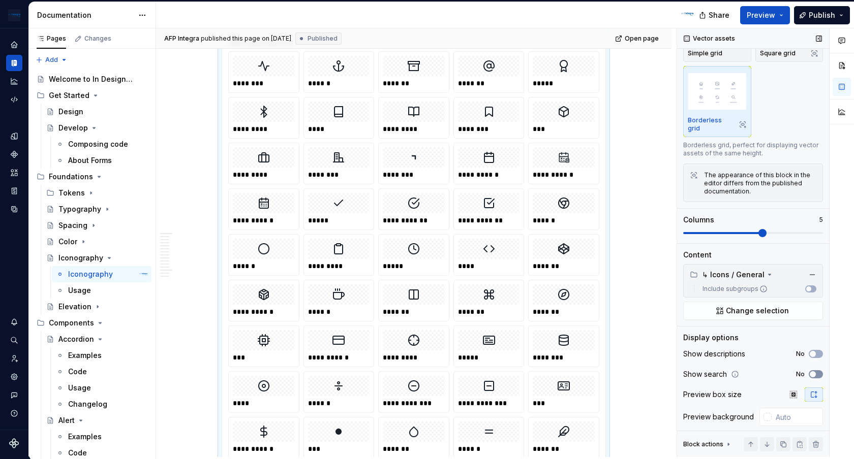
click at [818, 371] on button "No" at bounding box center [816, 375] width 14 height 8
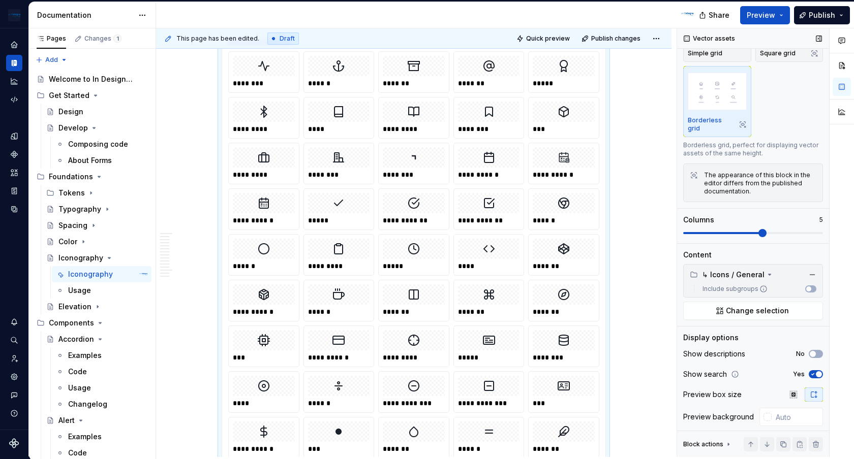
click at [818, 372] on span "button" at bounding box center [819, 375] width 6 height 6
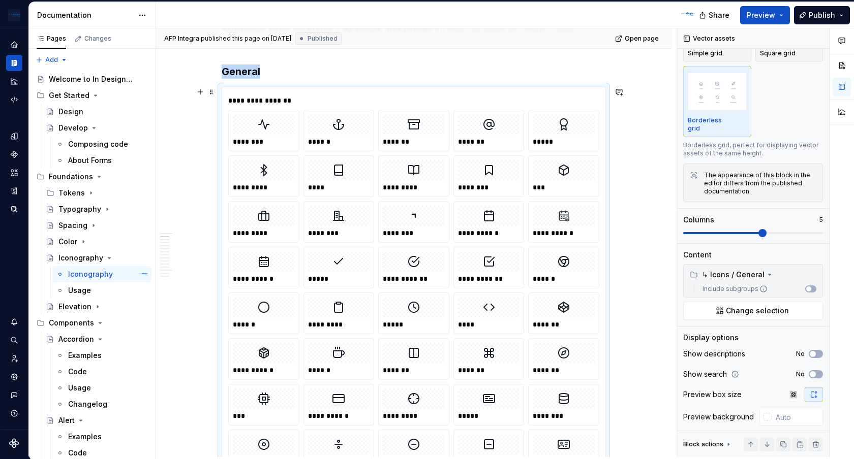
scroll to position [447, 0]
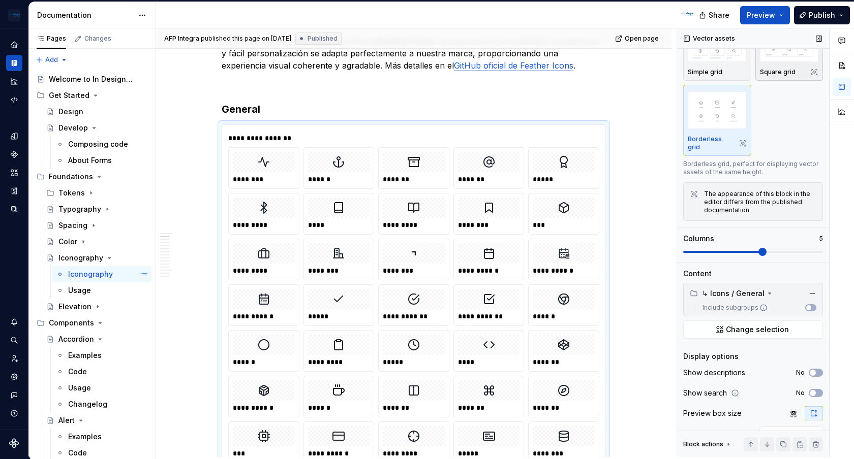
scroll to position [0, 0]
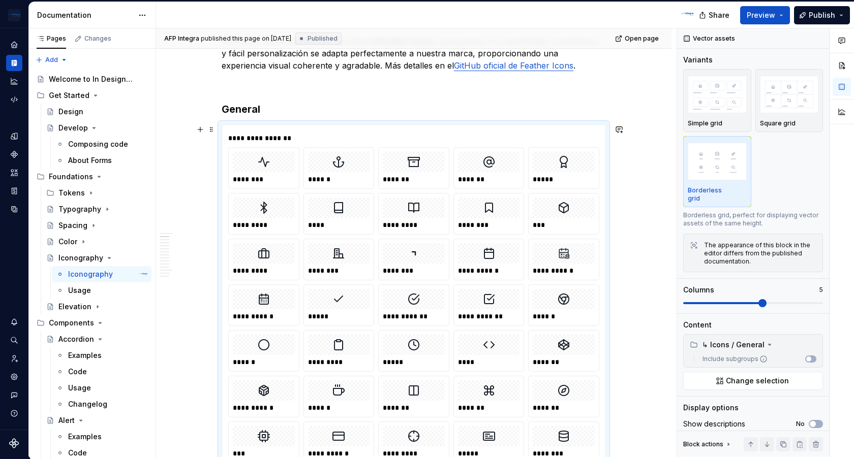
click at [438, 138] on div "**********" at bounding box center [413, 138] width 371 height 10
click at [769, 341] on icon at bounding box center [769, 345] width 8 height 8
click at [384, 171] on div "*******" at bounding box center [414, 168] width 70 height 41
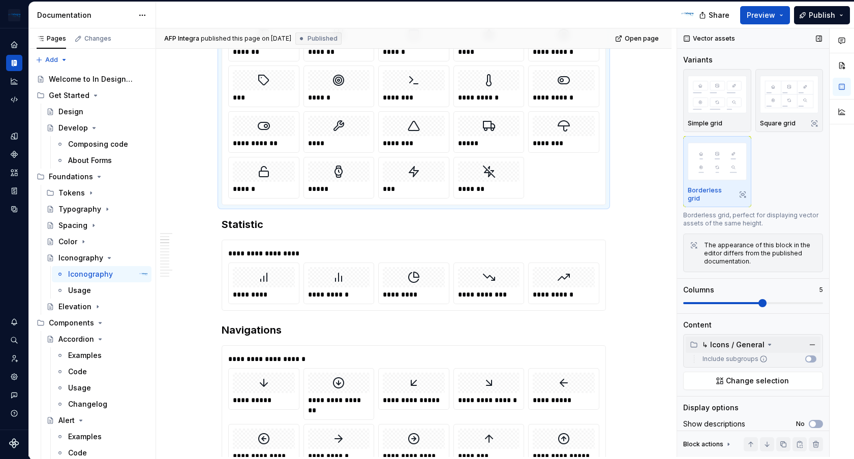
scroll to position [1614, 0]
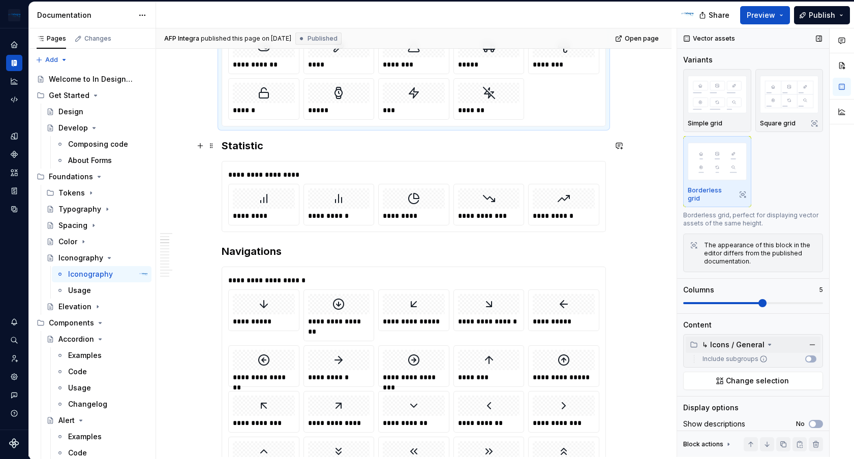
click at [424, 150] on h3 "Statistic" at bounding box center [414, 146] width 384 height 14
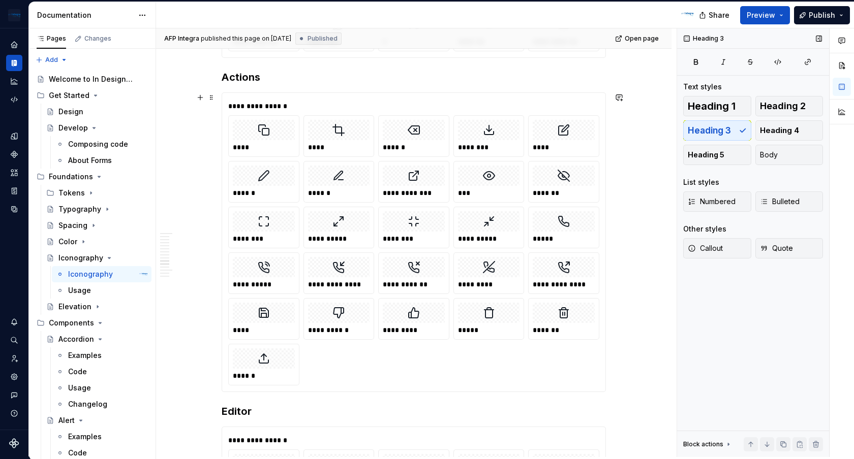
scroll to position [3392, 0]
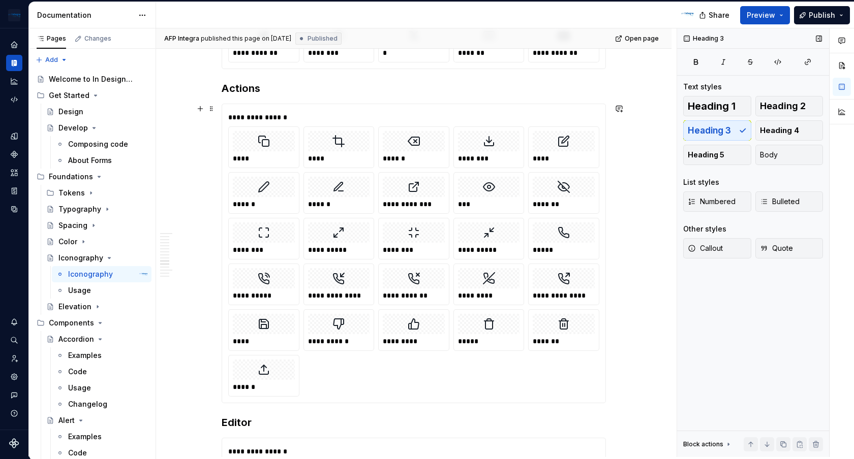
type textarea "*"
